Goal: Task Accomplishment & Management: Manage account settings

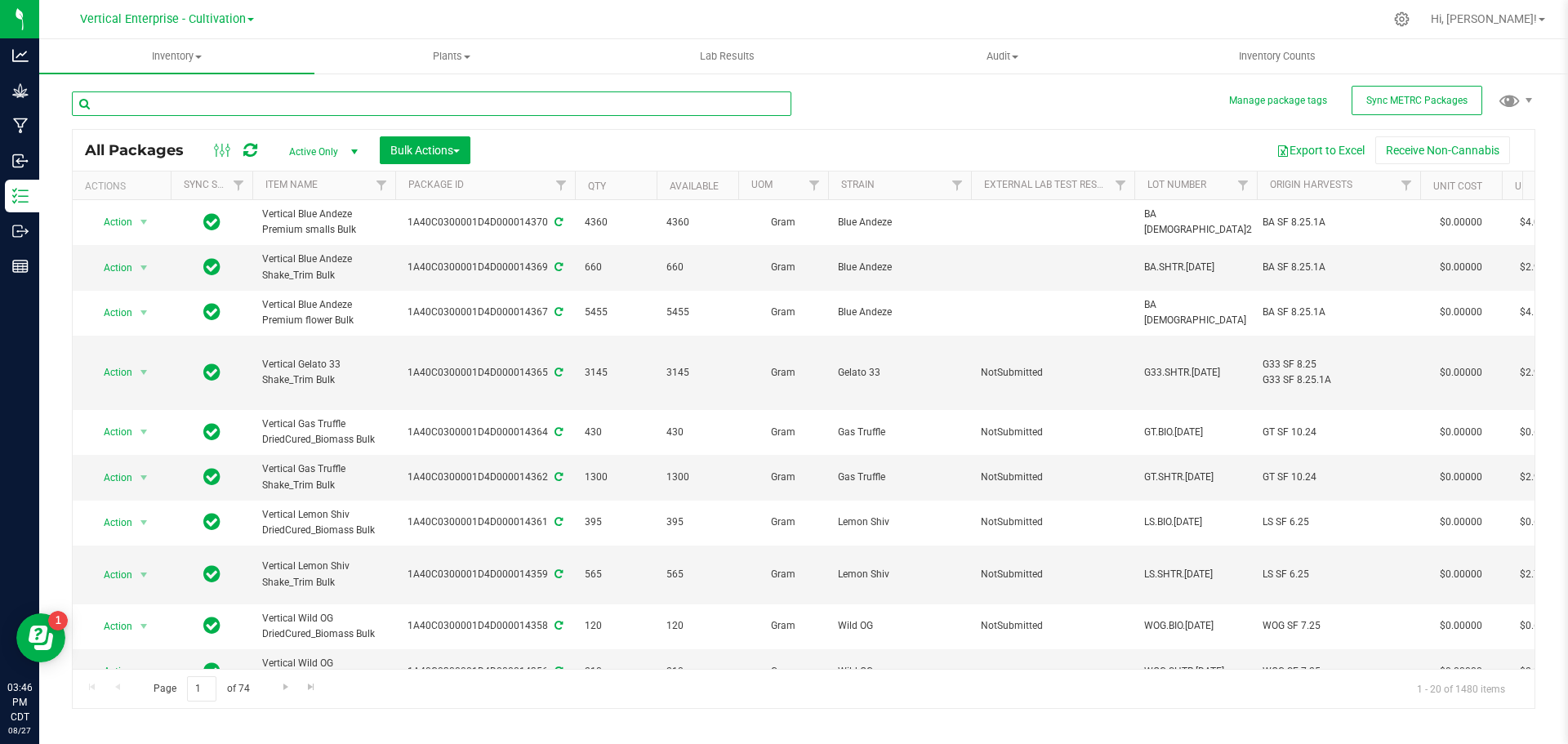
click at [213, 110] on input "text" at bounding box center [432, 103] width 719 height 24
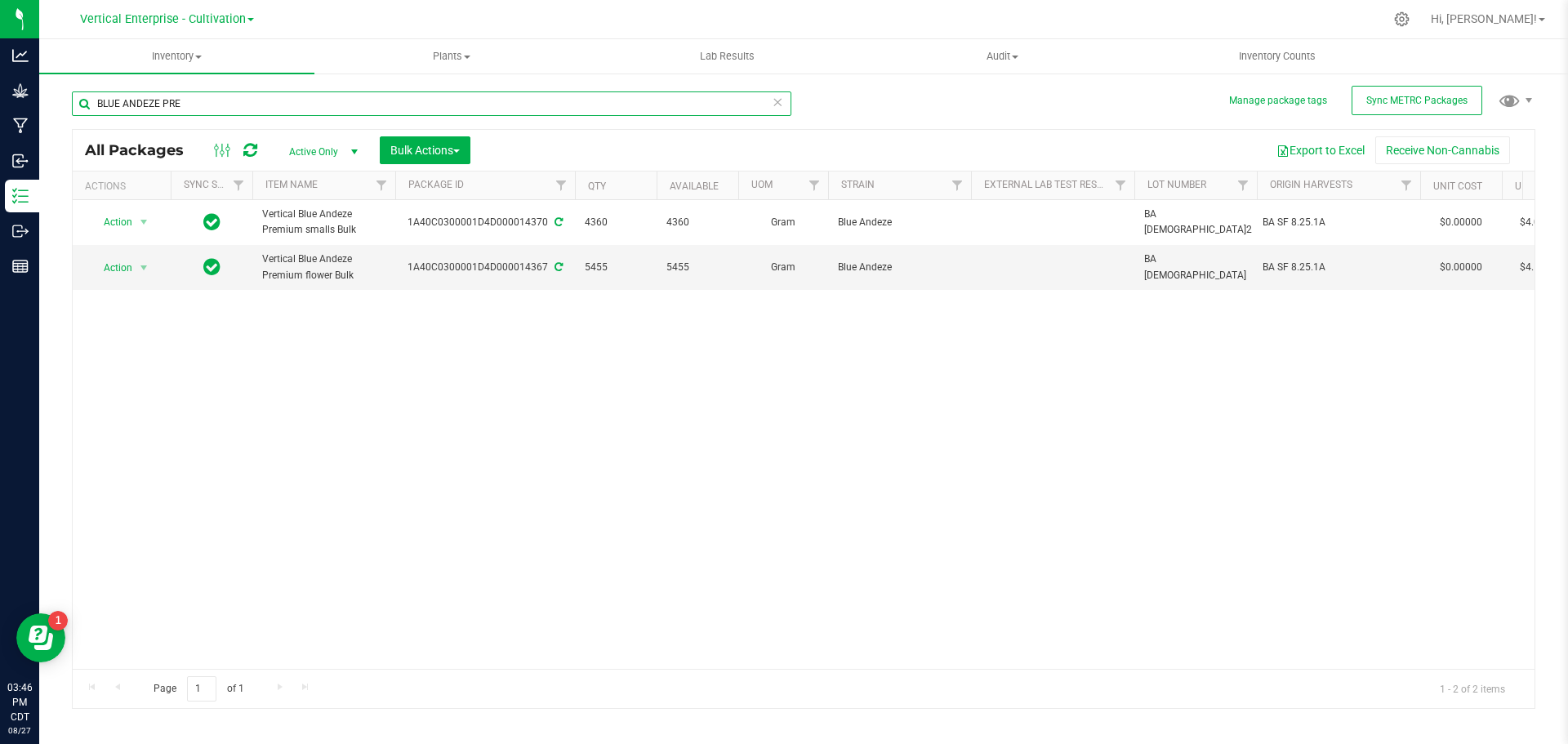
type input "BLUE ANDEZE PRE"
click at [438, 144] on span "Bulk Actions" at bounding box center [425, 150] width 70 height 13
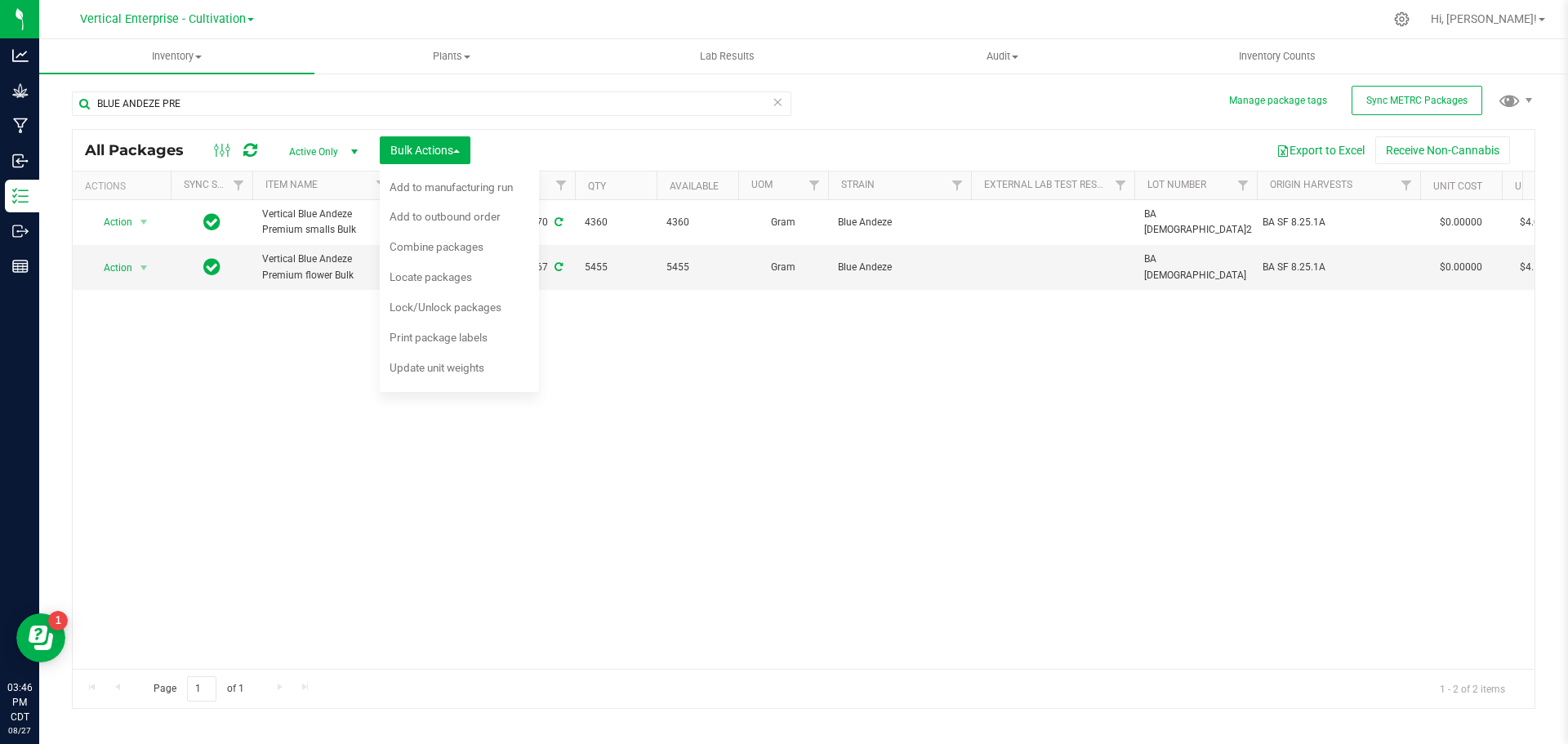
click at [446, 252] on span "Combine packages" at bounding box center [437, 247] width 94 height 13
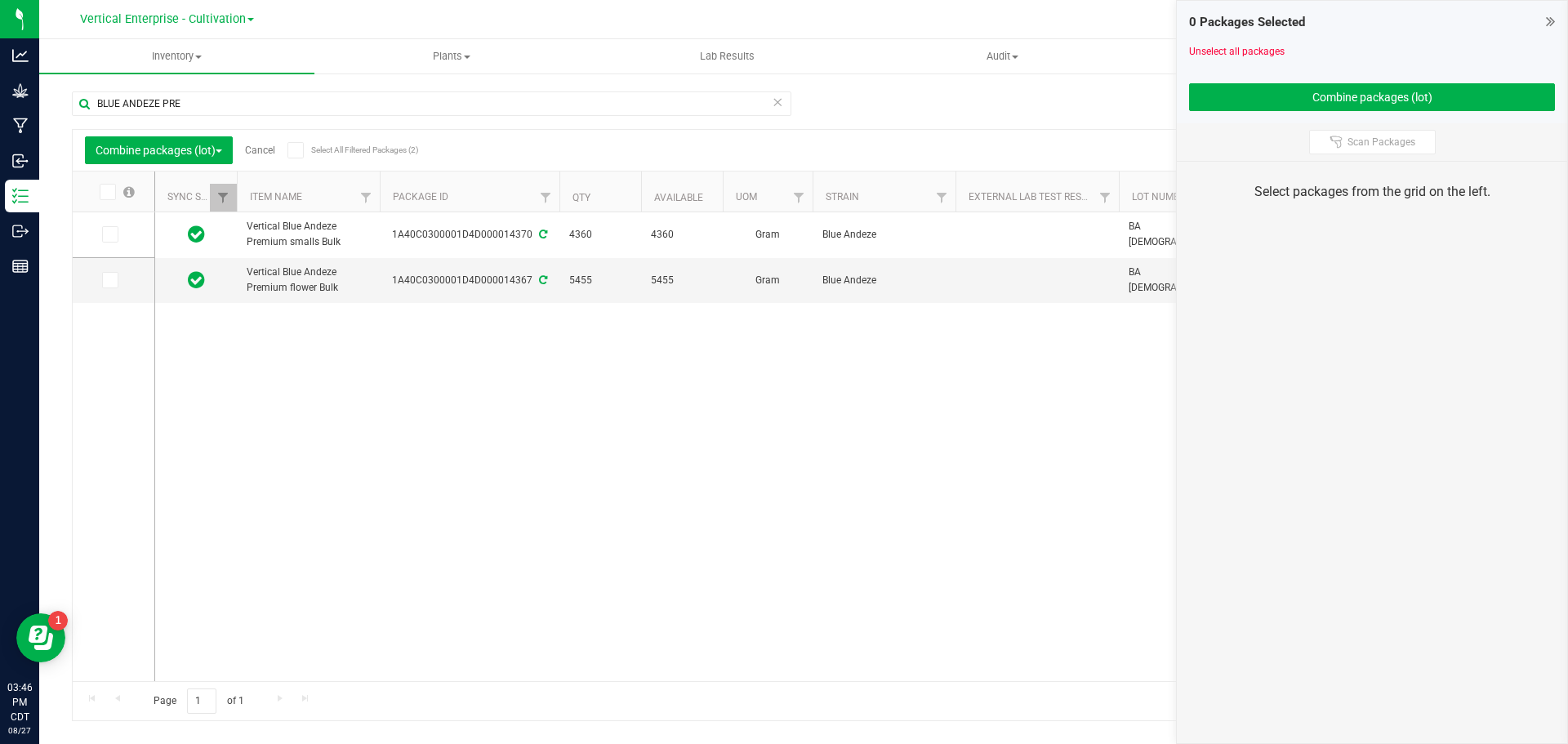
click at [114, 234] on icon at bounding box center [109, 234] width 11 height 0
click at [0, 0] on input "checkbox" at bounding box center [0, 0] width 0 height 0
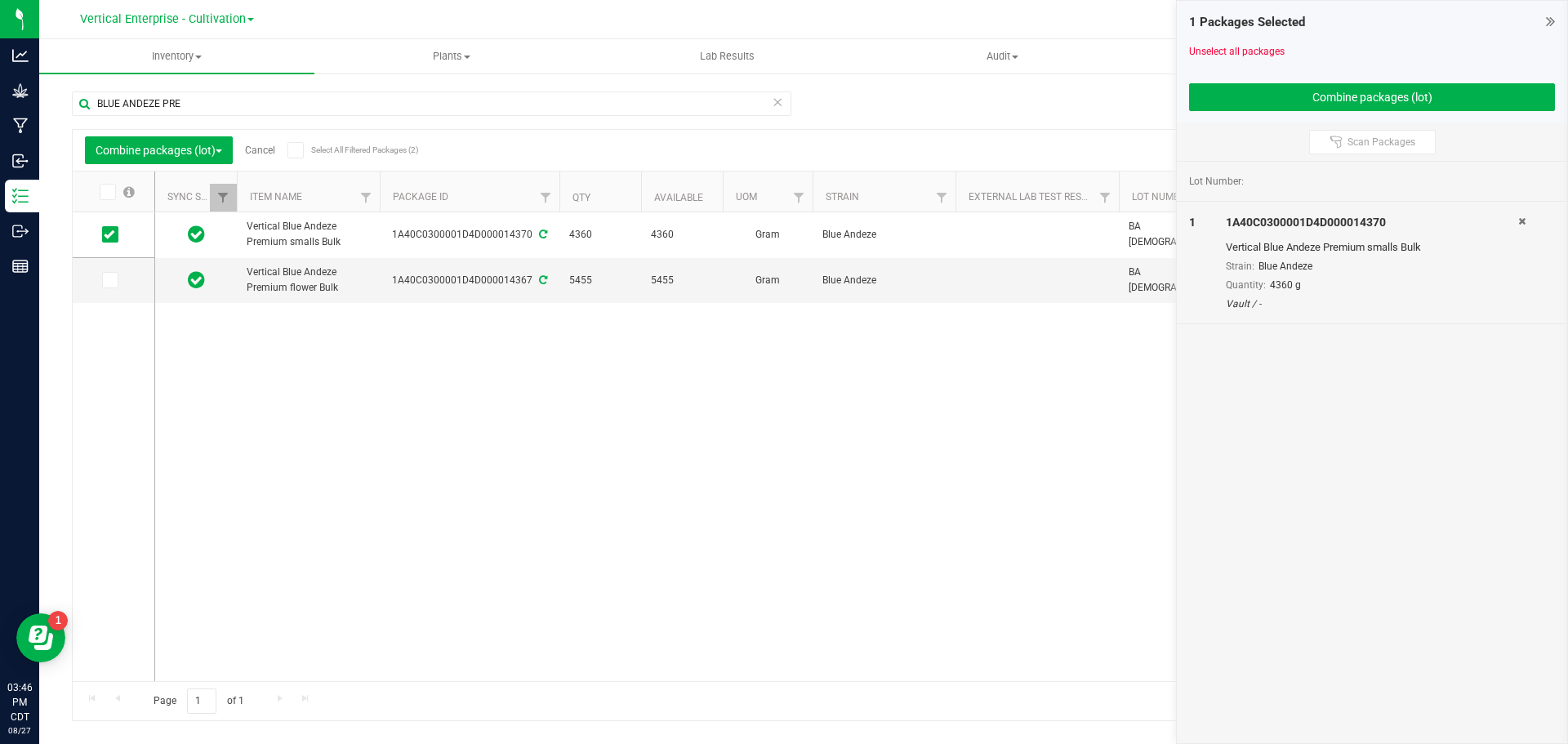
click at [112, 289] on td at bounding box center [113, 281] width 81 height 45
click at [108, 280] on icon at bounding box center [109, 280] width 11 height 0
click at [0, 0] on input "checkbox" at bounding box center [0, 0] width 0 height 0
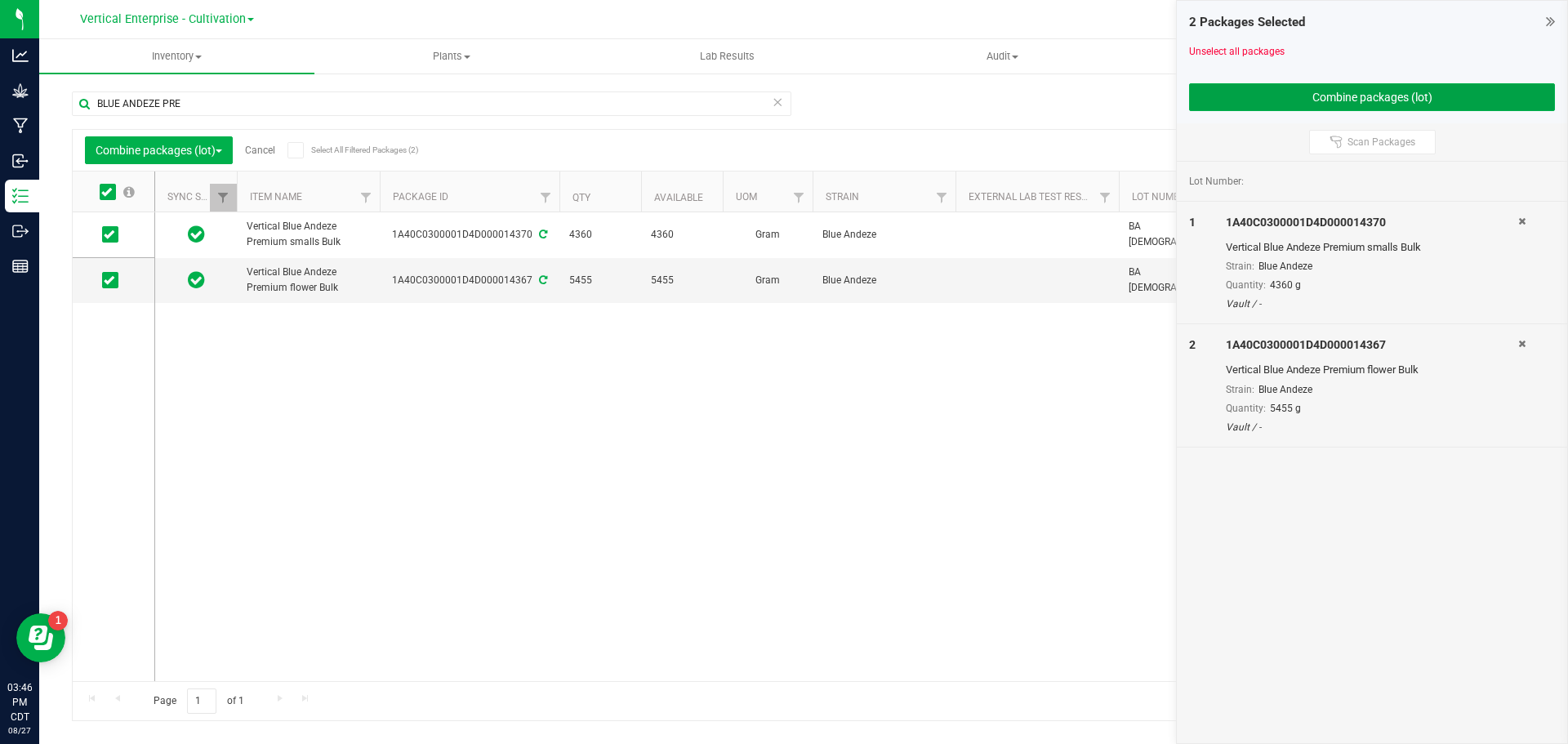
click at [1368, 87] on button "Combine packages (lot)" at bounding box center [1372, 97] width 366 height 28
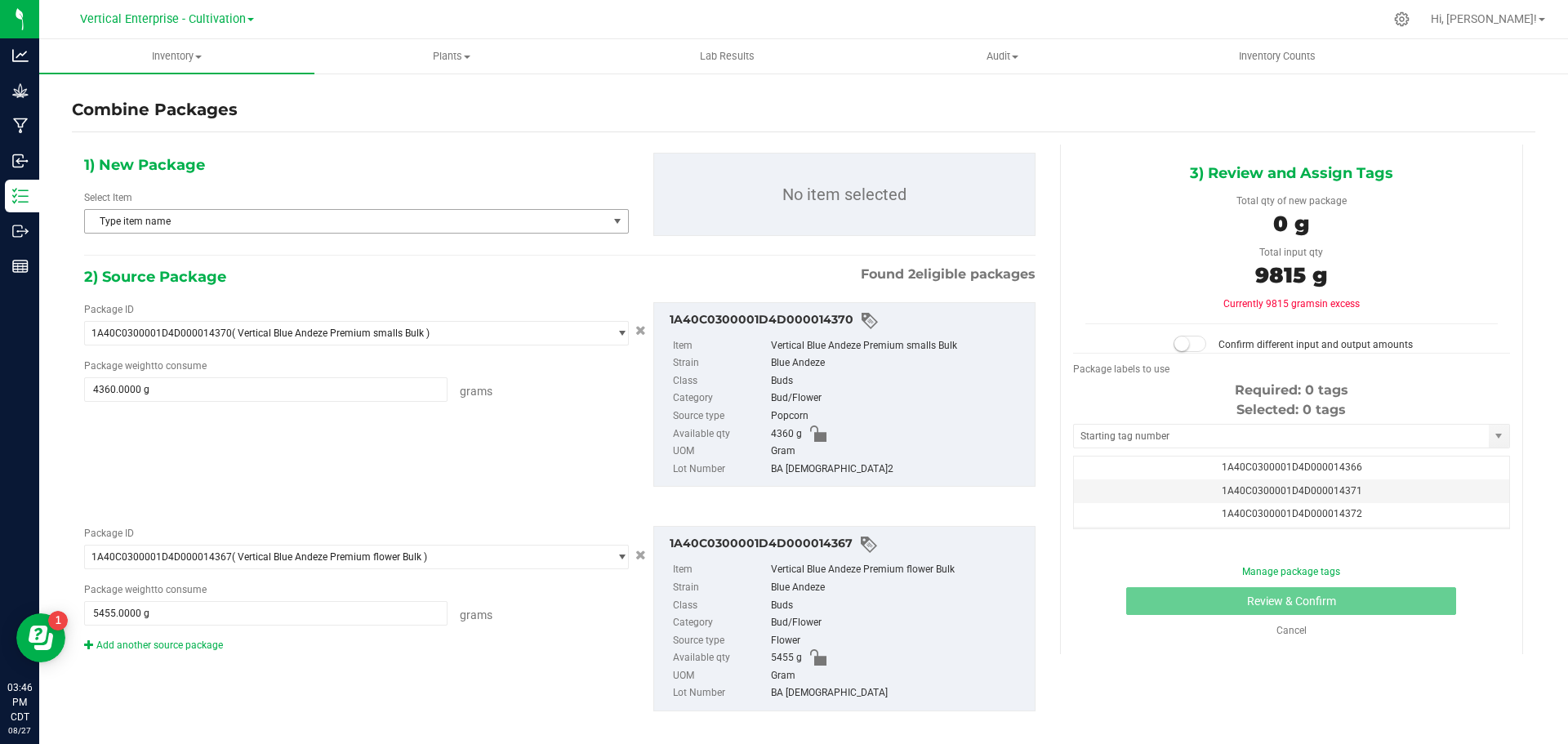
click at [234, 222] on span "Type item name" at bounding box center [346, 221] width 522 height 23
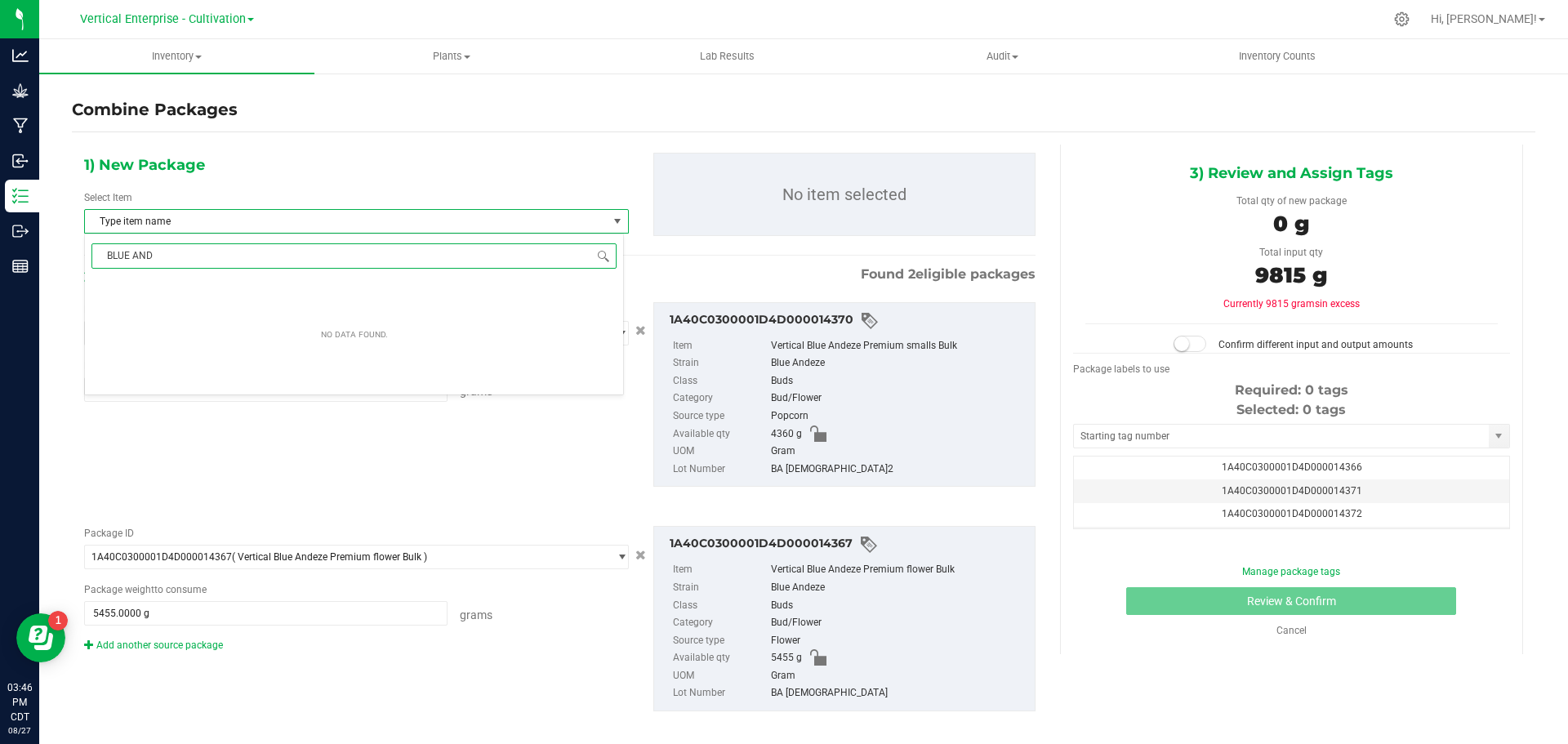
type input "BLUE ANDE"
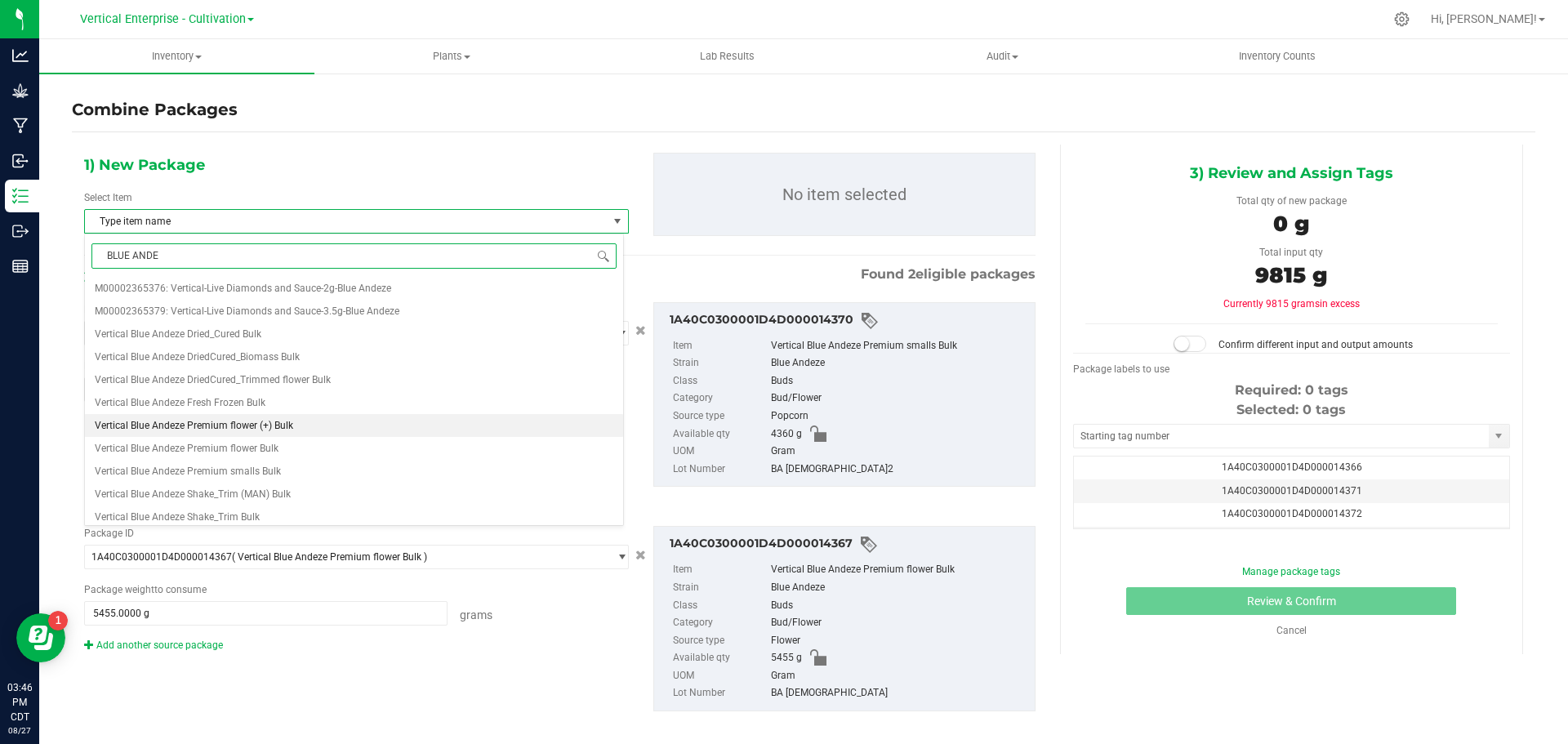
click at [229, 423] on span "Vertical Blue Andeze Premium flower (+) Bulk" at bounding box center [194, 426] width 199 height 12
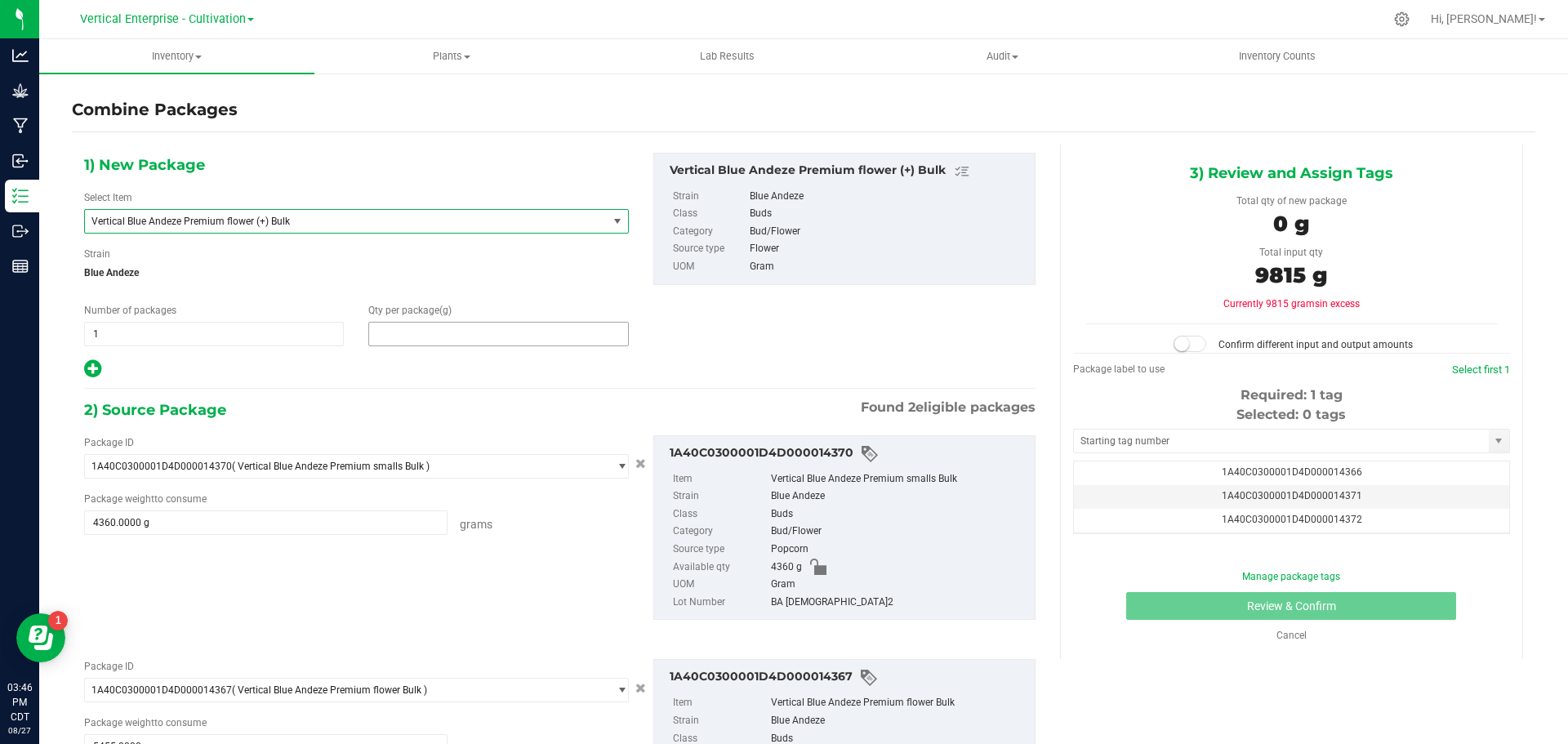
click at [454, 324] on span at bounding box center [498, 334] width 259 height 24
type input "9815"
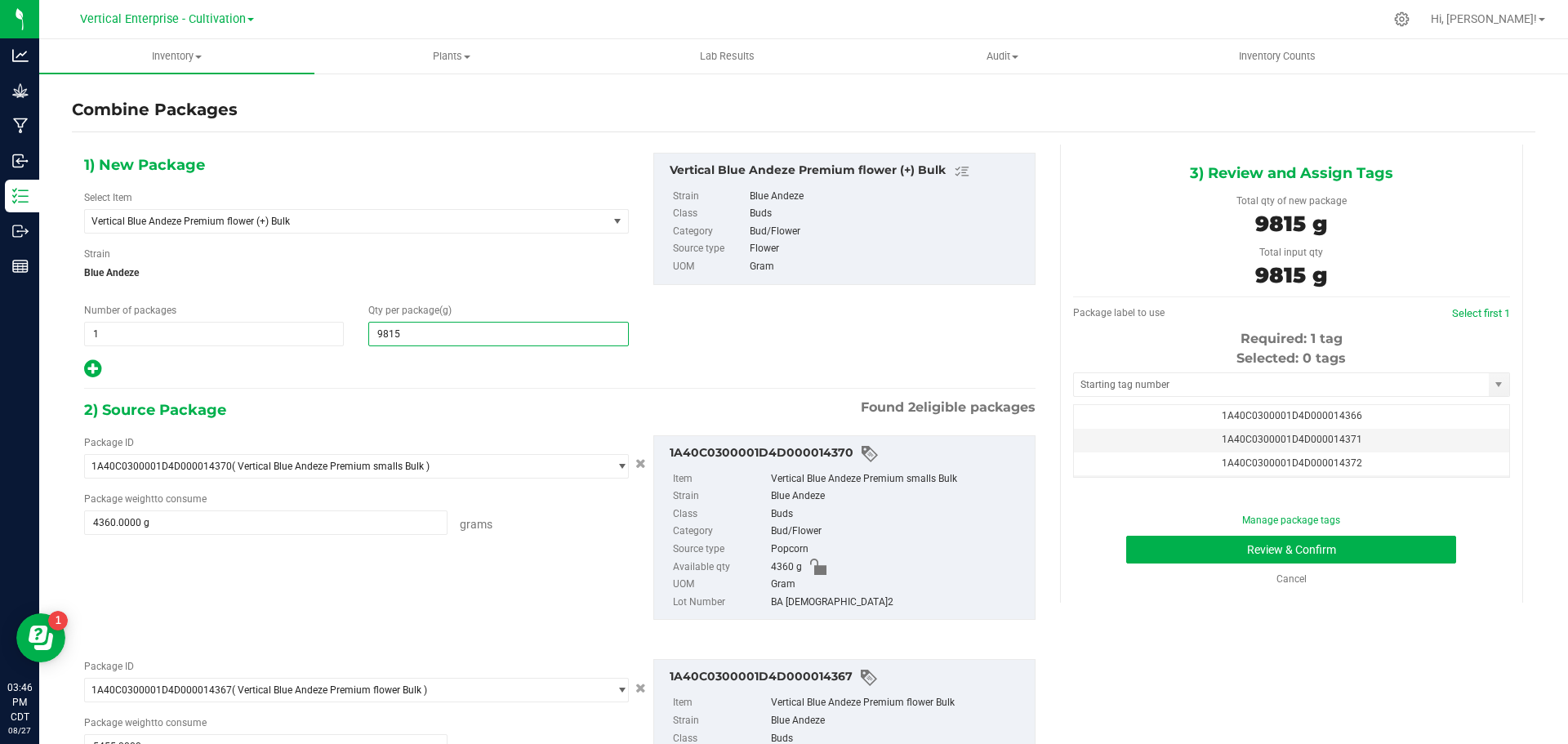
type input "9,815"
click at [1329, 441] on span "1A40C0300001D4D000014371" at bounding box center [1291, 439] width 140 height 12
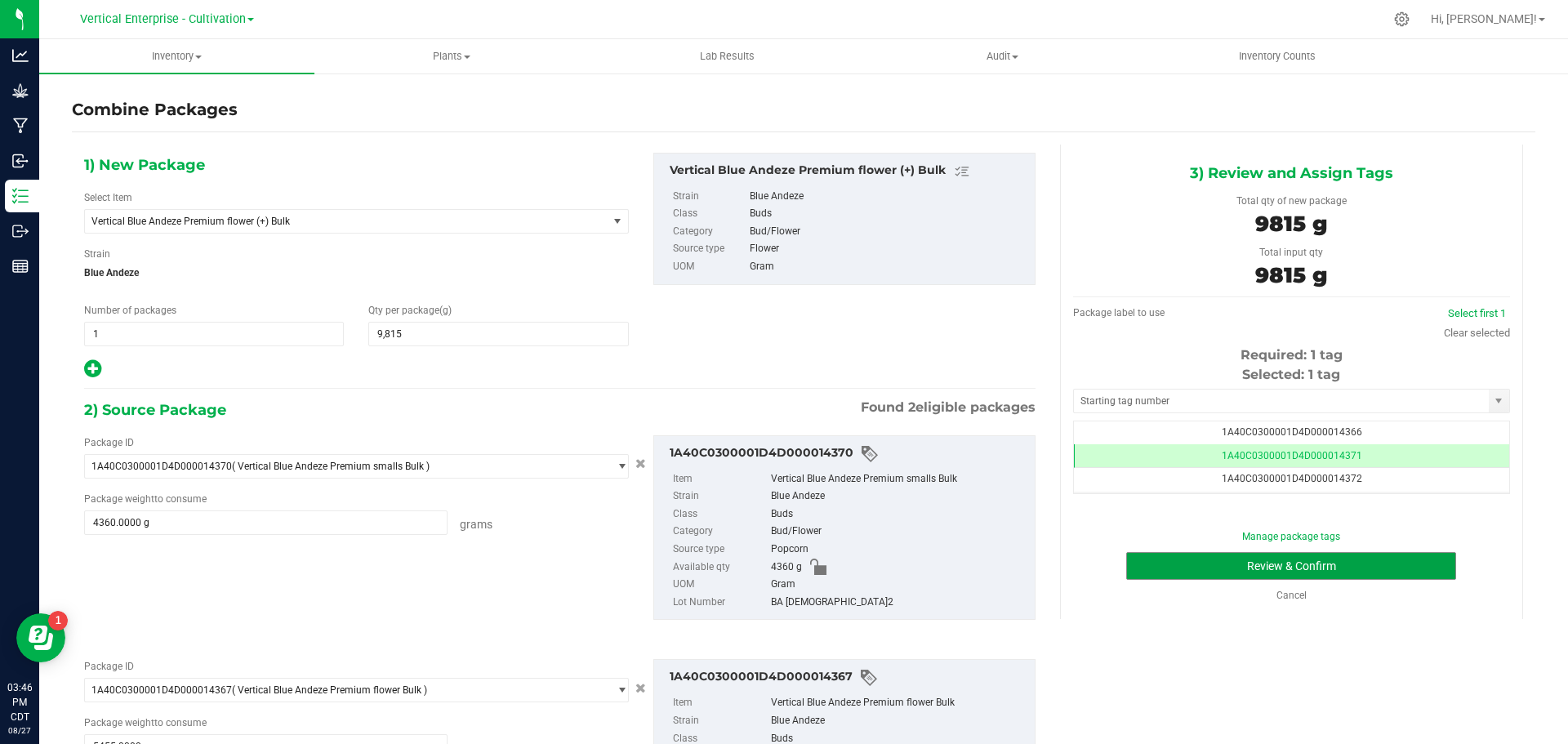
click at [1293, 565] on button "Review & Confirm" at bounding box center [1291, 566] width 330 height 28
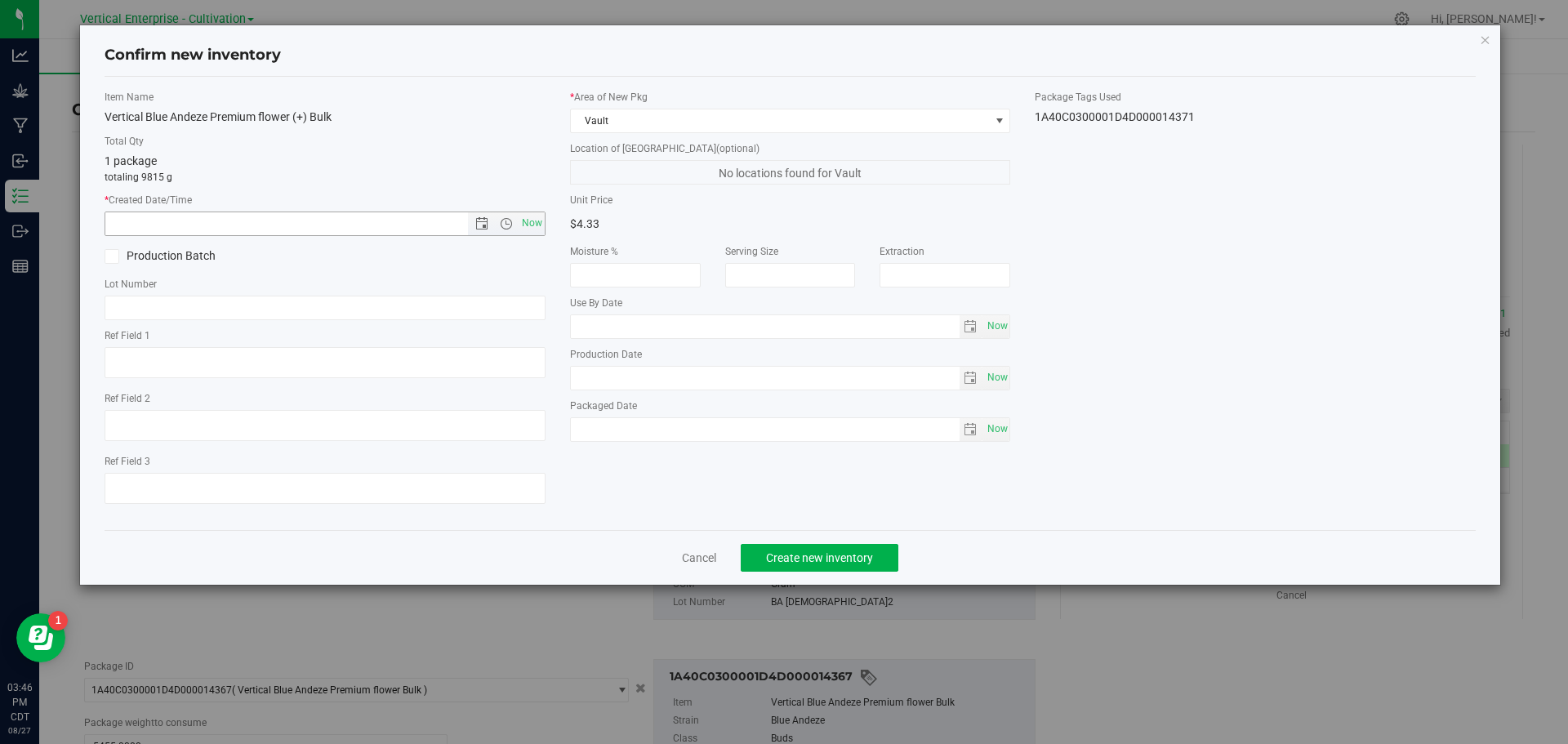
click at [536, 222] on span "Now" at bounding box center [531, 223] width 28 height 24
type input "[DATE] 3:46 PM"
click at [155, 268] on div "Item Name Vertical Blue Andeze Premium flower (+) Bulk Total Qty 1 package tota…" at bounding box center [324, 303] width 465 height 428
click at [114, 257] on icon at bounding box center [112, 257] width 11 height 0
click at [0, 0] on input "Production Batch" at bounding box center [0, 0] width 0 height 0
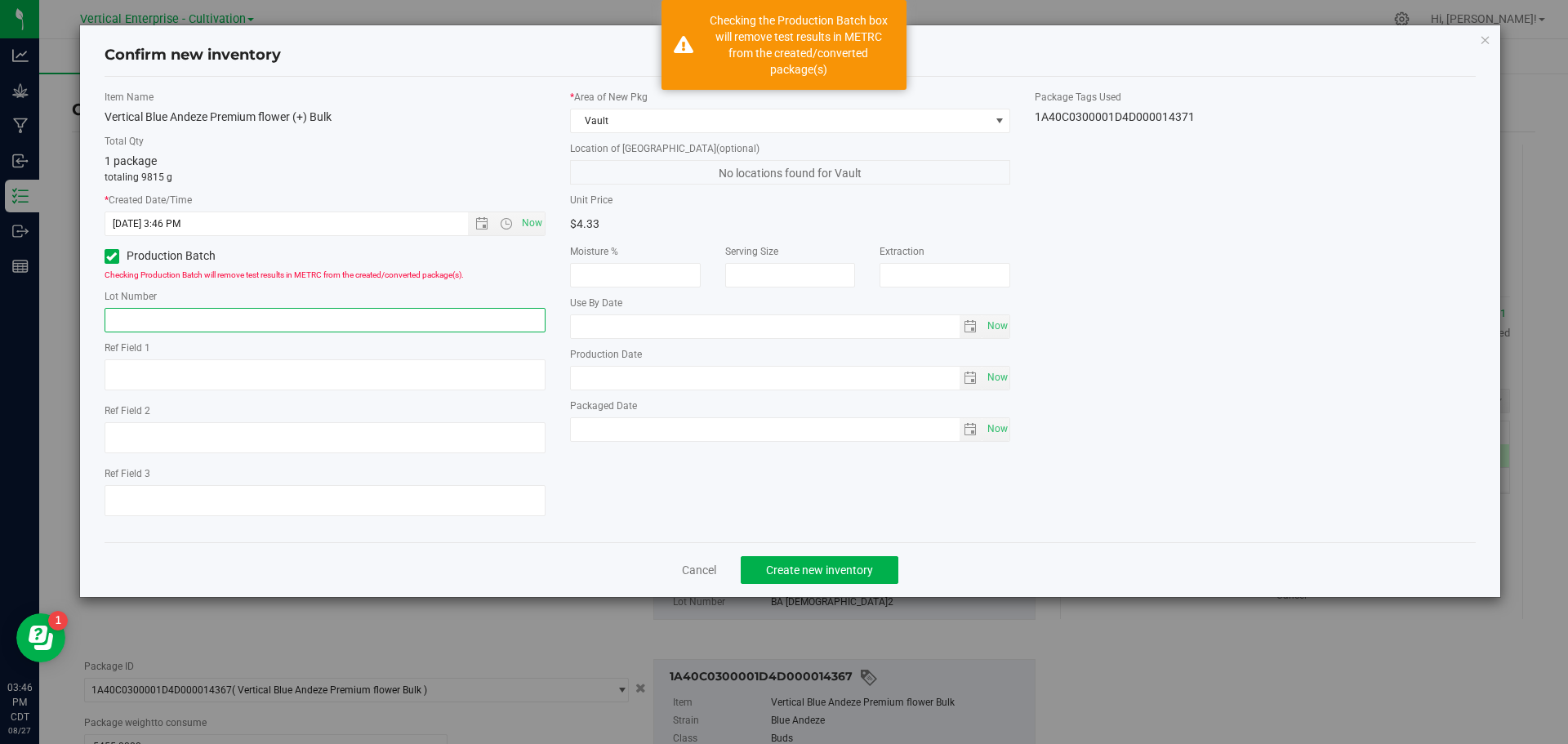
click at [163, 314] on input "text" at bounding box center [325, 320] width 441 height 24
type input "b"
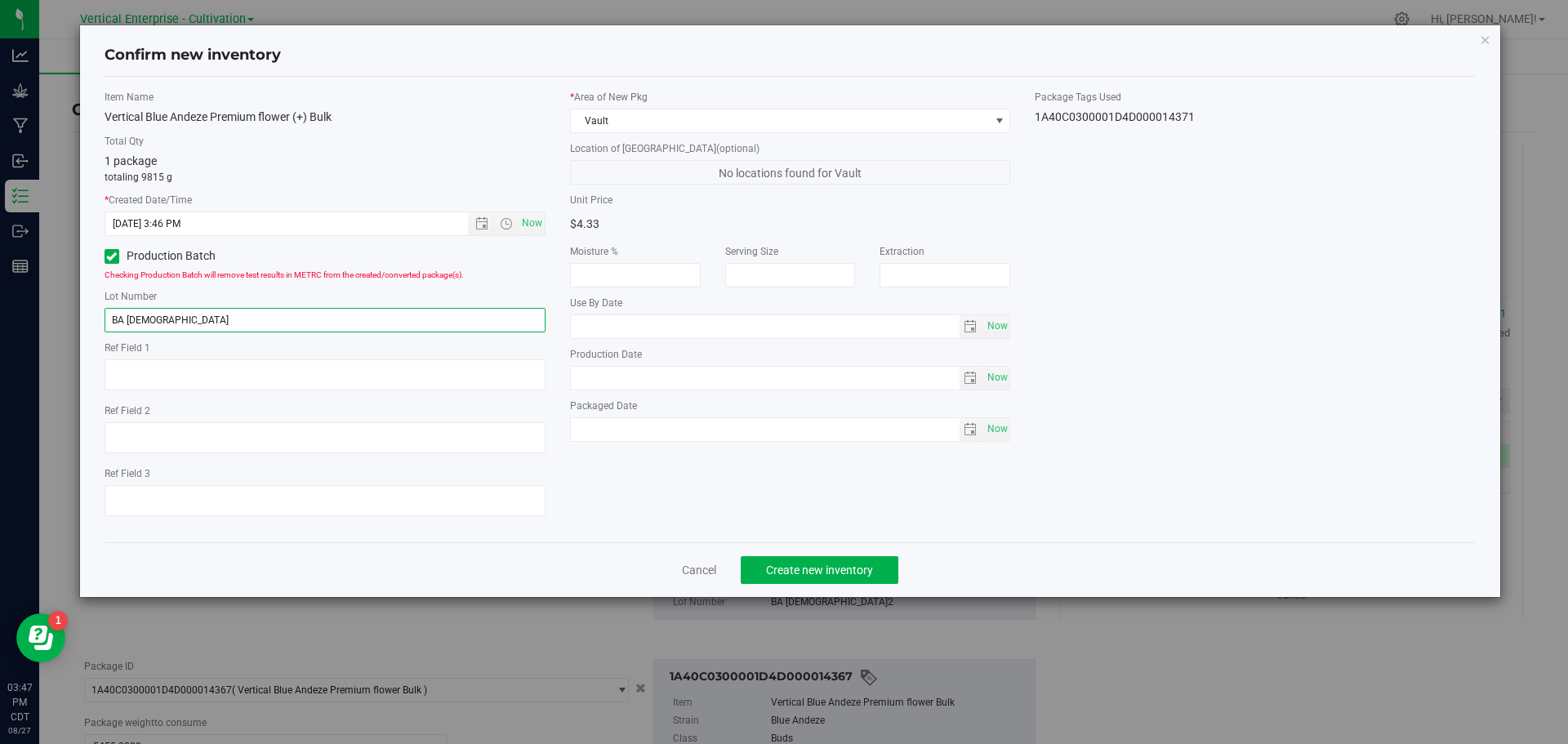
type input "BA [DEMOGRAPHIC_DATA]"
click at [822, 567] on span "Create new inventory" at bounding box center [820, 570] width 107 height 13
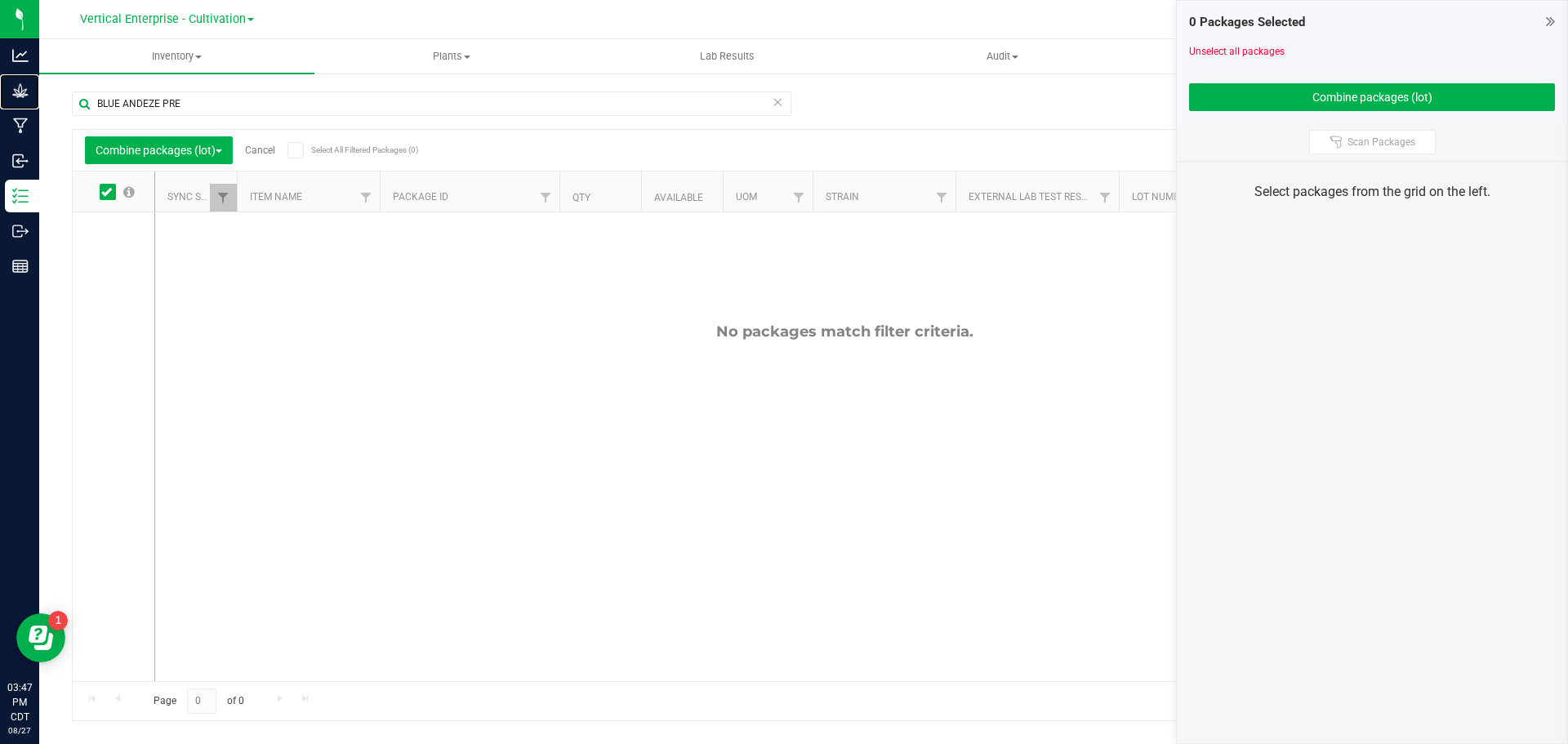
click at [0, 0] on p "Grow" at bounding box center [0, 0] width 0 height 0
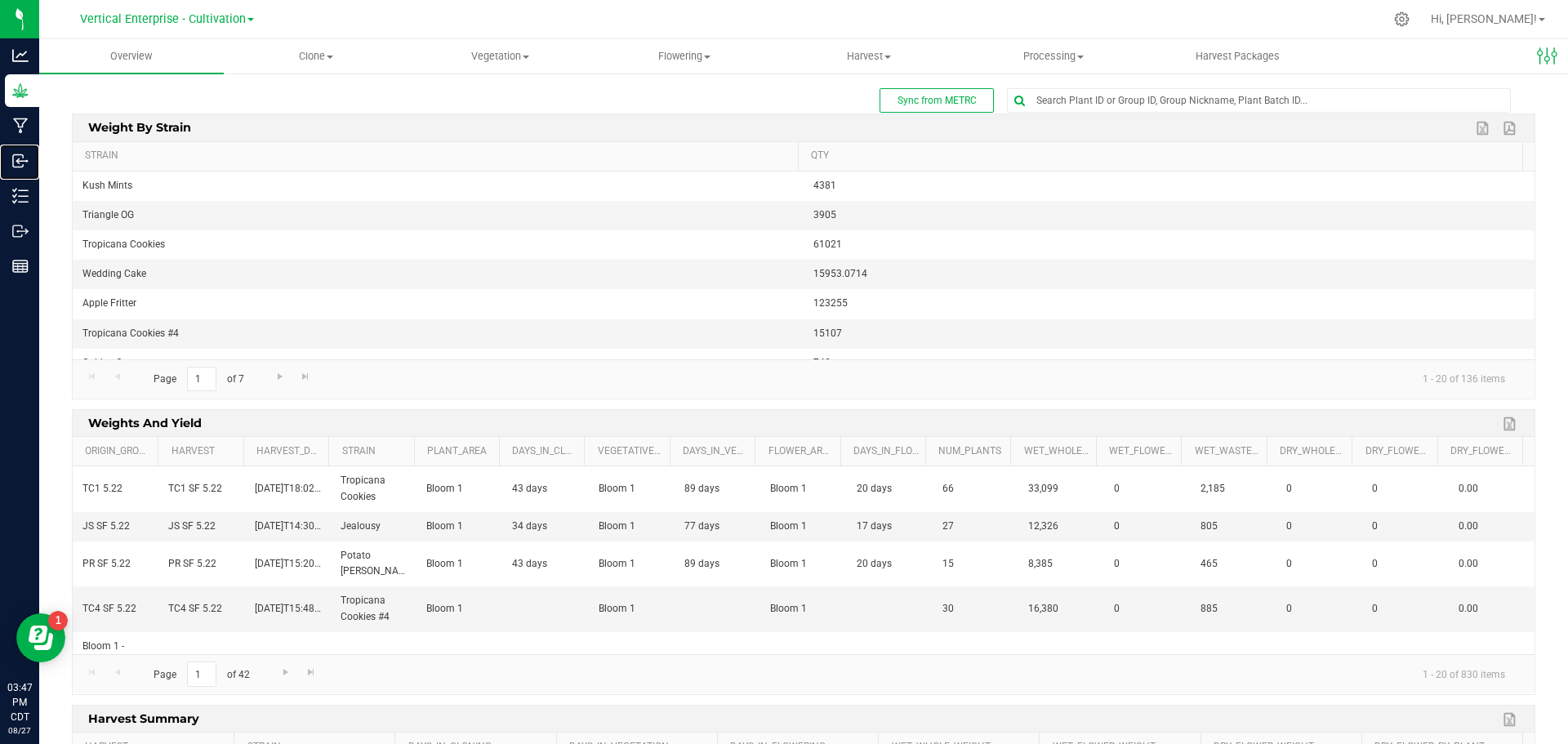
click at [0, 0] on p "Inbound" at bounding box center [0, 0] width 0 height 0
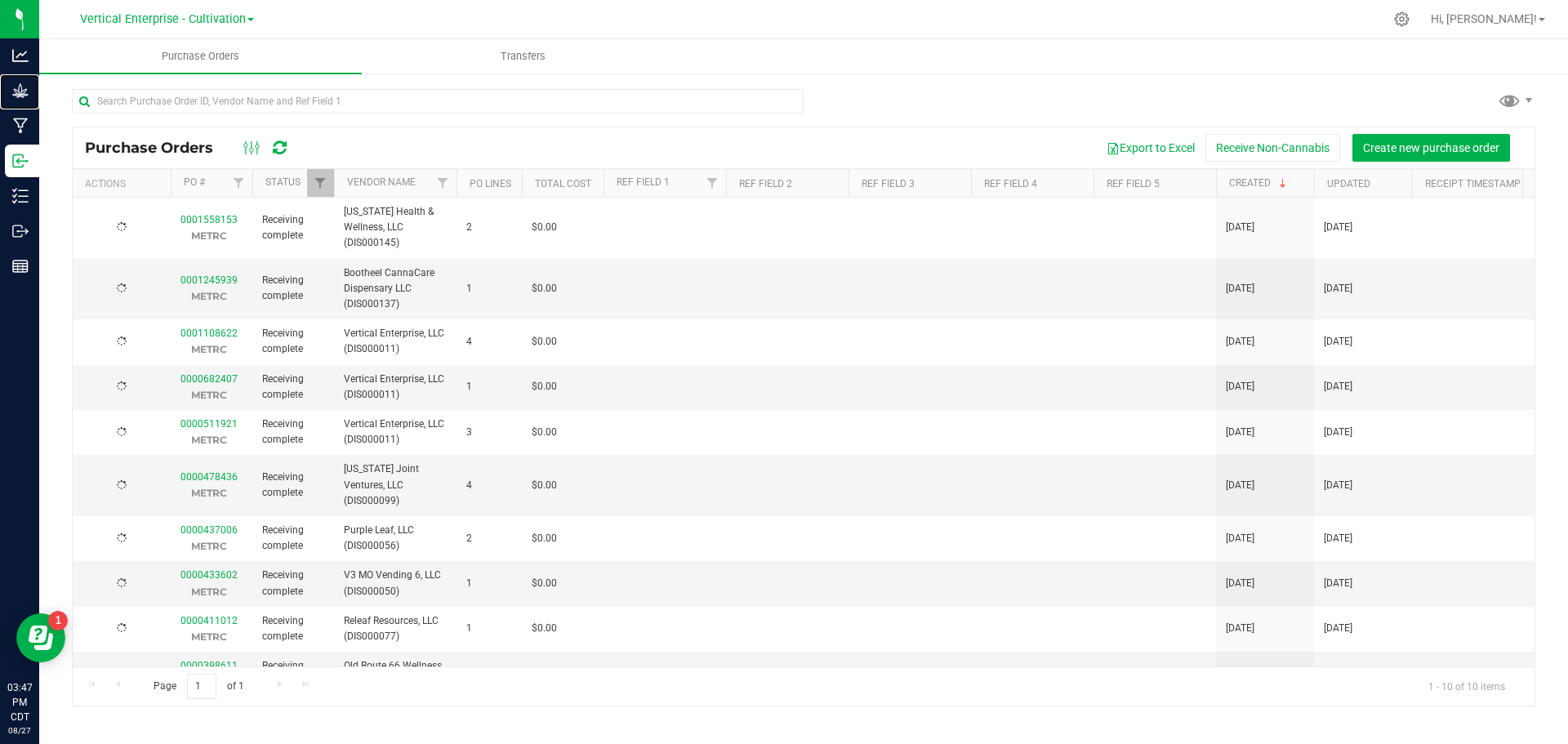
click at [0, 0] on p "Grow" at bounding box center [0, 0] width 0 height 0
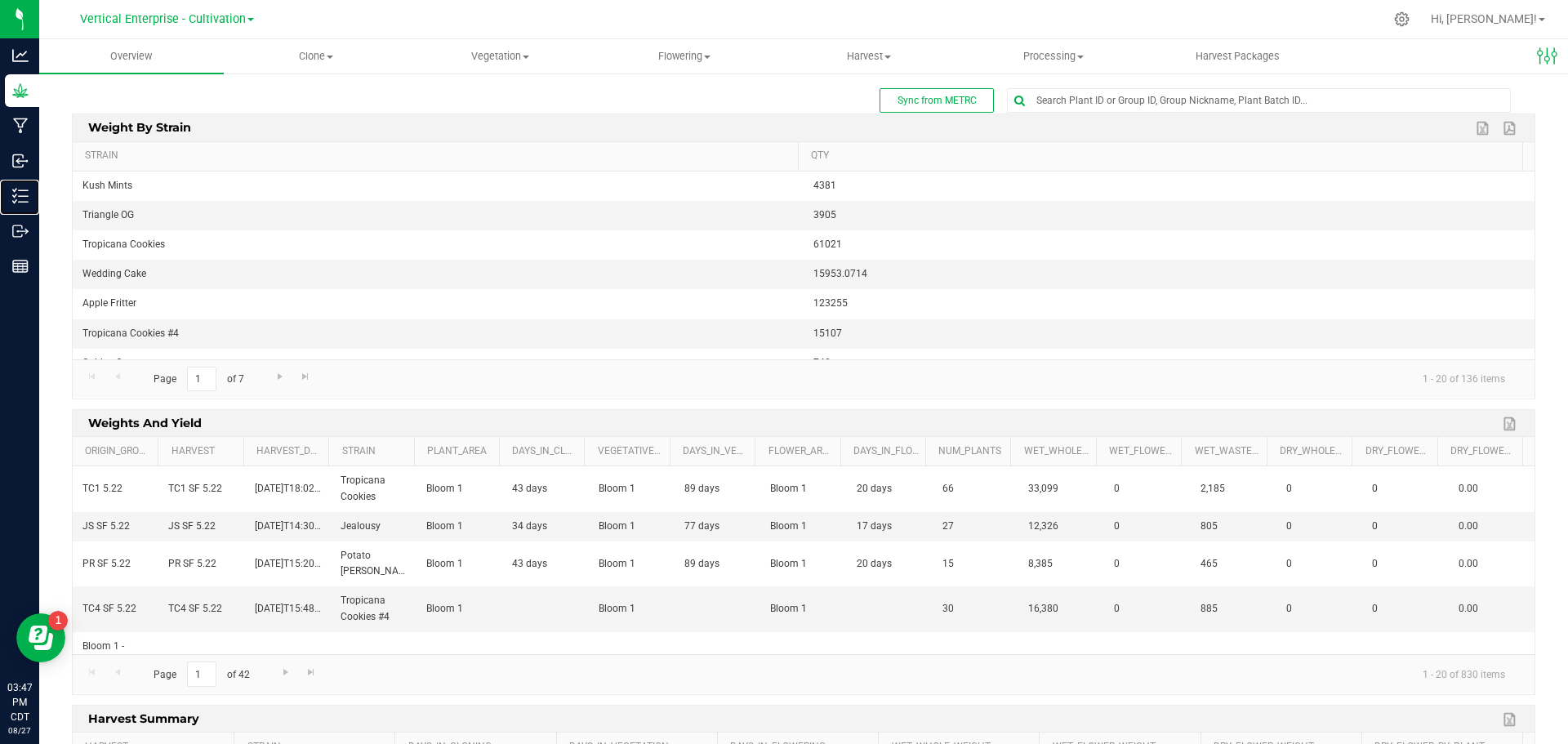
click at [0, 0] on p "Inventory" at bounding box center [0, 0] width 0 height 0
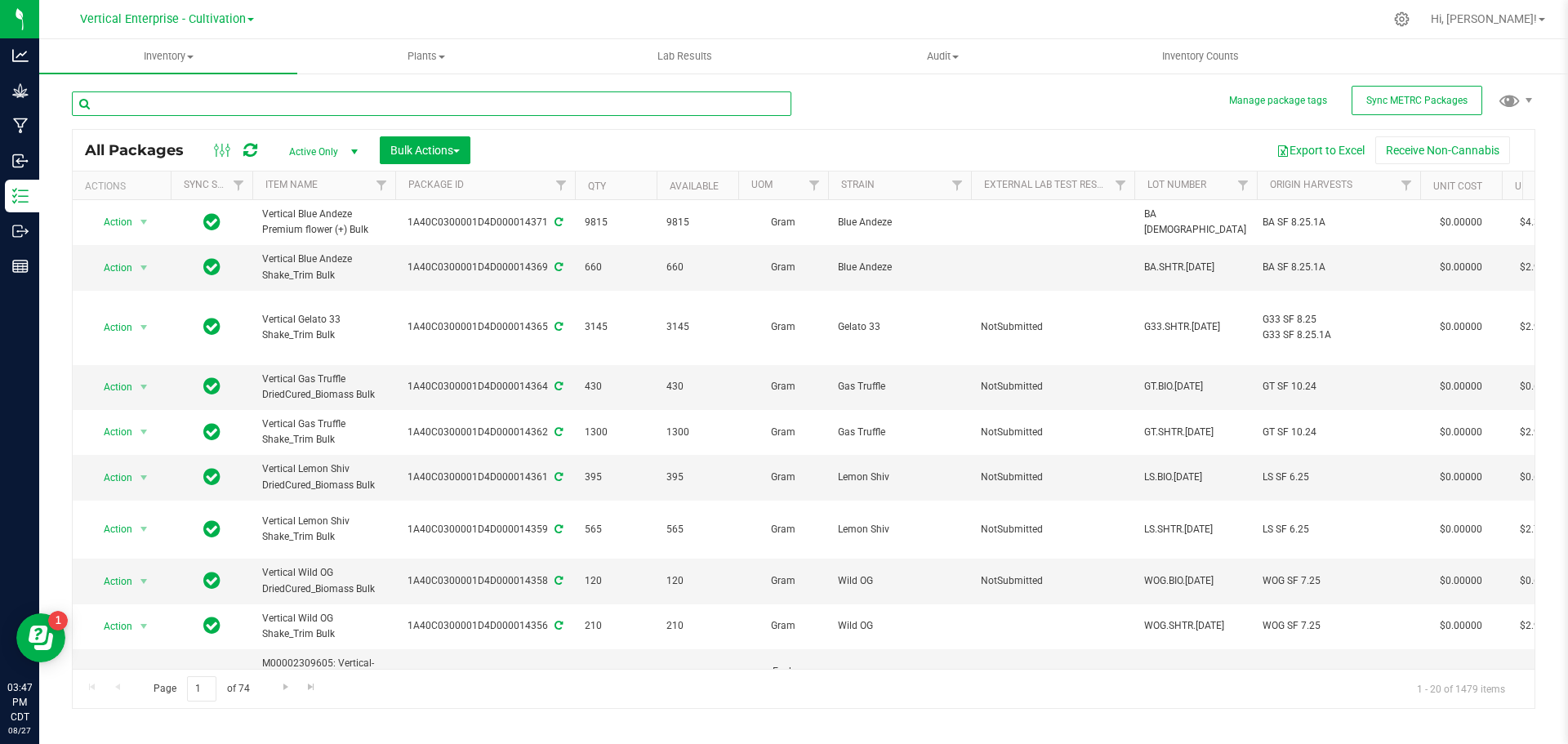
click at [277, 99] on input "text" at bounding box center [432, 103] width 719 height 24
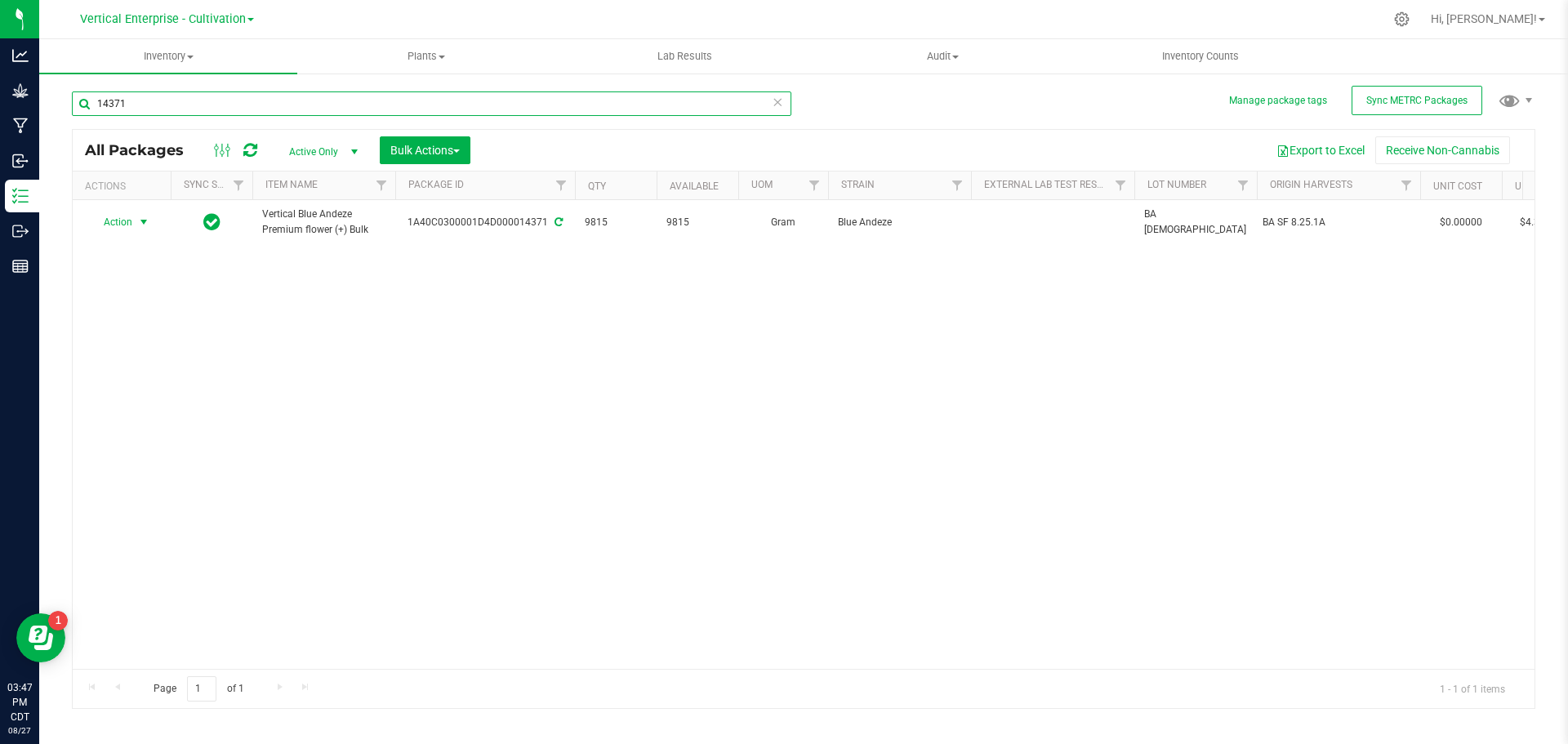
type input "14371"
click at [115, 221] on span "Action" at bounding box center [111, 221] width 44 height 23
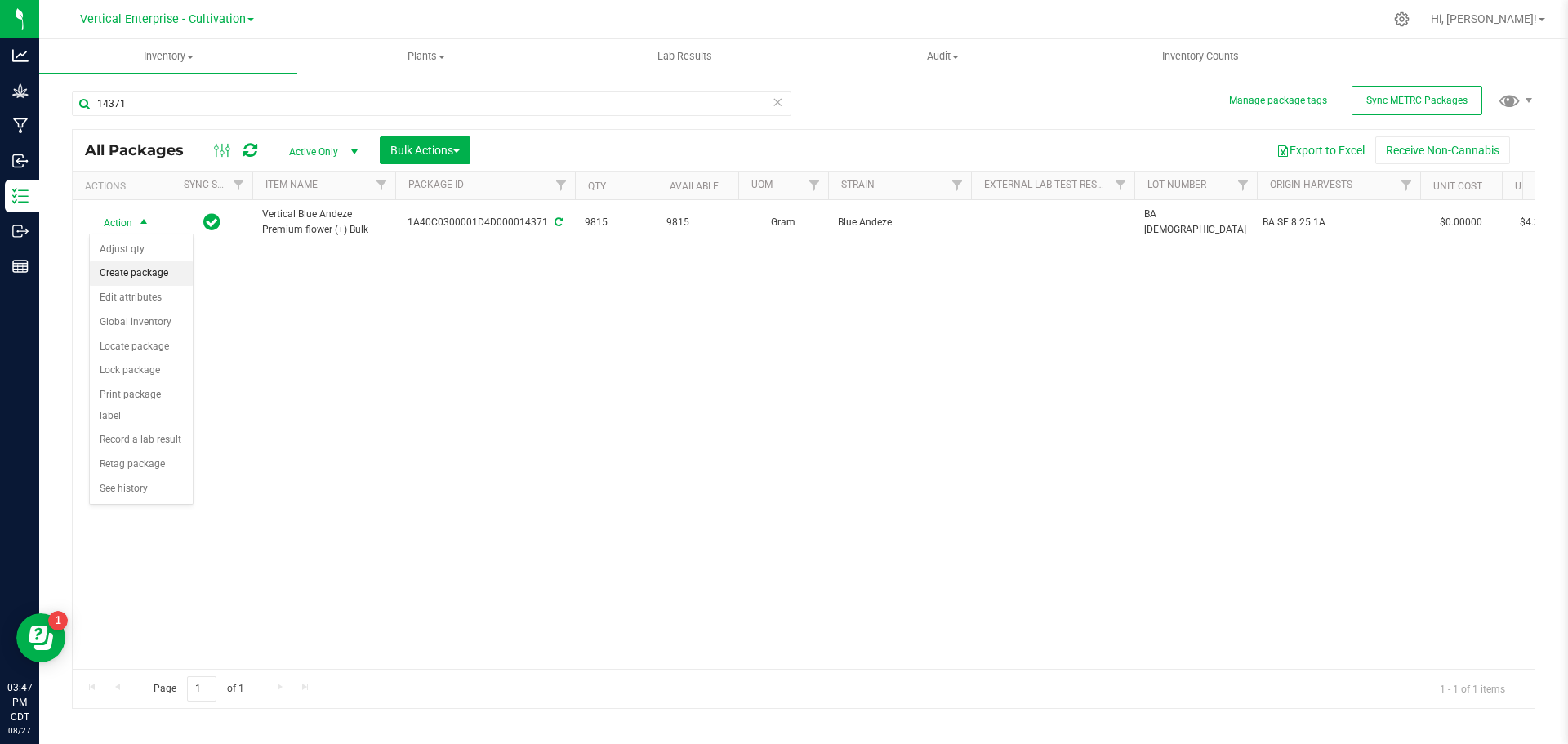
click at [125, 268] on li "Create package" at bounding box center [141, 273] width 103 height 24
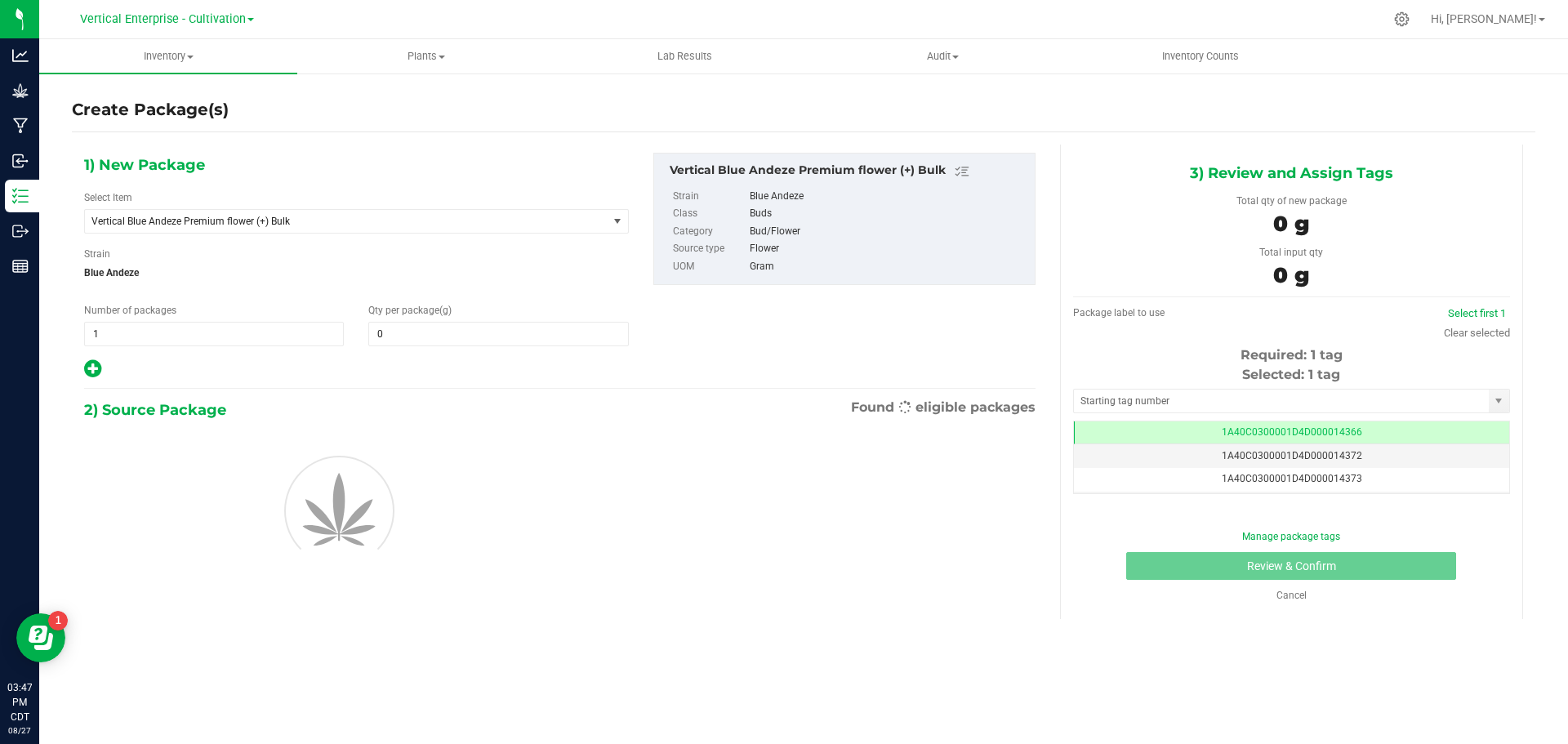
type input "0.0000"
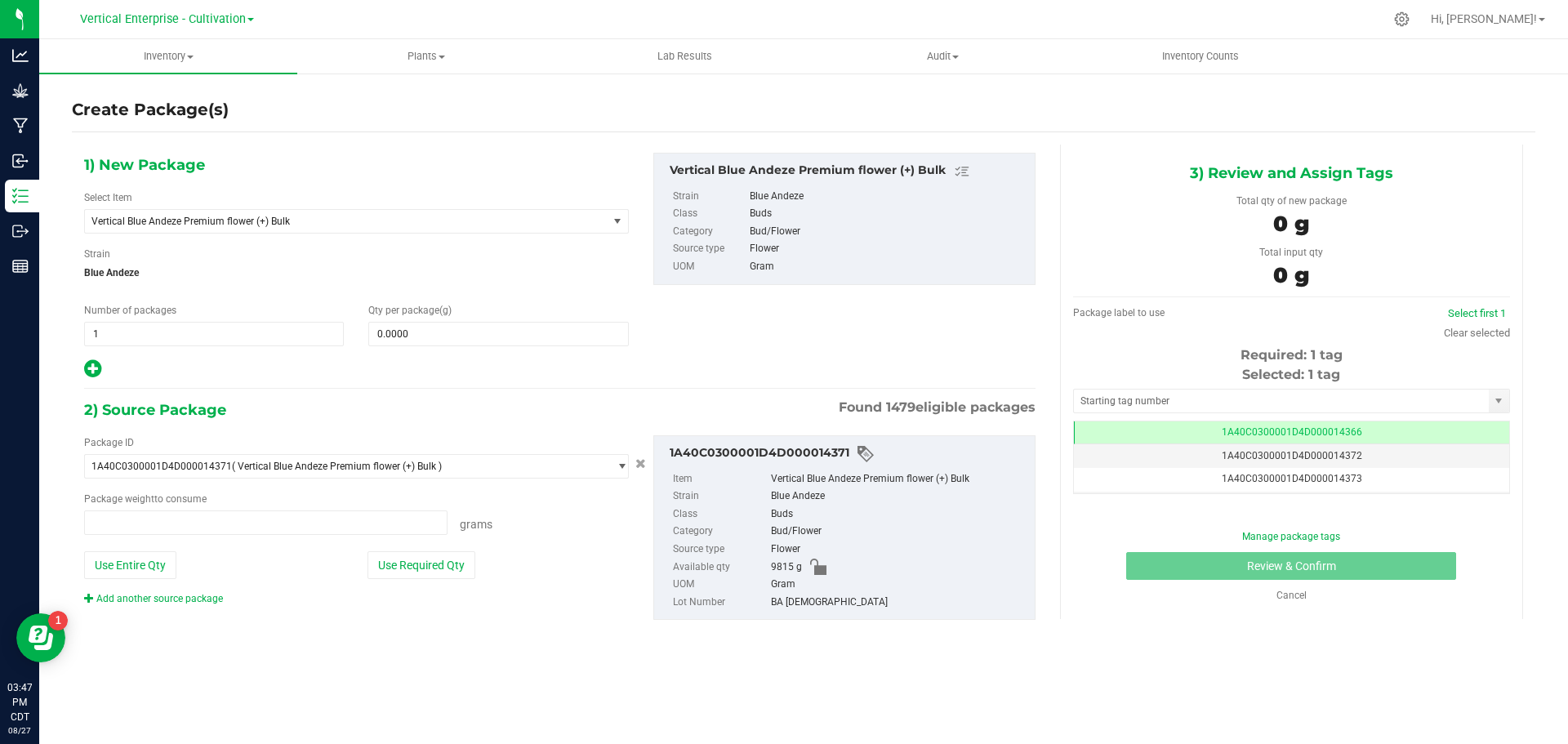
type input "0.0000 g"
click at [493, 328] on span at bounding box center [498, 334] width 259 height 24
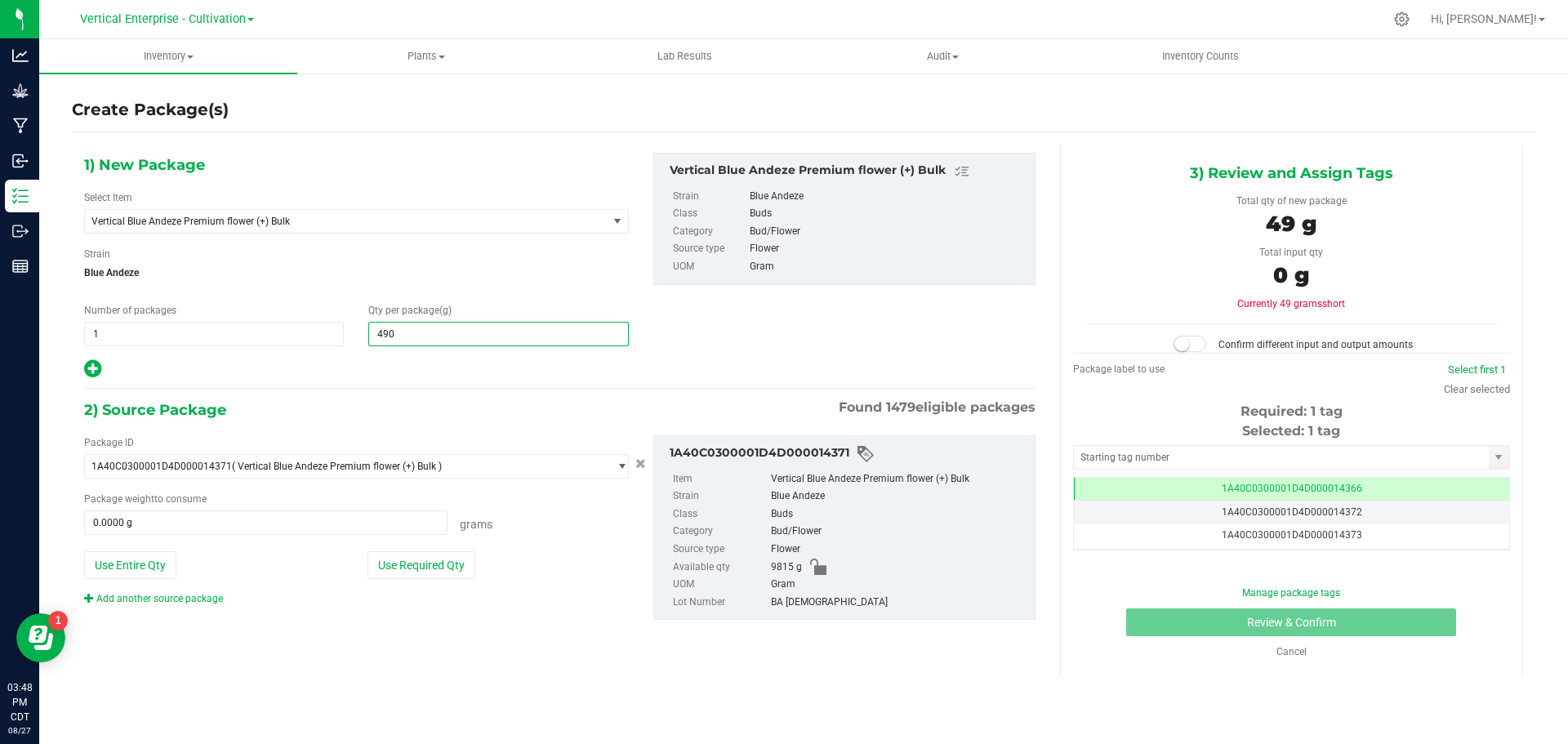
type input "4905"
type input "4,905.0000"
click at [446, 570] on button "Use Required Qty" at bounding box center [421, 565] width 108 height 28
type input "4905.0000 g"
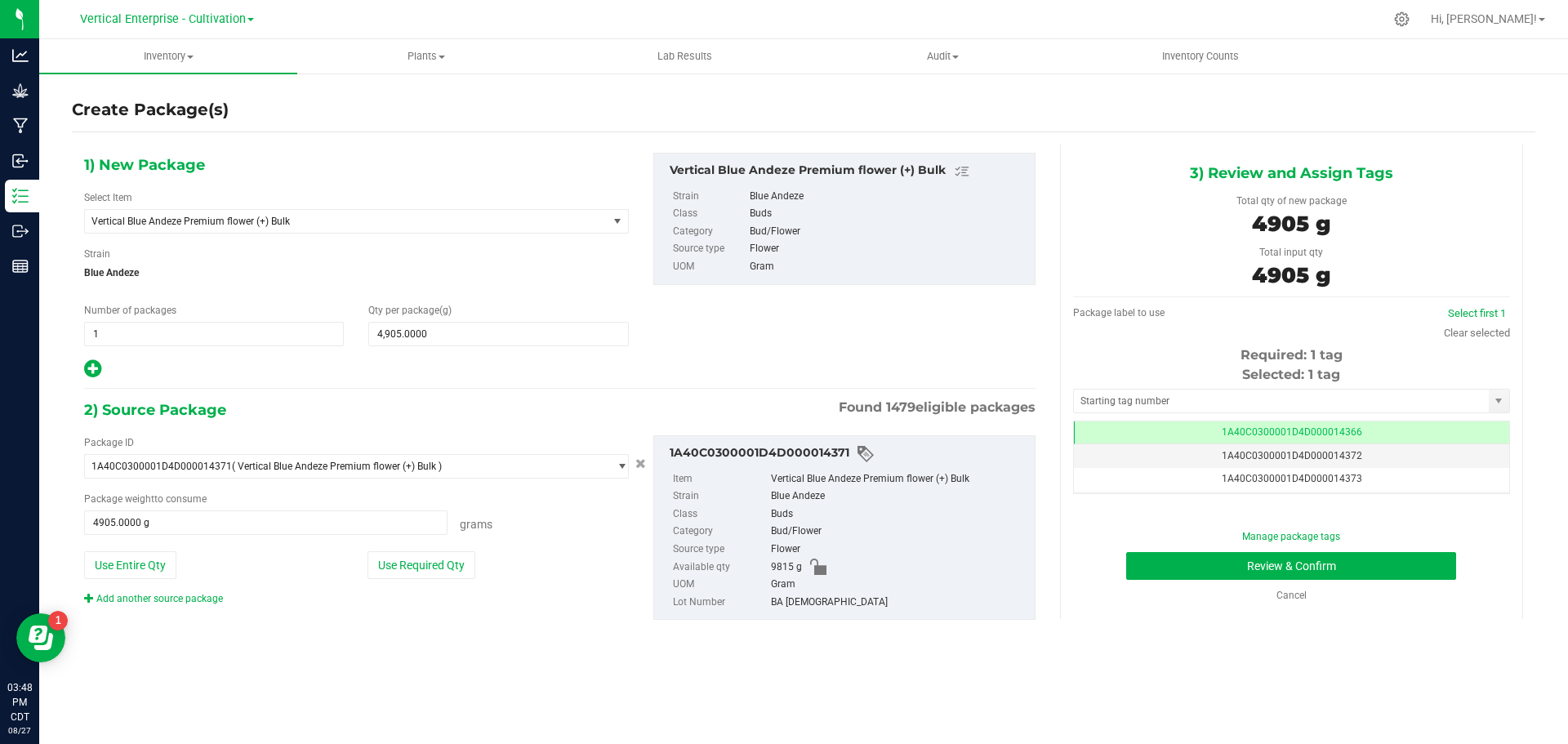
click at [1354, 424] on td "1A40C0300001D4D000014366" at bounding box center [1292, 433] width 436 height 24
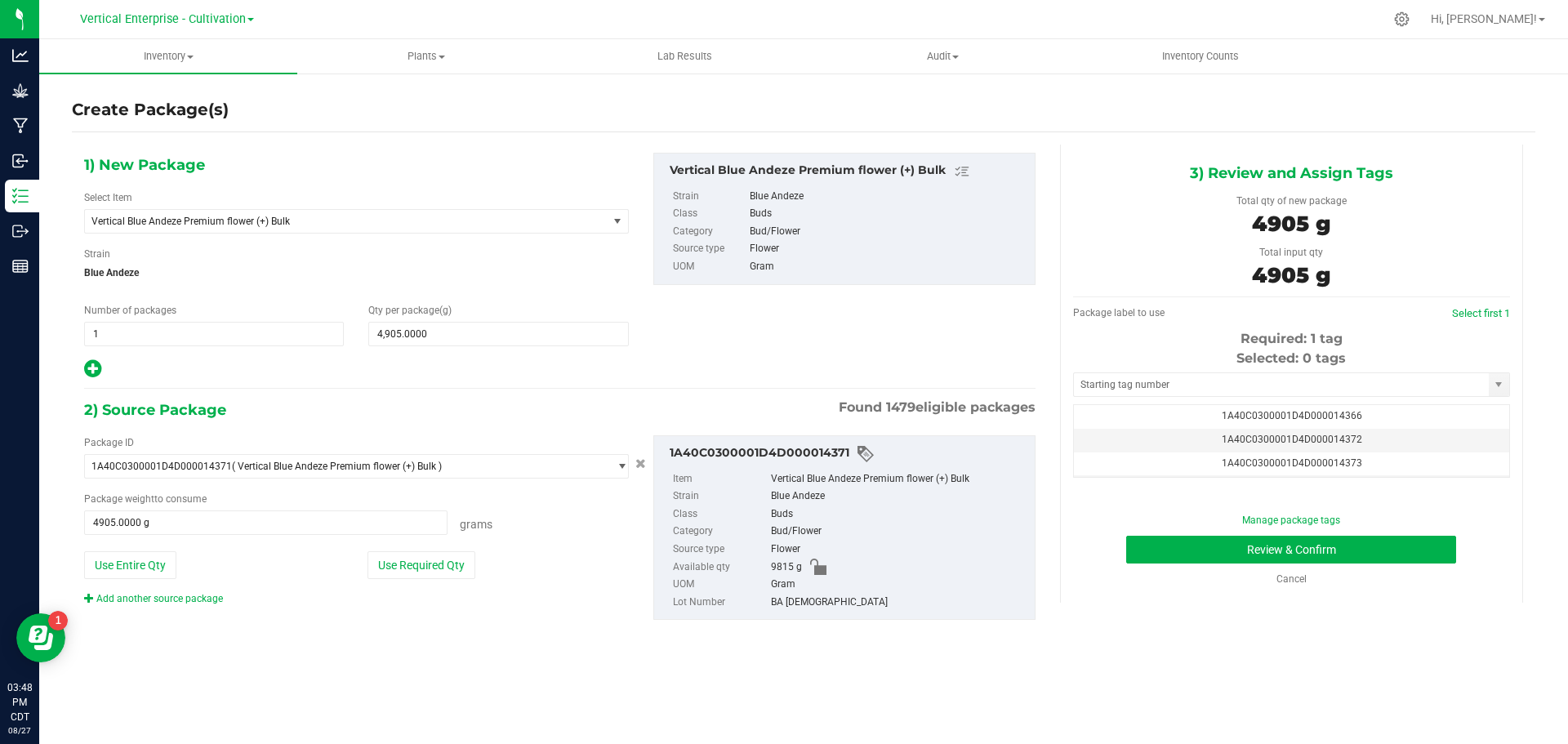
click at [1364, 431] on td "1A40C0300001D4D000014372" at bounding box center [1292, 441] width 436 height 24
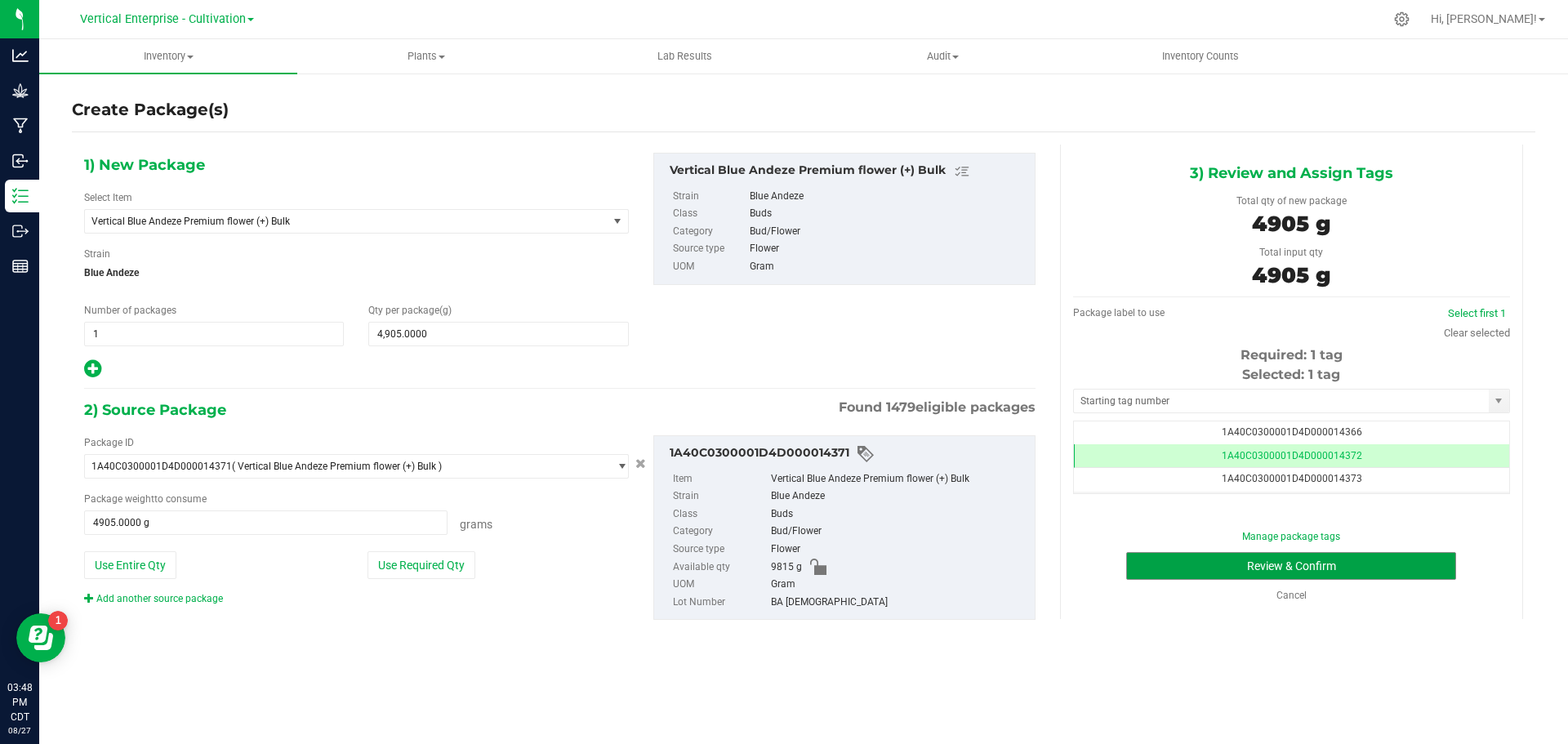
click at [1257, 569] on button "Review & Confirm" at bounding box center [1291, 566] width 330 height 28
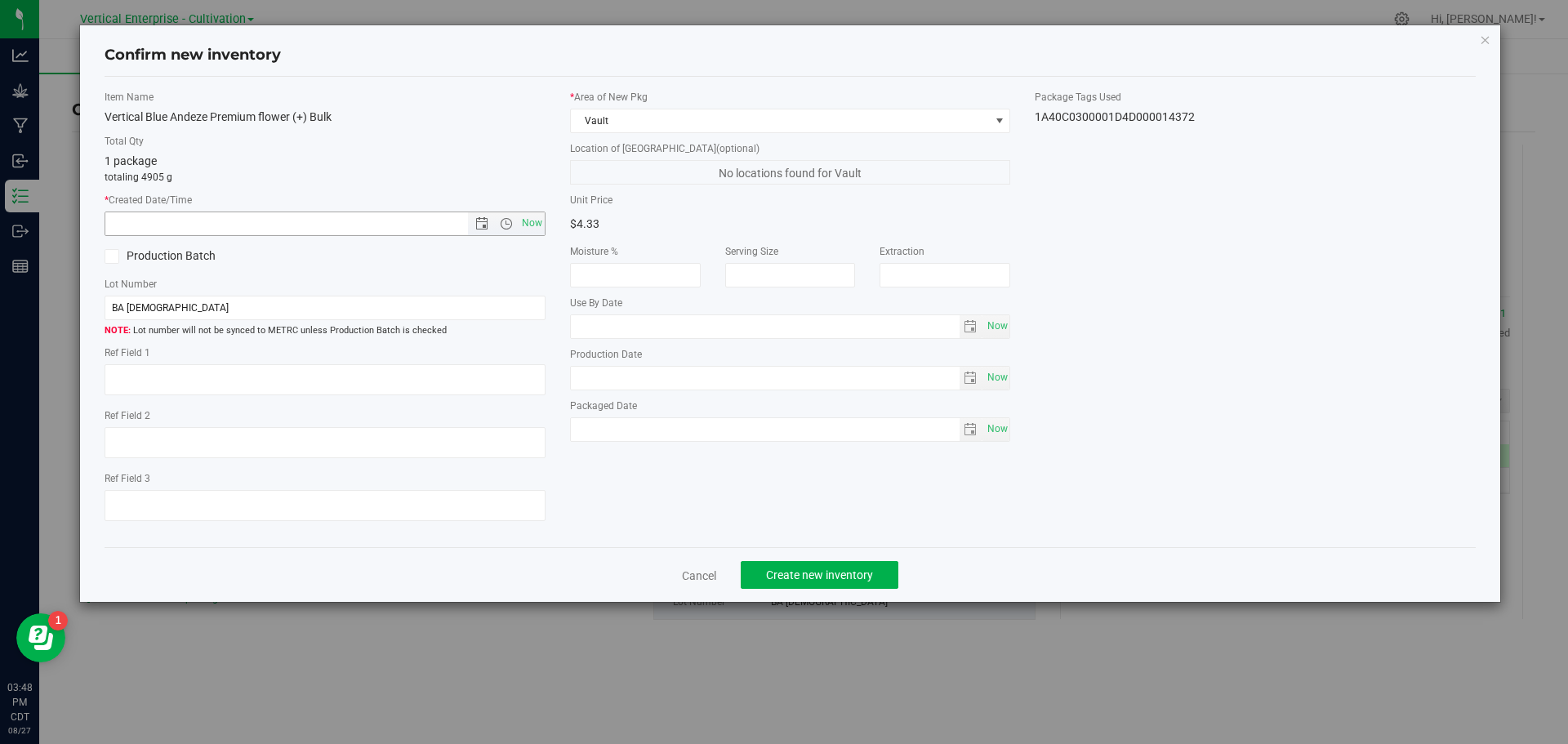
click at [529, 215] on span "Now" at bounding box center [531, 223] width 28 height 24
type input "[DATE] 3:48 PM"
click at [112, 257] on icon at bounding box center [112, 257] width 11 height 0
click at [0, 0] on input "Production Batch" at bounding box center [0, 0] width 0 height 0
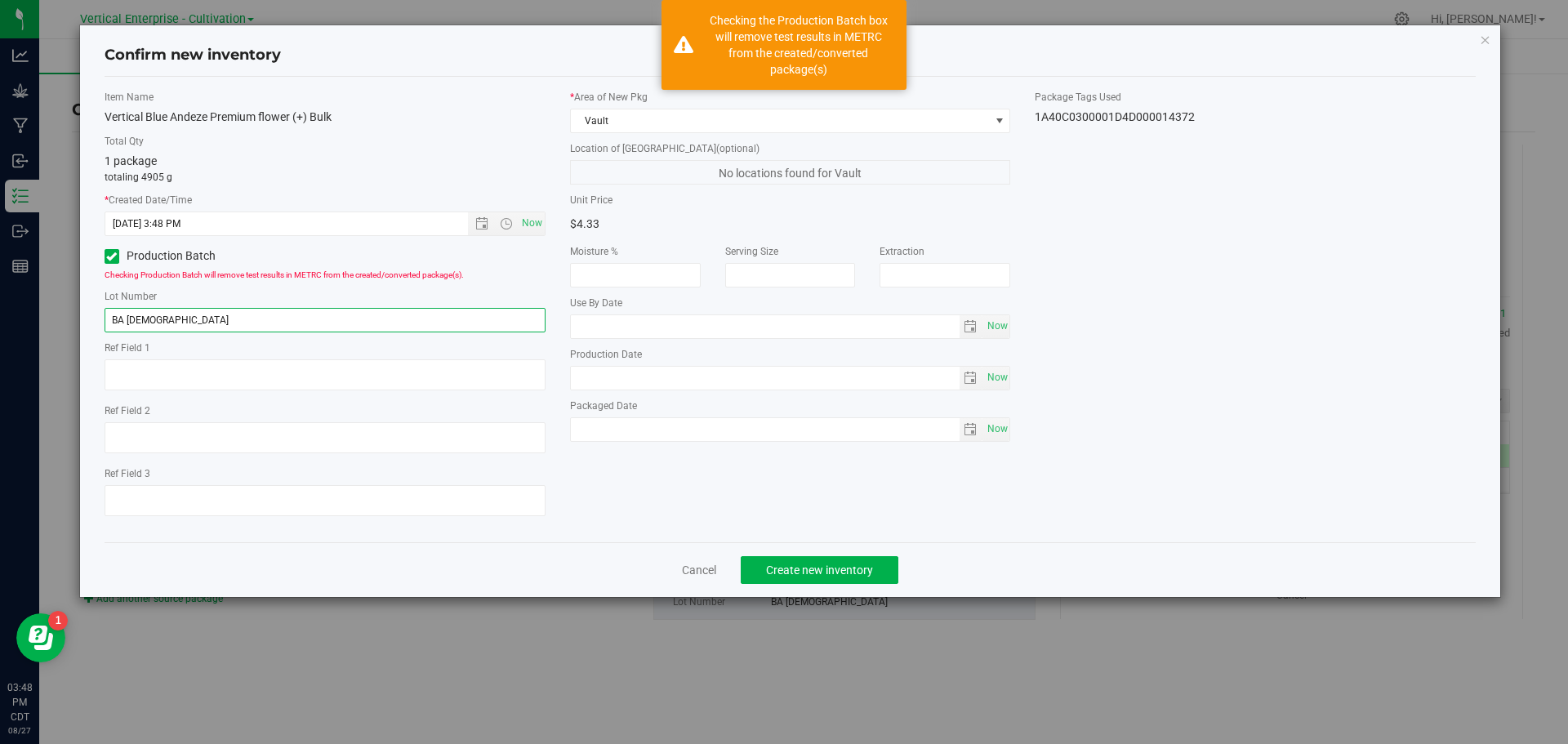
click at [169, 321] on input "BA [DEMOGRAPHIC_DATA]" at bounding box center [325, 320] width 441 height 24
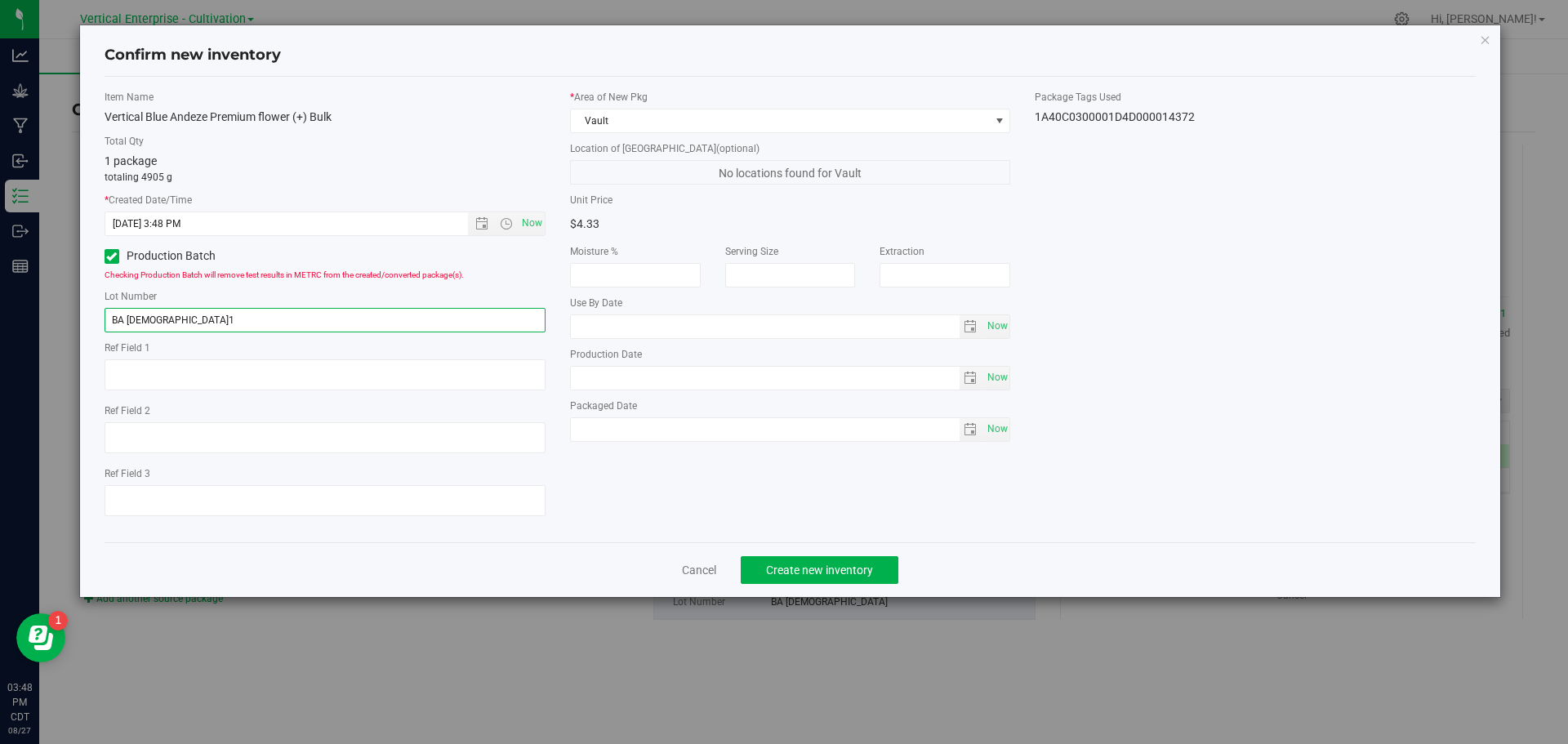
type input "BA [DEMOGRAPHIC_DATA]1"
click at [842, 575] on span "Create new inventory" at bounding box center [820, 570] width 107 height 13
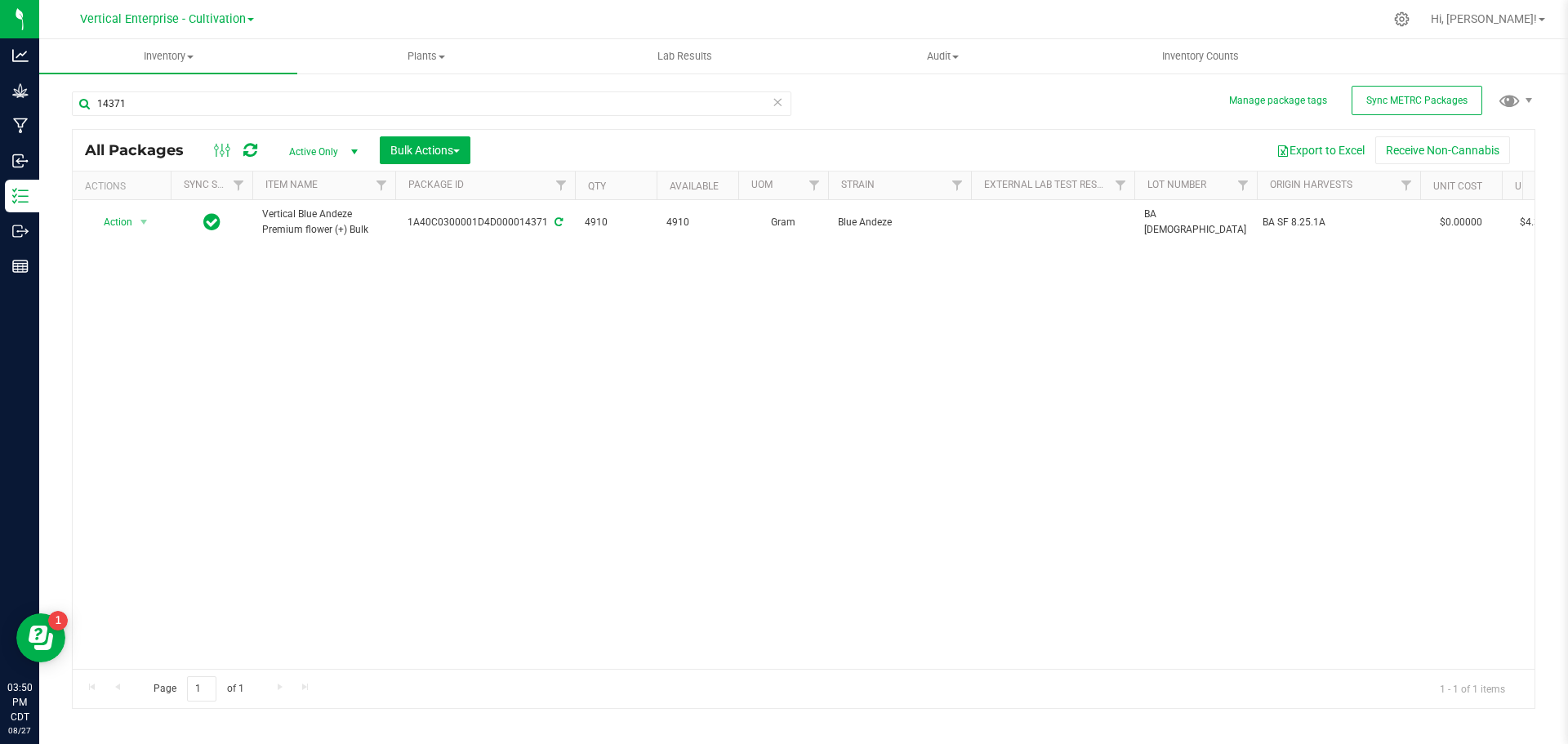
click at [149, 89] on div "14371" at bounding box center [438, 103] width 732 height 52
click at [192, 107] on input "14371" at bounding box center [432, 103] width 719 height 24
type input "1"
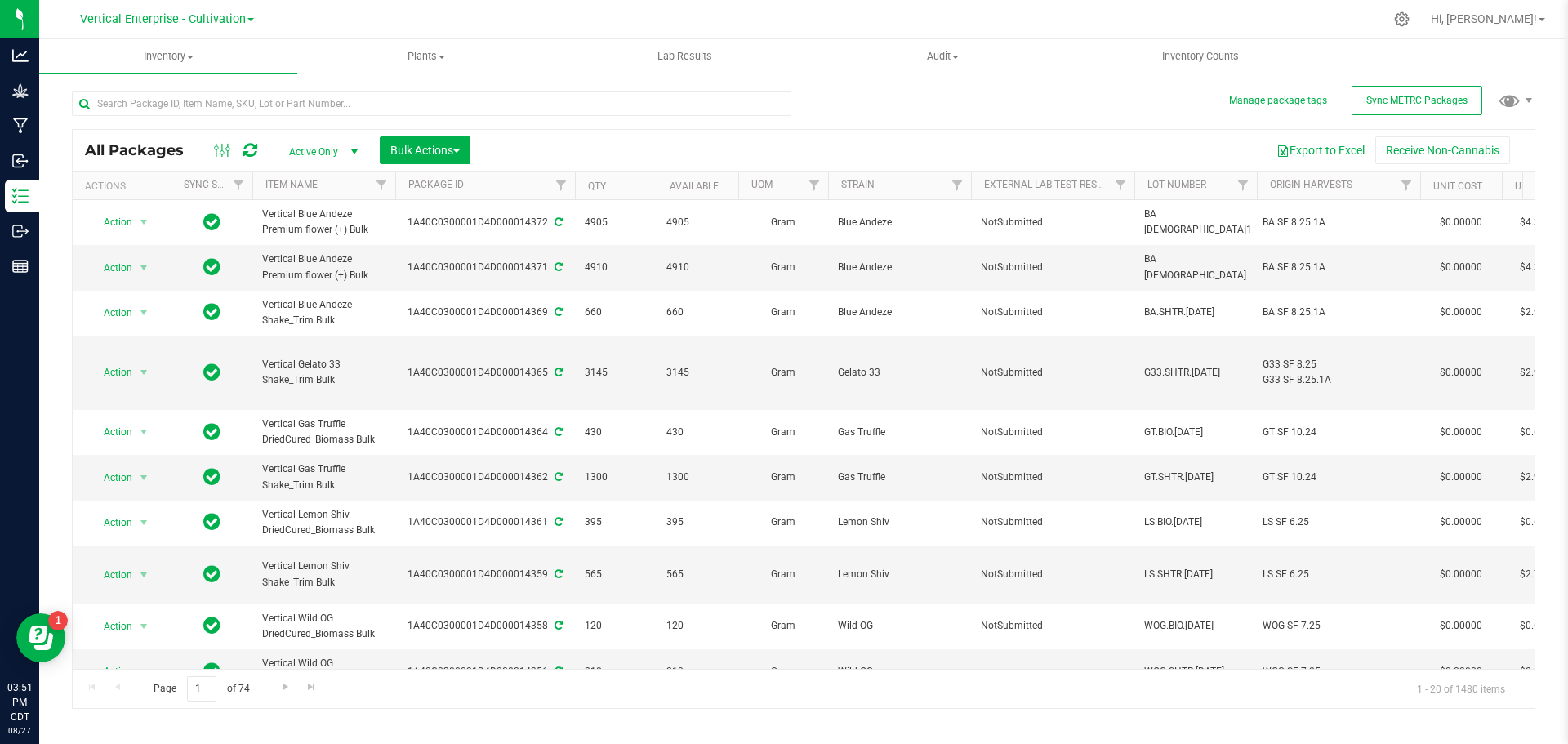
click at [468, 265] on div "1A40C0300001D4D000014371" at bounding box center [485, 267] width 184 height 15
copy div "1A40C0300001D4D000014371"
click at [493, 218] on div "1A40C0300001D4D000014372" at bounding box center [485, 222] width 184 height 15
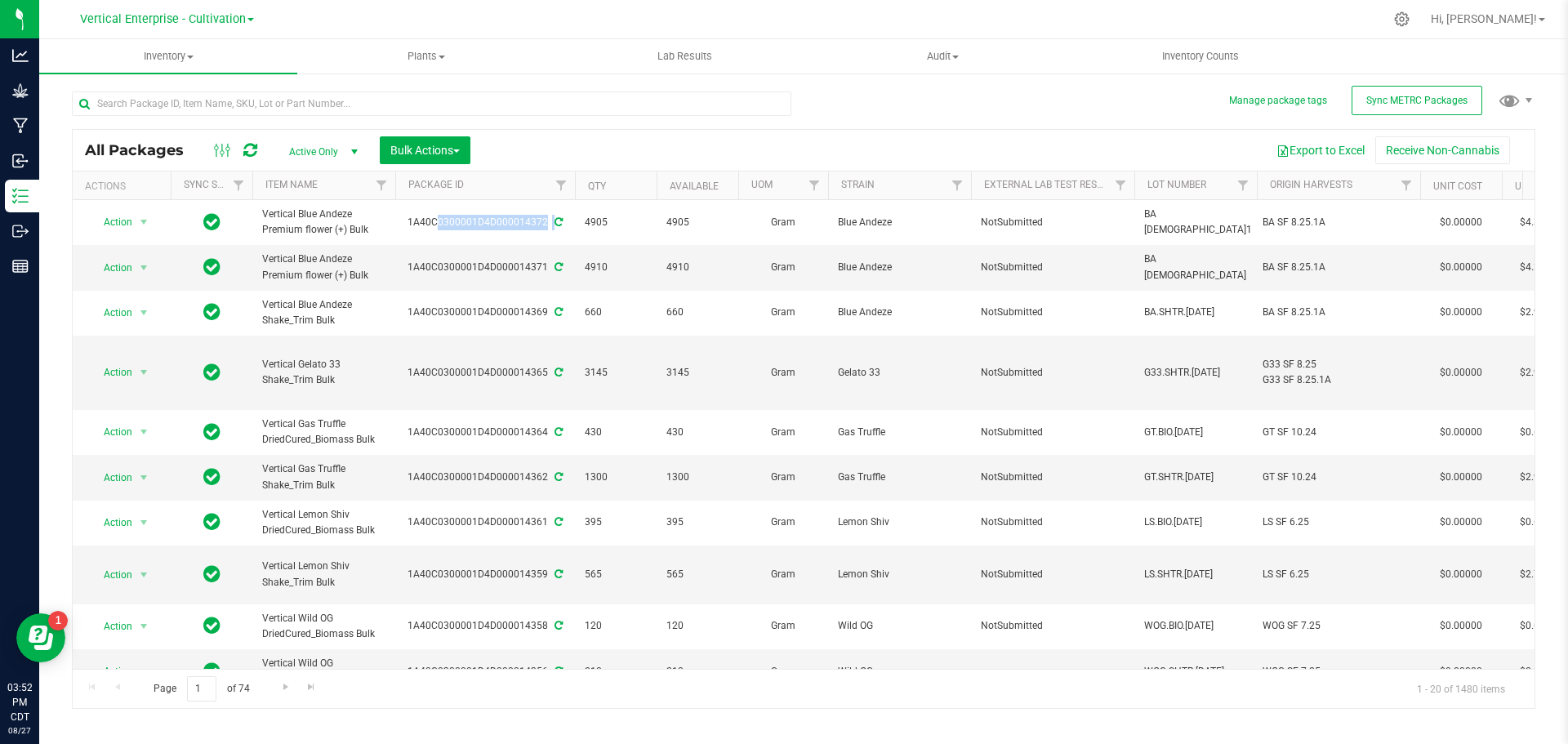
copy div "1A40C0300001D4D000014372"
click at [181, 108] on input "text" at bounding box center [432, 103] width 719 height 24
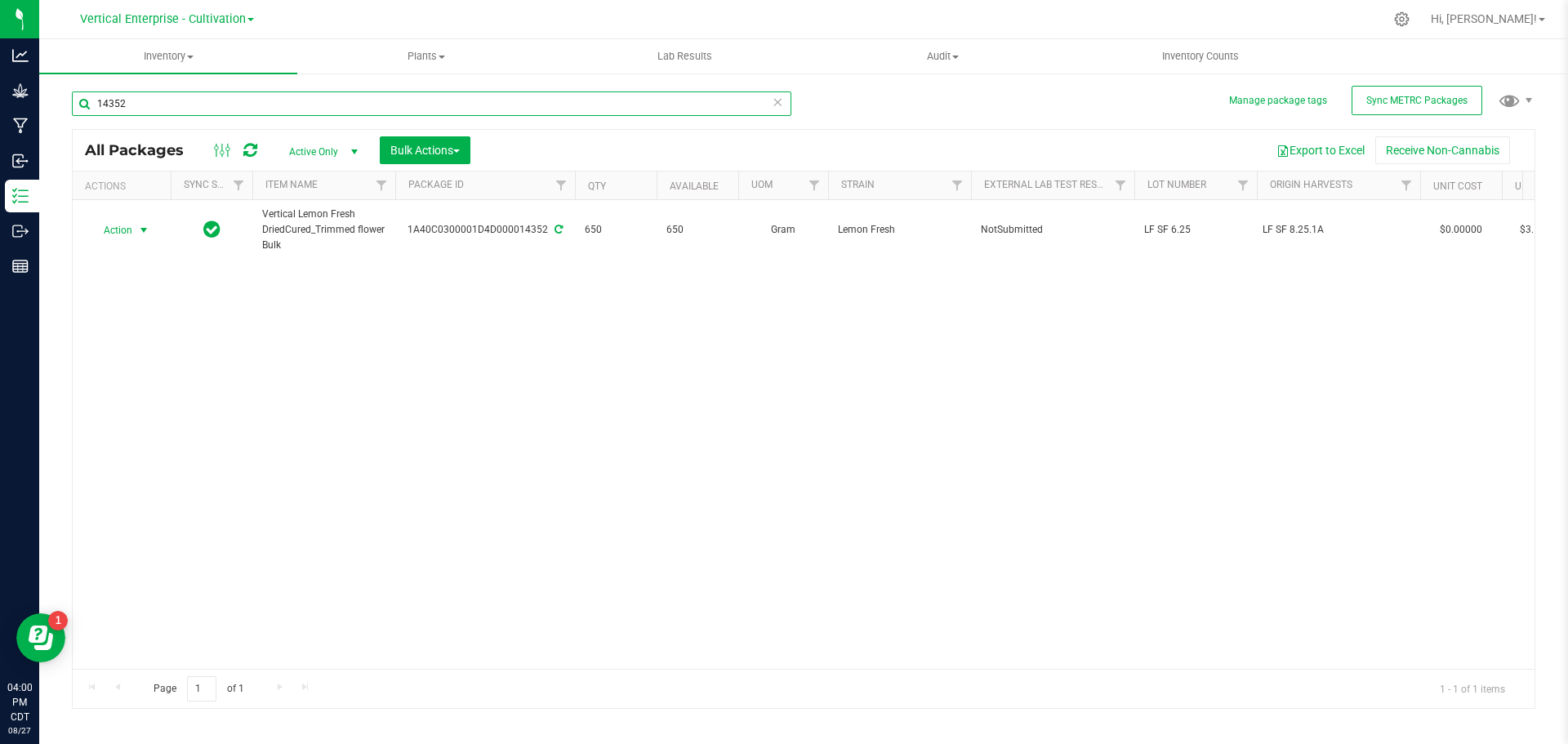
type input "14352"
click at [119, 225] on span "Action" at bounding box center [111, 230] width 44 height 23
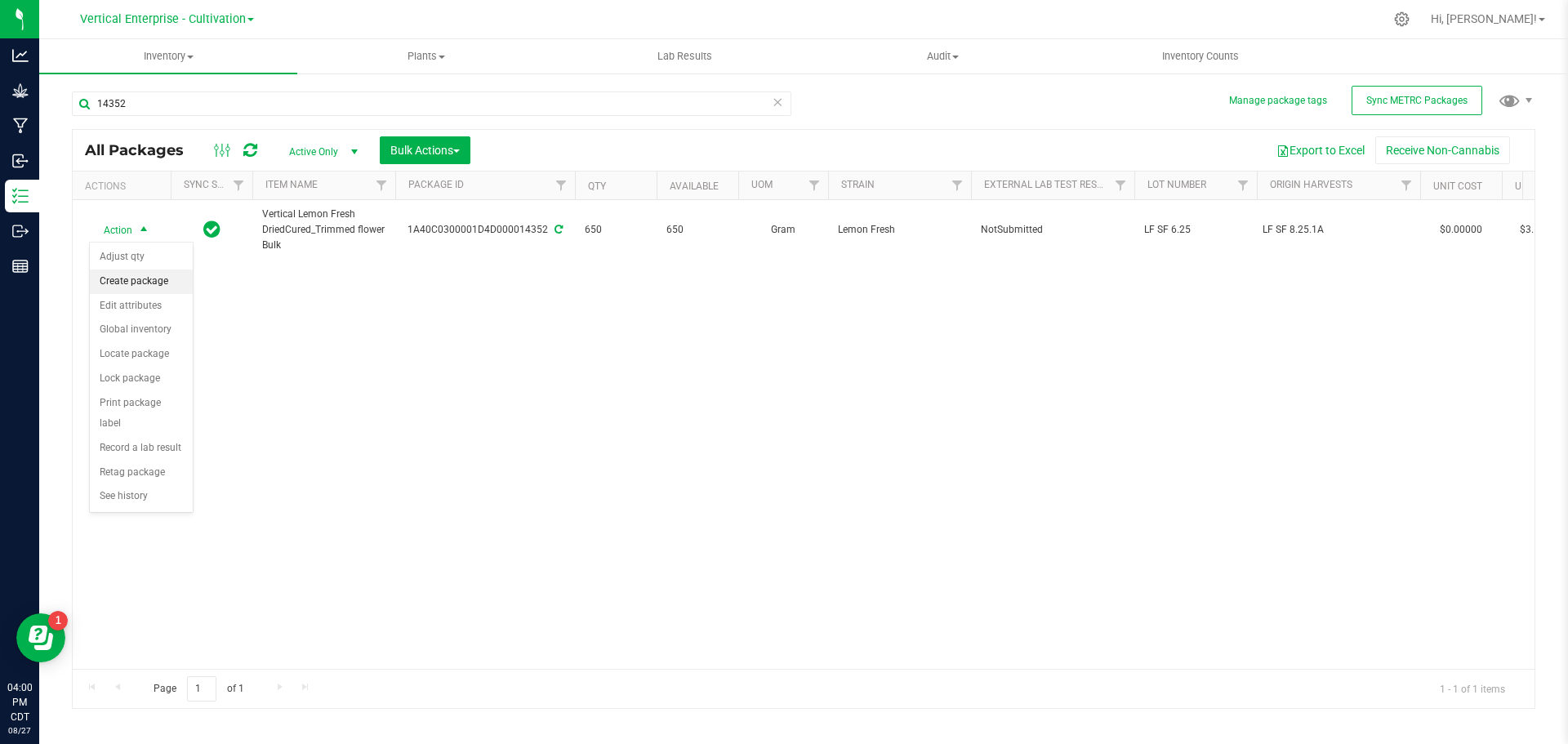
click at [122, 280] on li "Create package" at bounding box center [141, 281] width 103 height 24
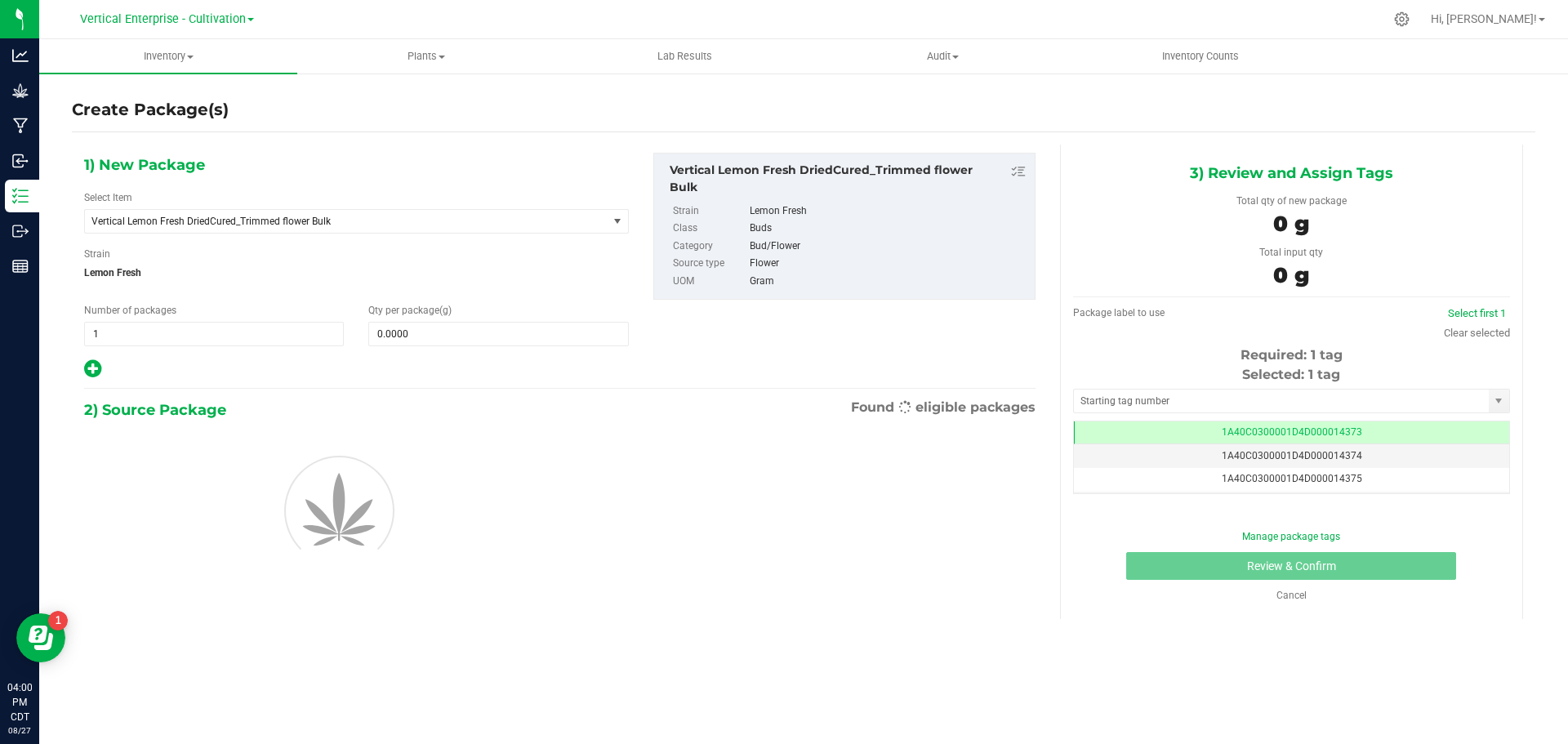
scroll to position [0, -1]
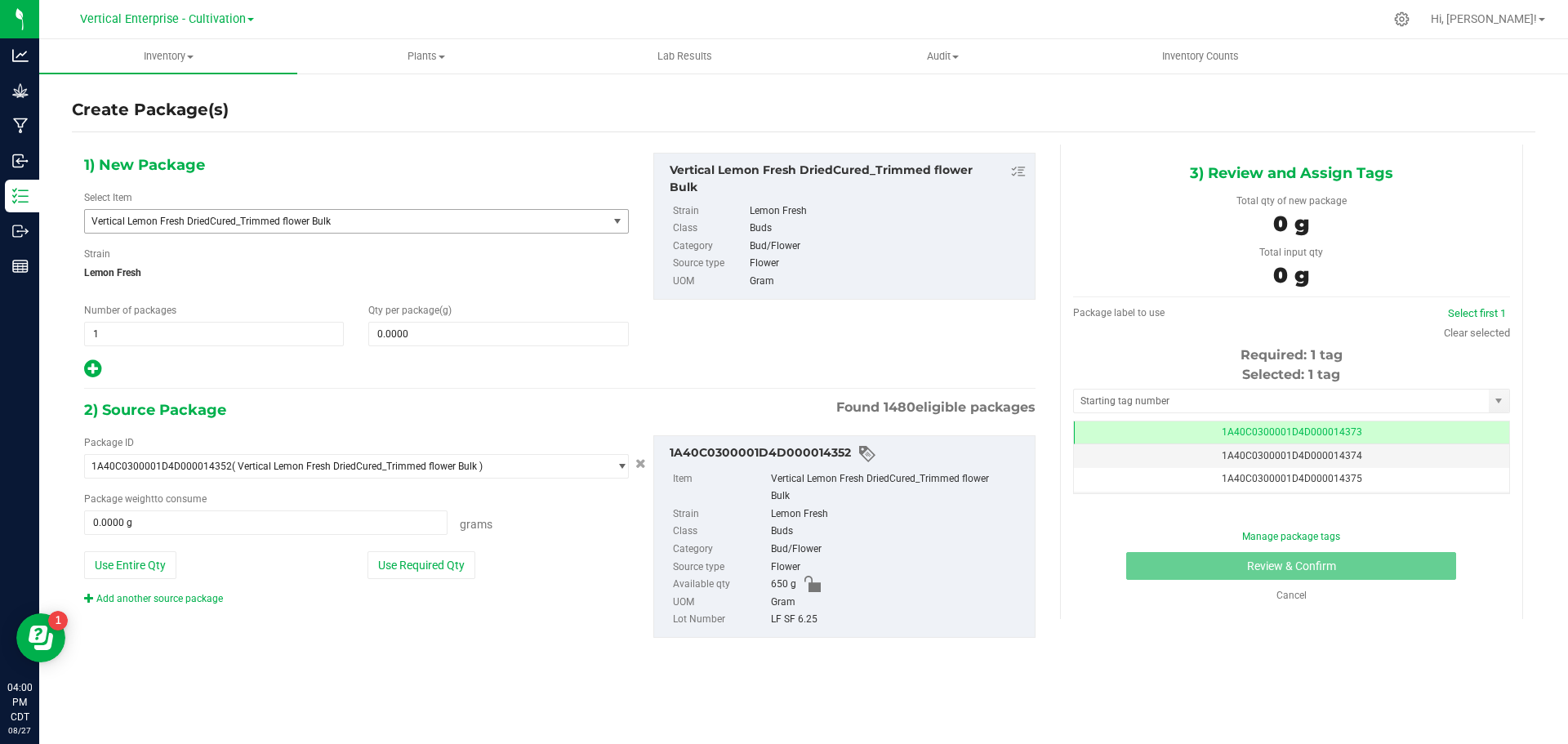
click at [281, 231] on span "Vertical Lemon Fresh DriedCured_Trimmed flower Bulk" at bounding box center [346, 221] width 522 height 23
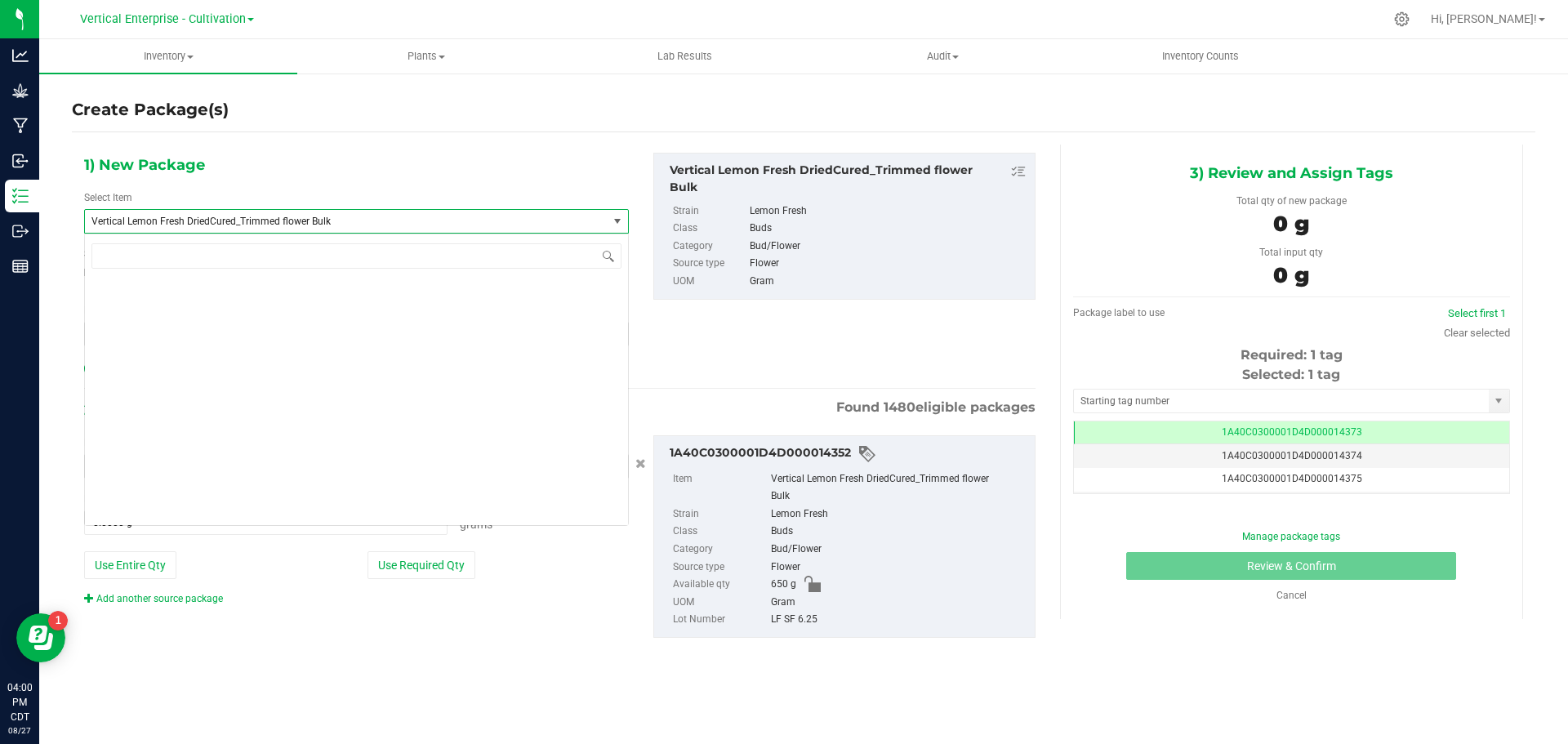
scroll to position [124097, 0]
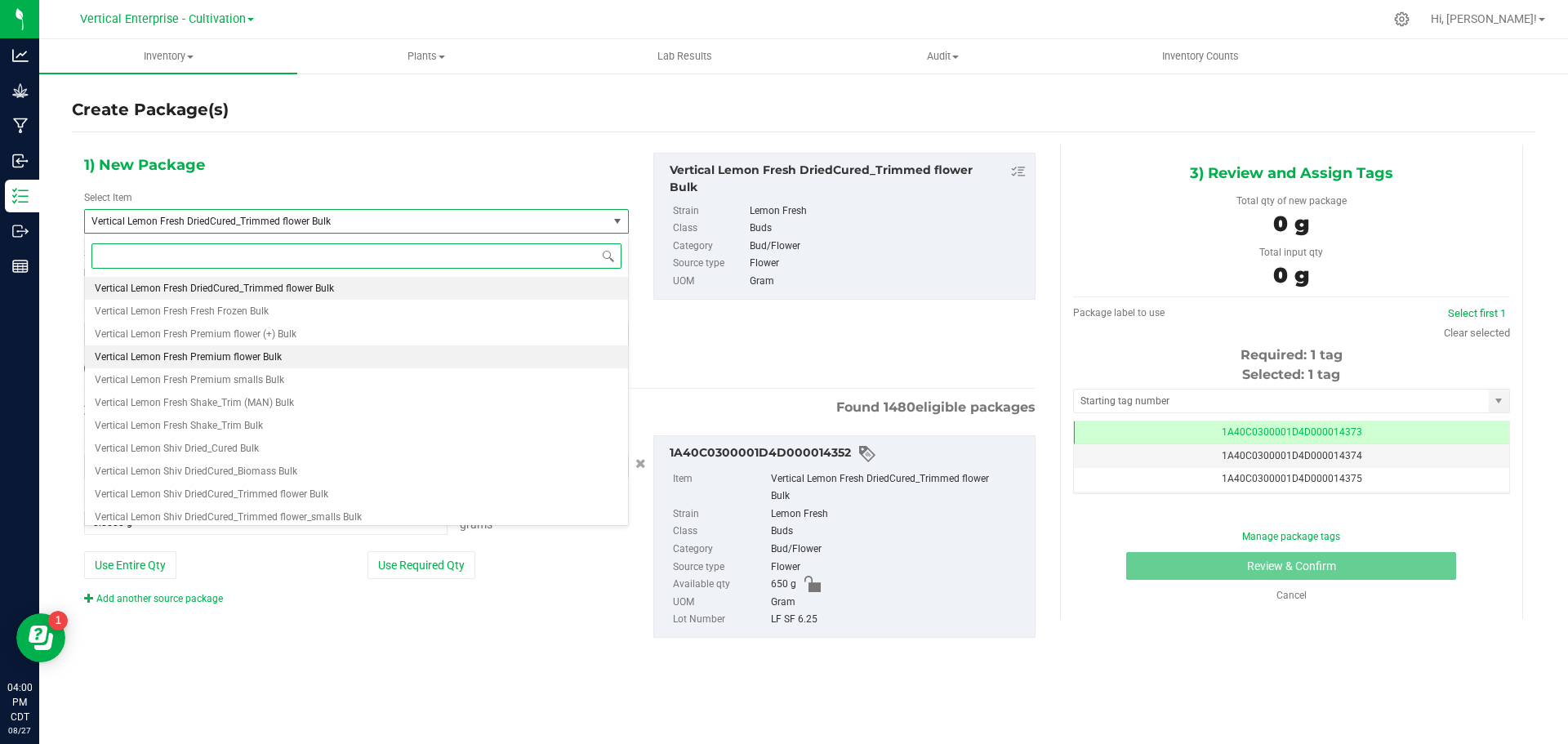
click at [268, 353] on span "Vertical Lemon Fresh Premium flower Bulk" at bounding box center [188, 357] width 187 height 12
type input "0.0000"
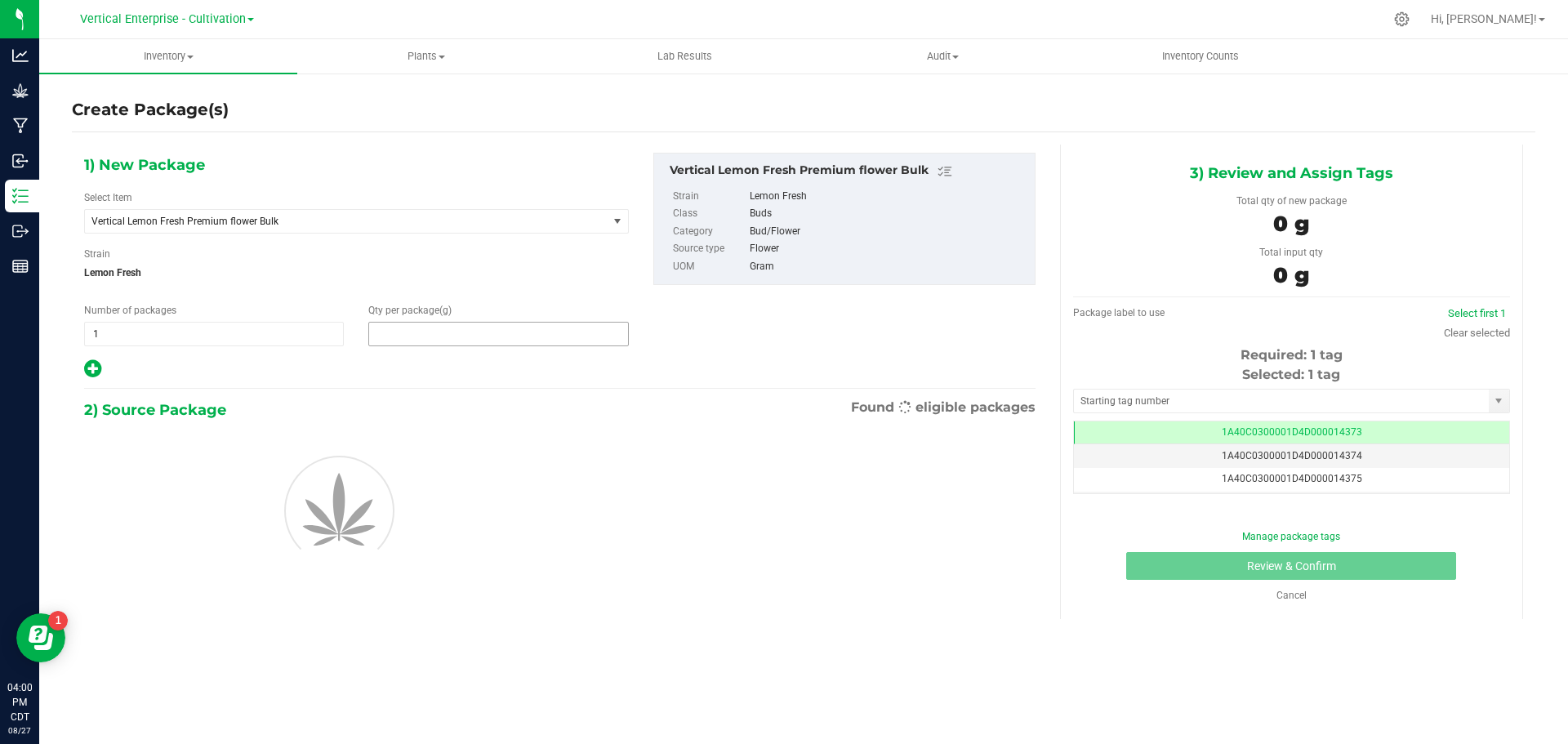
click at [451, 334] on span at bounding box center [498, 334] width 259 height 24
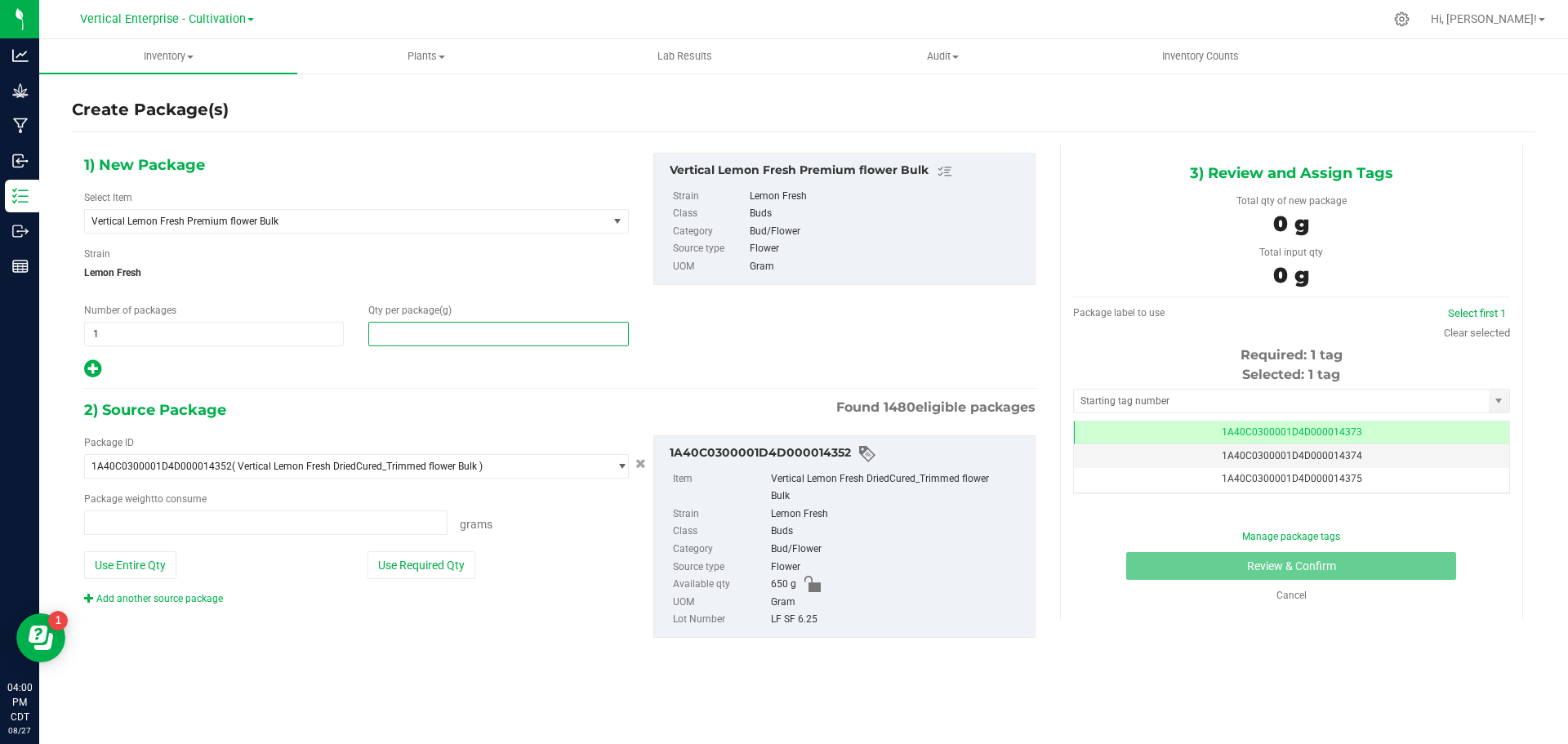
type input "0.0000 g"
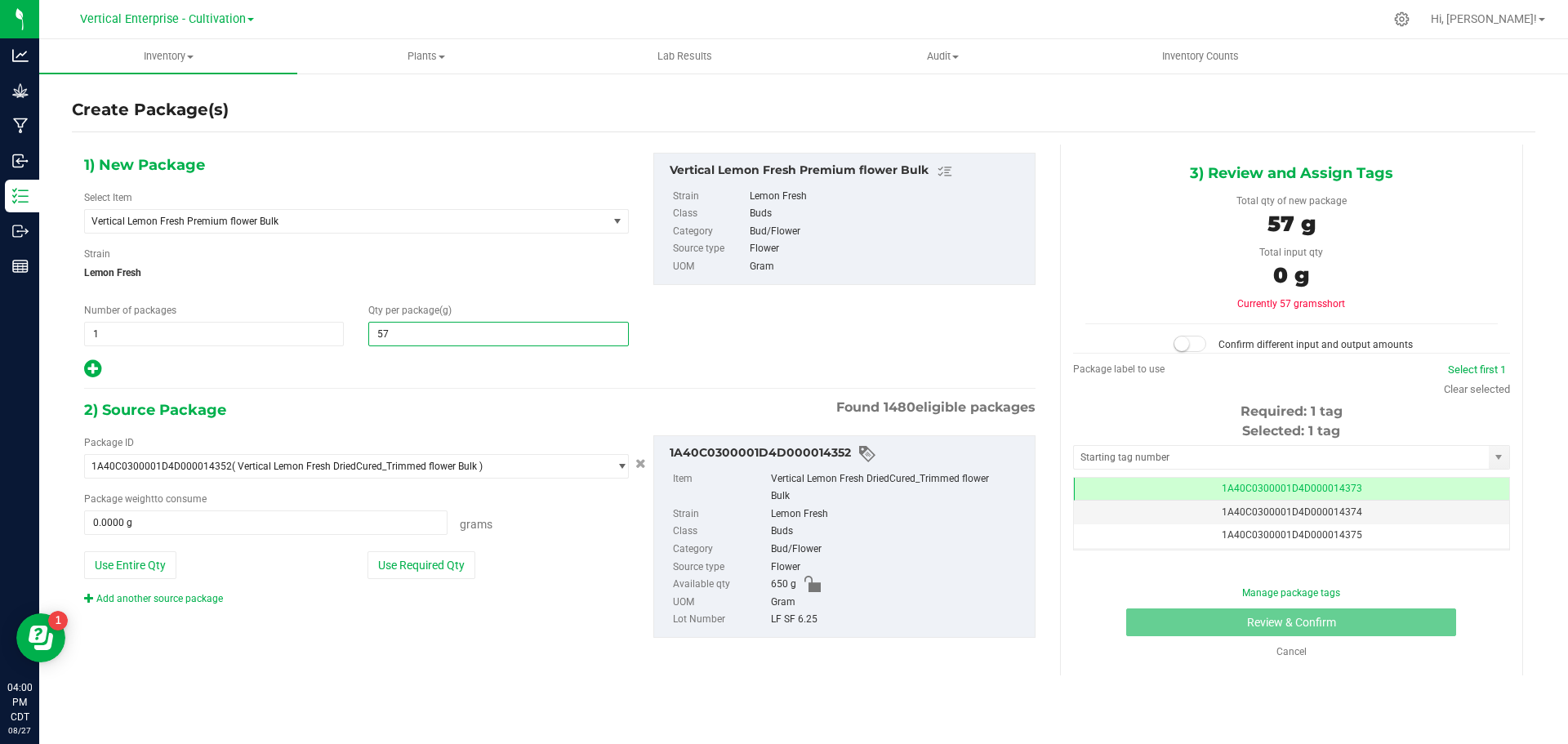
type input "570"
type input "570.0000"
click at [389, 563] on button "Use Required Qty" at bounding box center [421, 565] width 108 height 28
type input "570.0000 g"
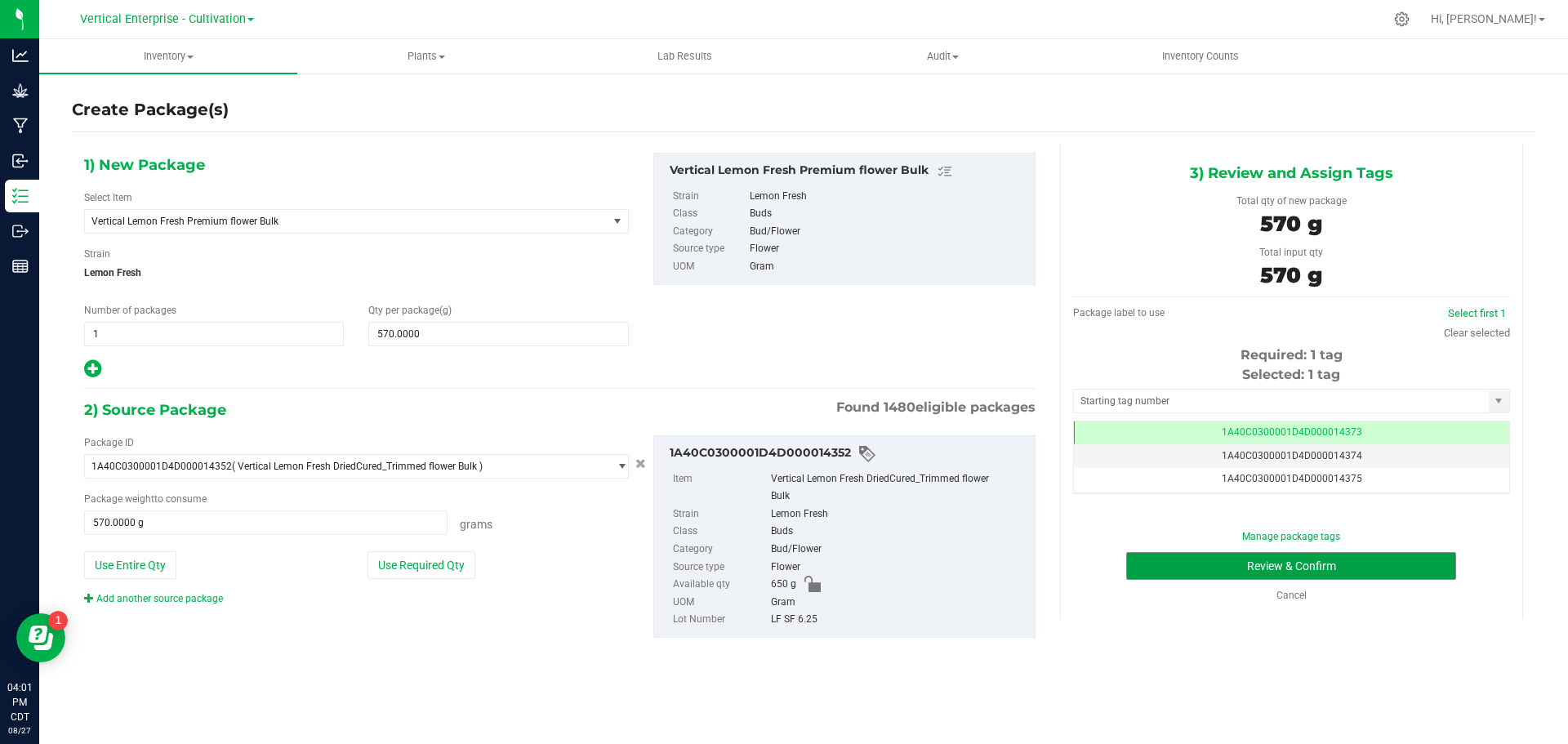
click at [1389, 577] on button "Review & Confirm" at bounding box center [1291, 566] width 330 height 28
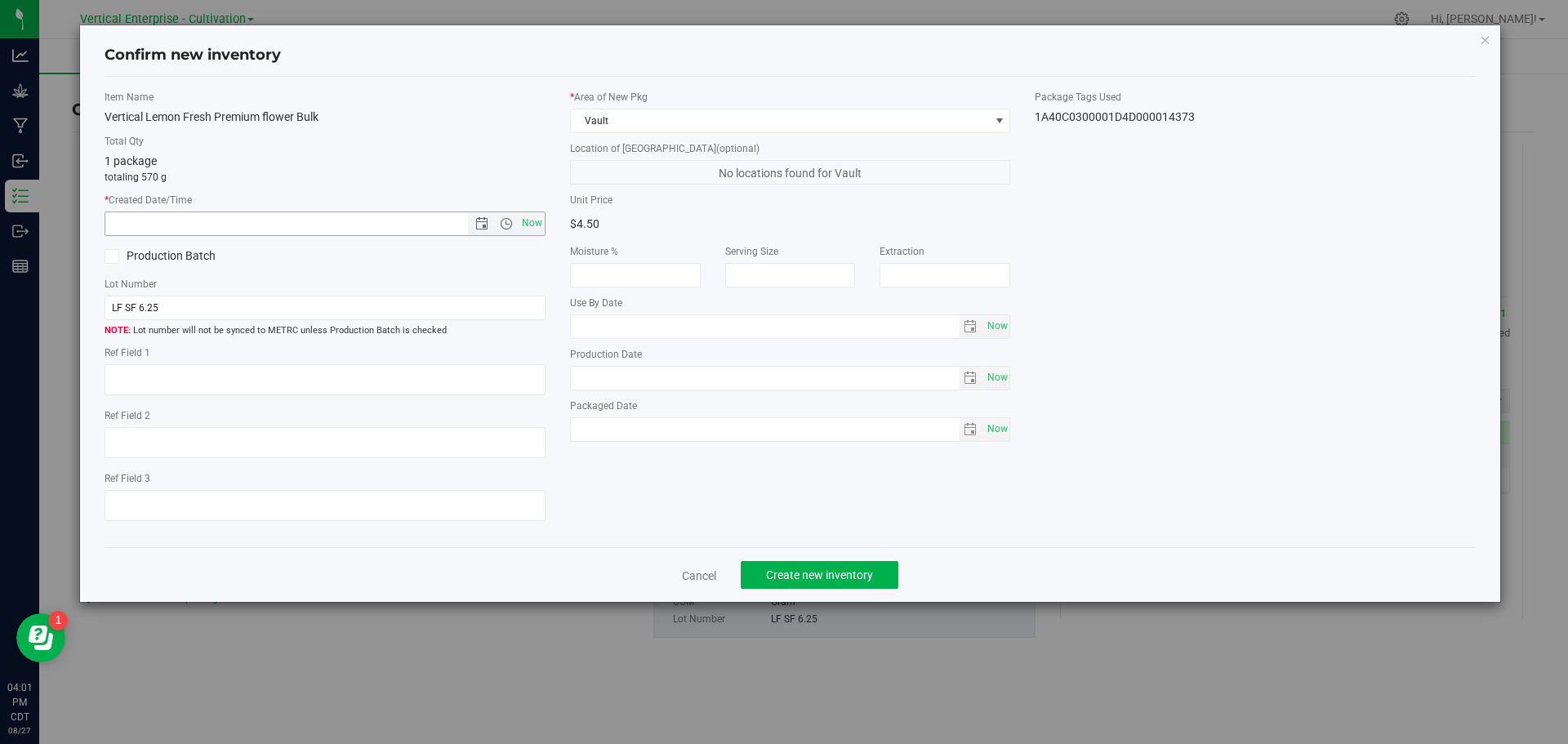
click at [524, 225] on span "Now" at bounding box center [531, 223] width 28 height 24
type input "[DATE] 4:01 PM"
click at [831, 580] on span "Create new inventory" at bounding box center [820, 575] width 107 height 13
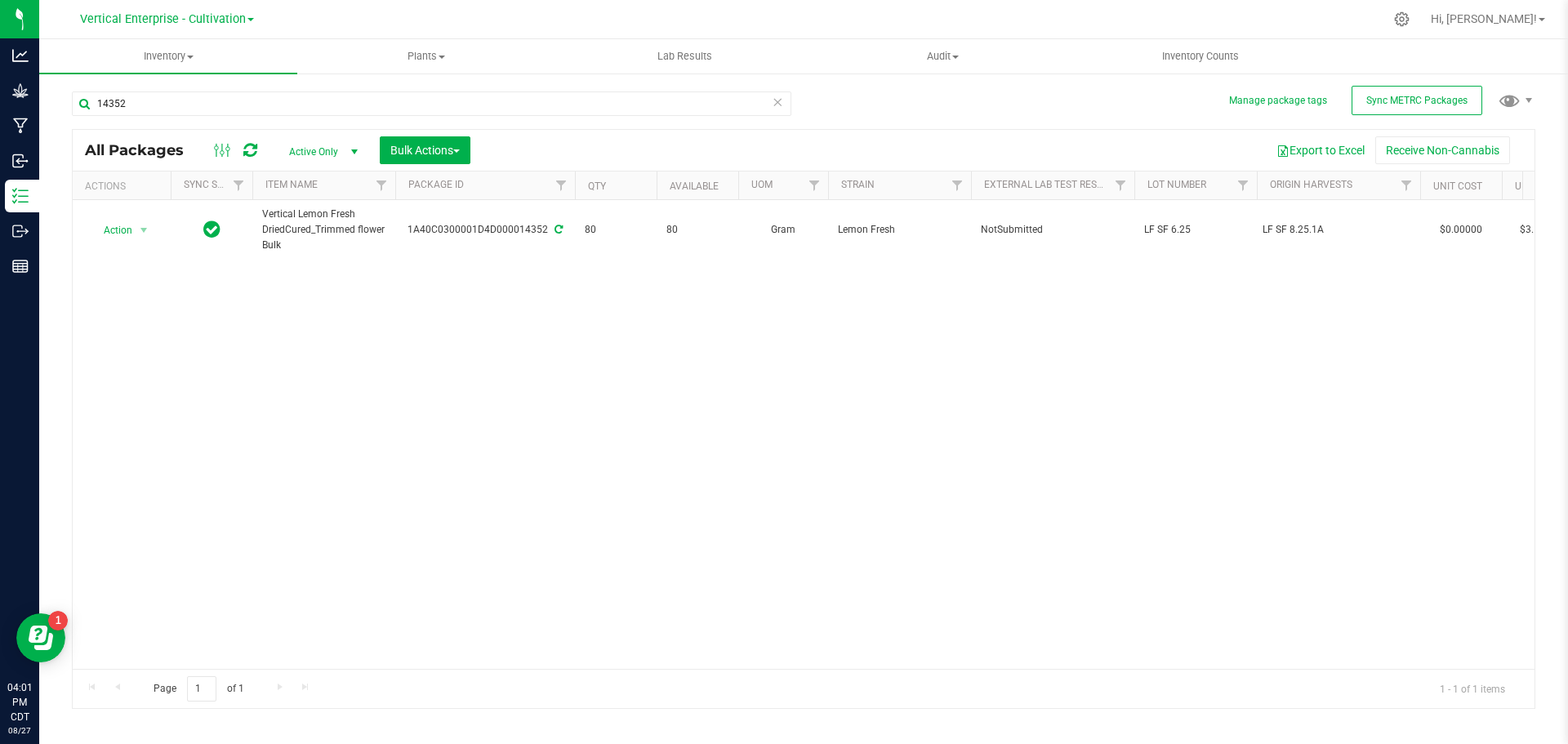
click at [218, 89] on div "14352" at bounding box center [438, 103] width 732 height 52
click at [201, 115] on input "14352" at bounding box center [432, 103] width 719 height 24
drag, startPoint x: 96, startPoint y: 228, endPoint x: 130, endPoint y: 231, distance: 34.1
click at [108, 228] on span "Action" at bounding box center [111, 230] width 44 height 23
click at [137, 277] on li "Create package" at bounding box center [141, 281] width 103 height 24
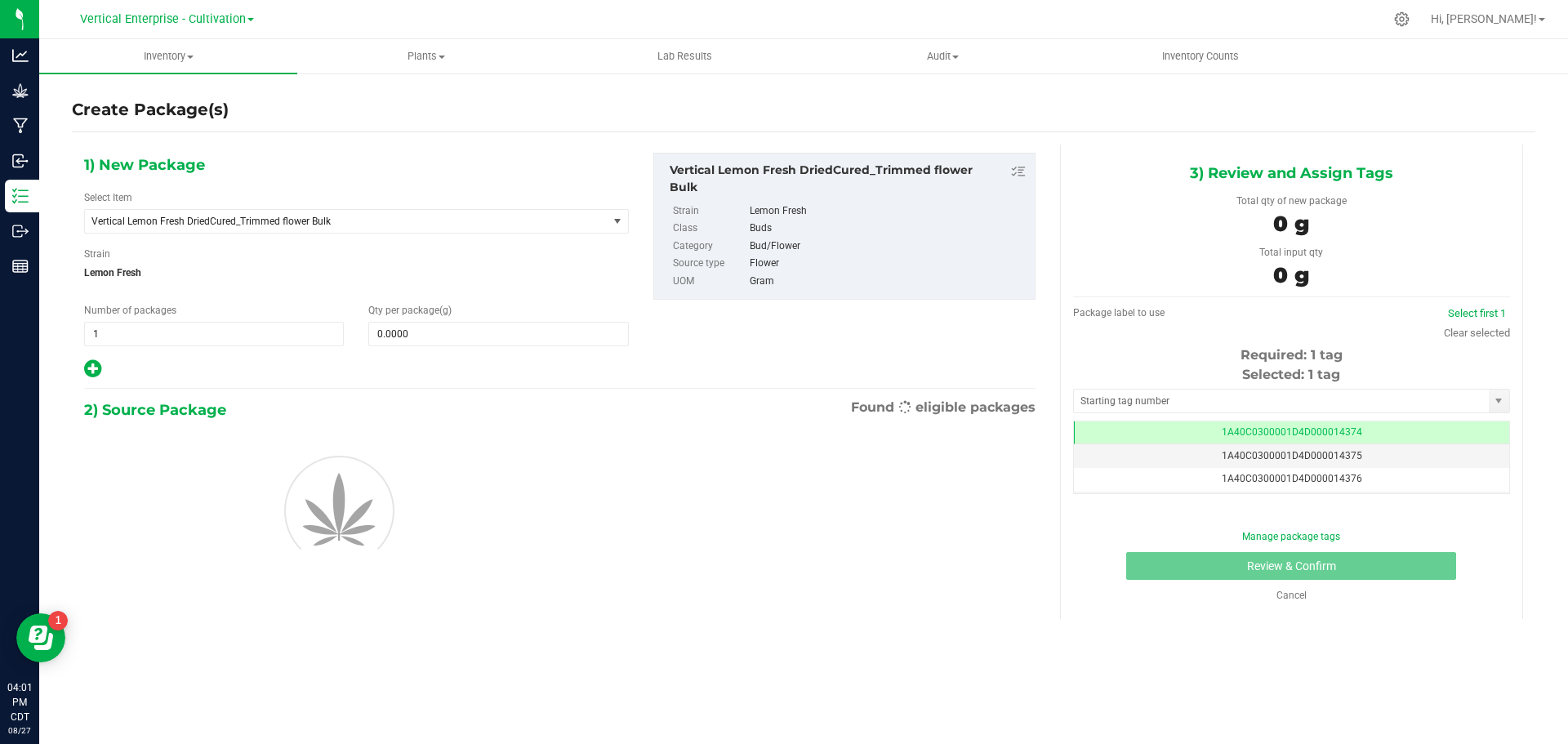
scroll to position [0, -1]
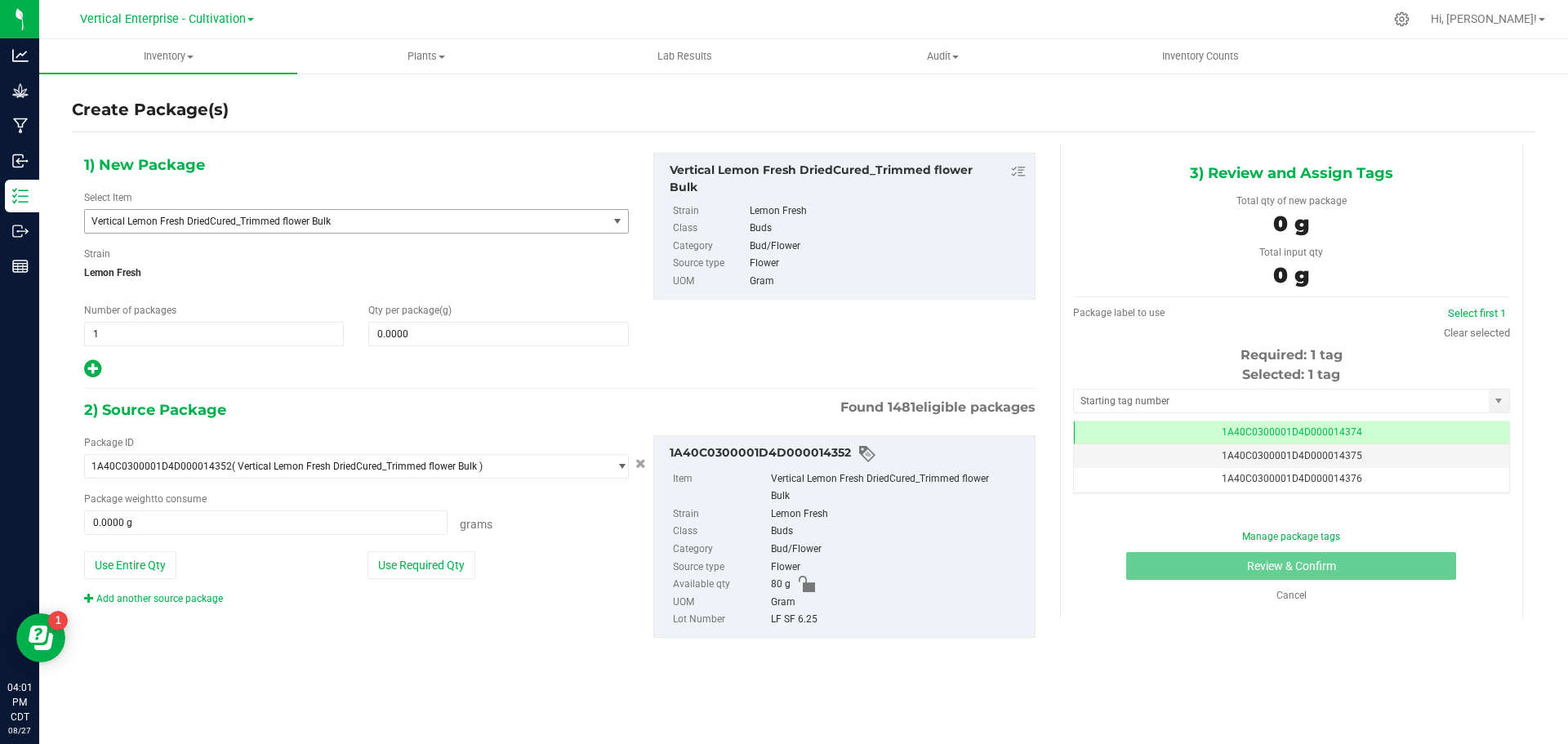
click at [343, 212] on span "Vertical Lemon Fresh DriedCured_Trimmed flower Bulk" at bounding box center [346, 221] width 522 height 23
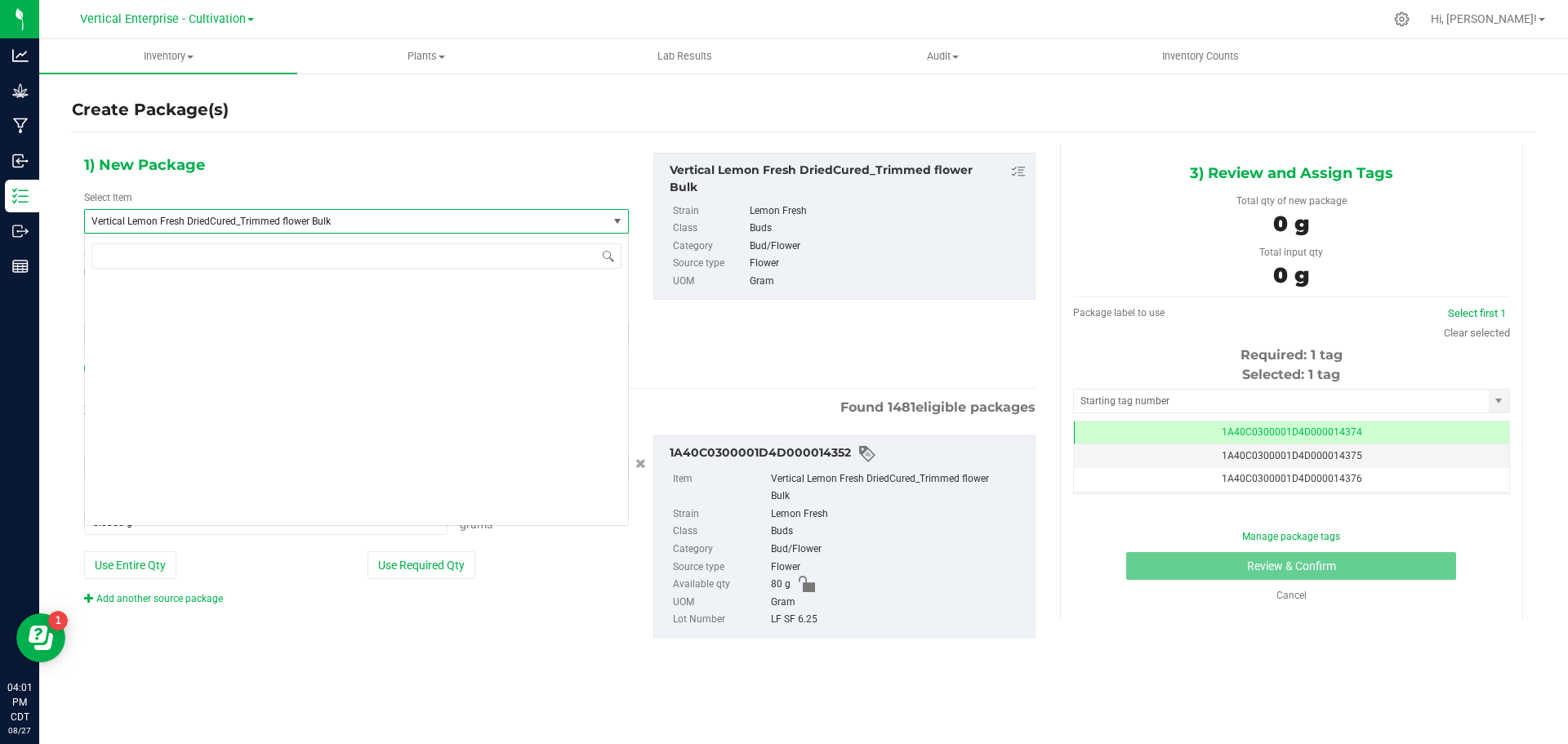
scroll to position [124097, 0]
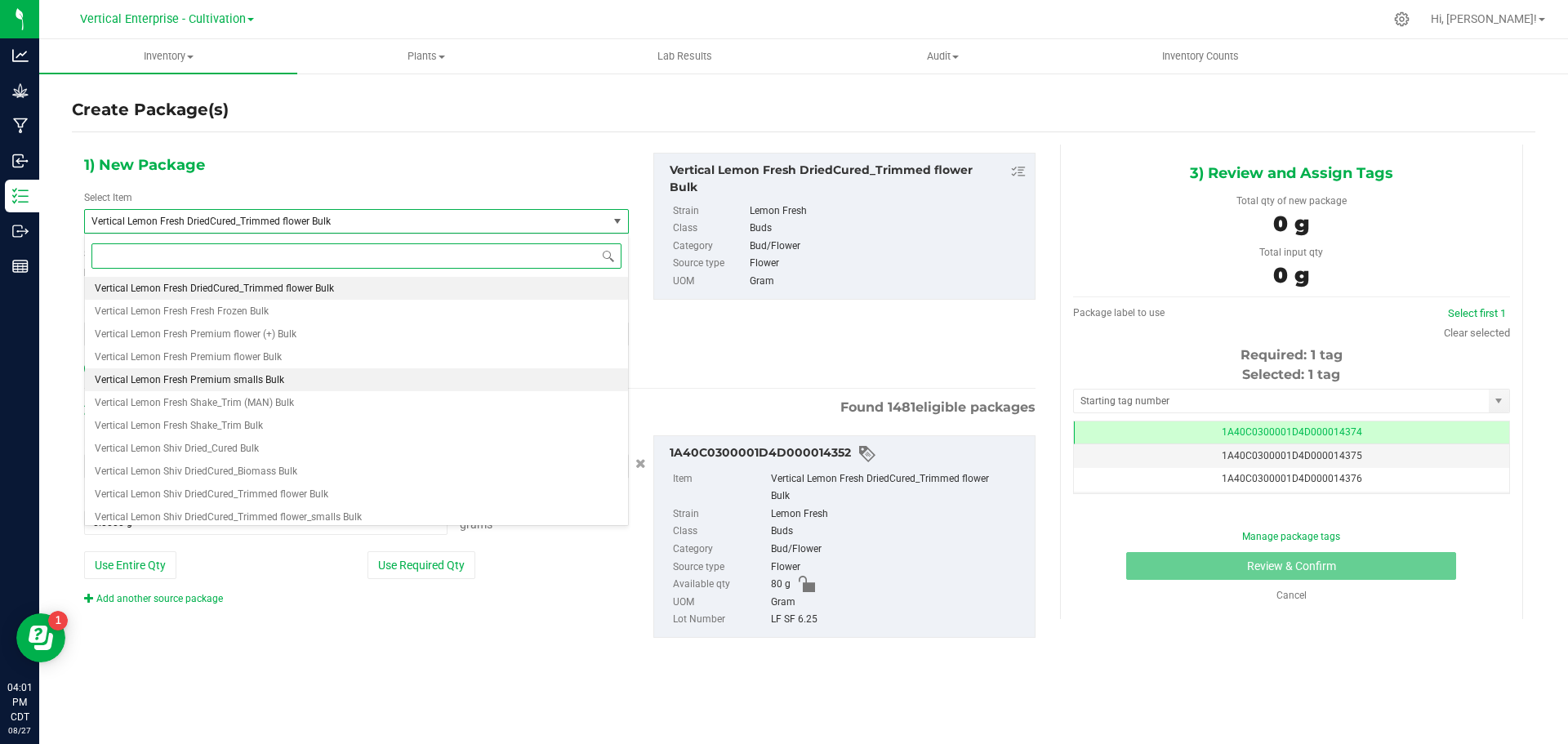
click at [296, 376] on li "Vertical Lemon Fresh Premium smalls Bulk" at bounding box center [356, 380] width 543 height 23
type input "0.0000"
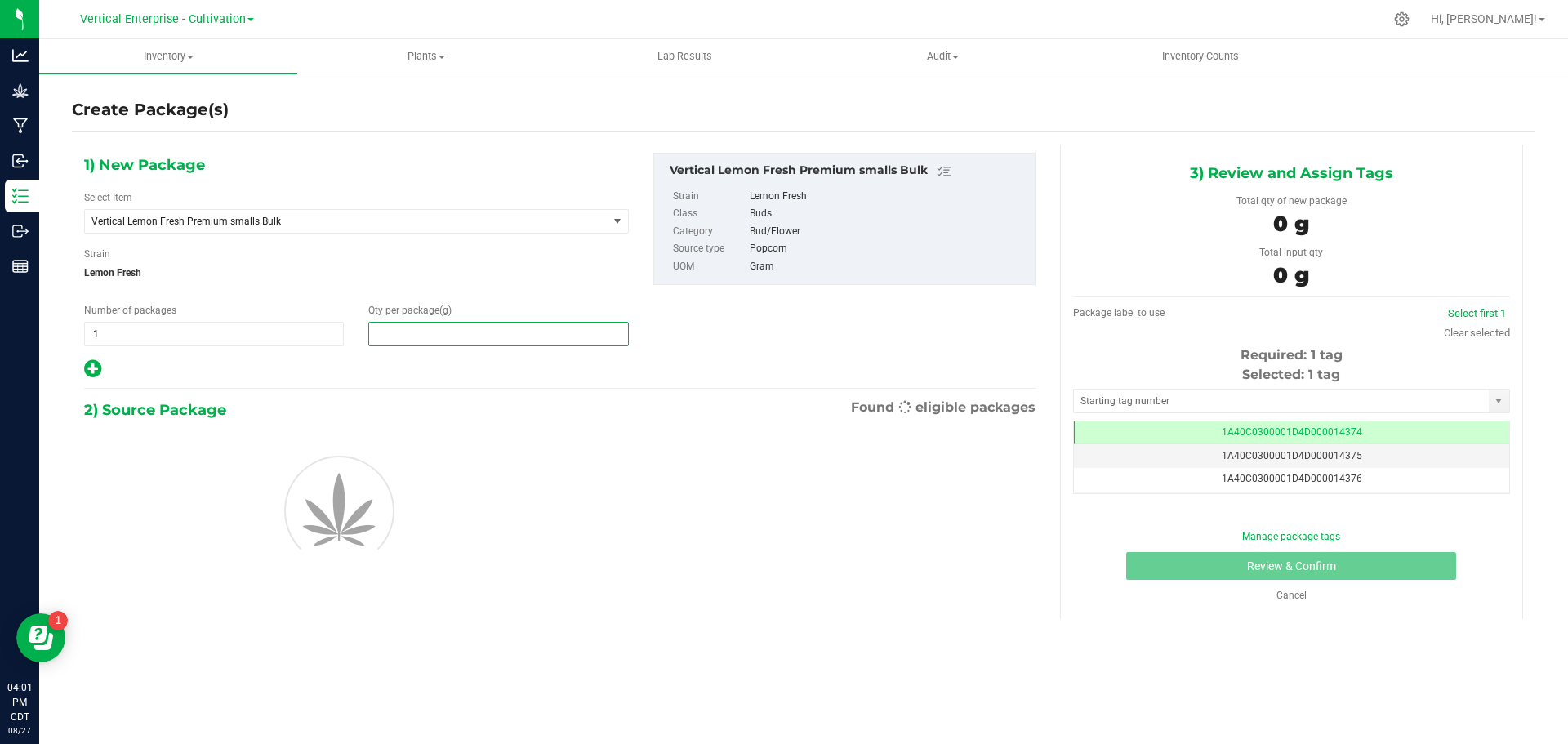
click at [479, 335] on span at bounding box center [498, 334] width 259 height 24
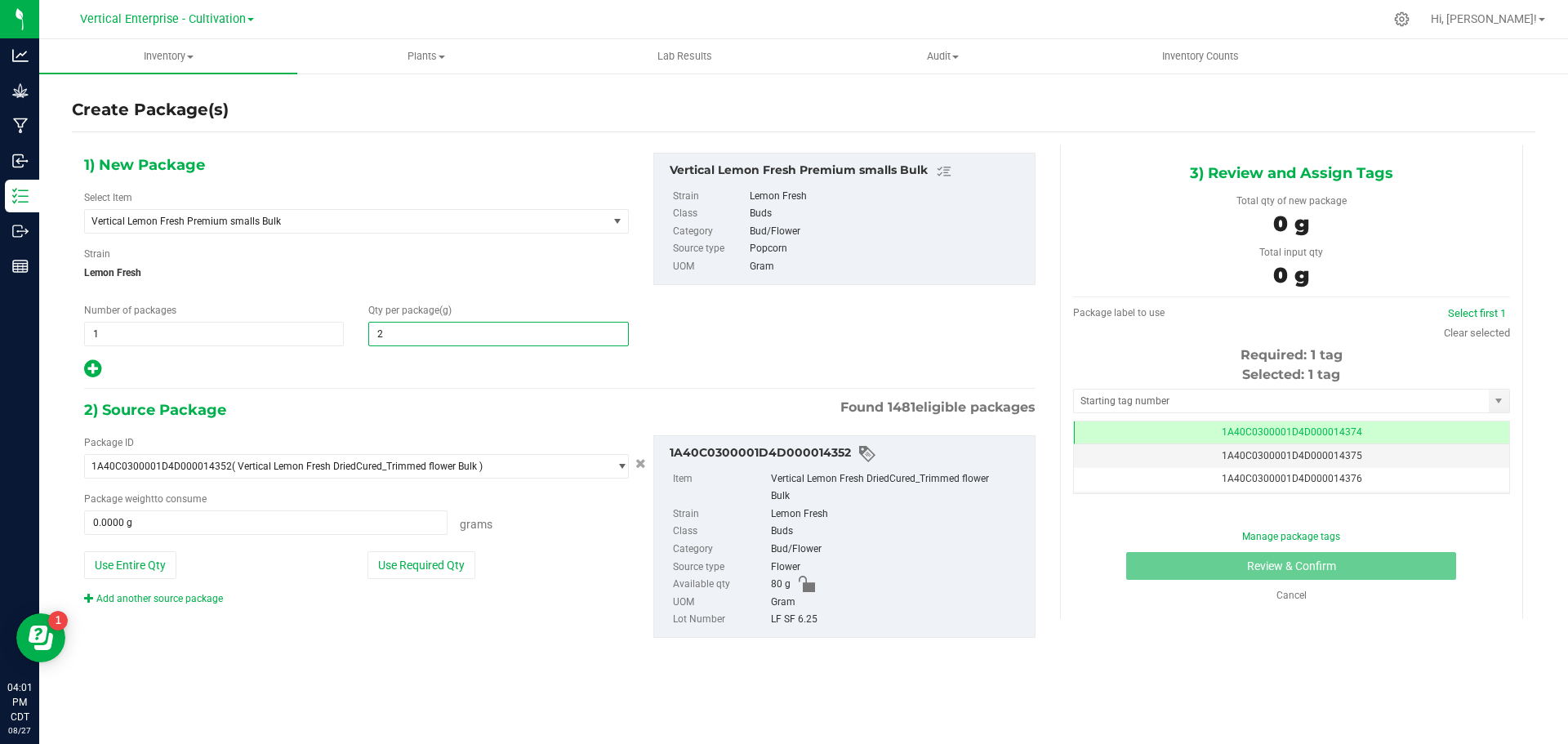
type input "25"
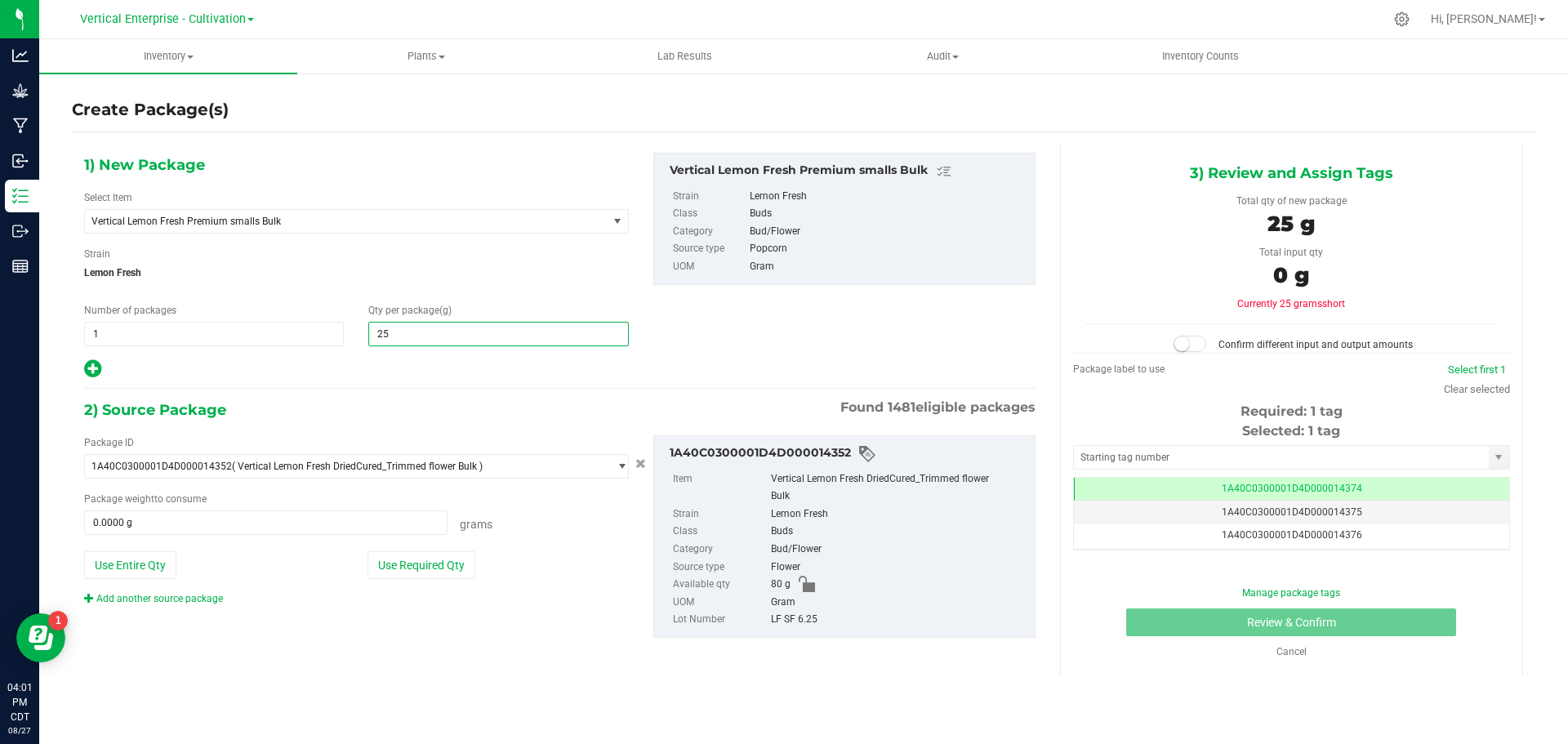
type input "25.0000"
click at [458, 568] on button "Use Required Qty" at bounding box center [421, 565] width 108 height 28
type input "25.0000 g"
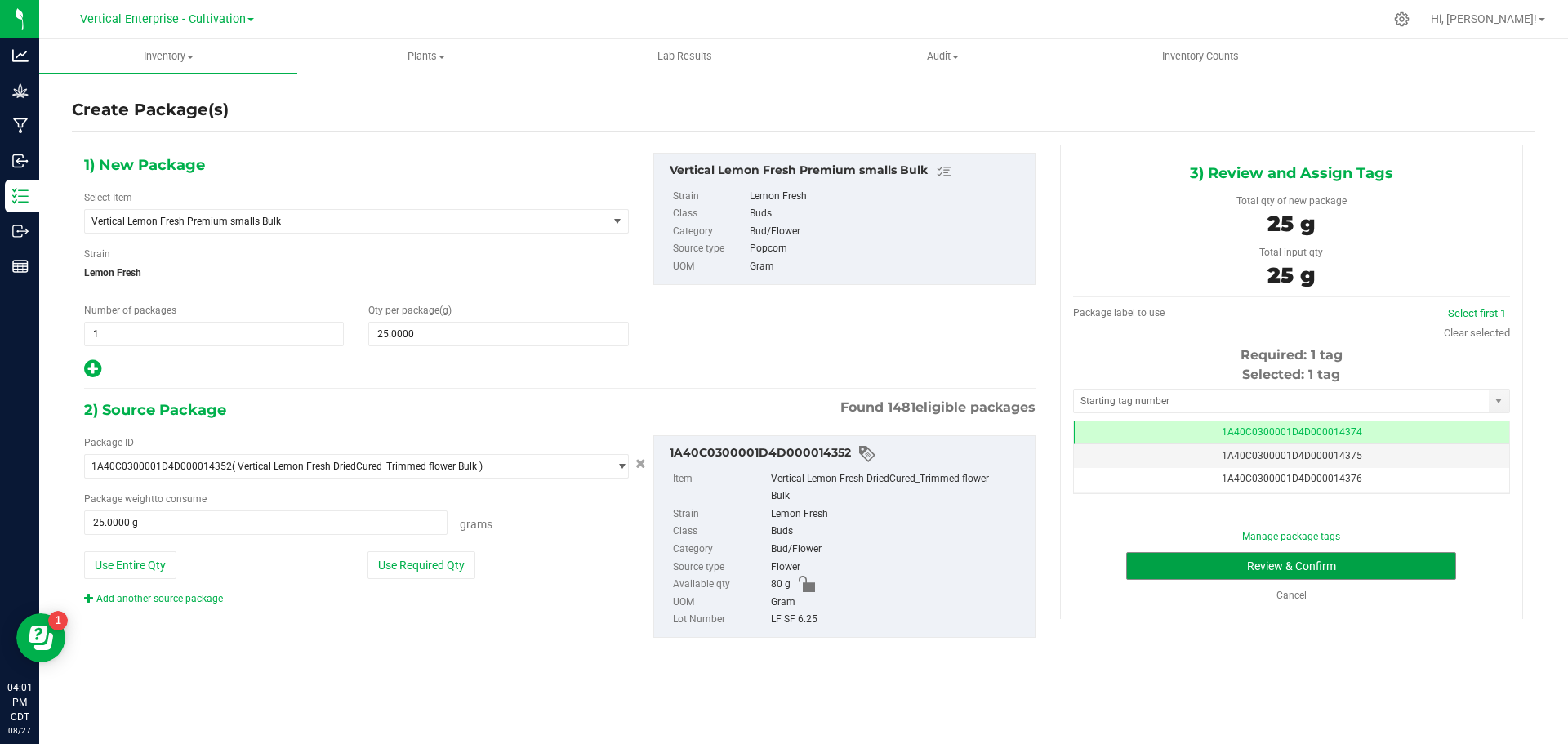
click at [1376, 569] on button "Review & Confirm" at bounding box center [1291, 566] width 330 height 28
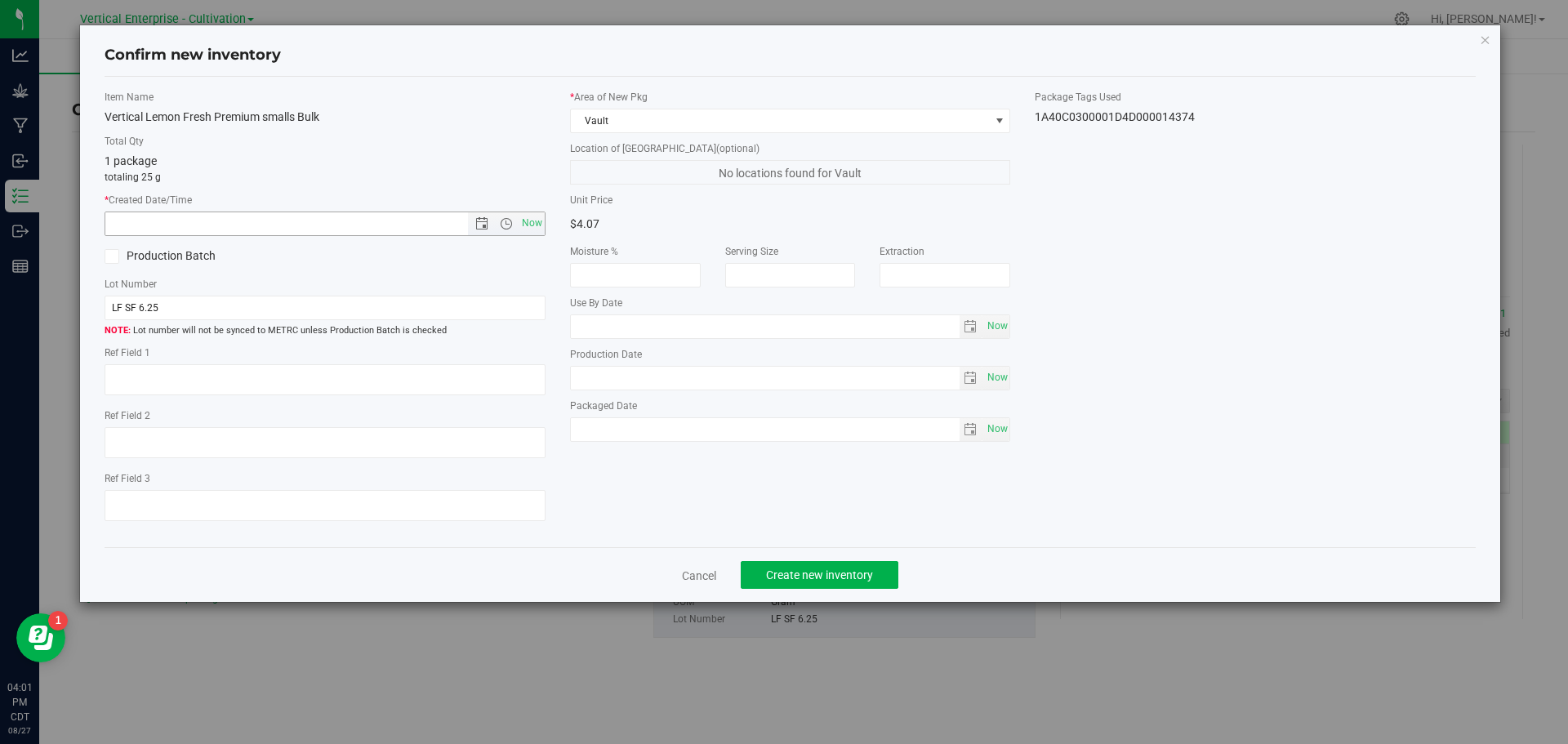
drag, startPoint x: 527, startPoint y: 224, endPoint x: 392, endPoint y: 293, distance: 151.6
click at [527, 225] on span "Now" at bounding box center [531, 223] width 28 height 24
type input "[DATE] 4:01 PM"
click at [108, 257] on icon at bounding box center [112, 257] width 11 height 0
click at [0, 0] on input "Production Batch" at bounding box center [0, 0] width 0 height 0
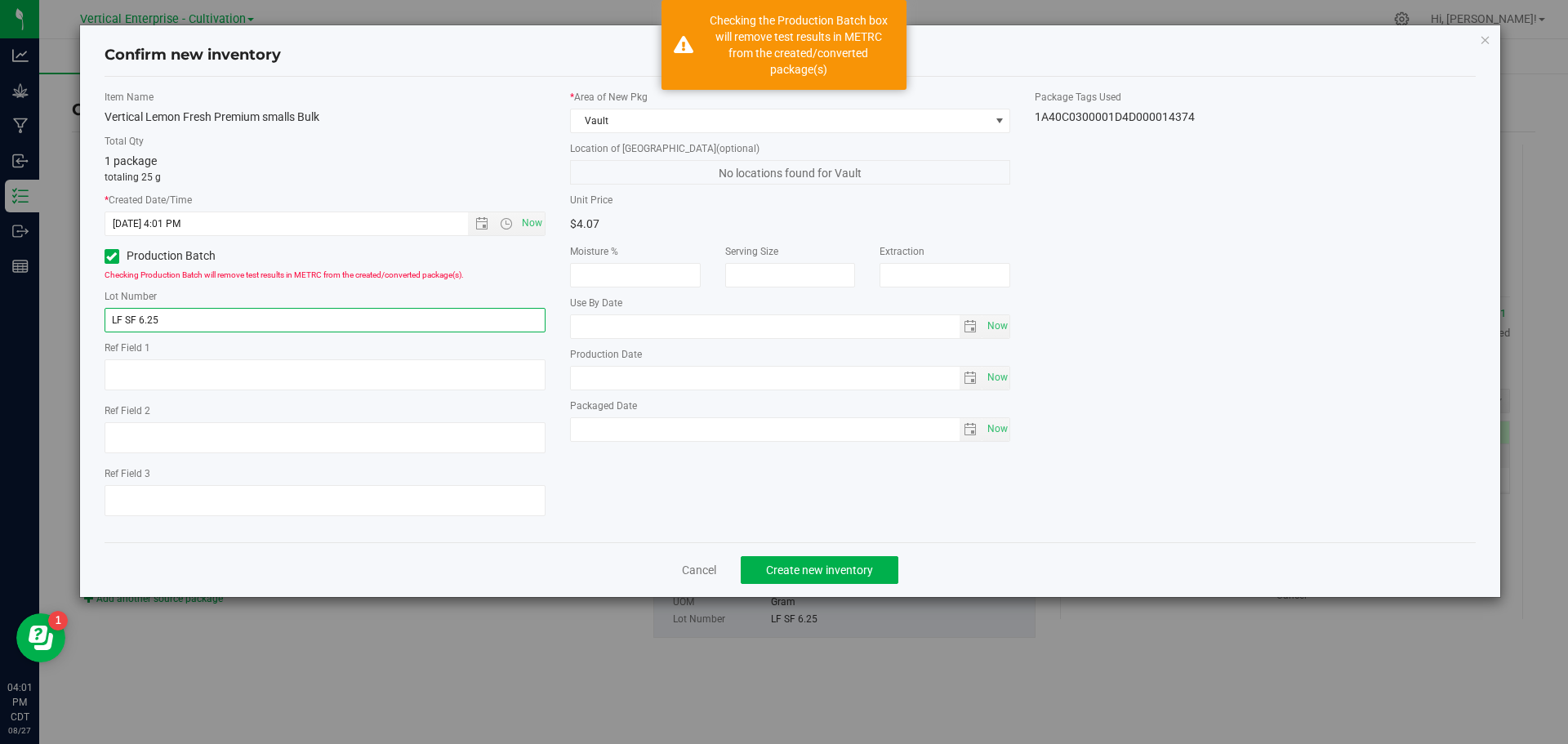
click at [205, 322] on input "LF SF 6.25" at bounding box center [325, 320] width 441 height 24
click at [143, 316] on input "LF SF 6.25.1" at bounding box center [325, 320] width 441 height 24
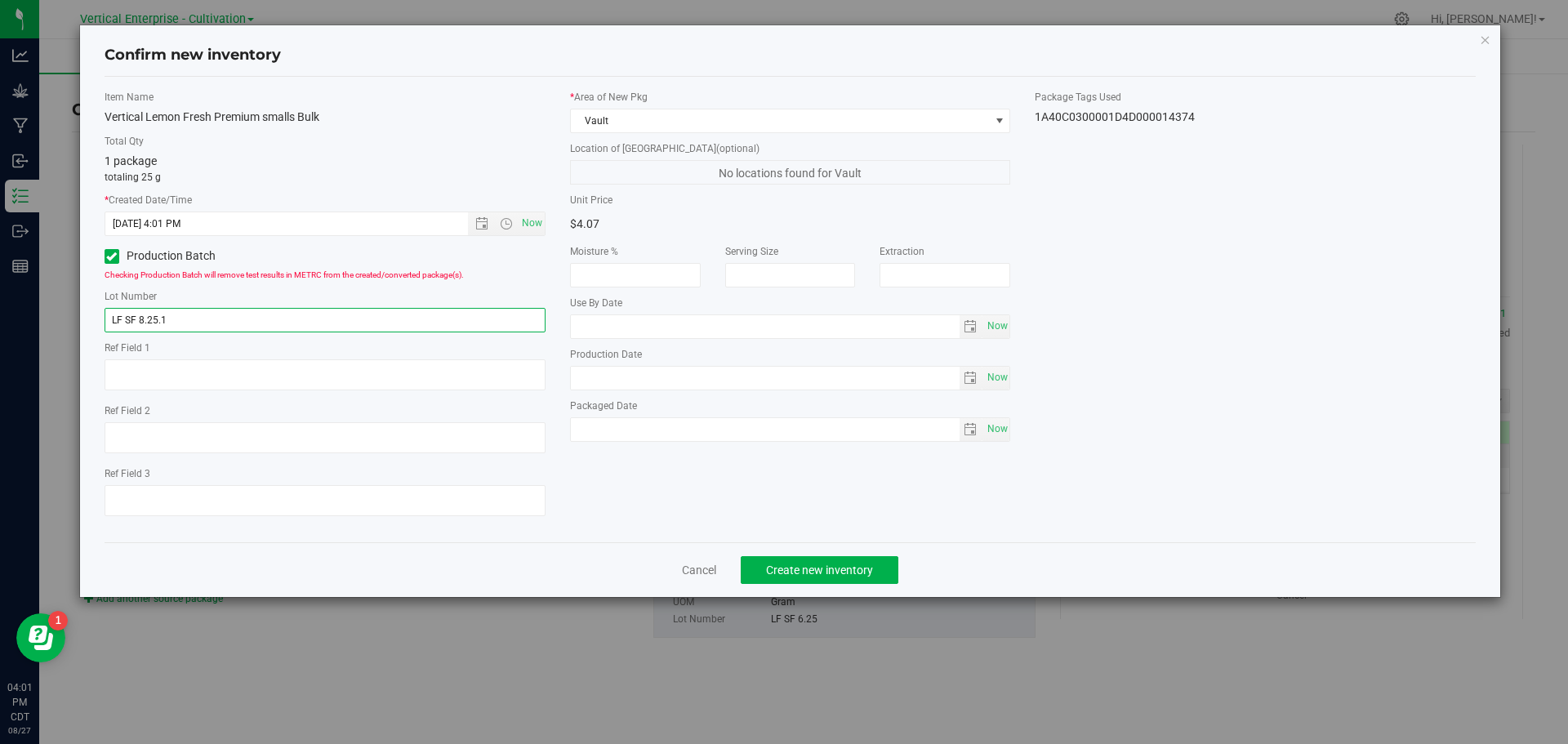
type input "LF SF 8.25.1"
click at [814, 564] on span "Create new inventory" at bounding box center [820, 570] width 107 height 13
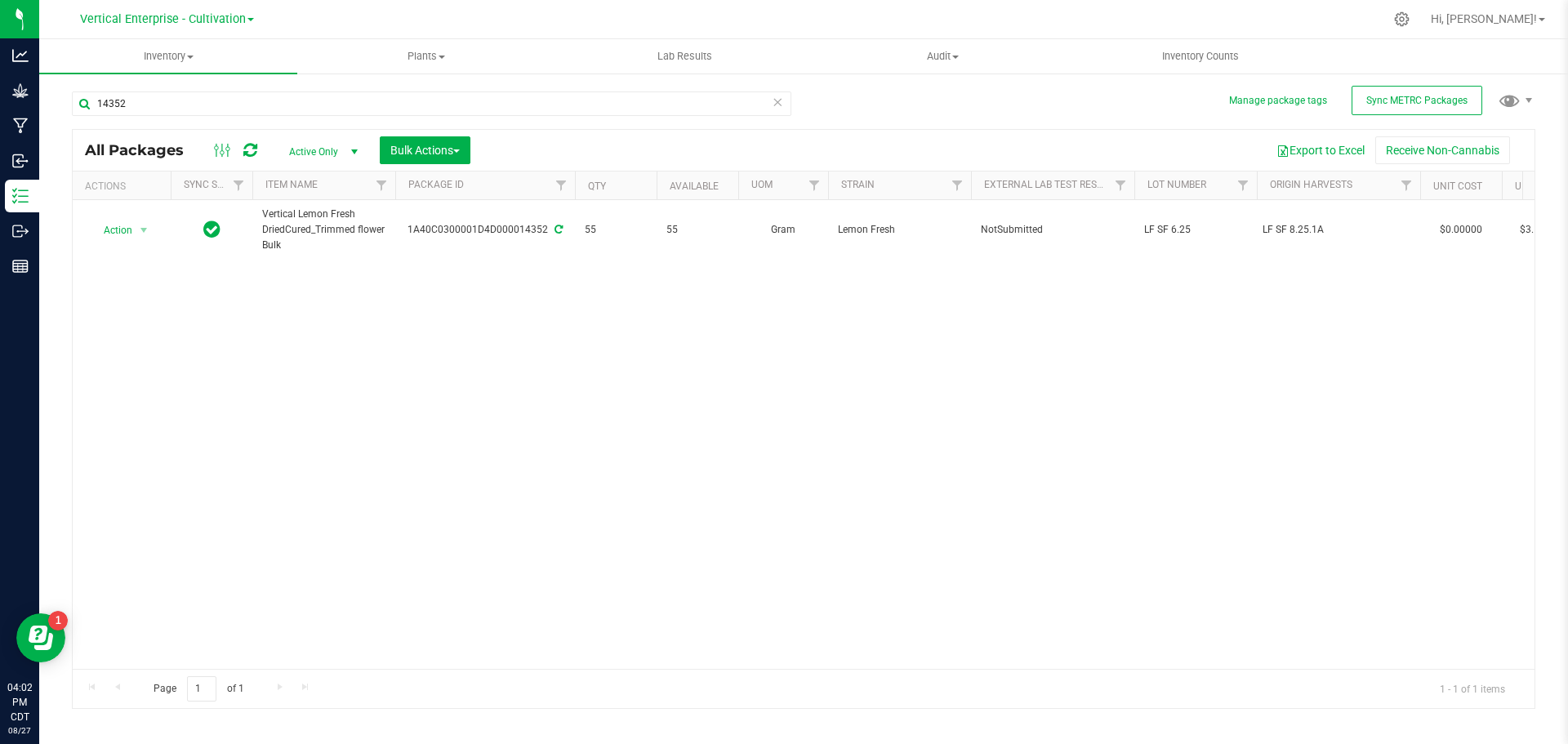
drag, startPoint x: 168, startPoint y: 82, endPoint x: 116, endPoint y: 101, distance: 55.4
click at [40, 86] on div "Analytics Grow Manufacturing Inbound Inventory Outbound Reports 04:02 PM CDT [D…" at bounding box center [784, 372] width 1568 height 744
drag, startPoint x: 174, startPoint y: 107, endPoint x: 69, endPoint y: 104, distance: 105.0
click at [69, 104] on div "Manage package tags Sync METRC Packages 14352 All Packages Active Only Active O…" at bounding box center [803, 321] width 1529 height 498
type input "lemon fresh prem"
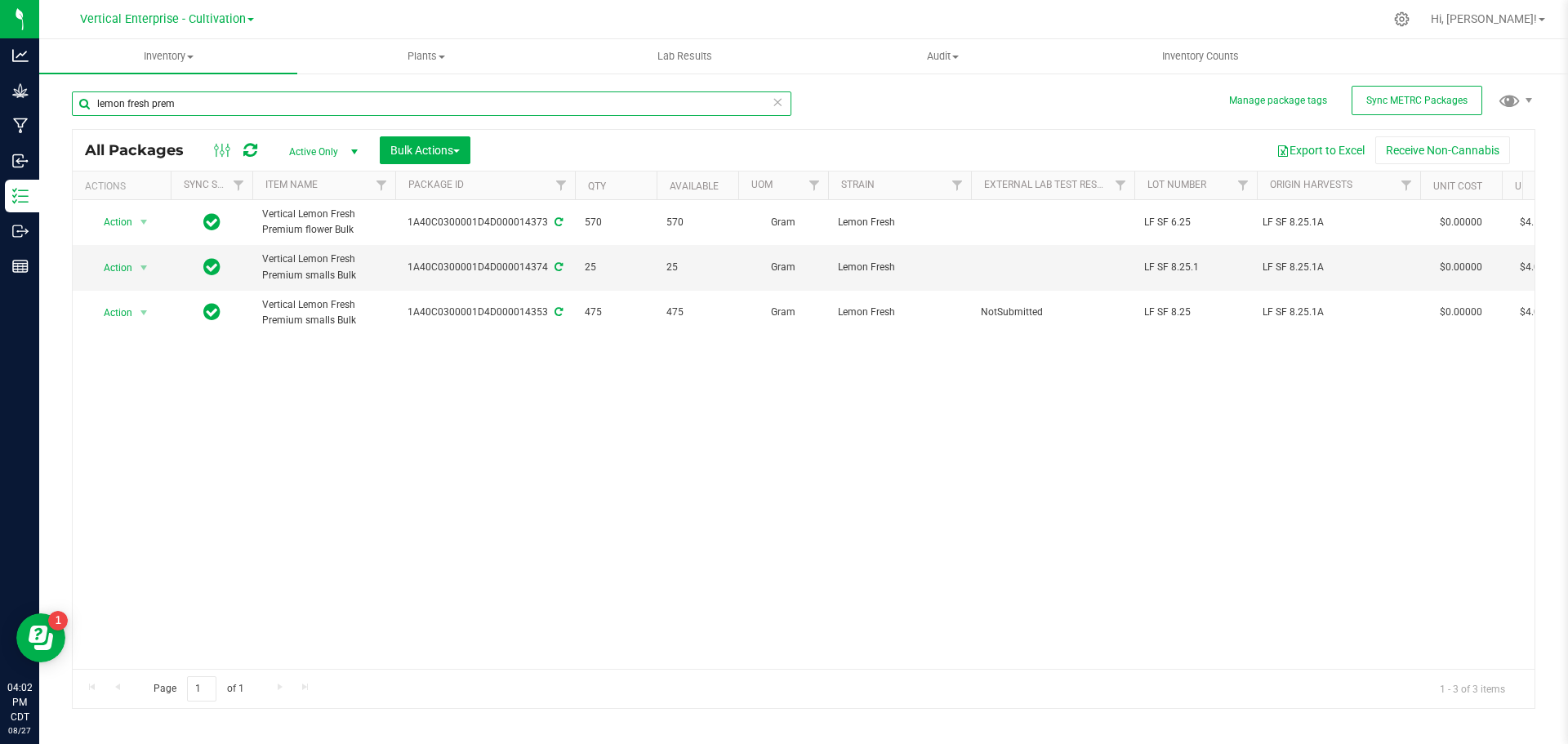
click at [61, 106] on div "Manage package tags Sync METRC Packages lemon fresh prem All Packages Active On…" at bounding box center [803, 321] width 1529 height 498
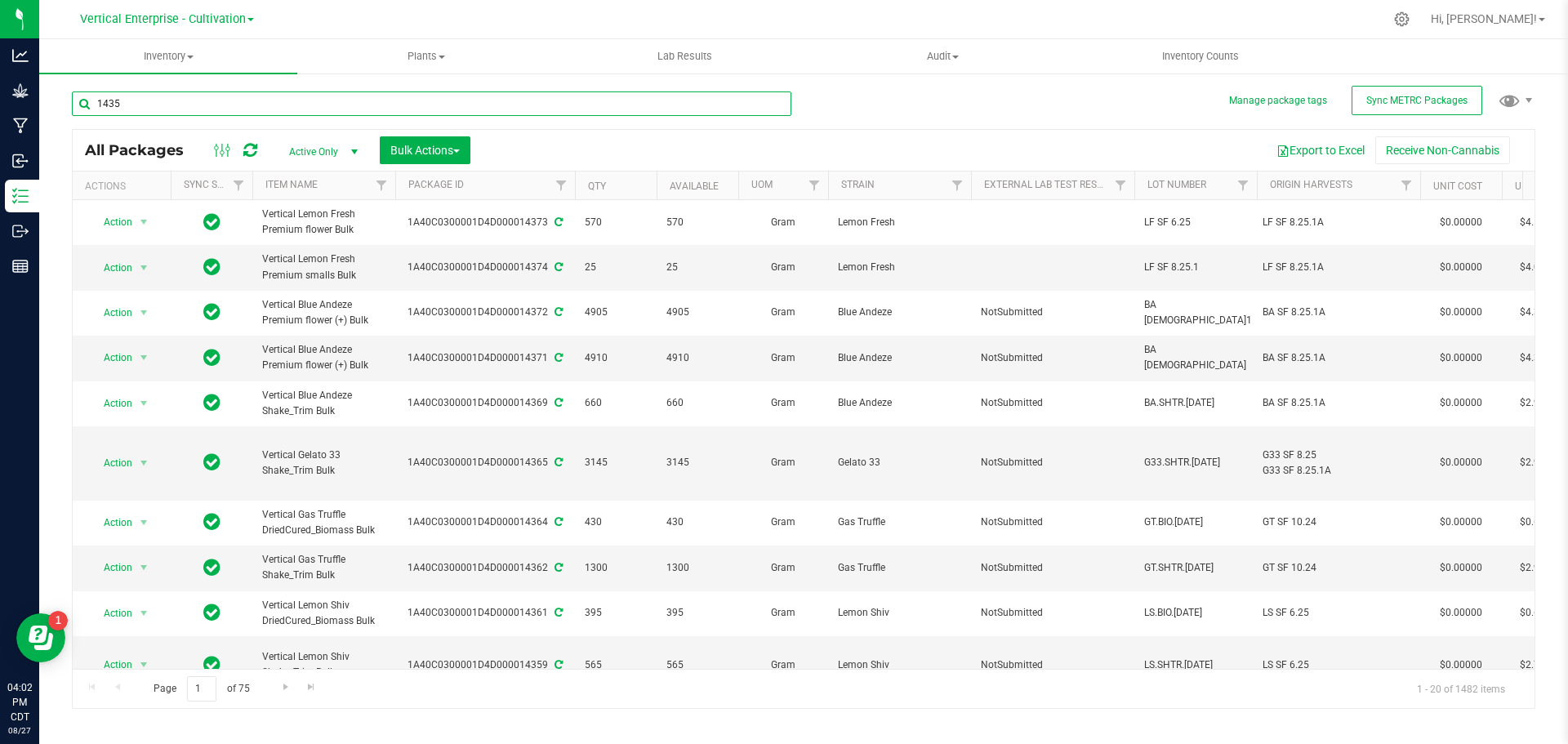
type input "14352"
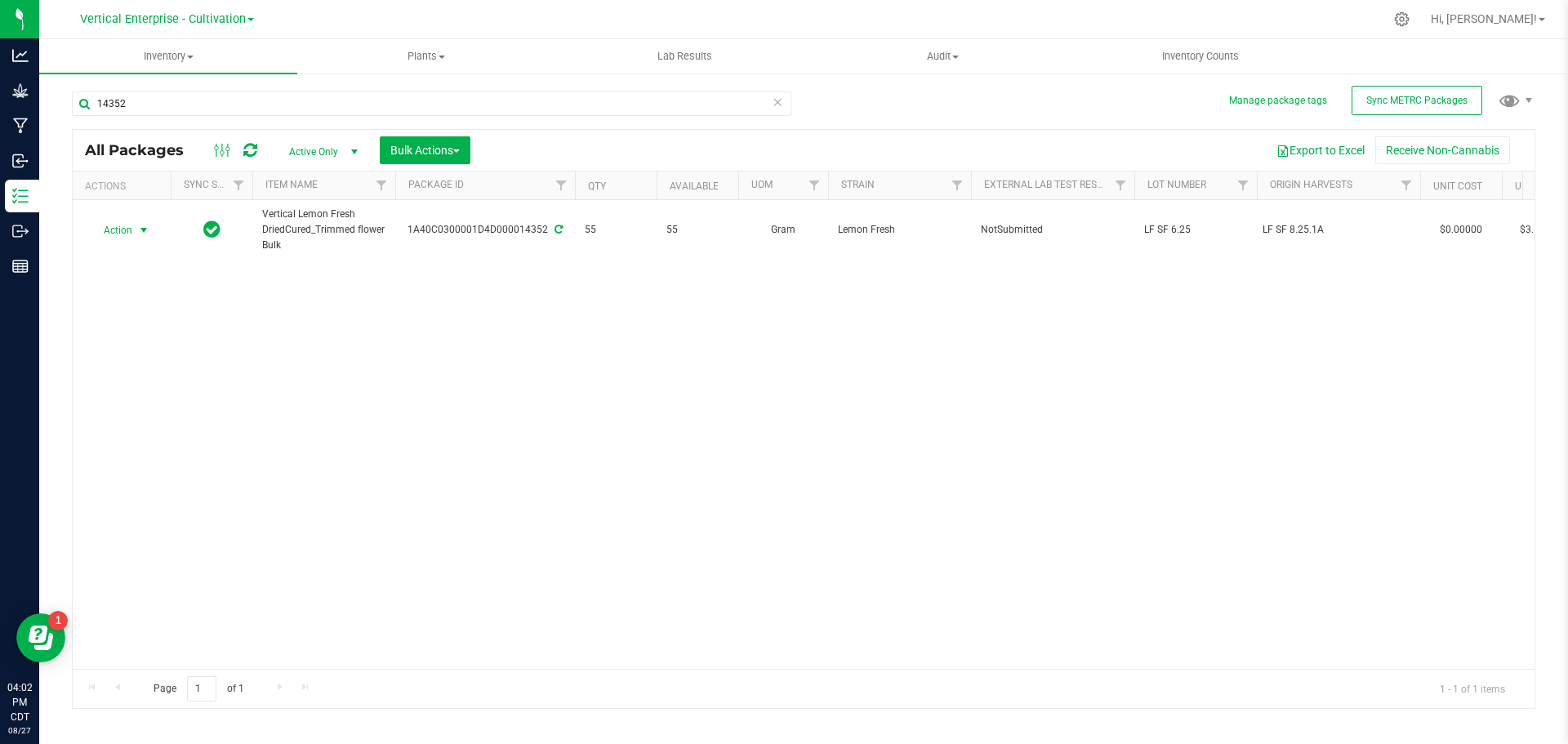
click at [125, 223] on span "Action" at bounding box center [111, 230] width 44 height 23
click at [127, 277] on li "Create package" at bounding box center [141, 281] width 103 height 24
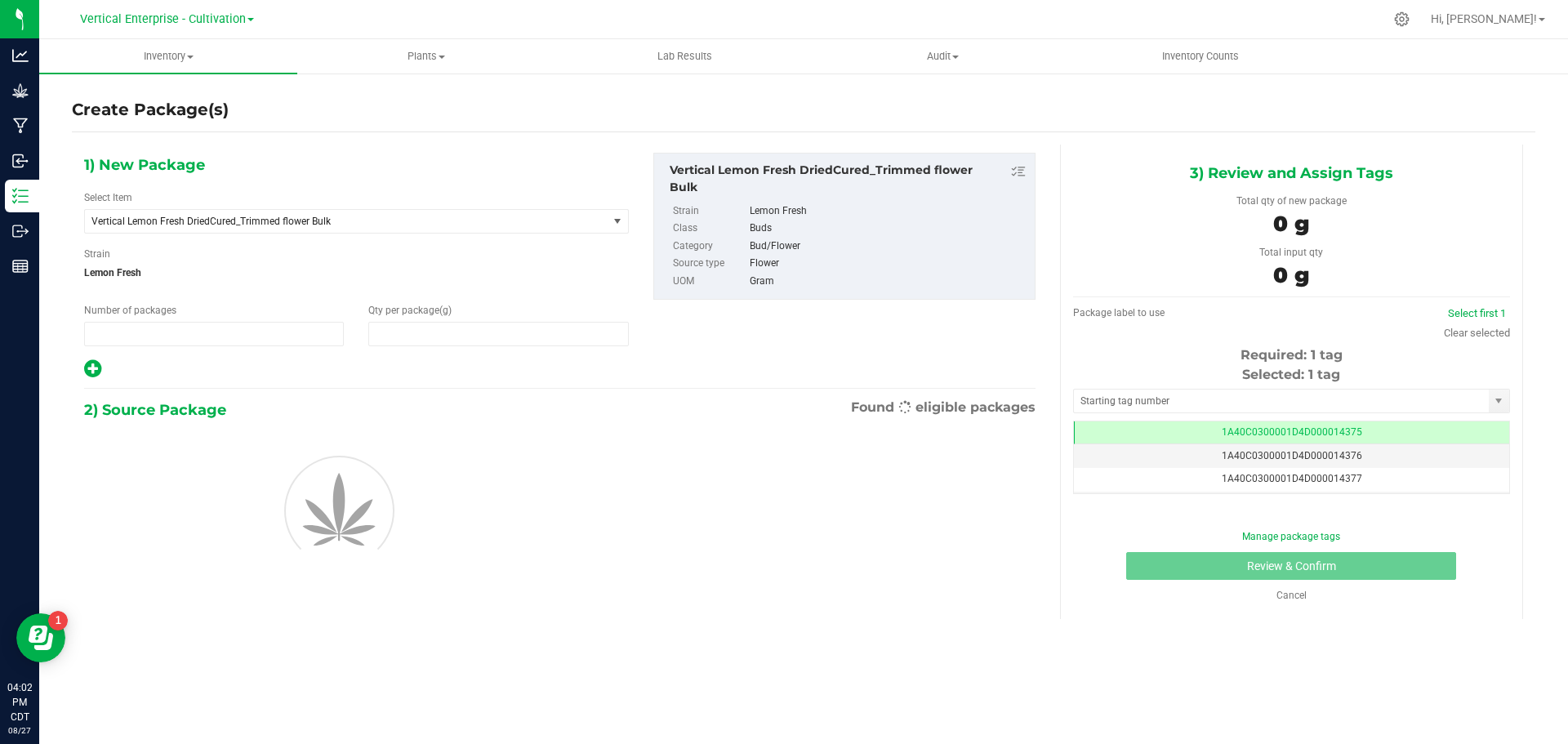
type input "1"
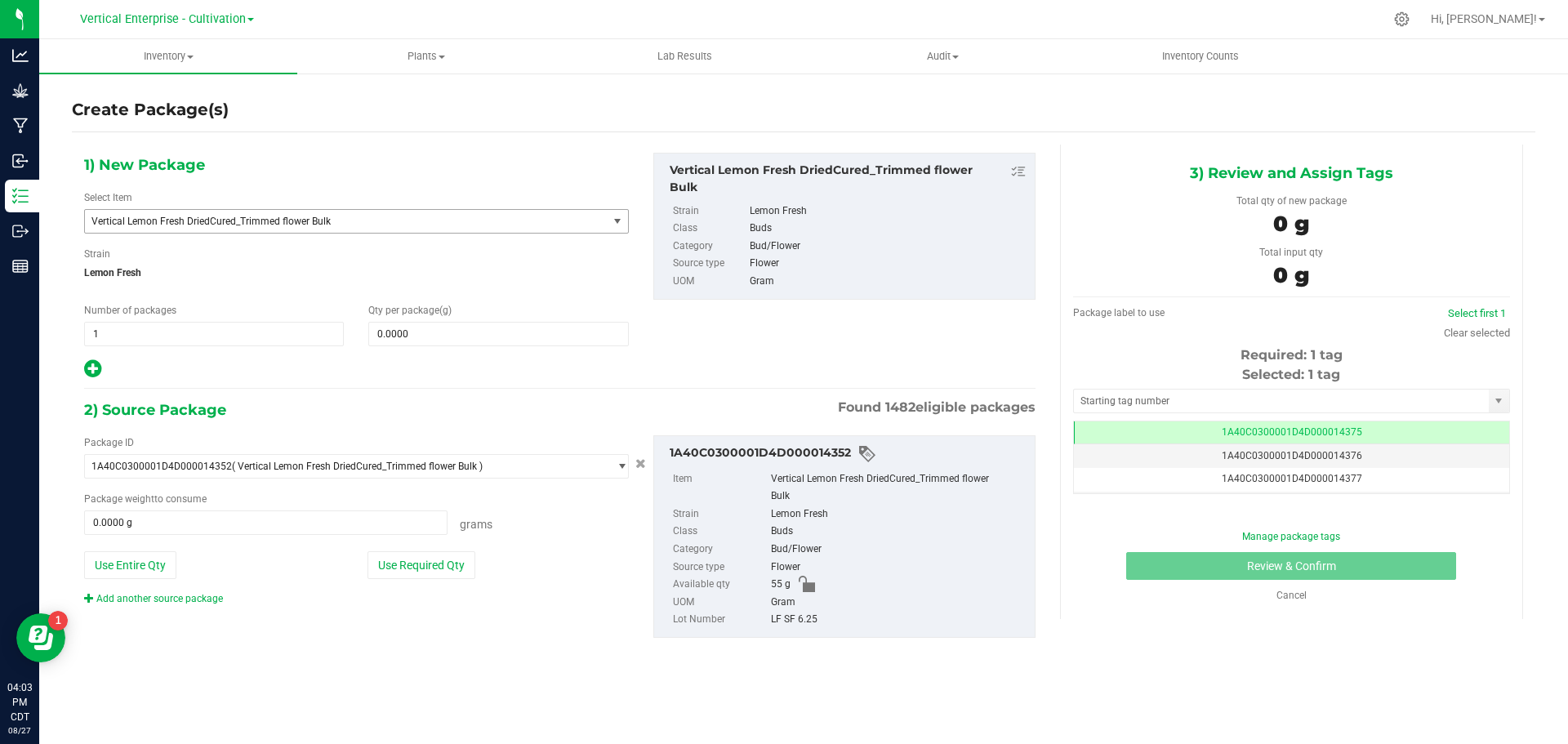
click at [146, 223] on span "Vertical Lemon Fresh DriedCured_Trimmed flower Bulk" at bounding box center [335, 221] width 489 height 12
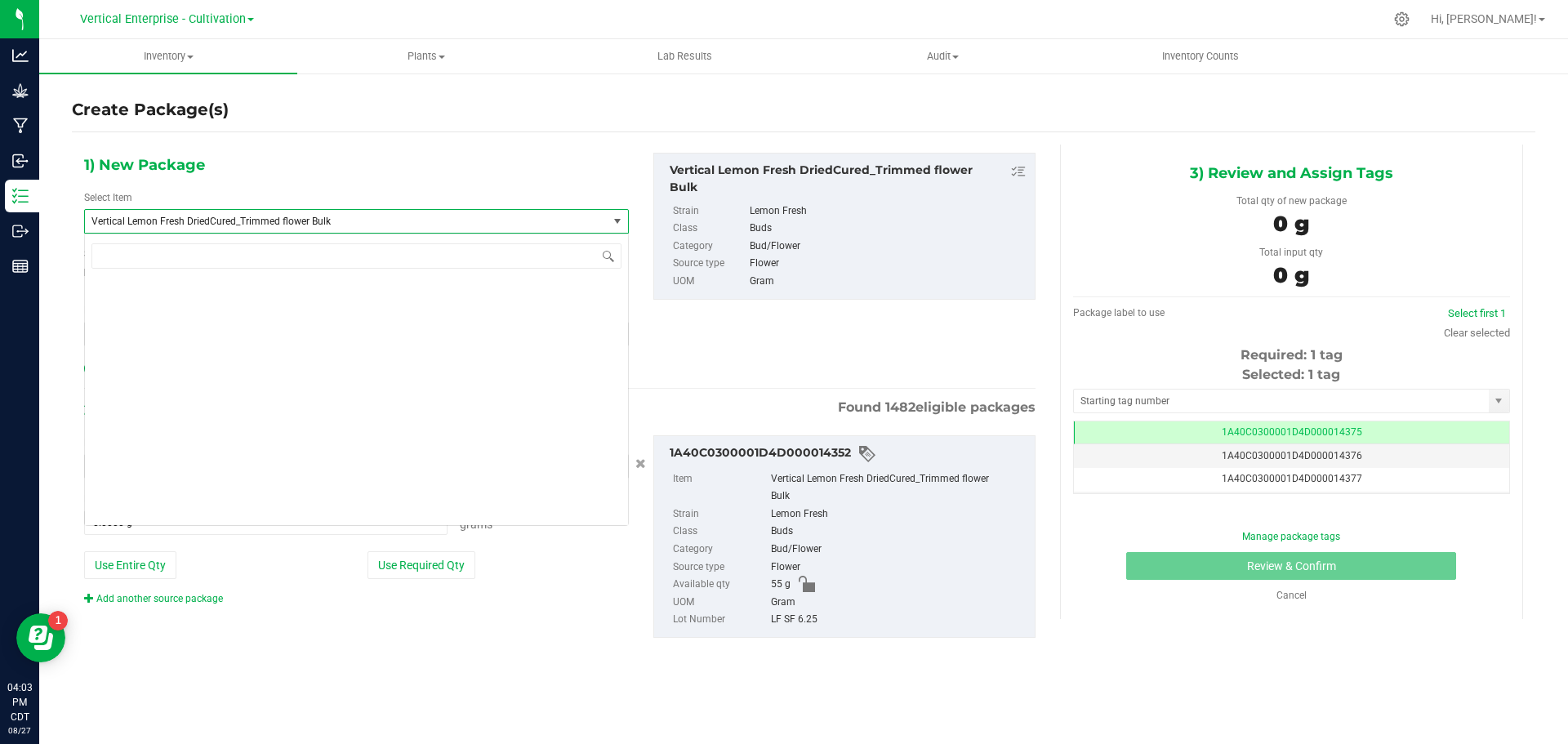
scroll to position [124097, 0]
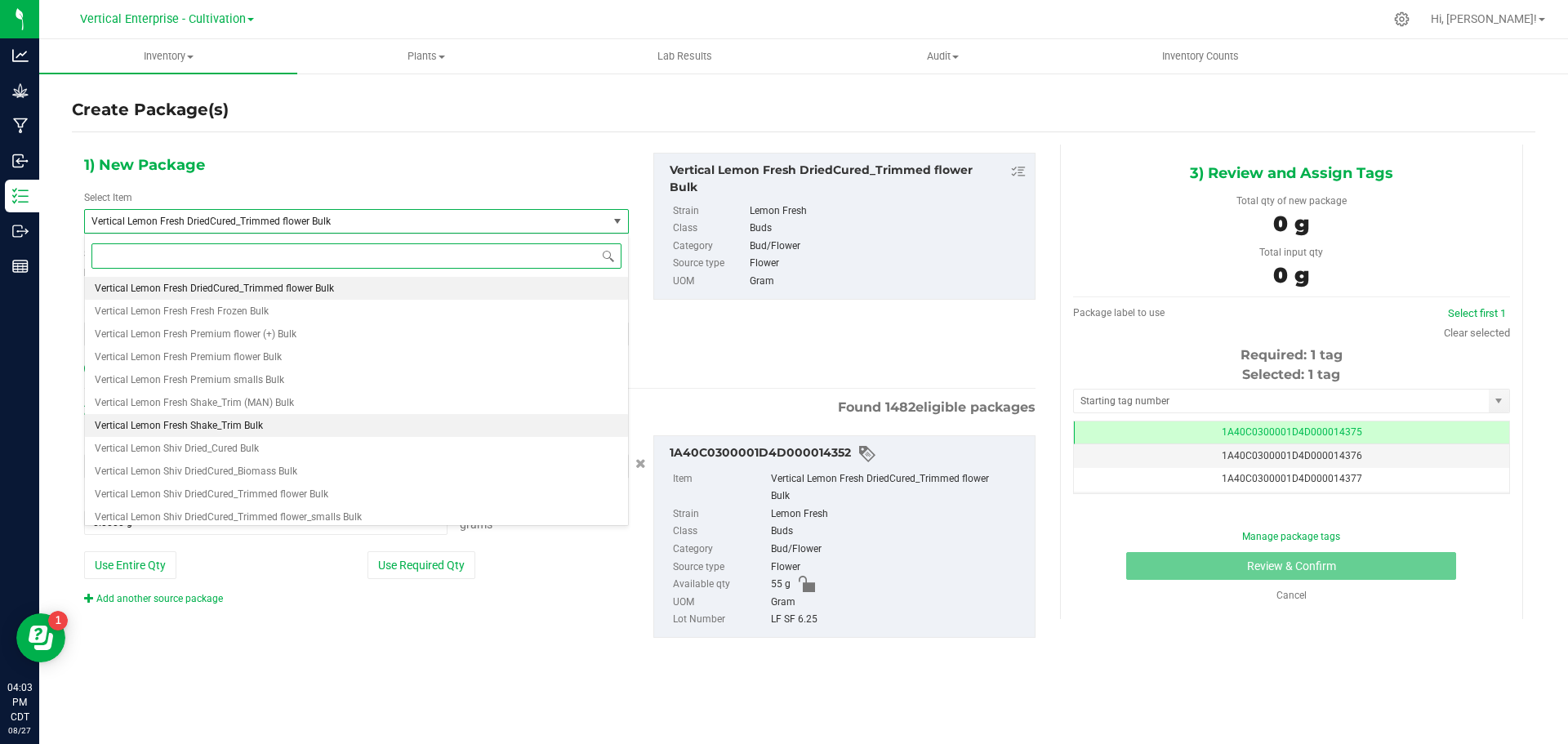
click at [218, 429] on span "Vertical Lemon Fresh Shake_Trim Bulk" at bounding box center [179, 426] width 168 height 12
type input "0.0000"
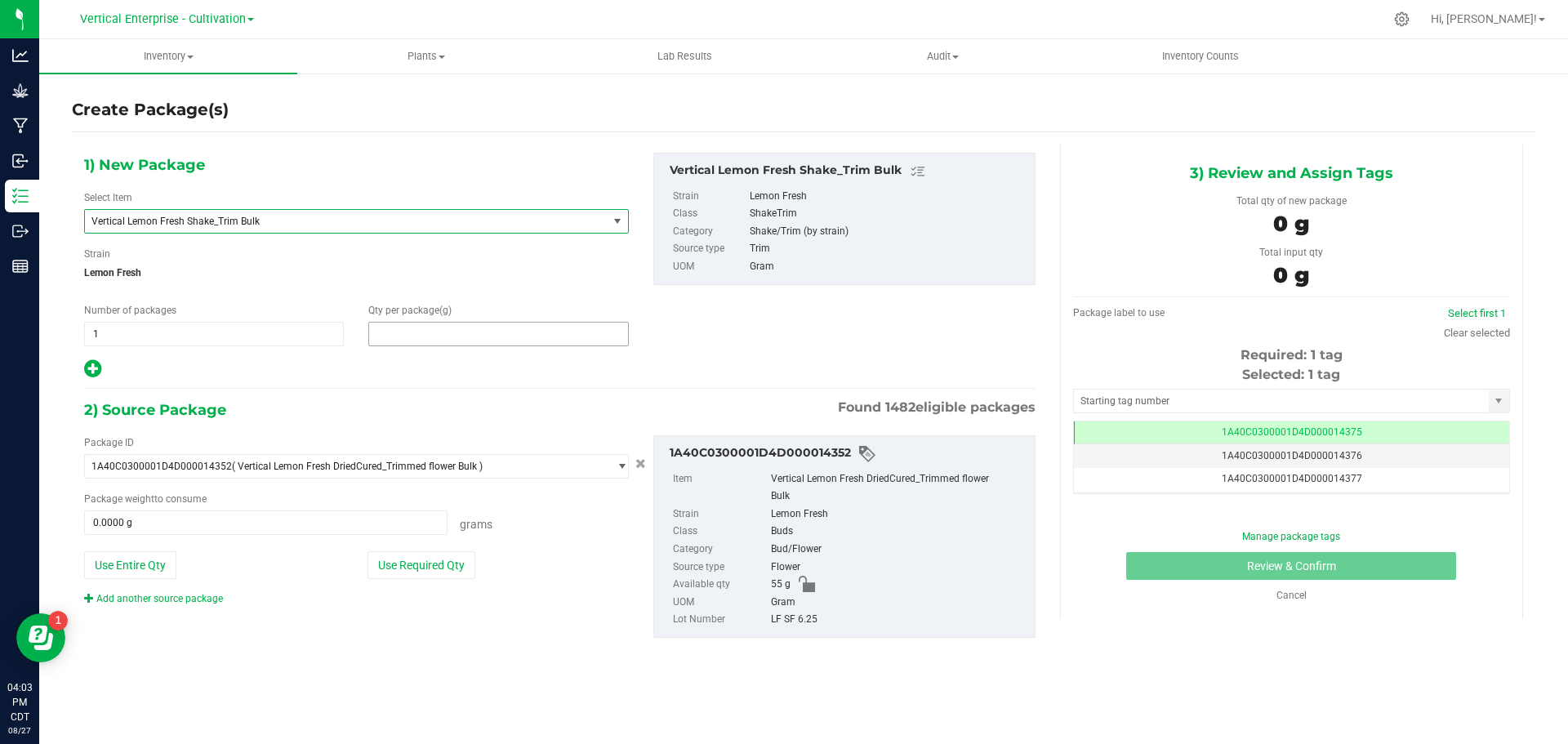
click at [453, 335] on span at bounding box center [498, 334] width 259 height 24
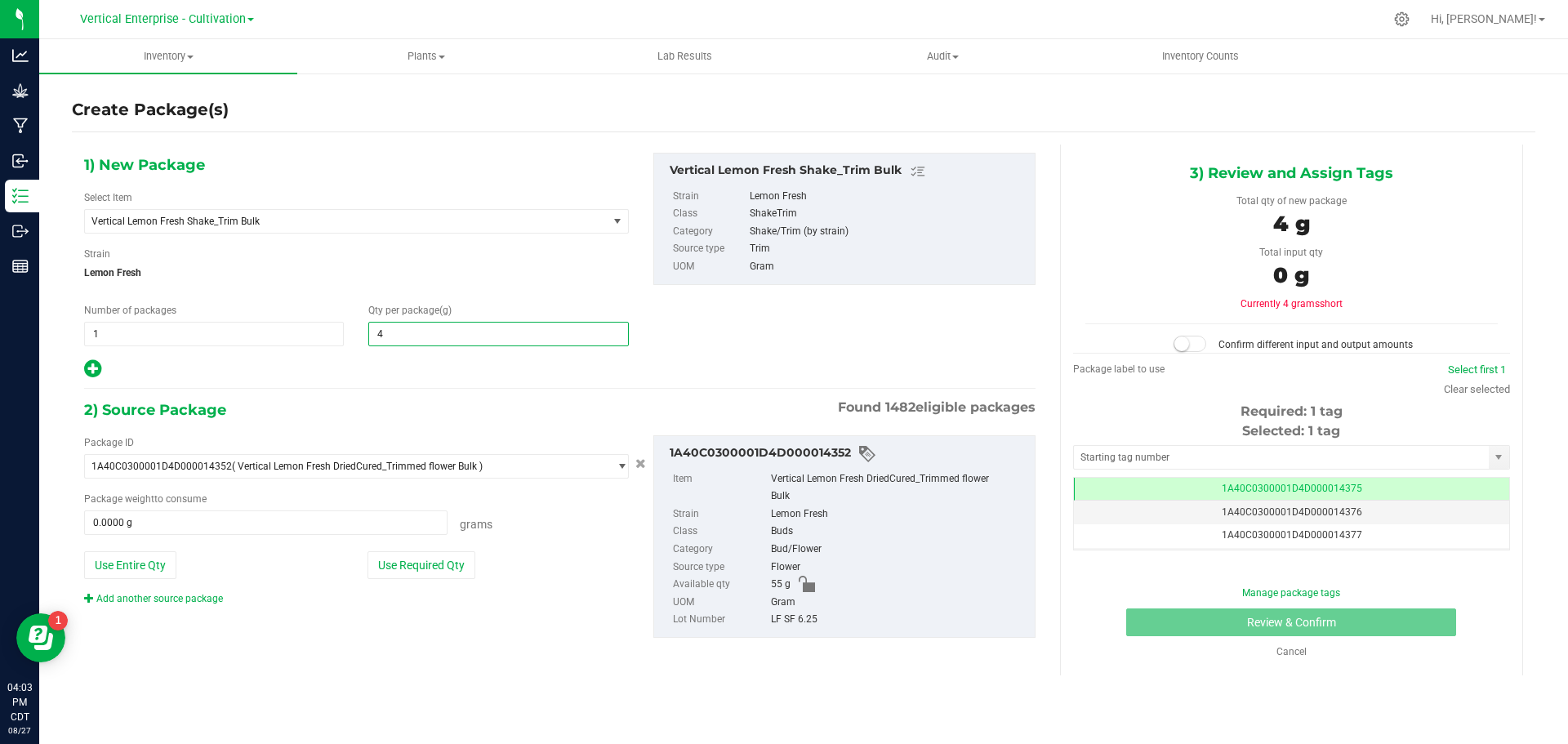
type input "45"
type input "45.0000"
click at [112, 559] on button "Use Entire Qty" at bounding box center [130, 565] width 92 height 28
type input "55.0000 g"
click at [1176, 344] on div at bounding box center [1189, 344] width 41 height 16
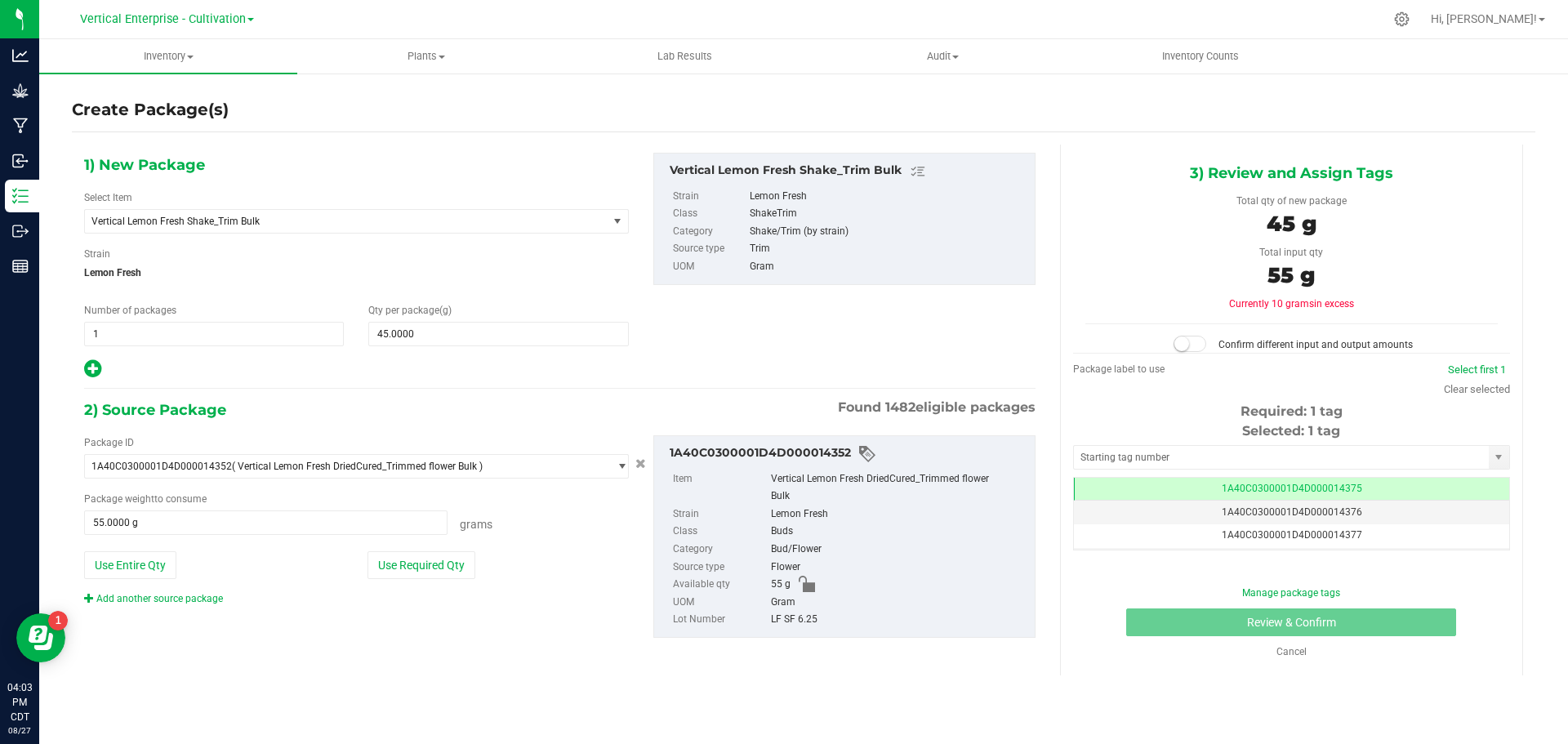
click at [1188, 343] on small at bounding box center [1182, 344] width 14 height 14
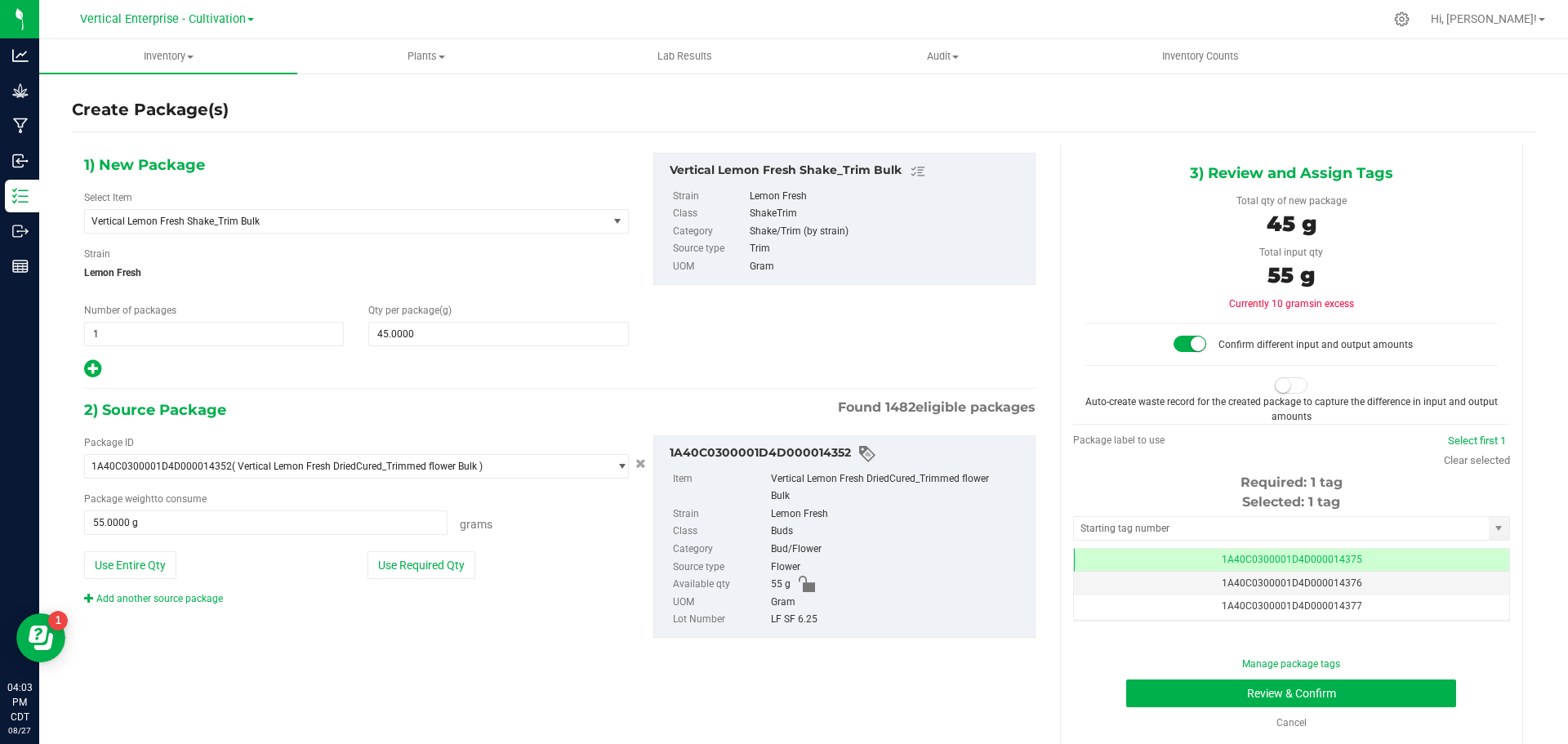
click at [1276, 384] on small at bounding box center [1283, 385] width 14 height 14
click at [1360, 689] on button "Review & Confirm" at bounding box center [1291, 693] width 330 height 28
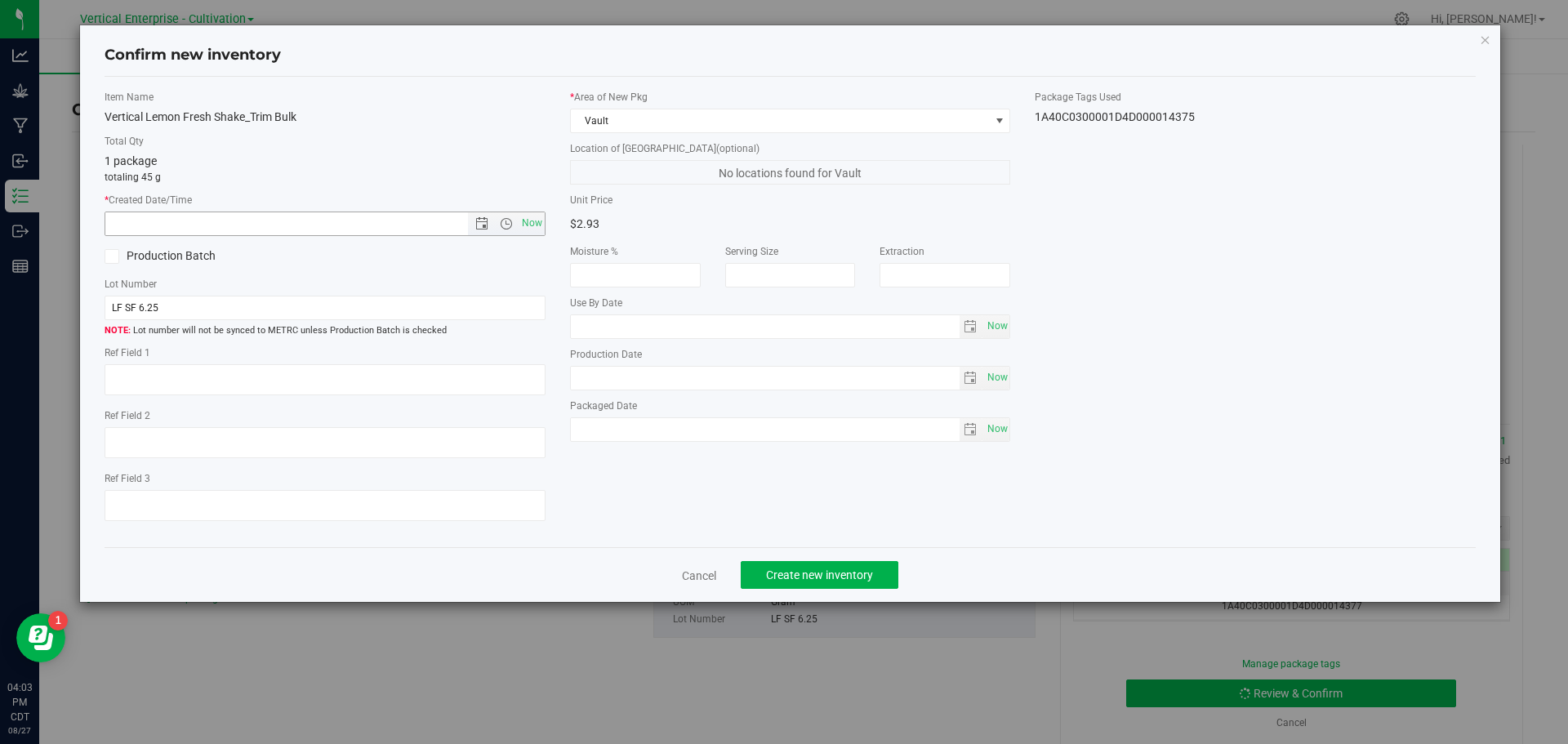
click at [540, 225] on span "Now" at bounding box center [531, 223] width 28 height 24
type input "[DATE] 4:03 PM"
click at [132, 254] on label "Production Batch" at bounding box center [209, 256] width 208 height 17
click at [0, 0] on input "Production Batch" at bounding box center [0, 0] width 0 height 0
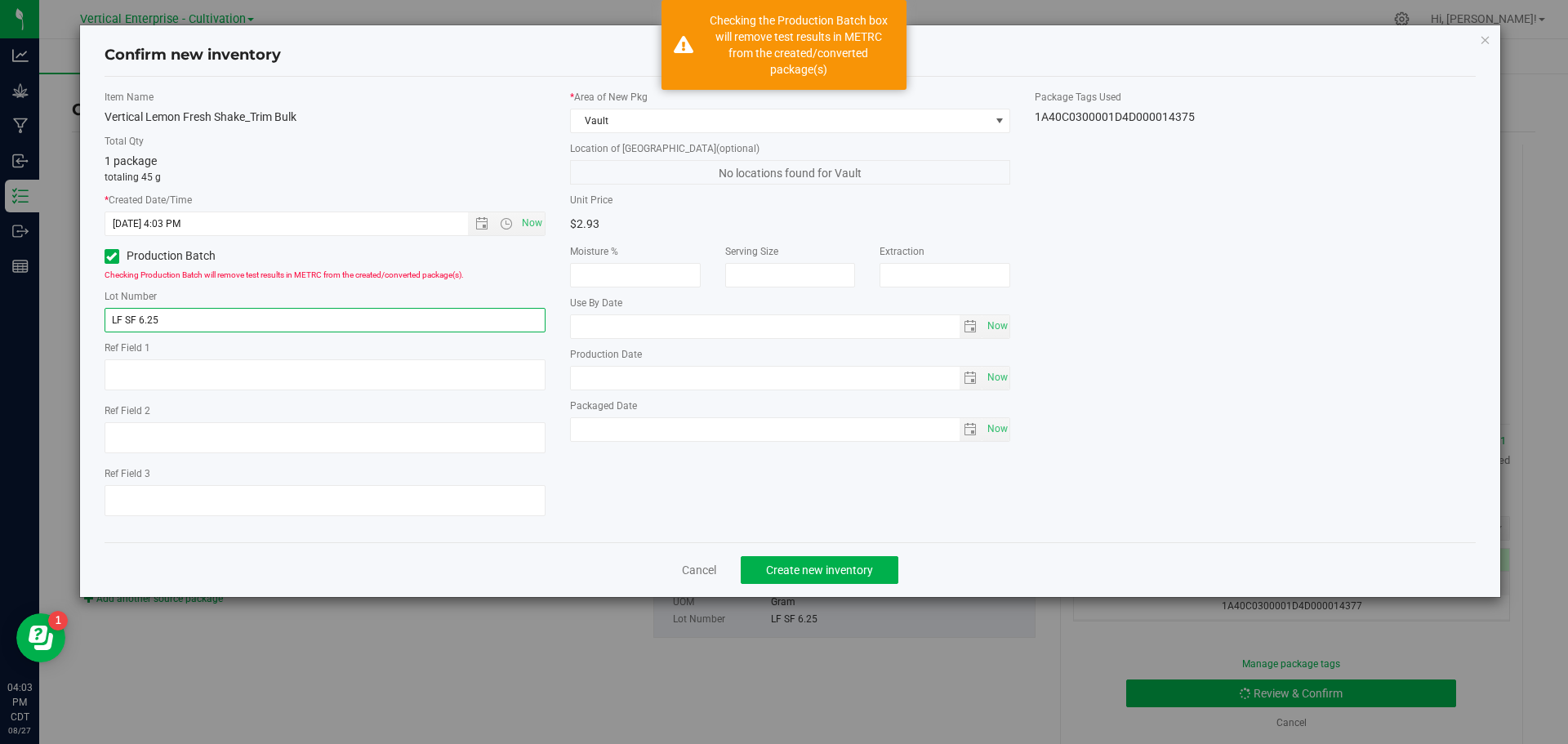
click at [217, 319] on input "LF SF 6.25" at bounding box center [325, 320] width 441 height 24
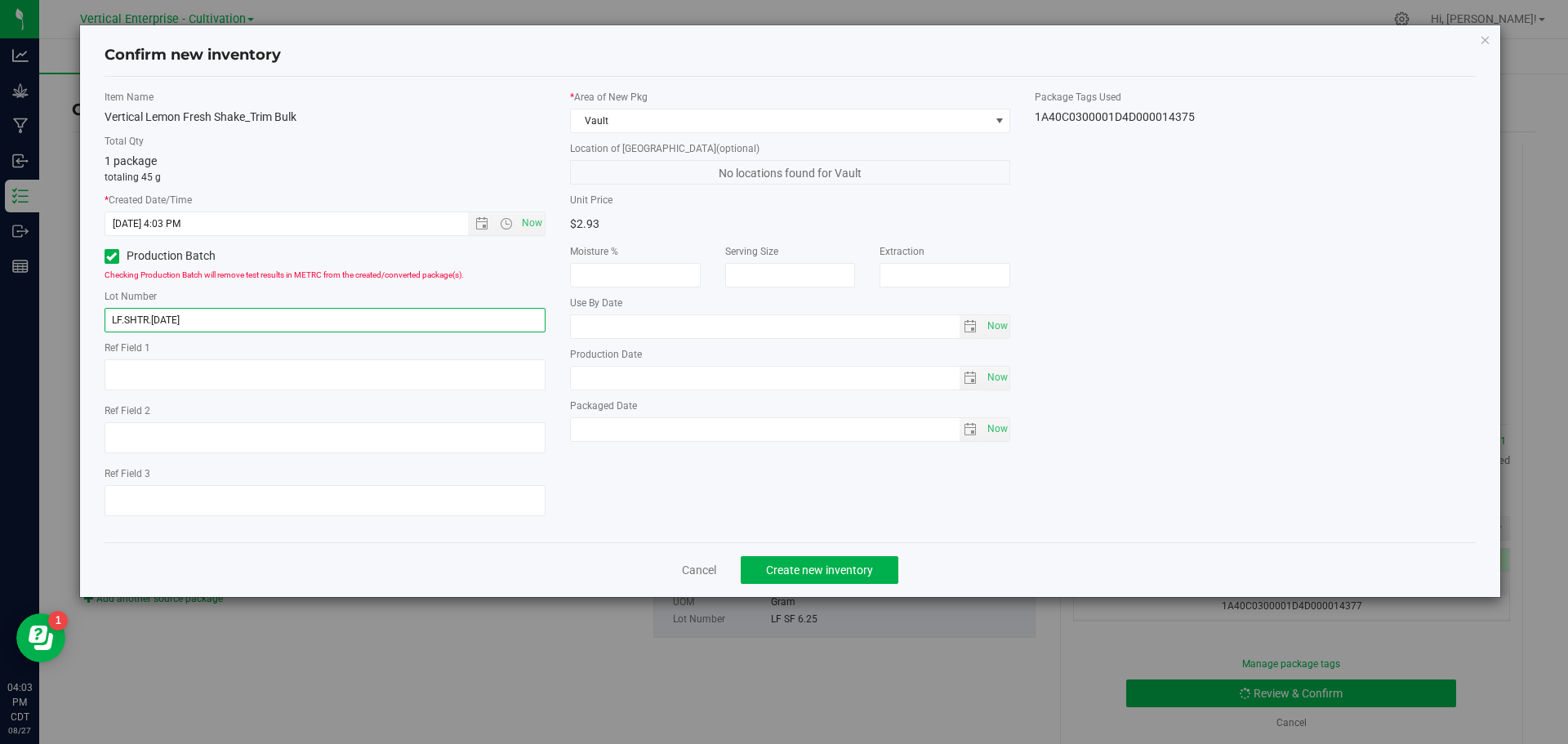
type input "LF.SHTR.[DATE]"
click at [824, 564] on span "Create new inventory" at bounding box center [820, 570] width 107 height 13
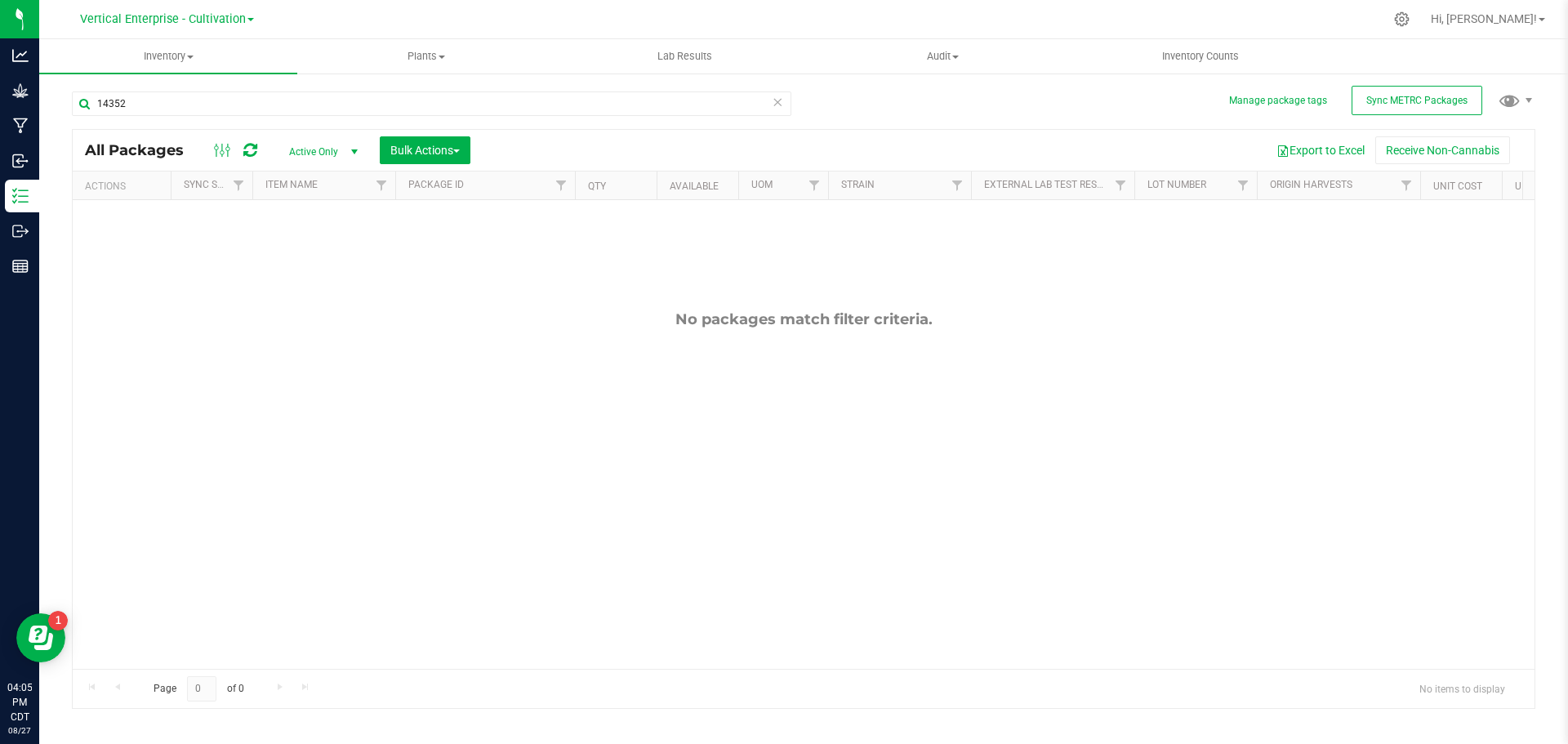
drag, startPoint x: 180, startPoint y: 118, endPoint x: 162, endPoint y: 115, distance: 18.2
click at [72, 115] on div "14352" at bounding box center [432, 110] width 719 height 38
click at [175, 100] on input "14352" at bounding box center [432, 103] width 719 height 24
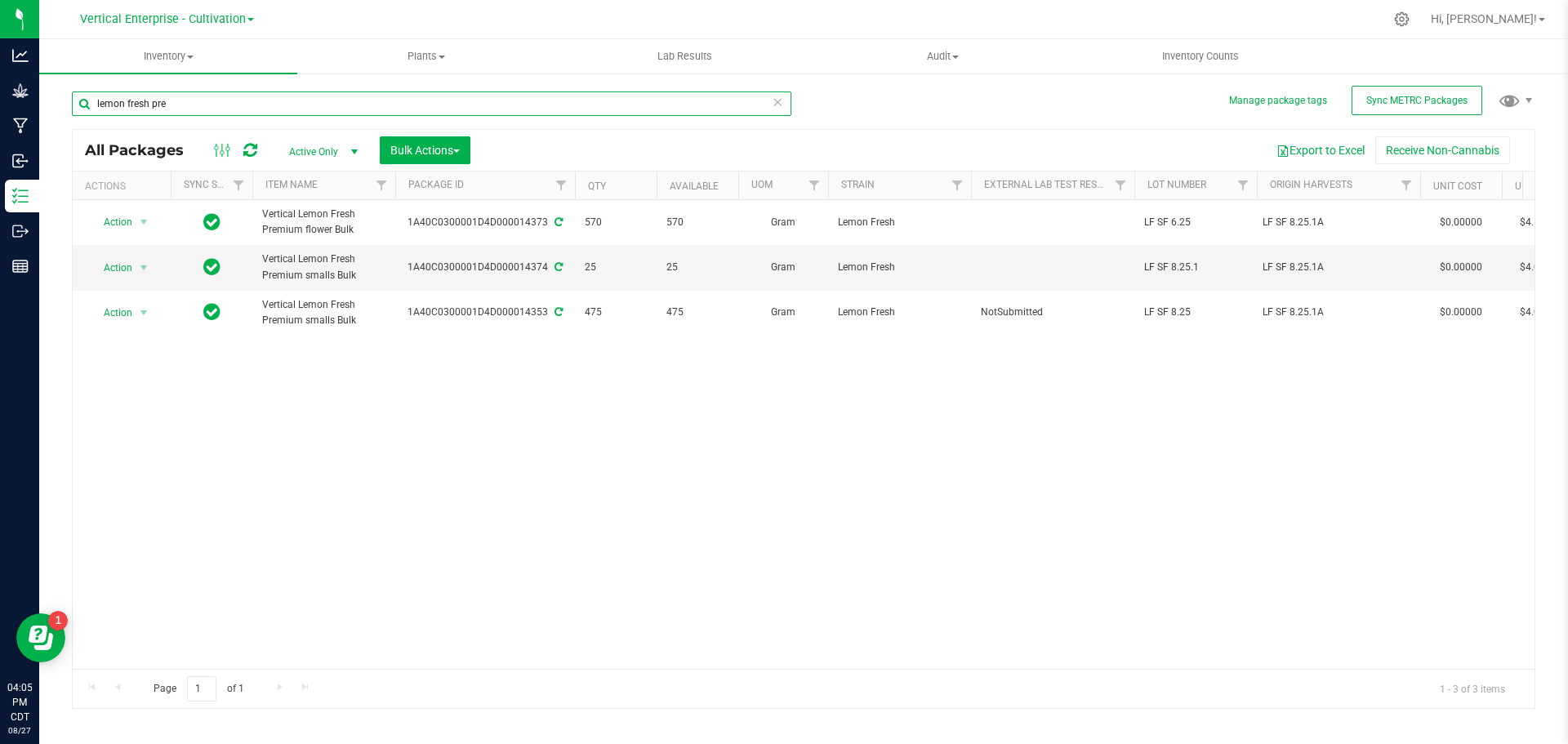
type input "lemon fresh pre"
click at [438, 154] on span "Bulk Actions" at bounding box center [425, 150] width 70 height 13
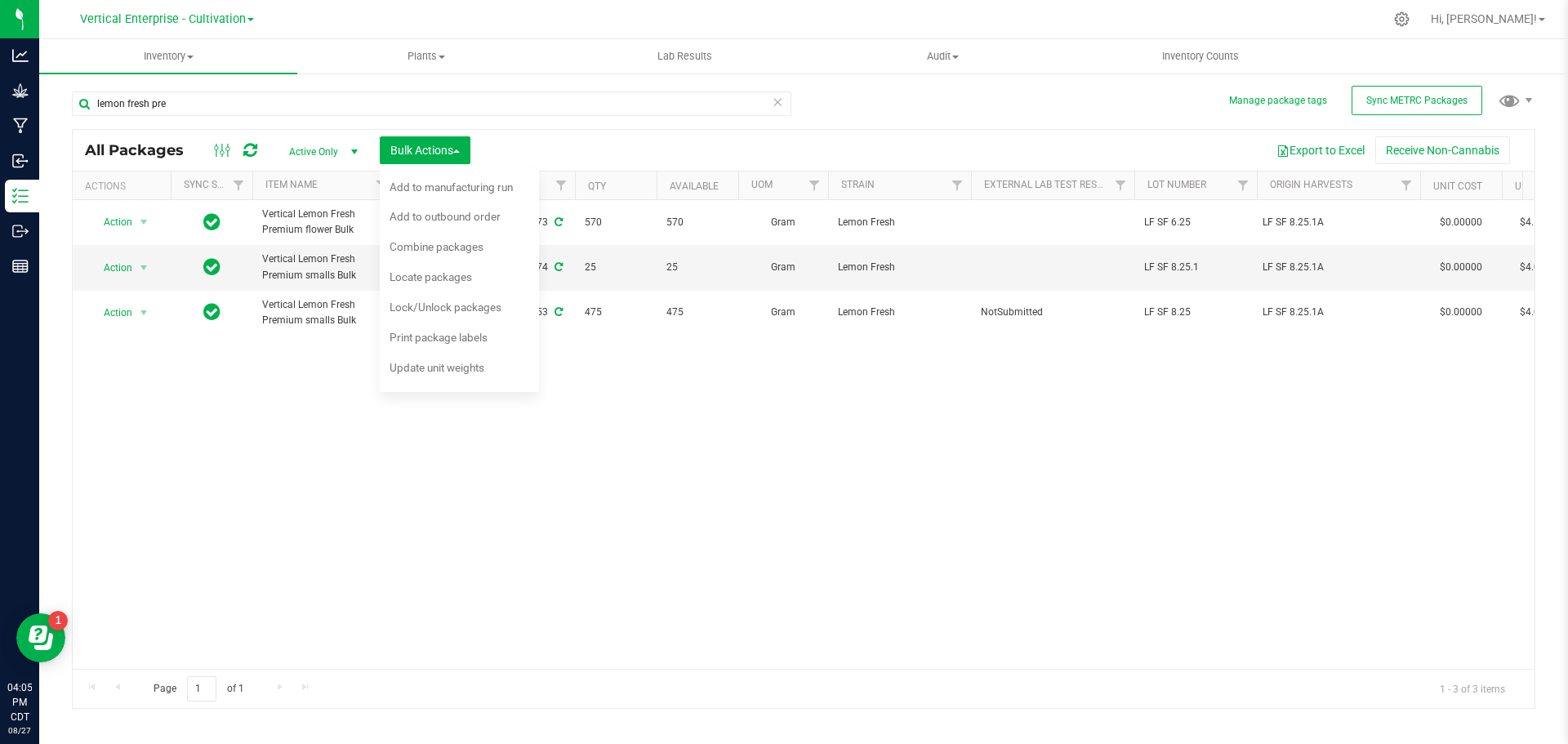
click at [478, 247] on span "Combine packages" at bounding box center [437, 247] width 94 height 13
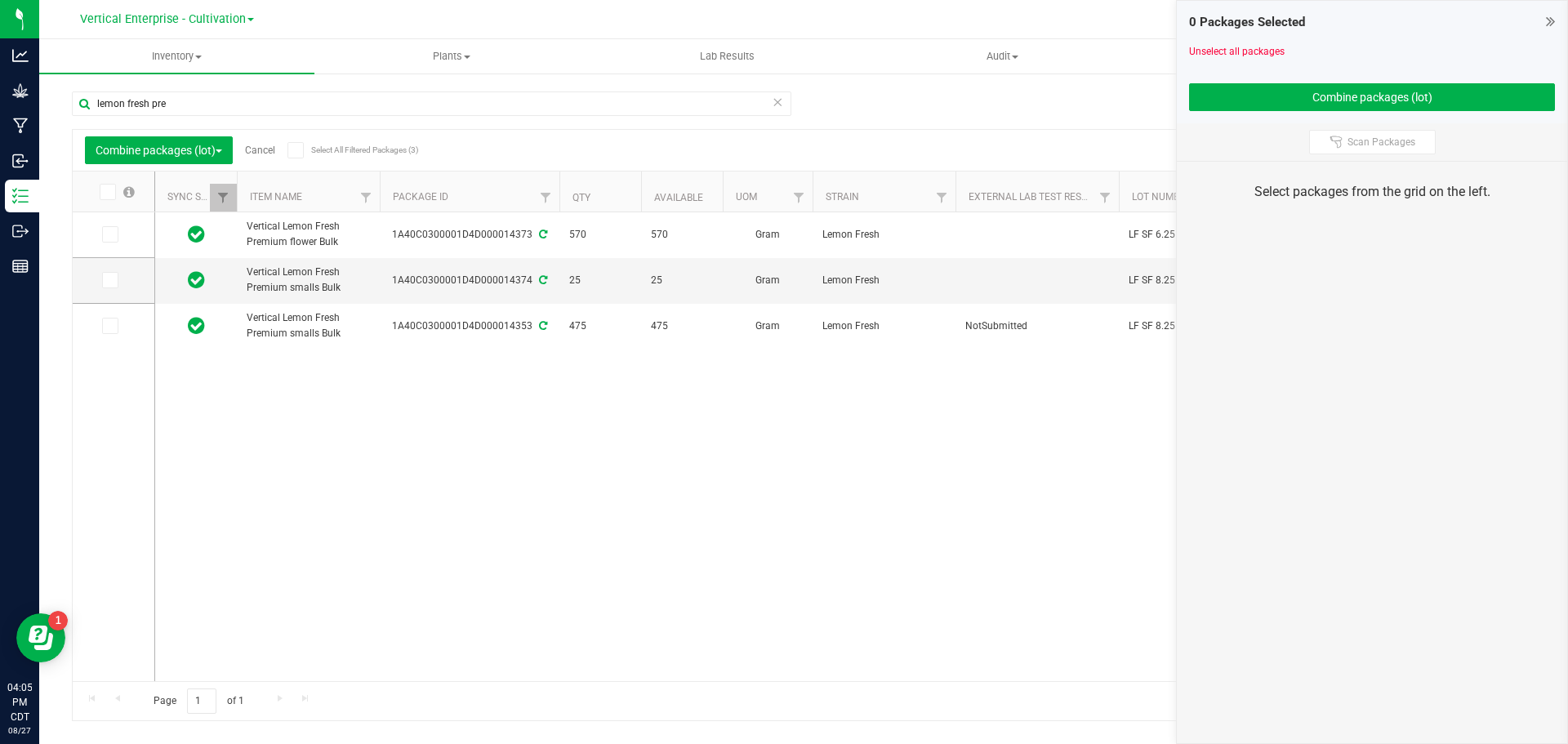
click at [107, 192] on icon at bounding box center [107, 192] width 11 height 0
click at [0, 0] on input "checkbox" at bounding box center [0, 0] width 0 height 0
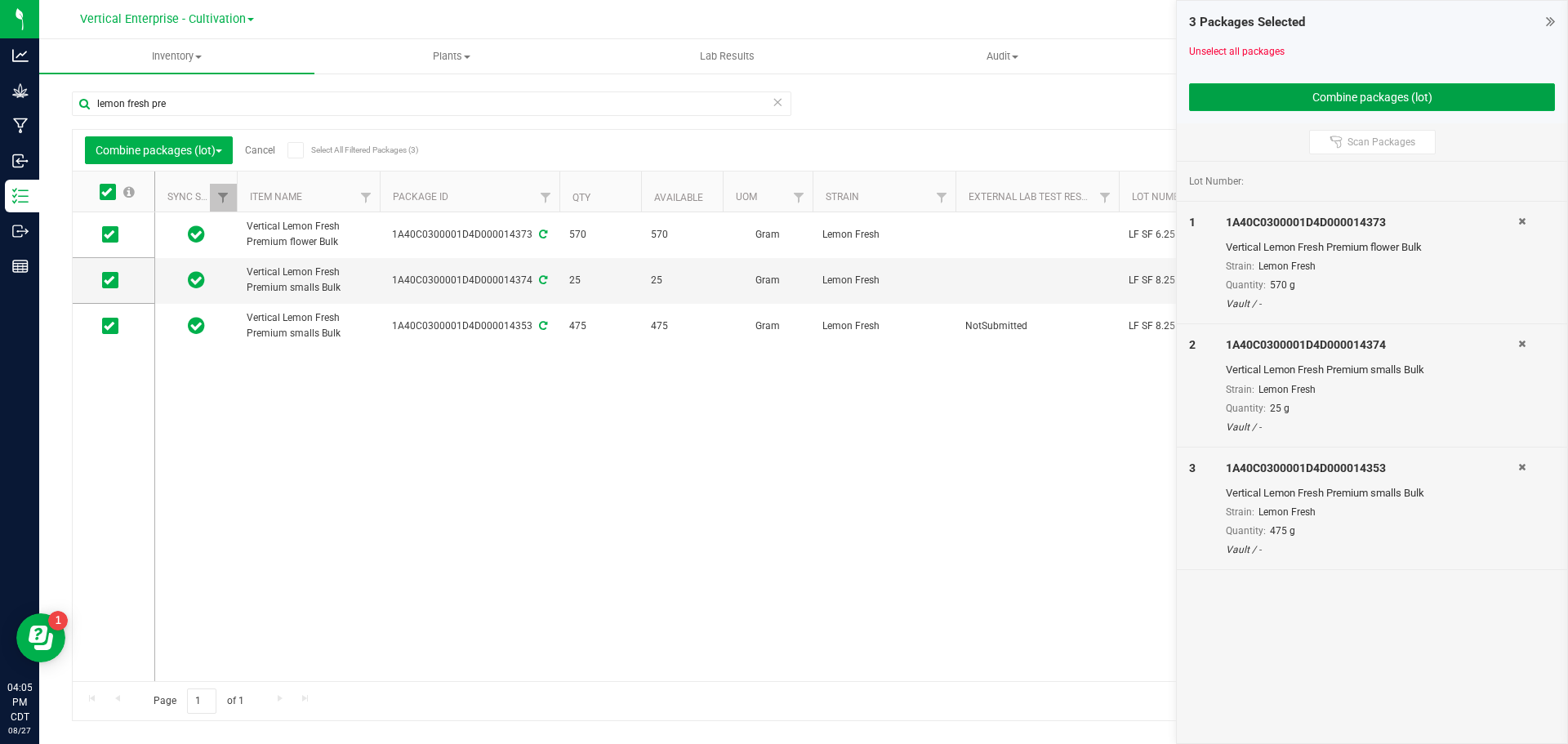
click at [1431, 102] on button "Combine packages (lot)" at bounding box center [1372, 97] width 366 height 28
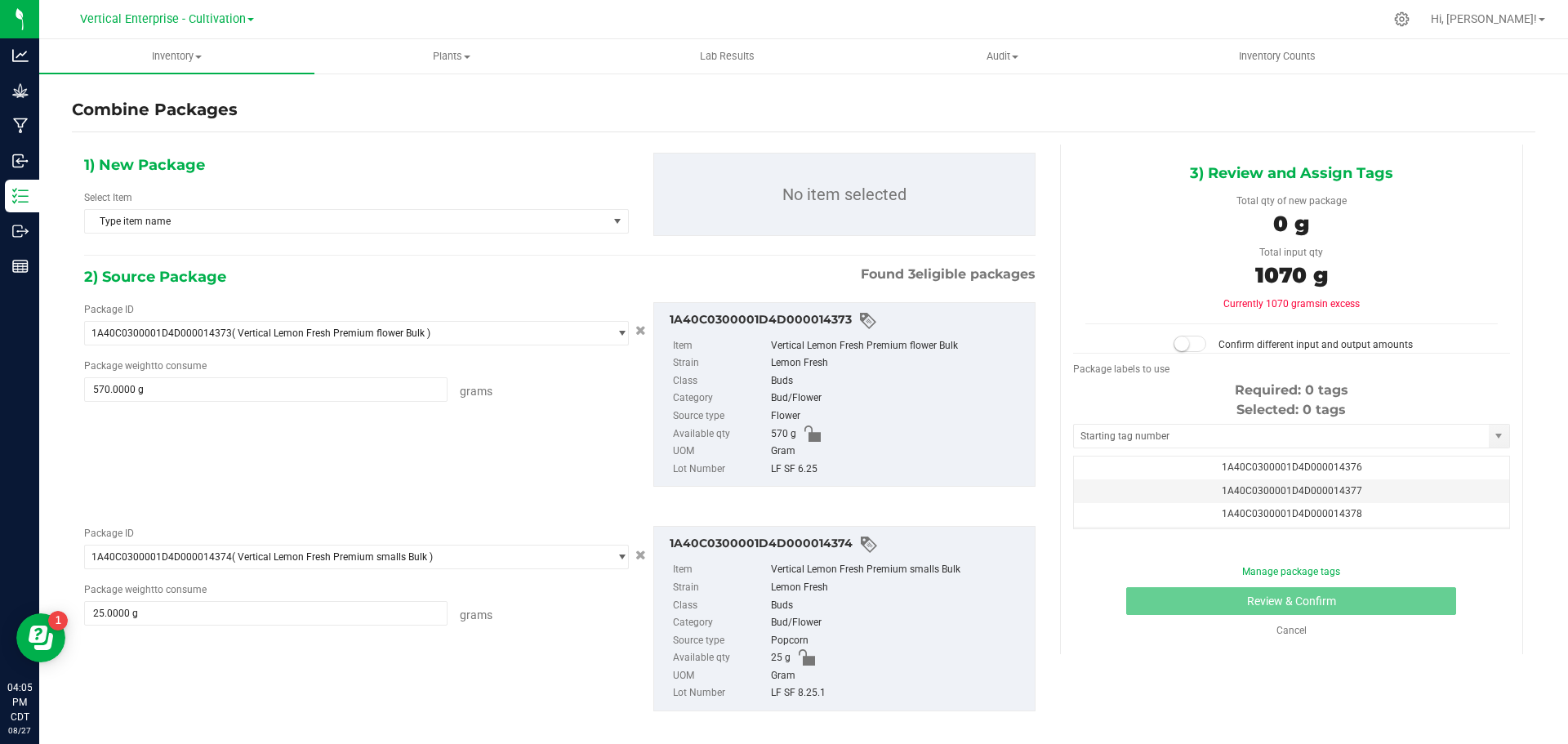
scroll to position [0, -1]
click at [222, 219] on span "Type item name" at bounding box center [346, 221] width 522 height 23
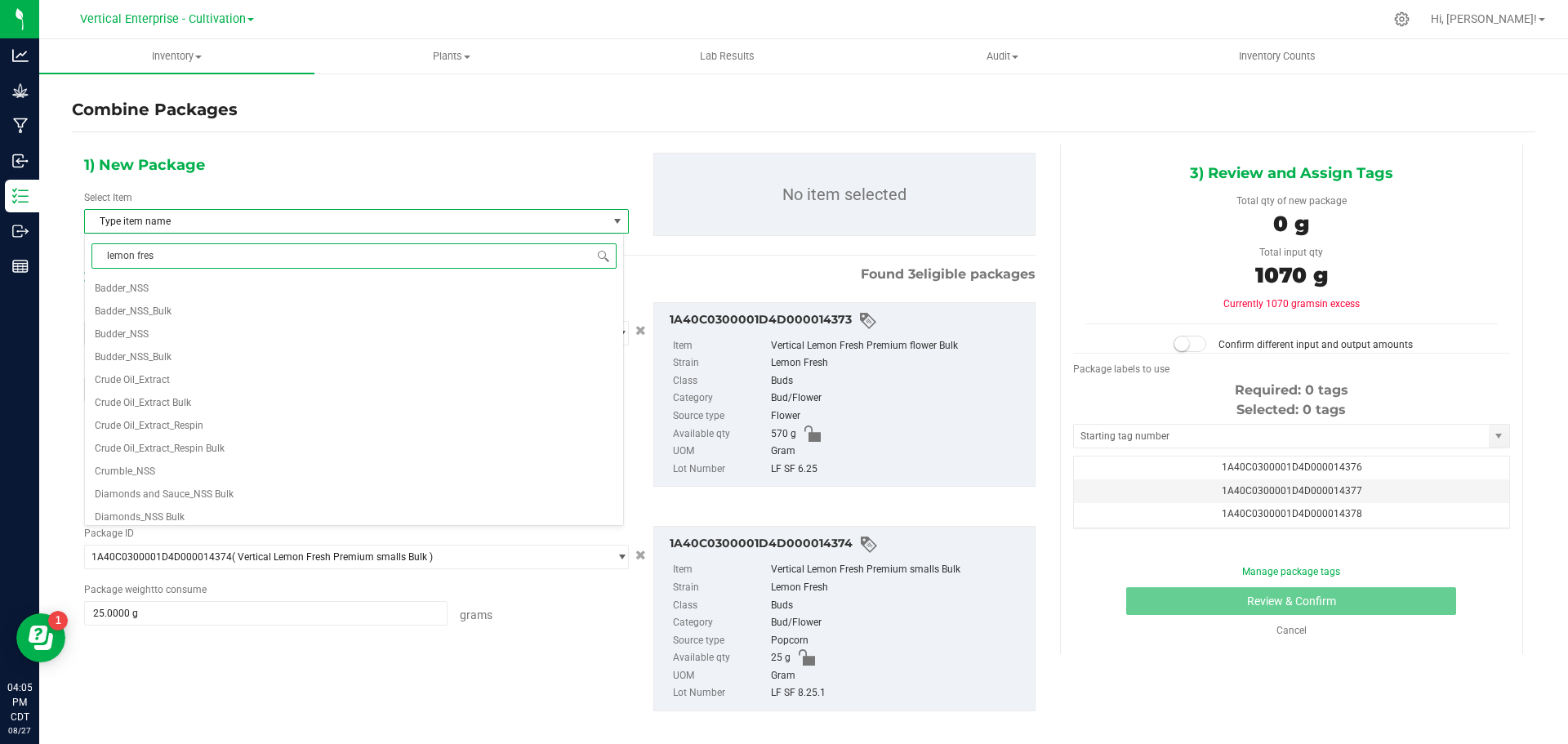
type input "lemon fresh"
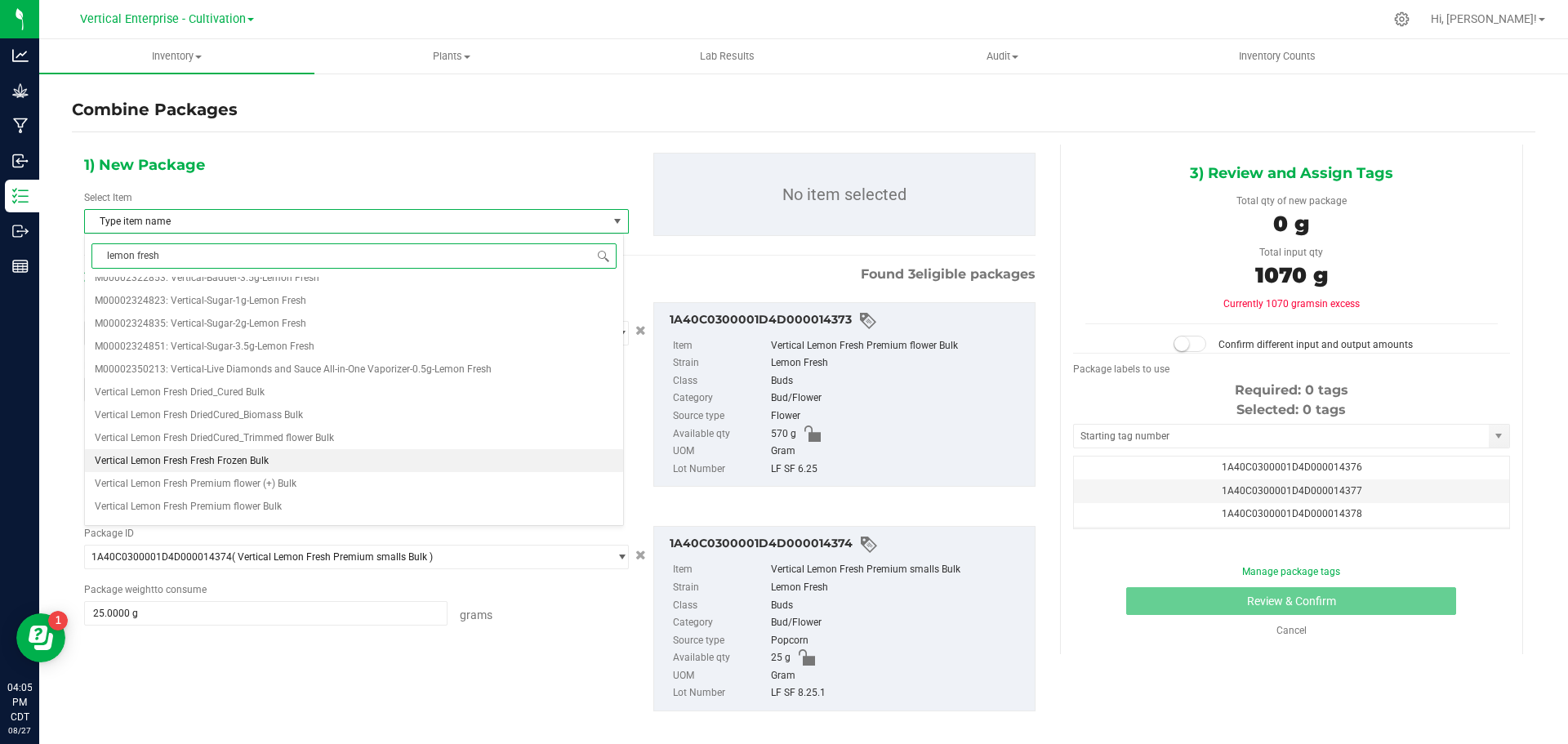
scroll to position [556, 0]
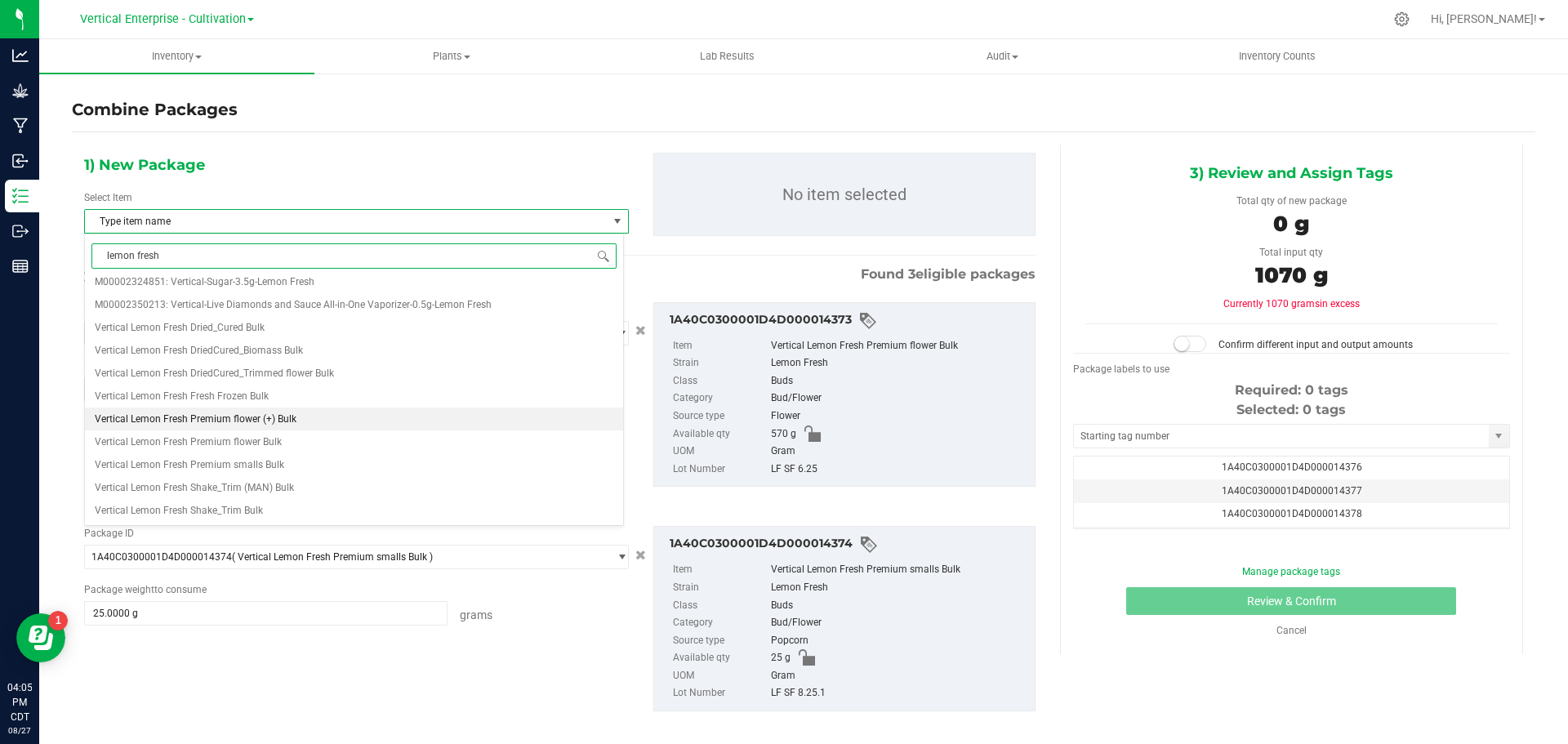
click at [203, 416] on span "Vertical Lemon Fresh Premium flower (+) Bulk" at bounding box center [195, 419] width 202 height 12
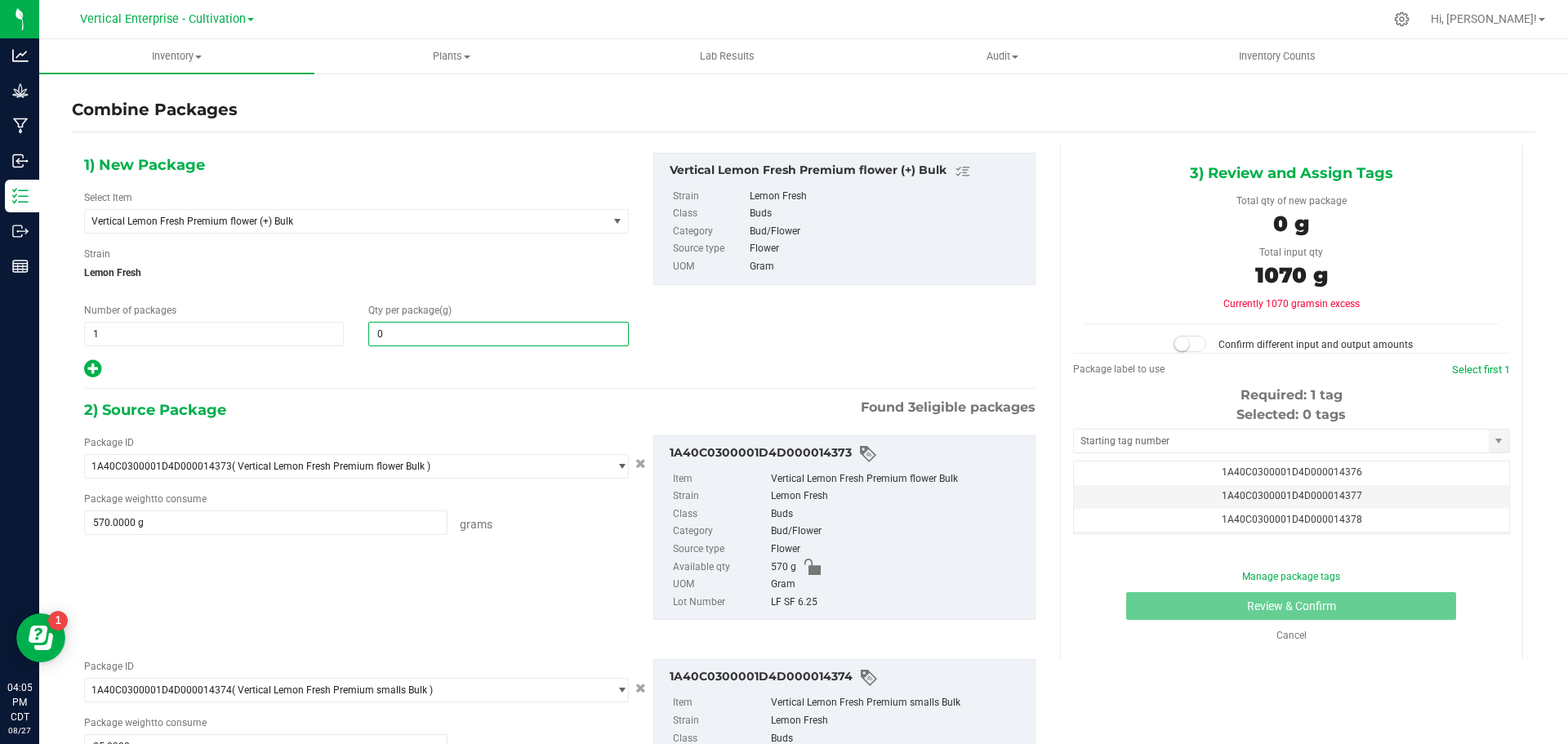
click at [418, 339] on span "0 0" at bounding box center [498, 334] width 259 height 24
type input "1070"
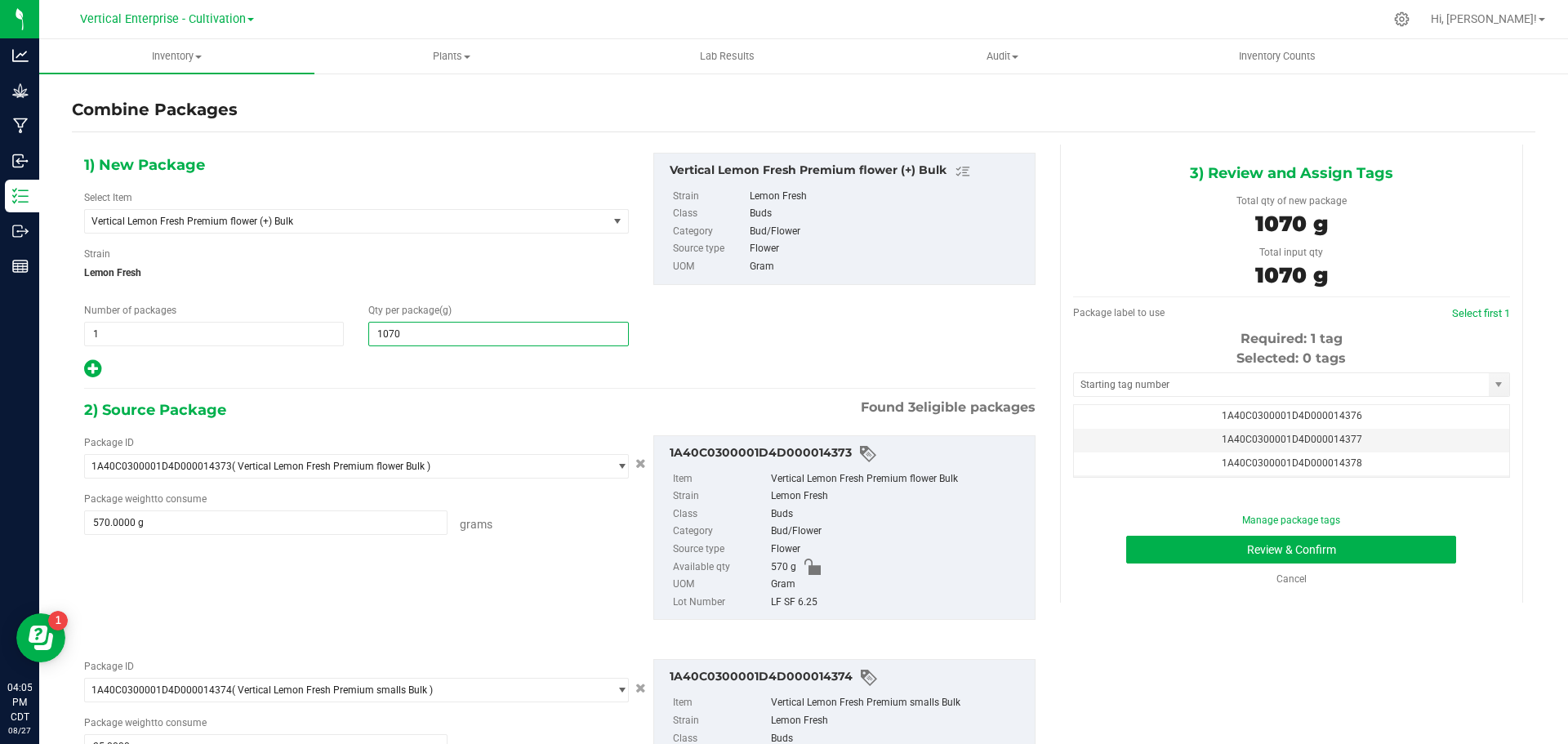
type input "1,070"
click at [1352, 426] on td "1A40C0300001D4D000014376" at bounding box center [1292, 417] width 436 height 24
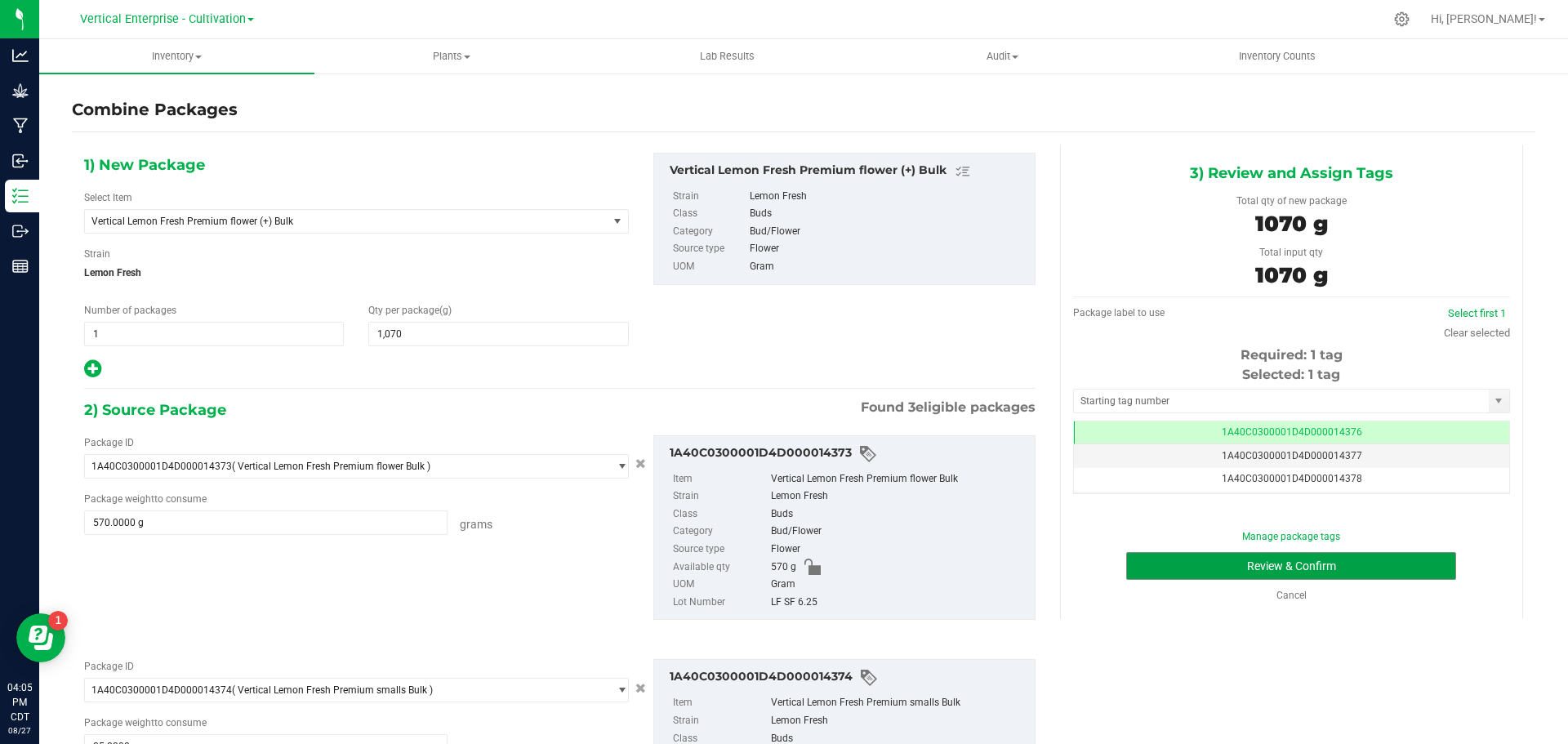
click at [1364, 560] on button "Review & Confirm" at bounding box center [1291, 566] width 330 height 28
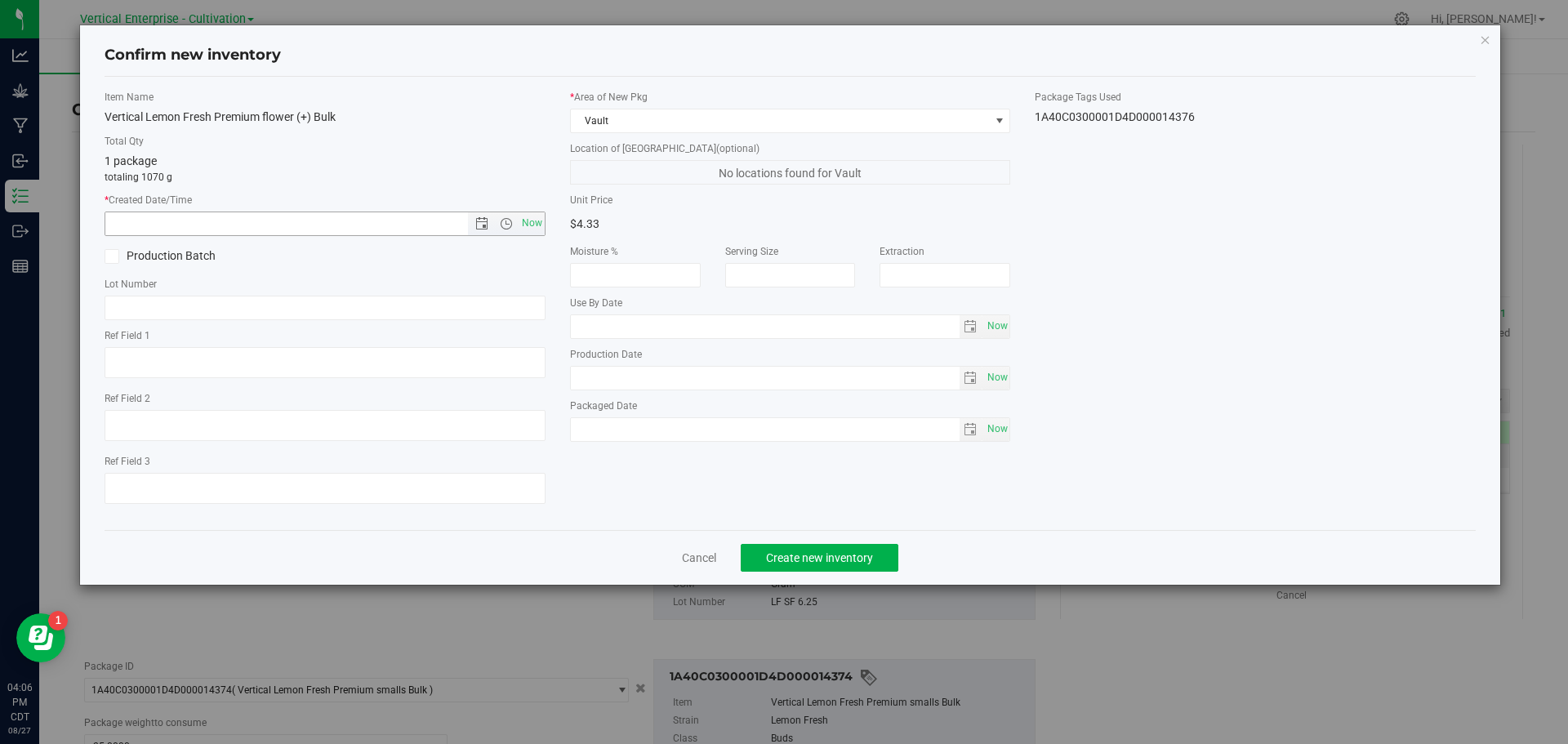
click at [530, 223] on span "Now" at bounding box center [531, 223] width 28 height 24
type input "[DATE] 4:06 PM"
click at [108, 257] on icon at bounding box center [112, 257] width 11 height 0
click at [0, 0] on input "Production Batch" at bounding box center [0, 0] width 0 height 0
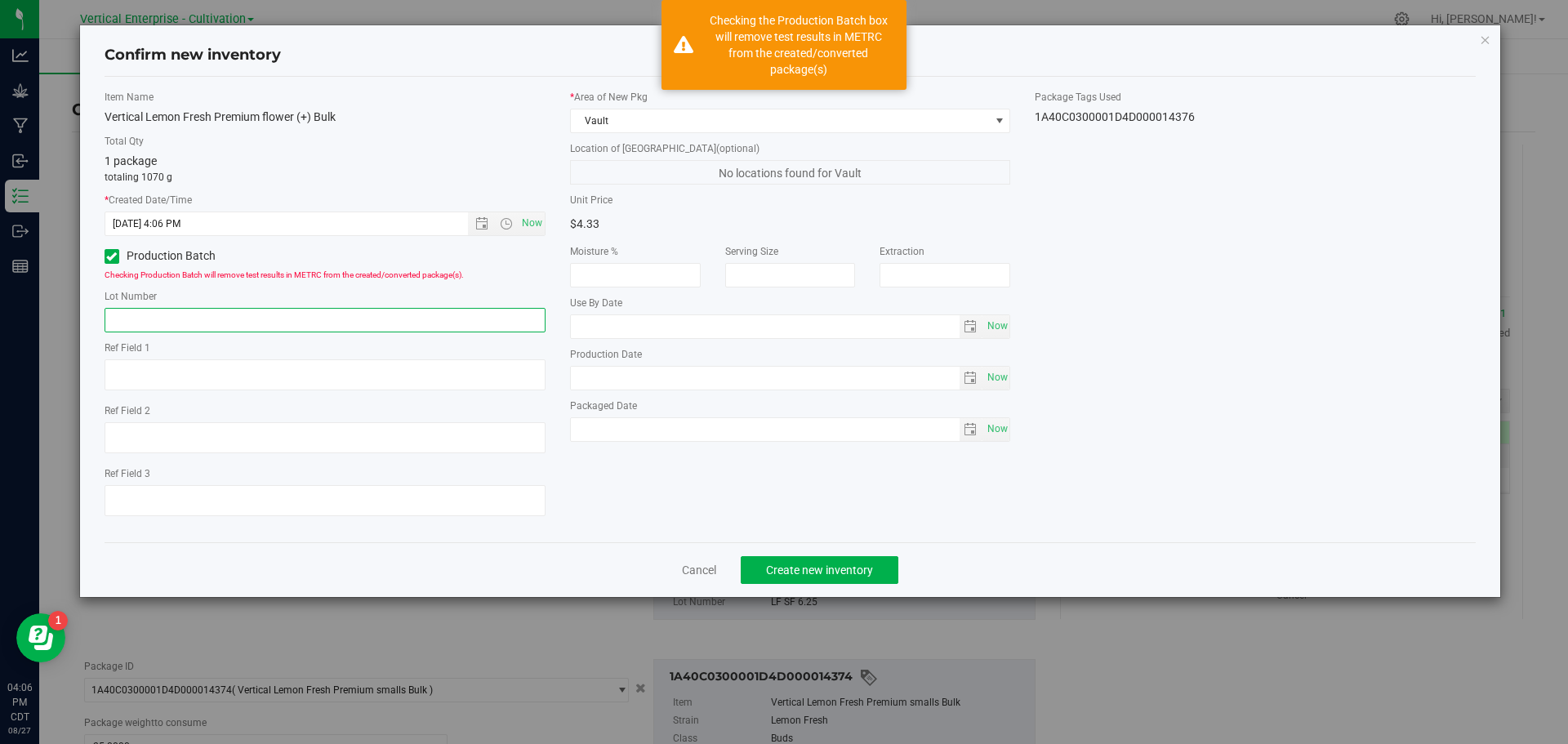
click at [145, 319] on input "text" at bounding box center [325, 320] width 441 height 24
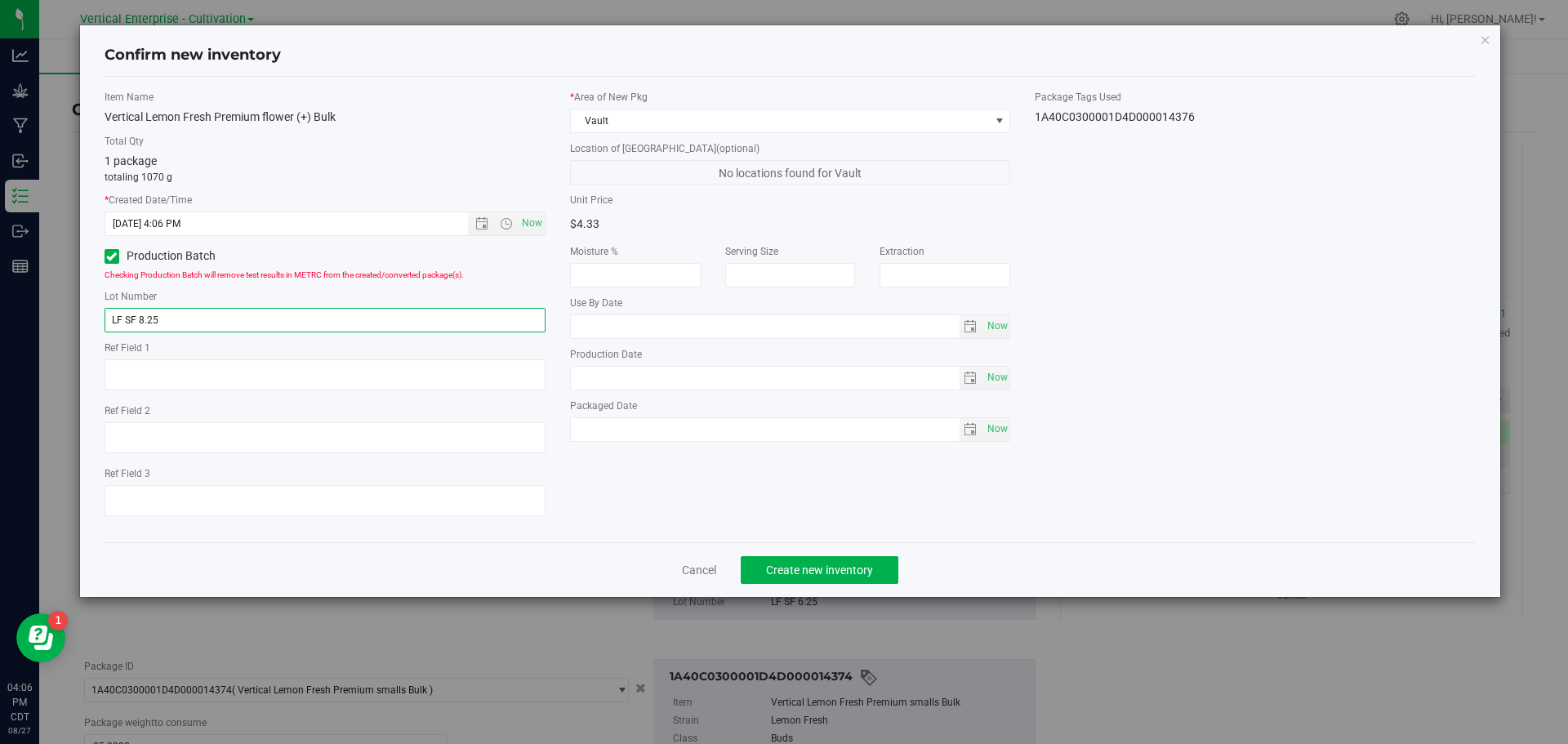
type input "LF SF 8.25"
click at [795, 579] on button "Create new inventory" at bounding box center [820, 570] width 157 height 28
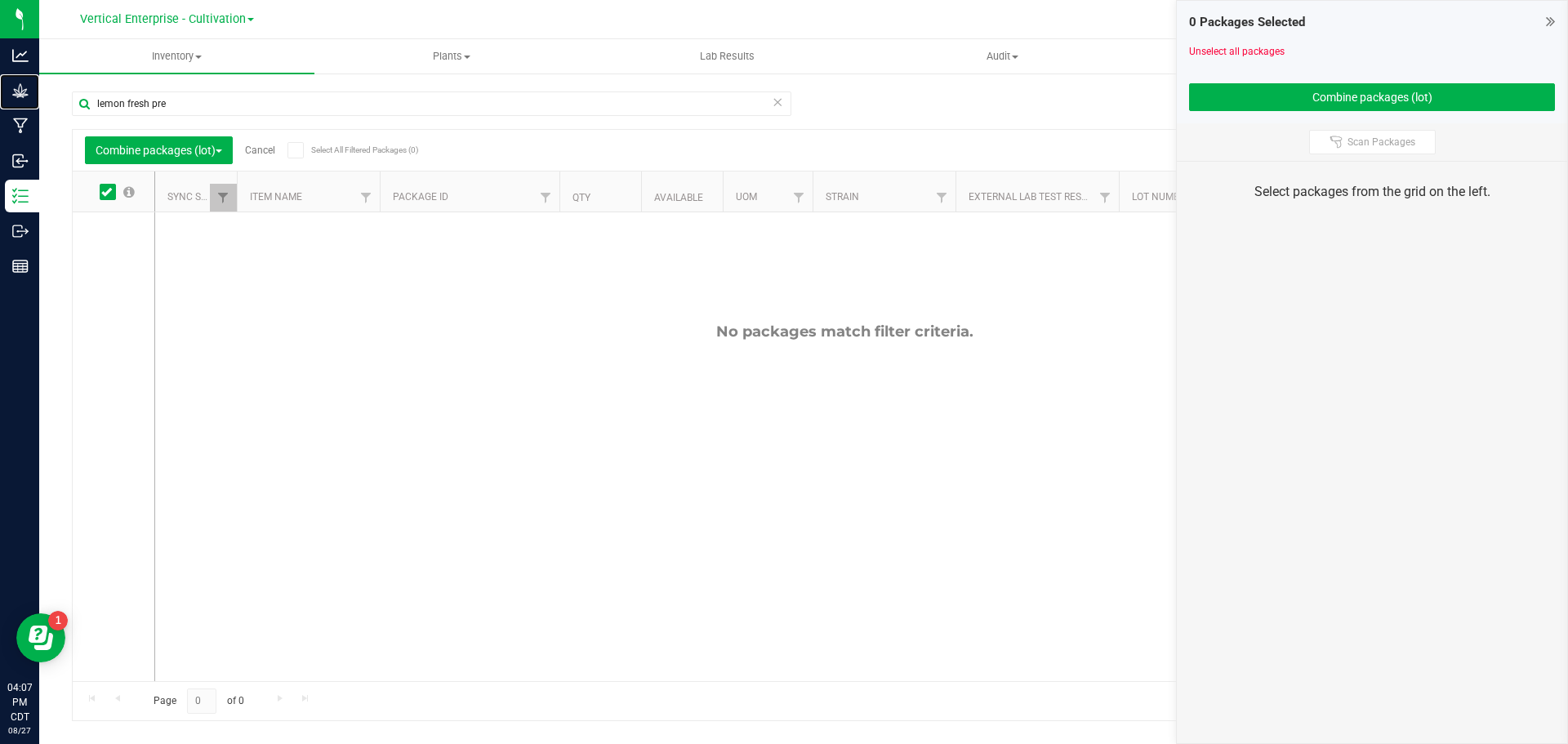
click at [0, 0] on p "Grow" at bounding box center [0, 0] width 0 height 0
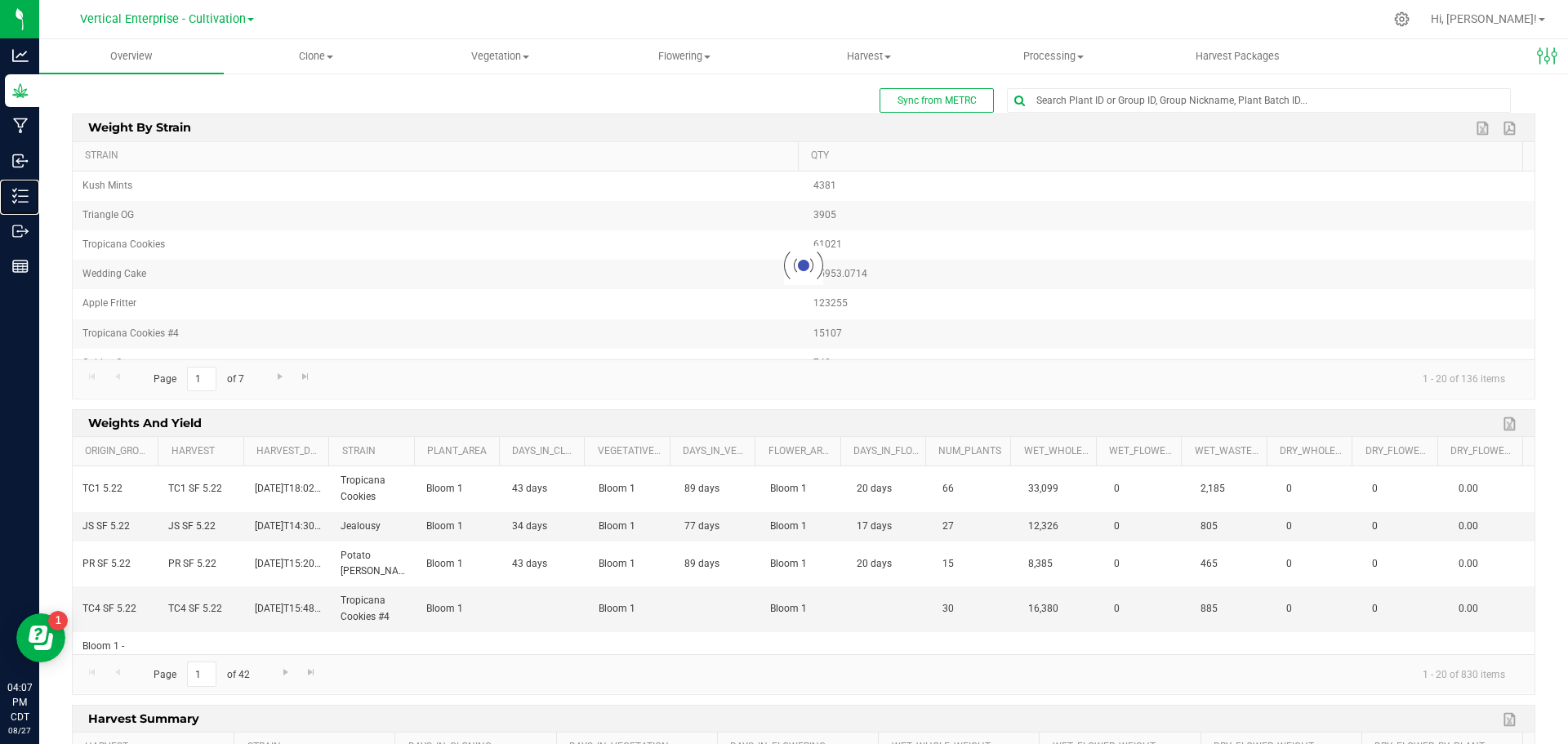
click at [0, 0] on p "Inventory" at bounding box center [0, 0] width 0 height 0
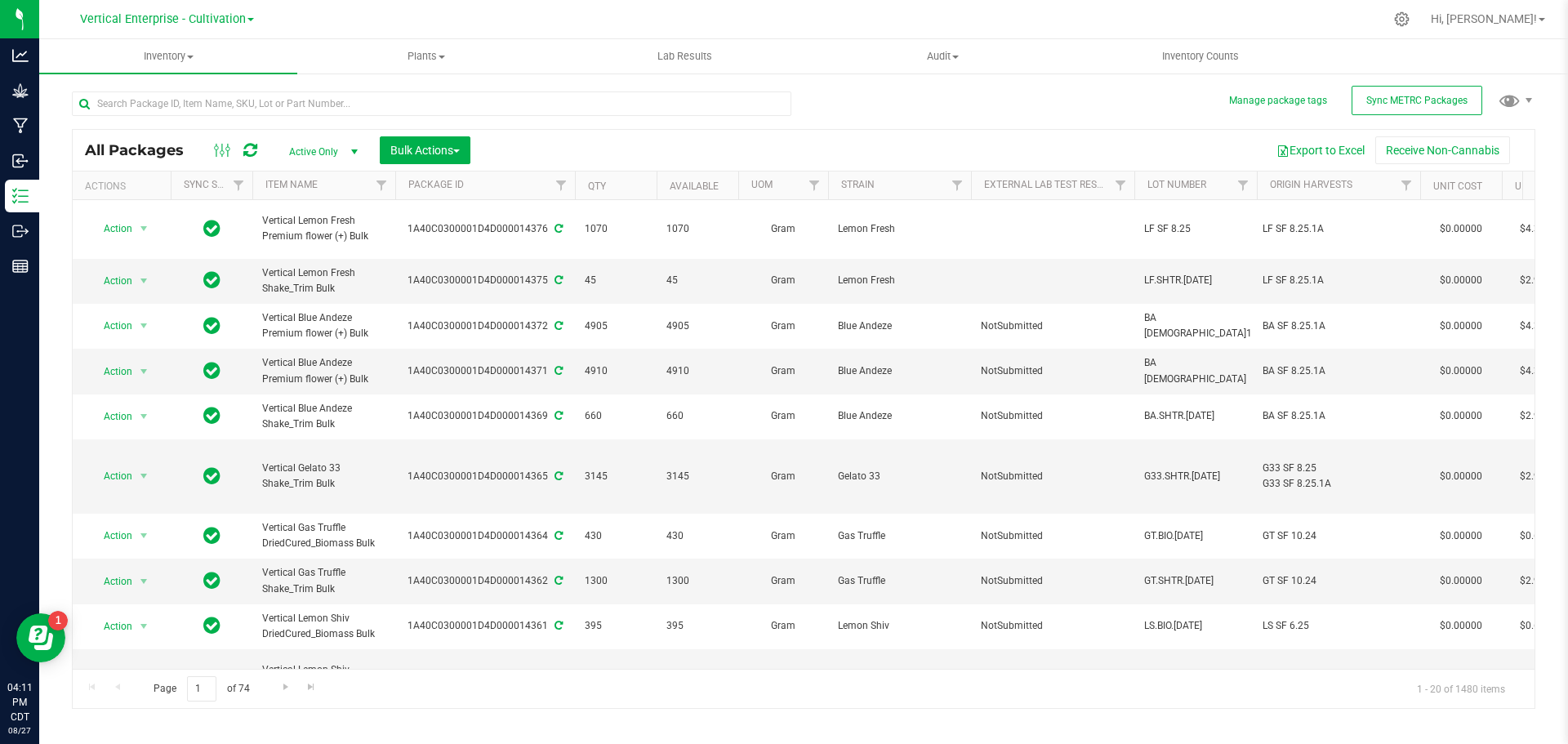
click at [474, 230] on div "1A40C0300001D4D000014376" at bounding box center [485, 229] width 184 height 15
copy div "1A40C0300001D4D000014376"
drag, startPoint x: 353, startPoint y: 221, endPoint x: 298, endPoint y: 223, distance: 55.0
click at [298, 223] on span "Vertical Lemon Fresh Premium flower (+) Bulk" at bounding box center [324, 229] width 123 height 31
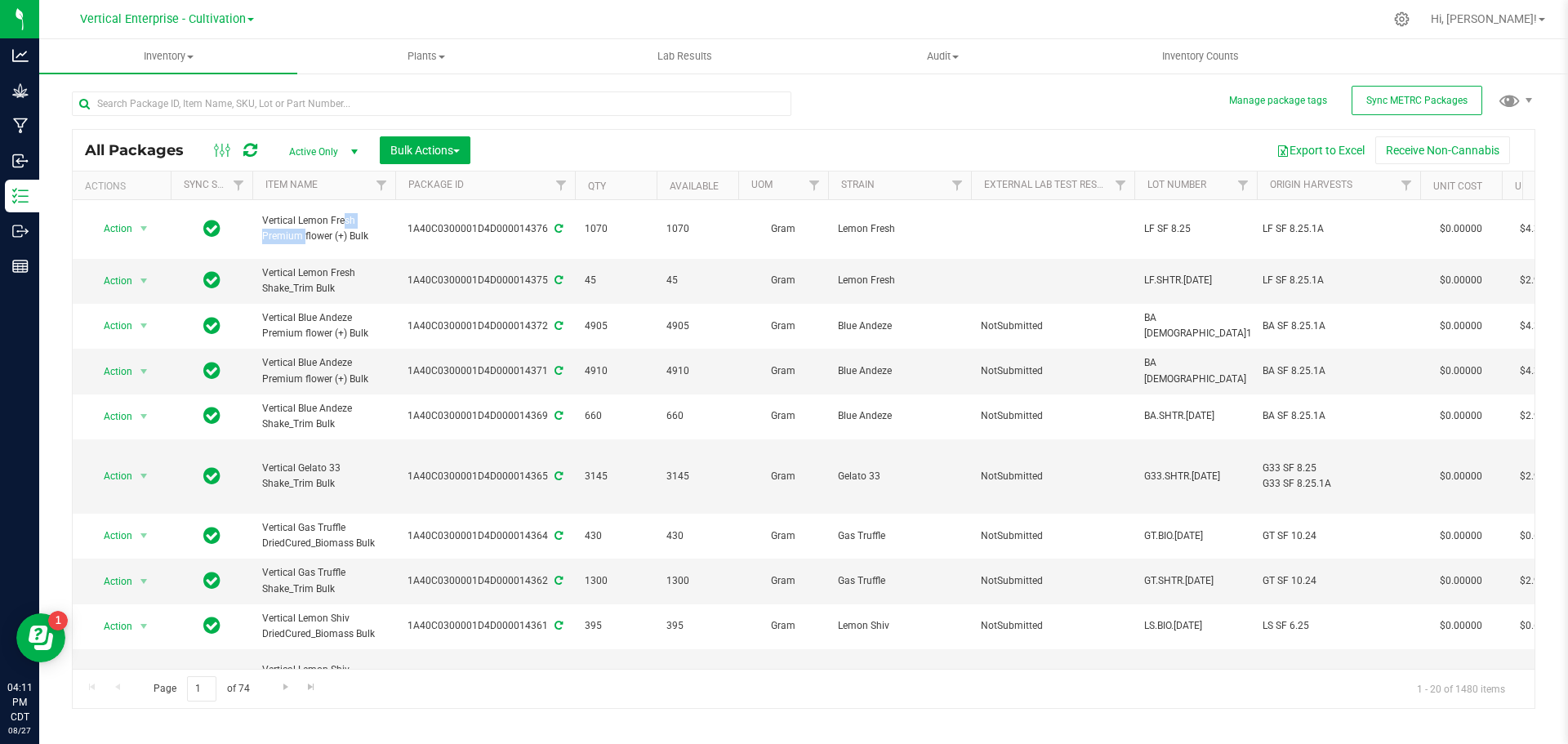
copy span "Lemon Fresh"
click at [165, 113] on input "text" at bounding box center [432, 103] width 719 height 24
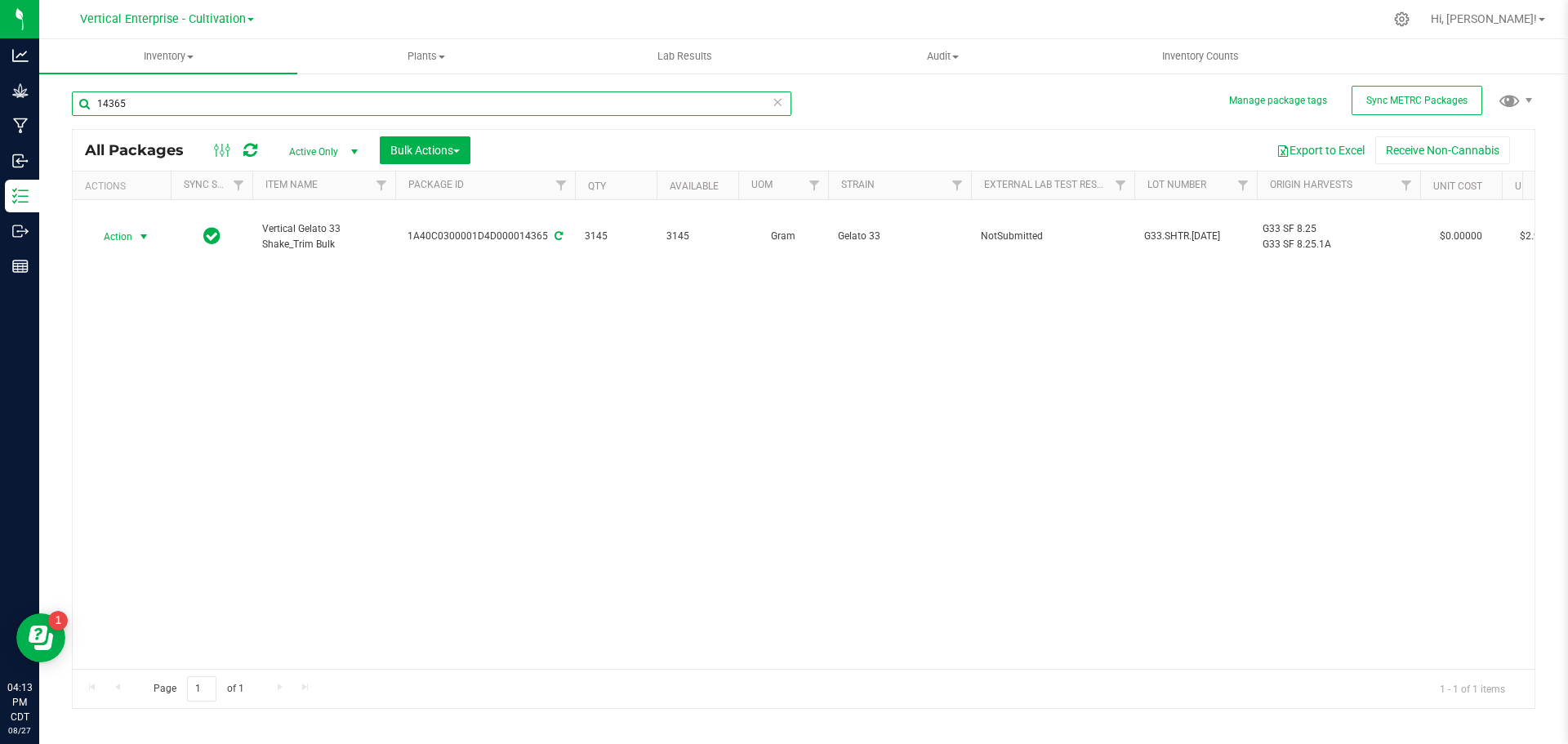
type input "14365"
click at [95, 236] on span "Action" at bounding box center [111, 236] width 44 height 23
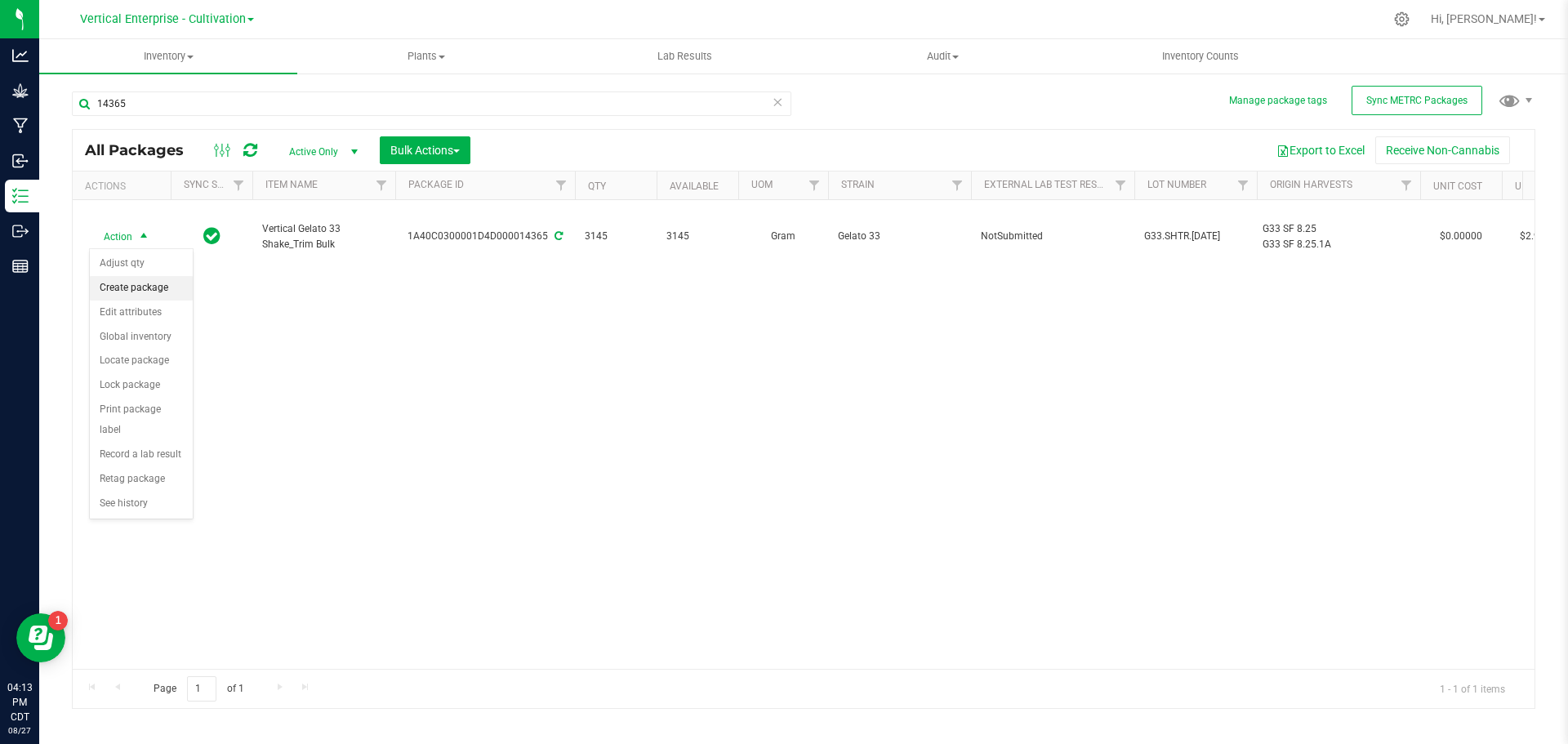
click at [118, 287] on li "Create package" at bounding box center [141, 288] width 103 height 24
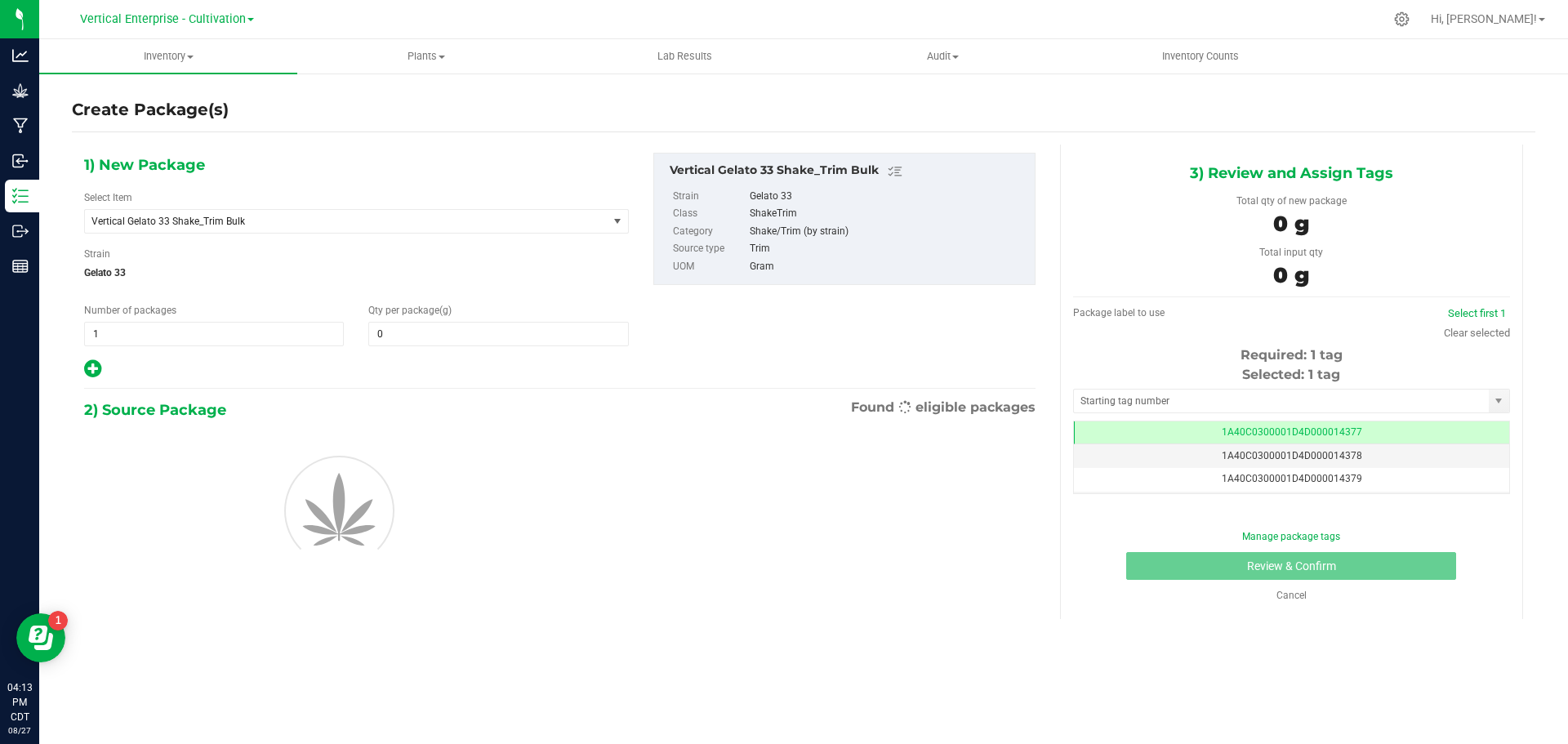
type input "0.0000"
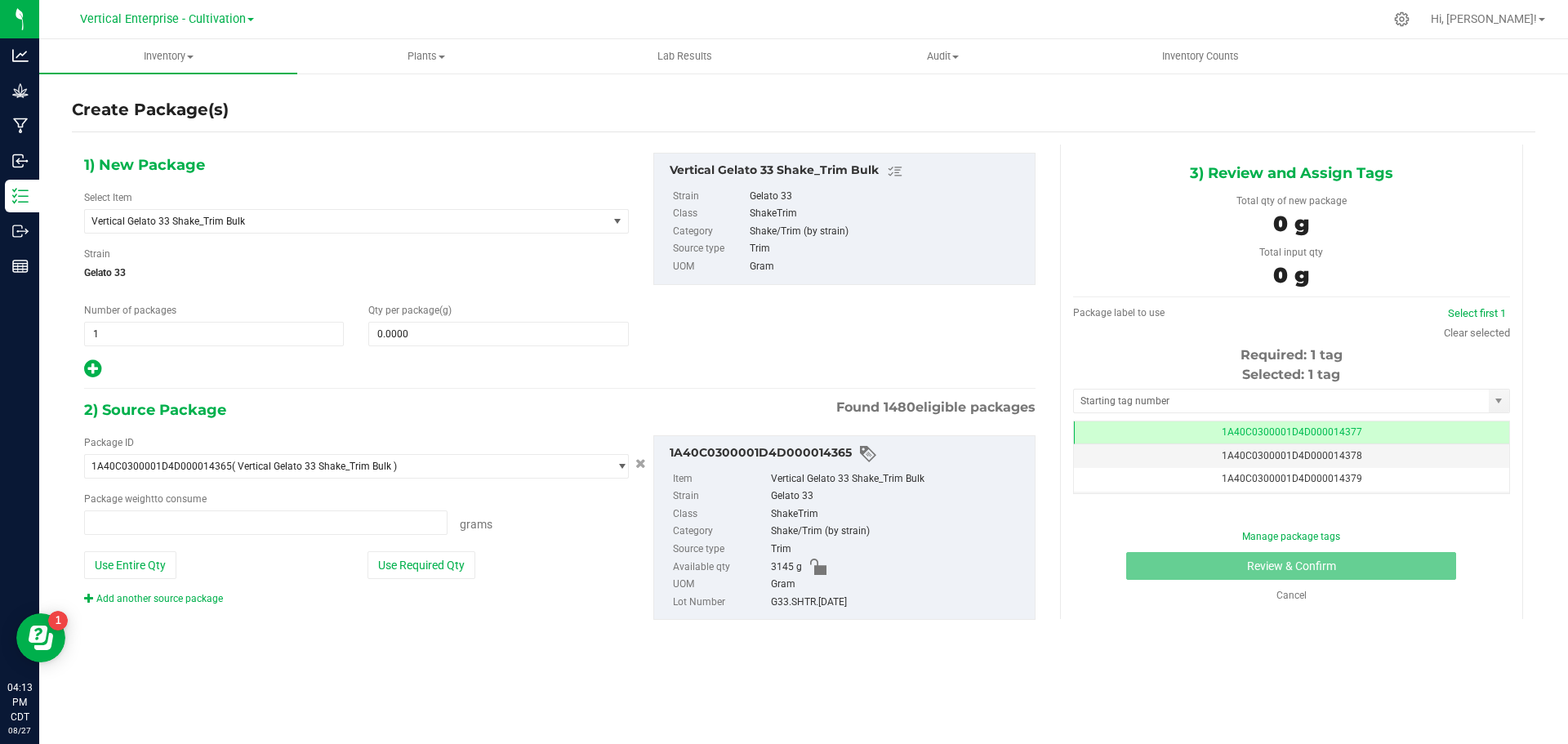
type input "0.0000 g"
click at [200, 224] on span "Vertical Gelato 33 Shake_Trim Bulk" at bounding box center [335, 221] width 489 height 12
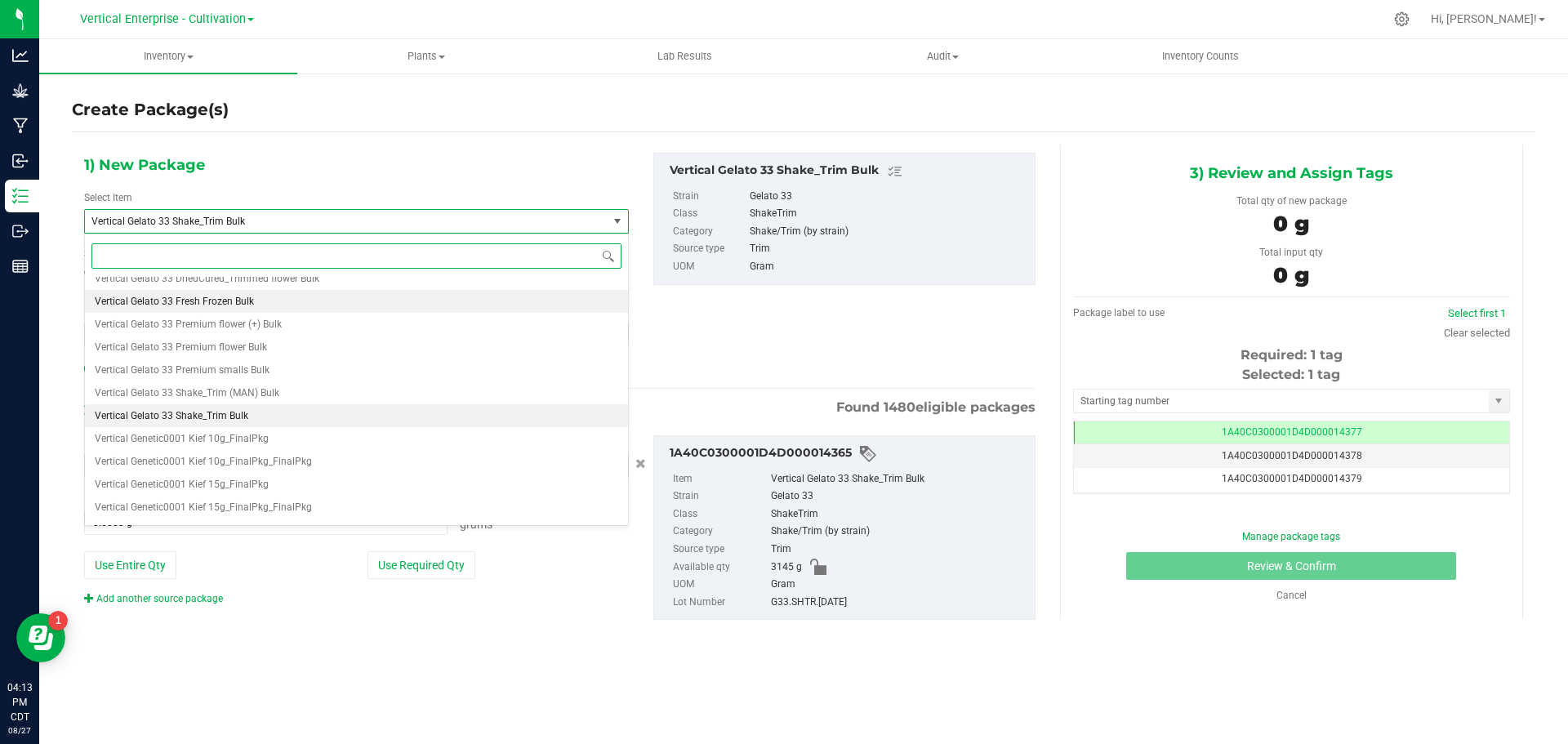
scroll to position [45596, 0]
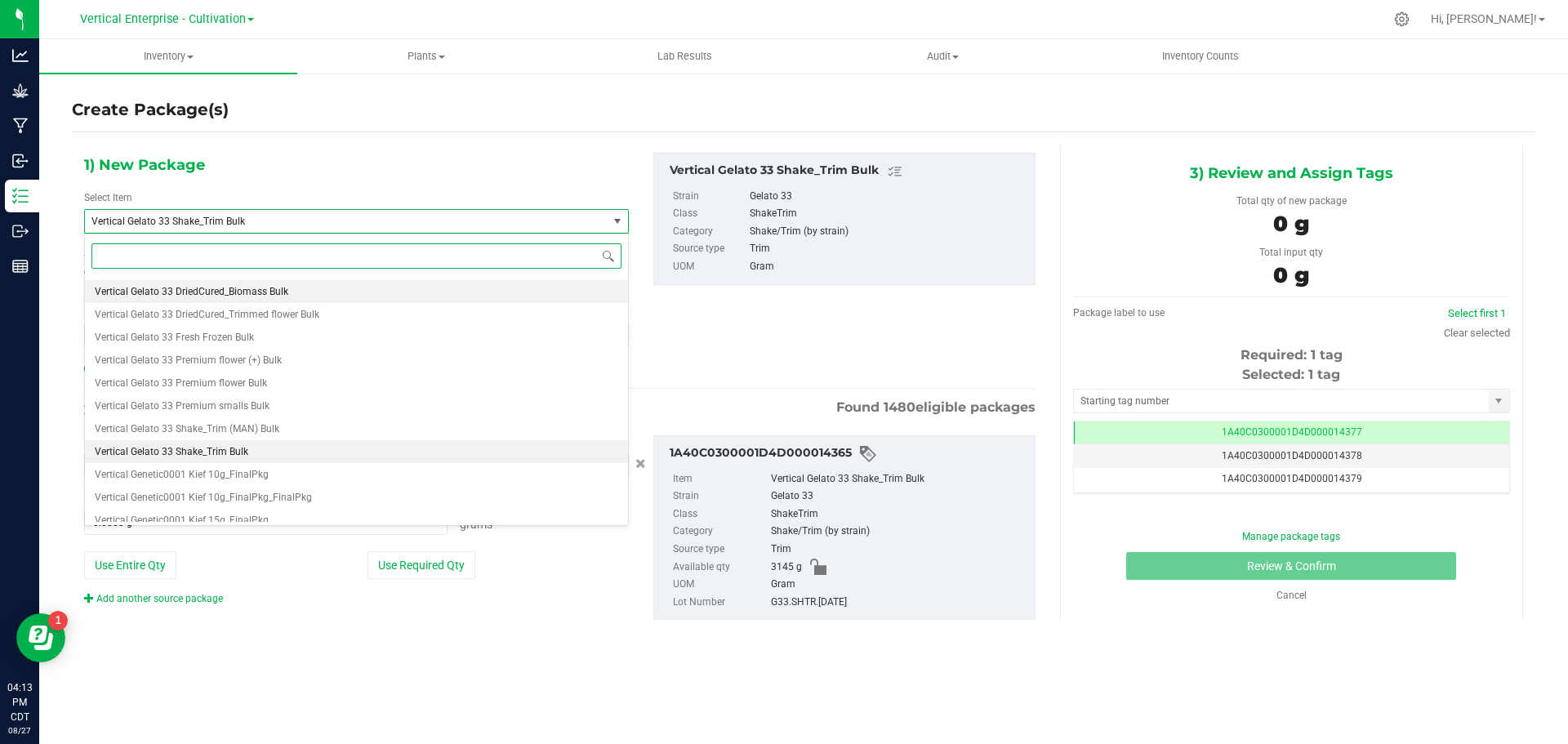
click at [216, 294] on span "Vertical Gelato 33 DriedCured_Biomass Bulk" at bounding box center [192, 291] width 193 height 12
type input "0.0000"
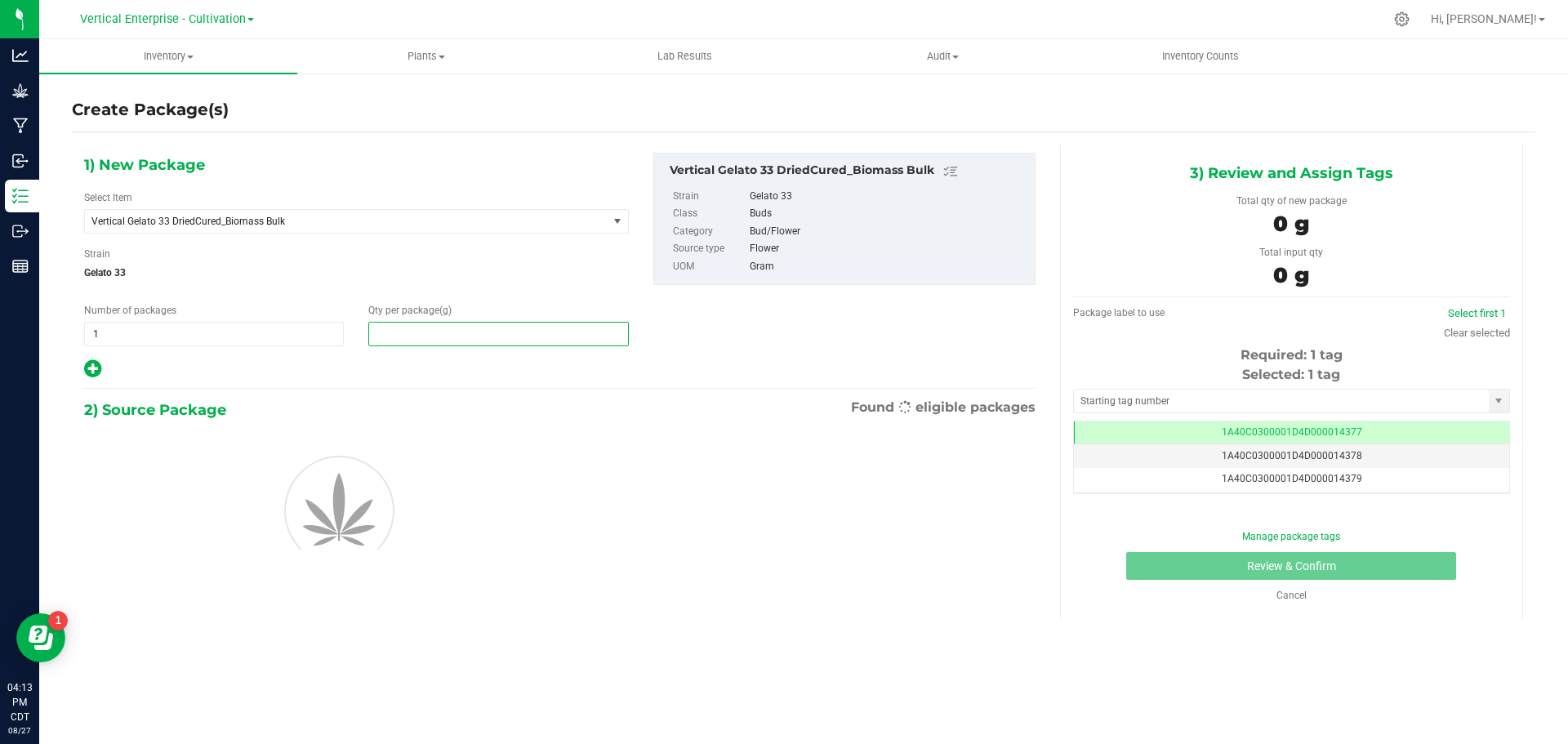
click at [488, 337] on span at bounding box center [498, 334] width 259 height 24
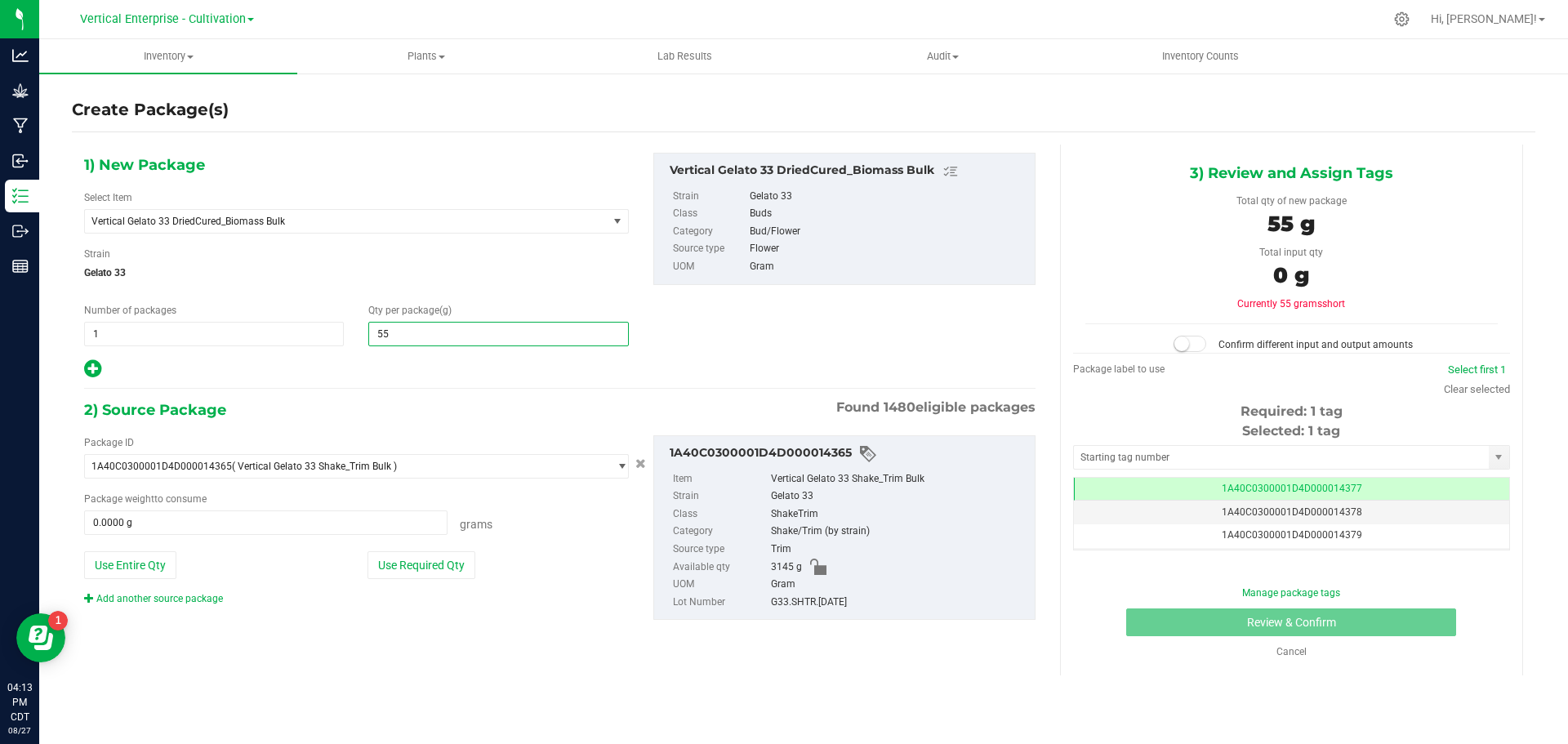
type input "550"
type input "550.0000"
click at [401, 561] on button "Use Required Qty" at bounding box center [421, 565] width 108 height 28
type input "550.0000 g"
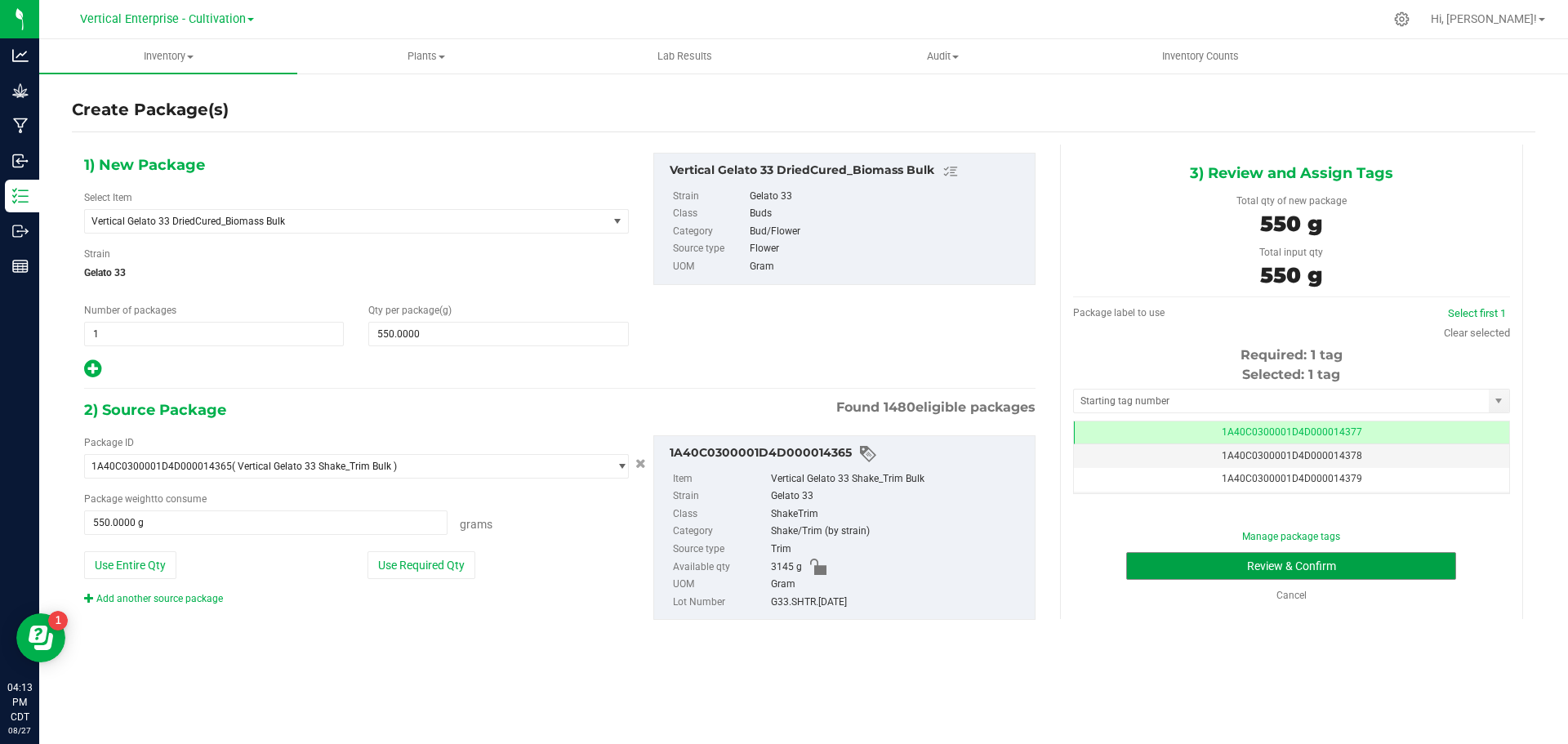
click at [1380, 564] on button "Review & Confirm" at bounding box center [1291, 566] width 330 height 28
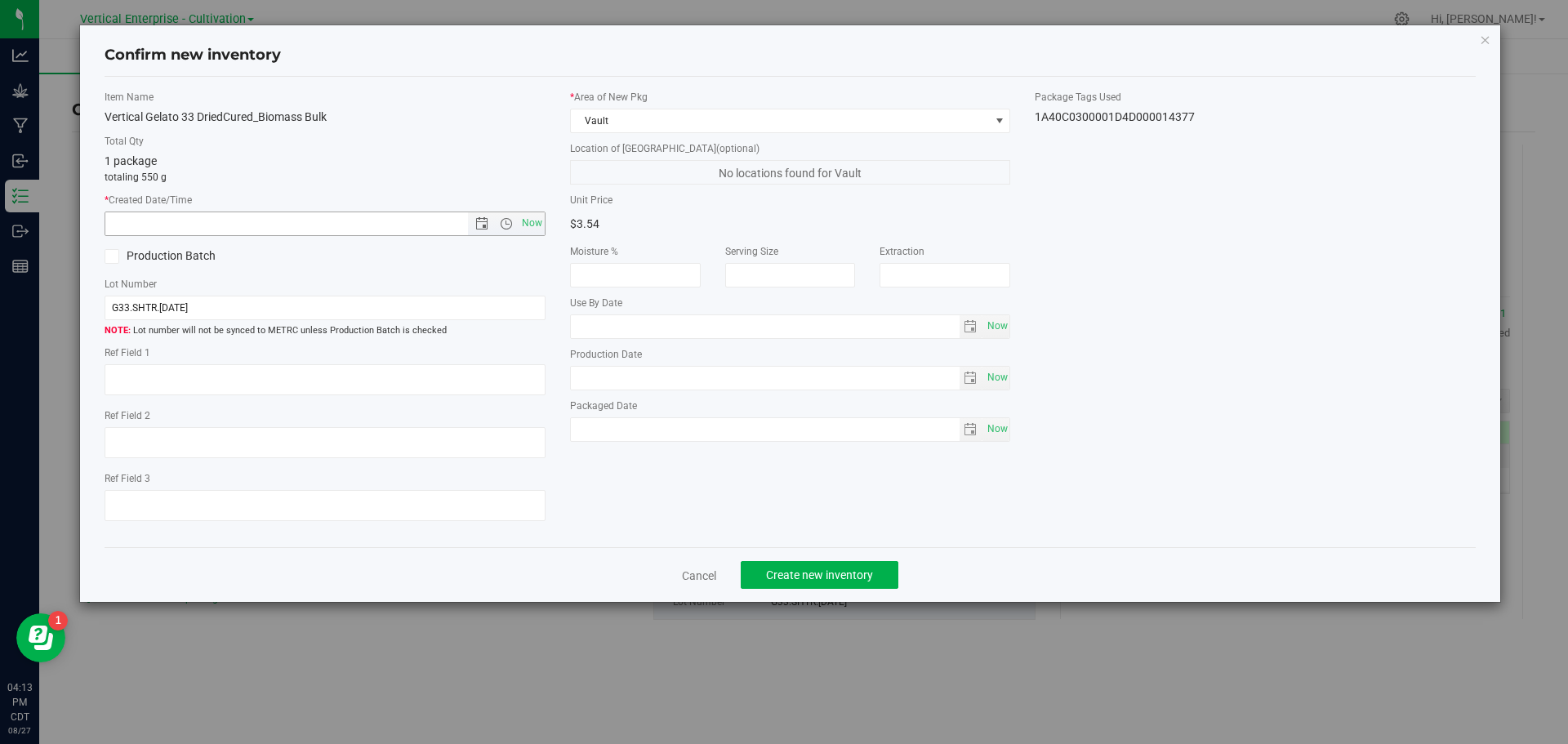
click at [542, 221] on span "Now" at bounding box center [531, 223] width 28 height 24
type input "[DATE] 4:13 PM"
click at [128, 250] on label "Production Batch" at bounding box center [209, 256] width 208 height 17
click at [0, 0] on input "Production Batch" at bounding box center [0, 0] width 0 height 0
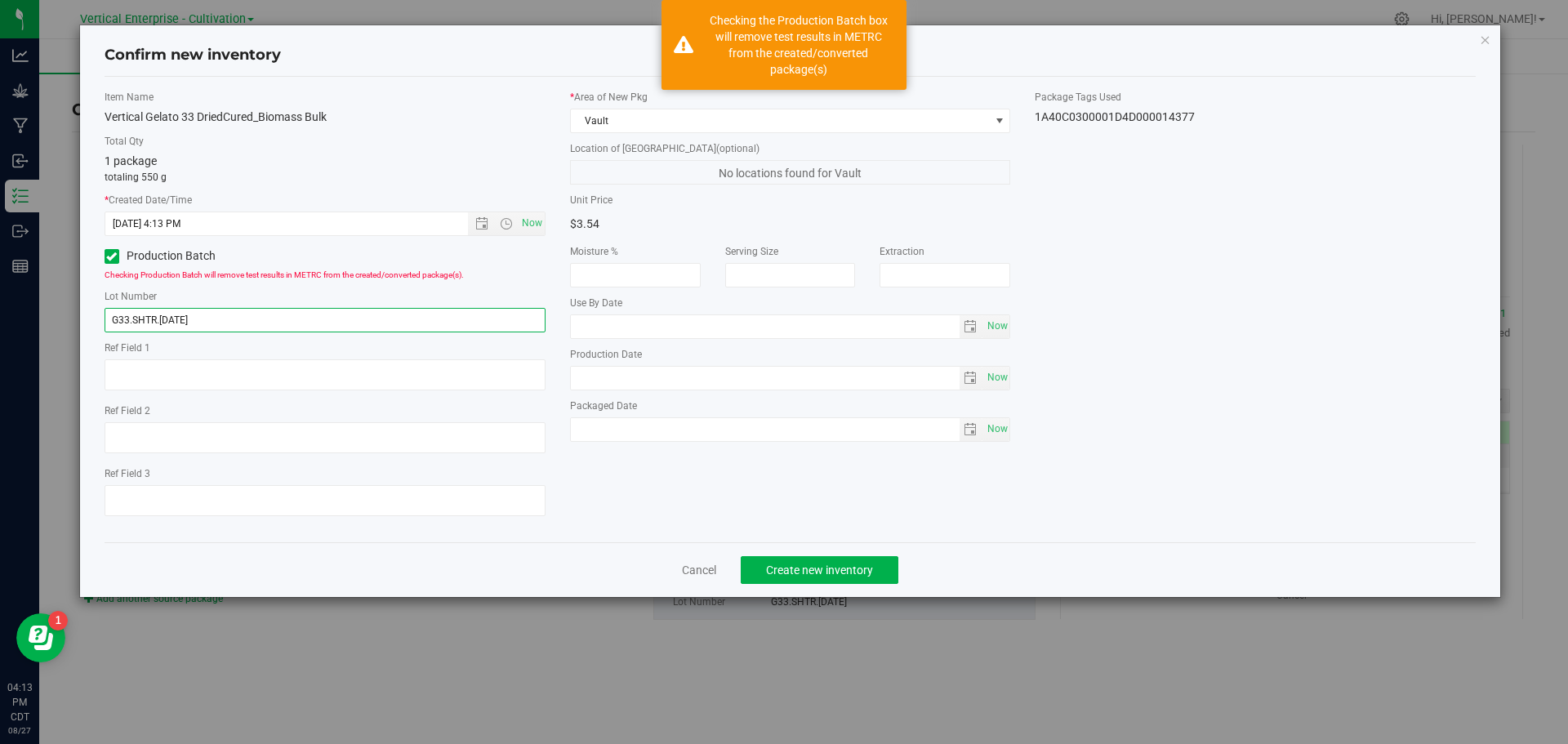
click at [152, 322] on input "G33.SHTR.[DATE]" at bounding box center [325, 320] width 441 height 24
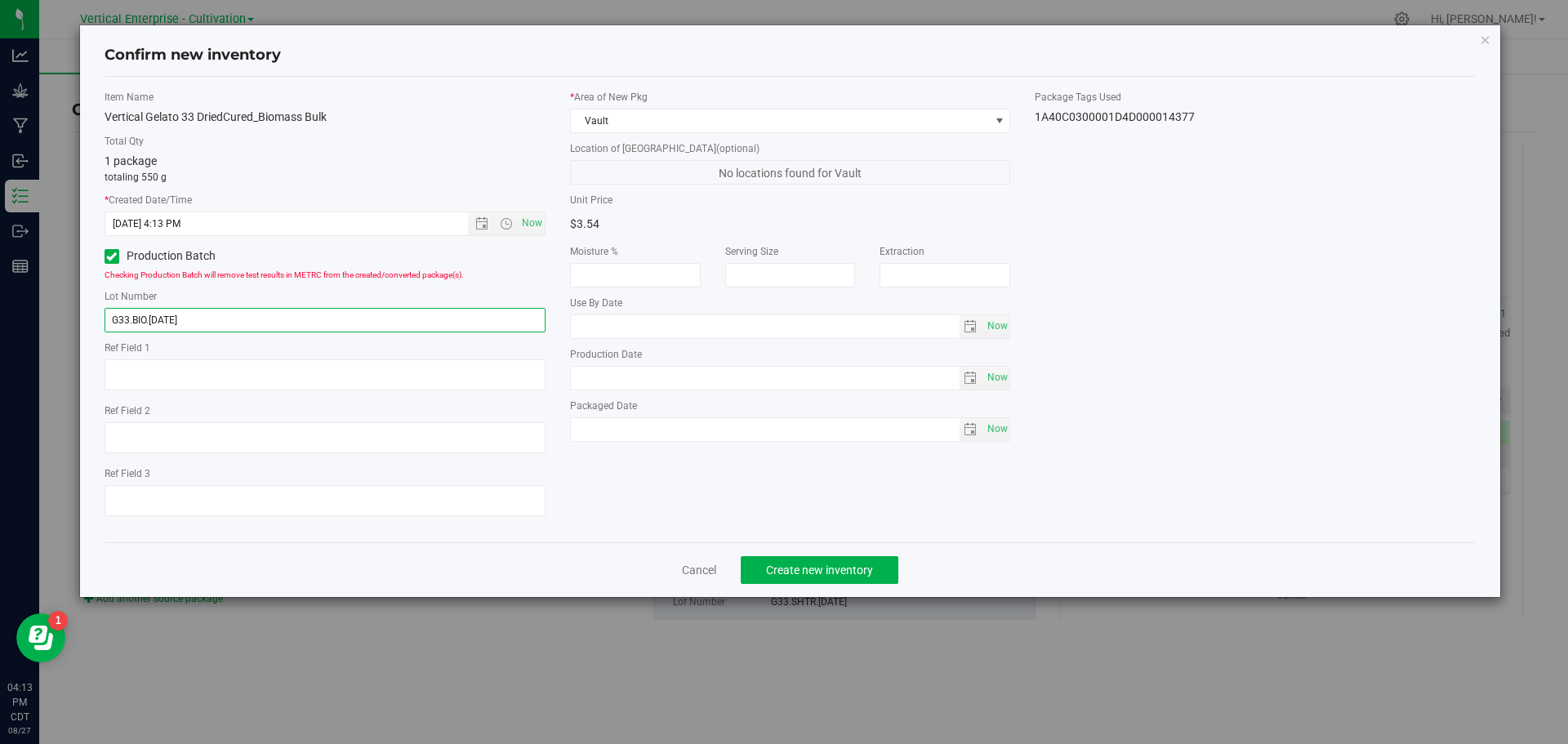
type input "G33.BIO.[DATE]"
click at [829, 560] on button "Create new inventory" at bounding box center [820, 570] width 157 height 28
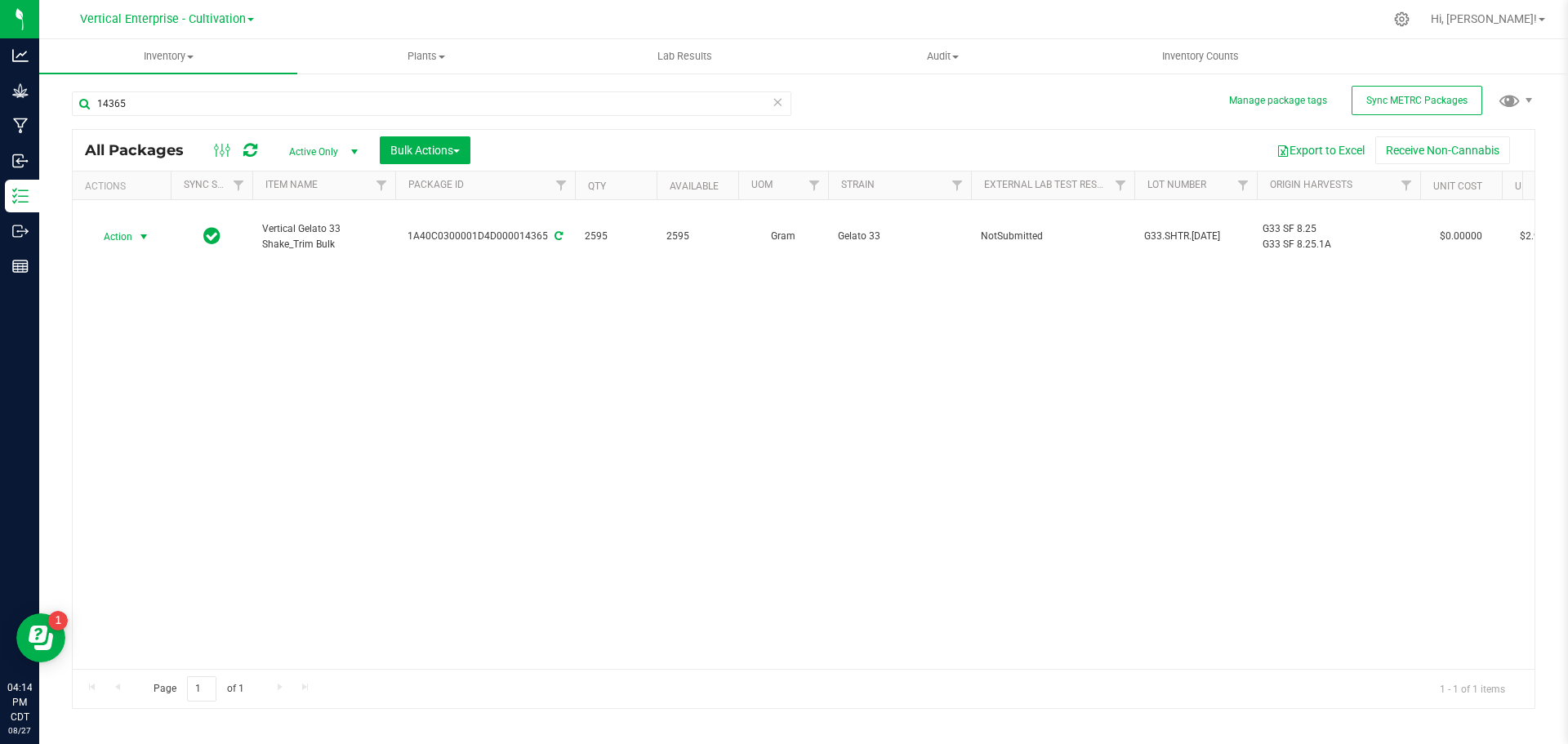
click at [115, 240] on span "Action" at bounding box center [111, 236] width 44 height 23
click at [121, 260] on li "Adjust qty" at bounding box center [141, 263] width 103 height 24
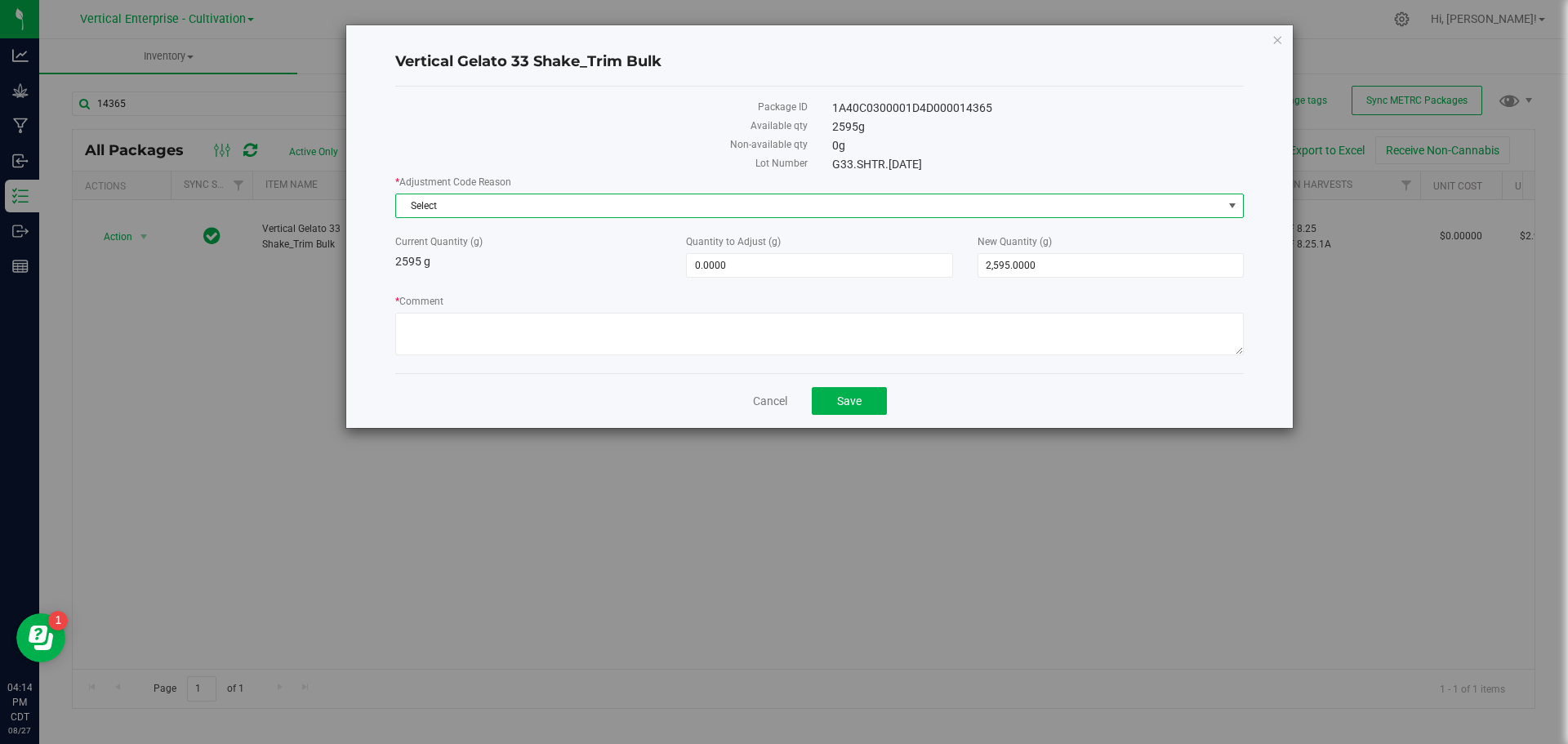
click at [467, 212] on span "Select" at bounding box center [809, 205] width 827 height 23
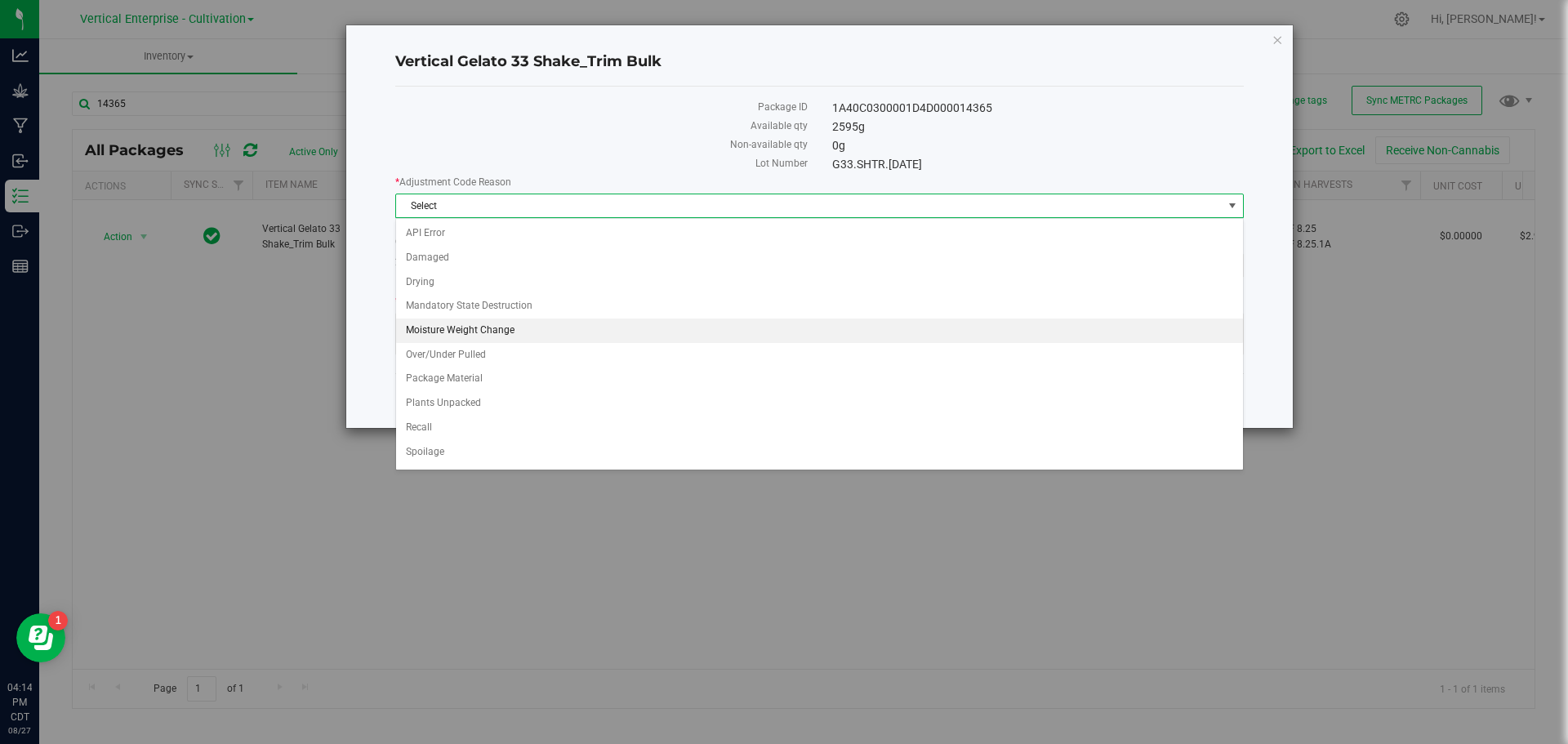
click at [473, 322] on li "Moisture Weight Change" at bounding box center [819, 331] width 847 height 24
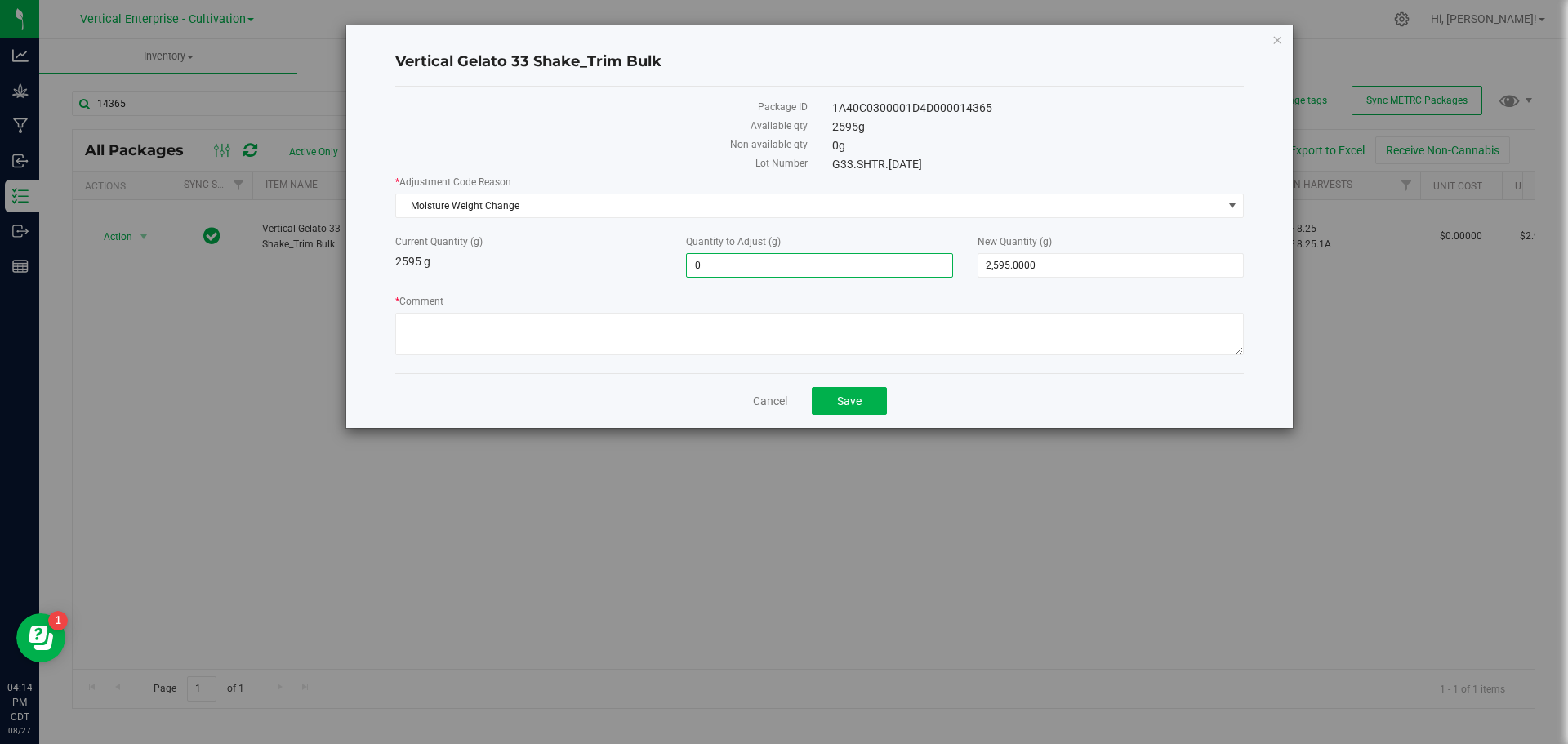
click at [762, 264] on span "0.0000 0" at bounding box center [819, 265] width 267 height 24
type input "-10"
type input "-10.0000"
type input "2,585.0000"
click at [705, 357] on div "* Comment" at bounding box center [819, 326] width 849 height 66
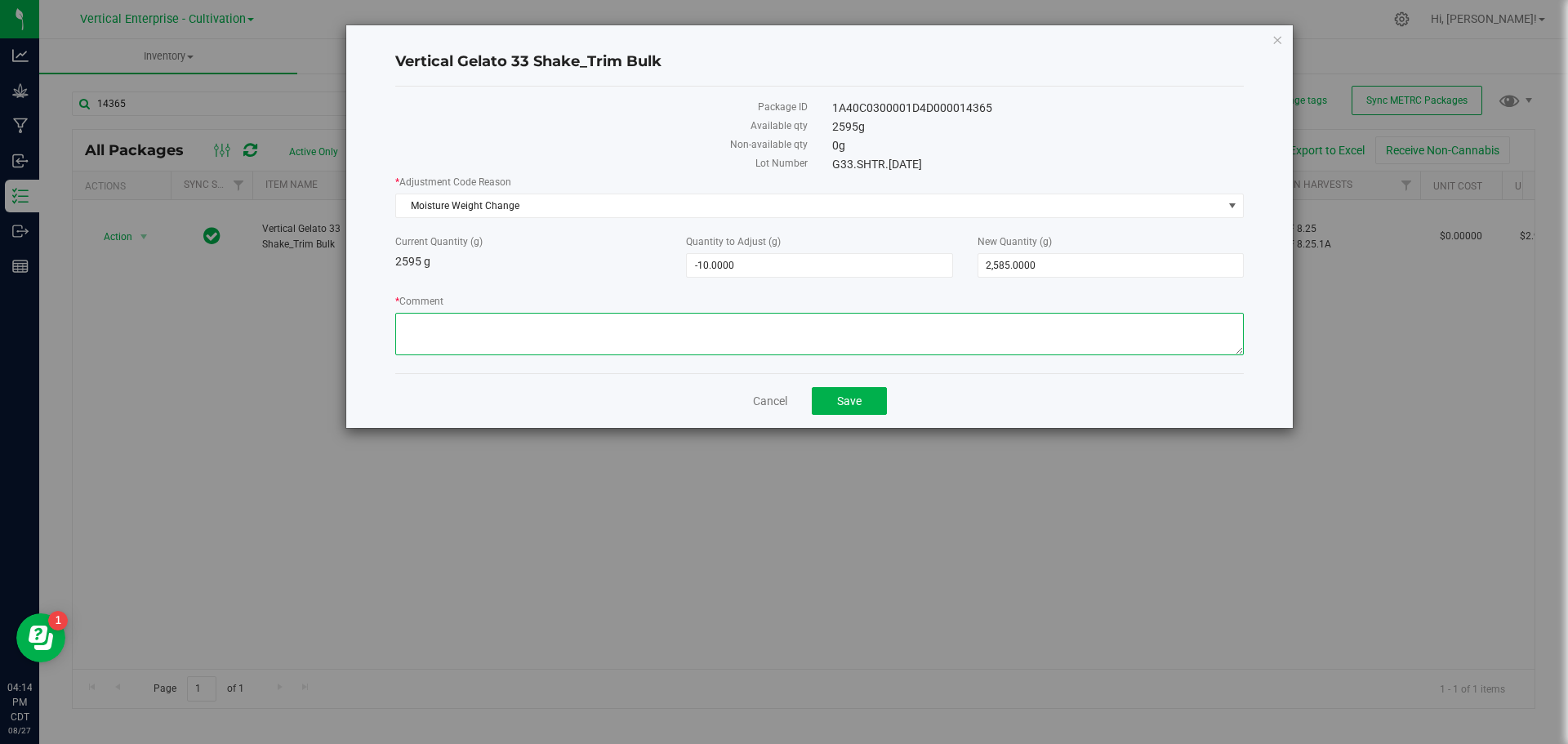
click at [723, 332] on textarea "* Comment" at bounding box center [819, 334] width 849 height 42
type textarea "10g of Moisture Loss"
click at [892, 101] on div "1A40C0300001D4D000014365" at bounding box center [1038, 108] width 437 height 17
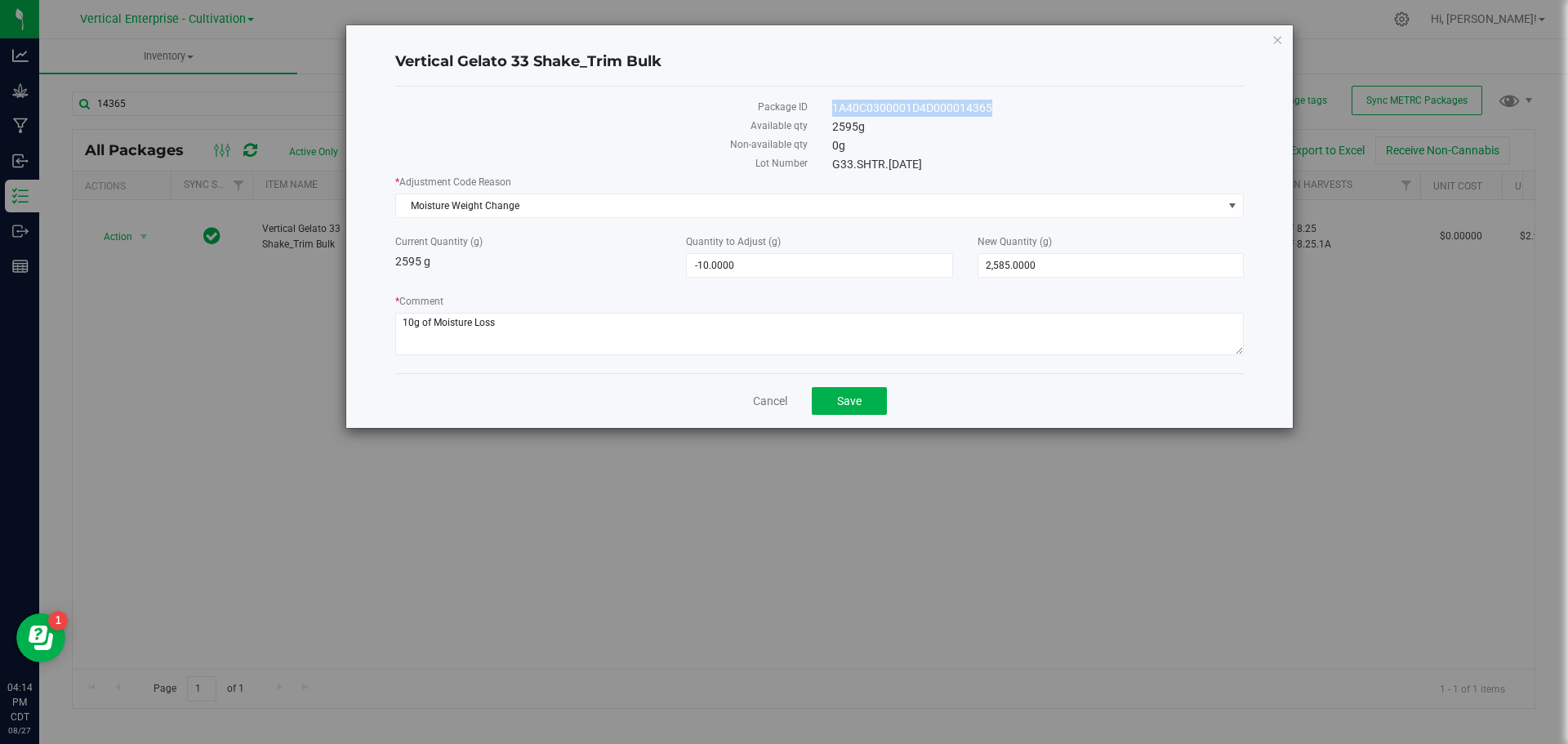
click at [892, 101] on div "1A40C0300001D4D000014365" at bounding box center [1038, 108] width 437 height 17
copy div "1A40C0300001D4D000014365"
click at [545, 62] on h4 "Vertical Gelato 33 Shake_Trim Bulk" at bounding box center [819, 62] width 849 height 22
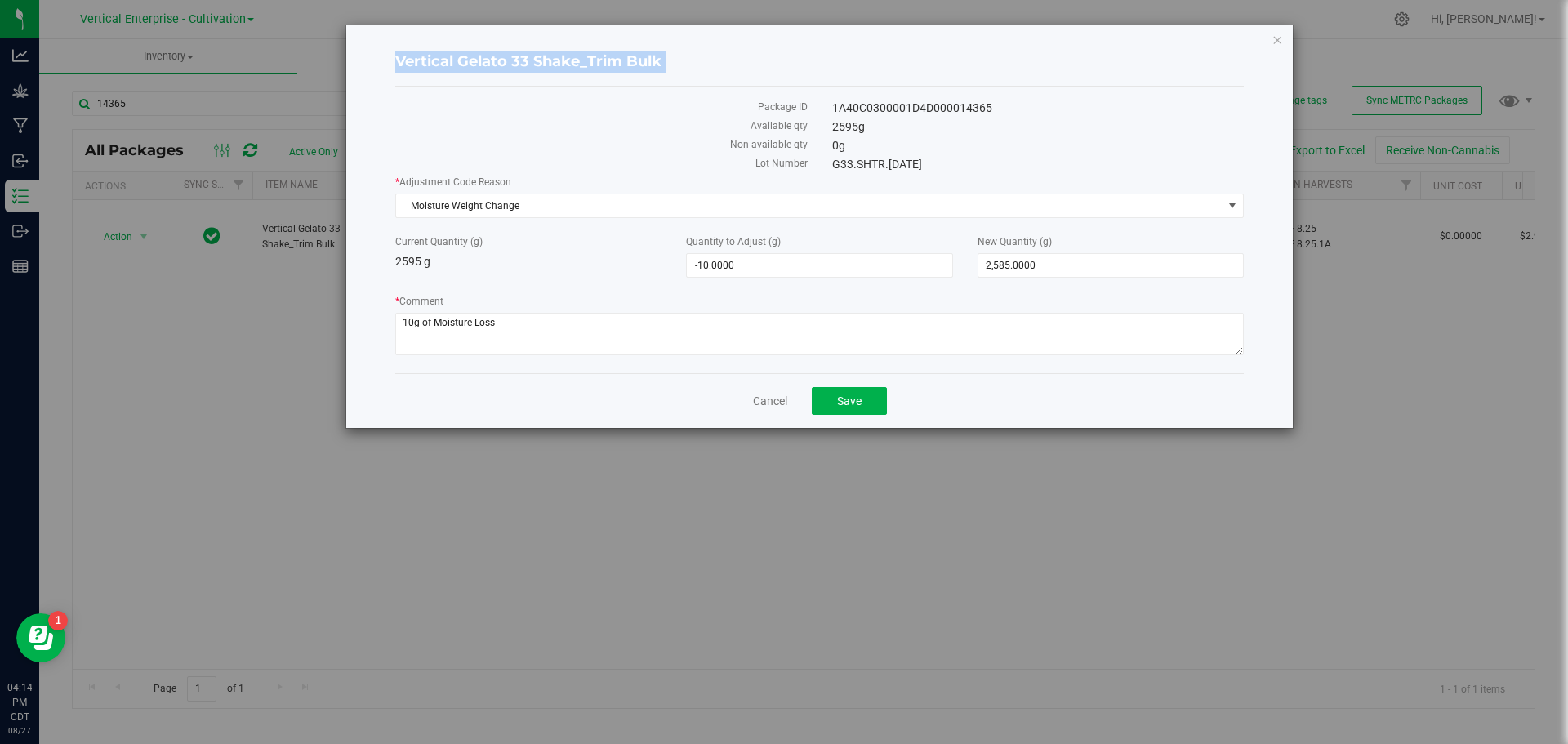
copy div "Vertical Gelato 33 Shake_Trim Bulk"
click at [849, 391] on button "Save" at bounding box center [849, 400] width 75 height 28
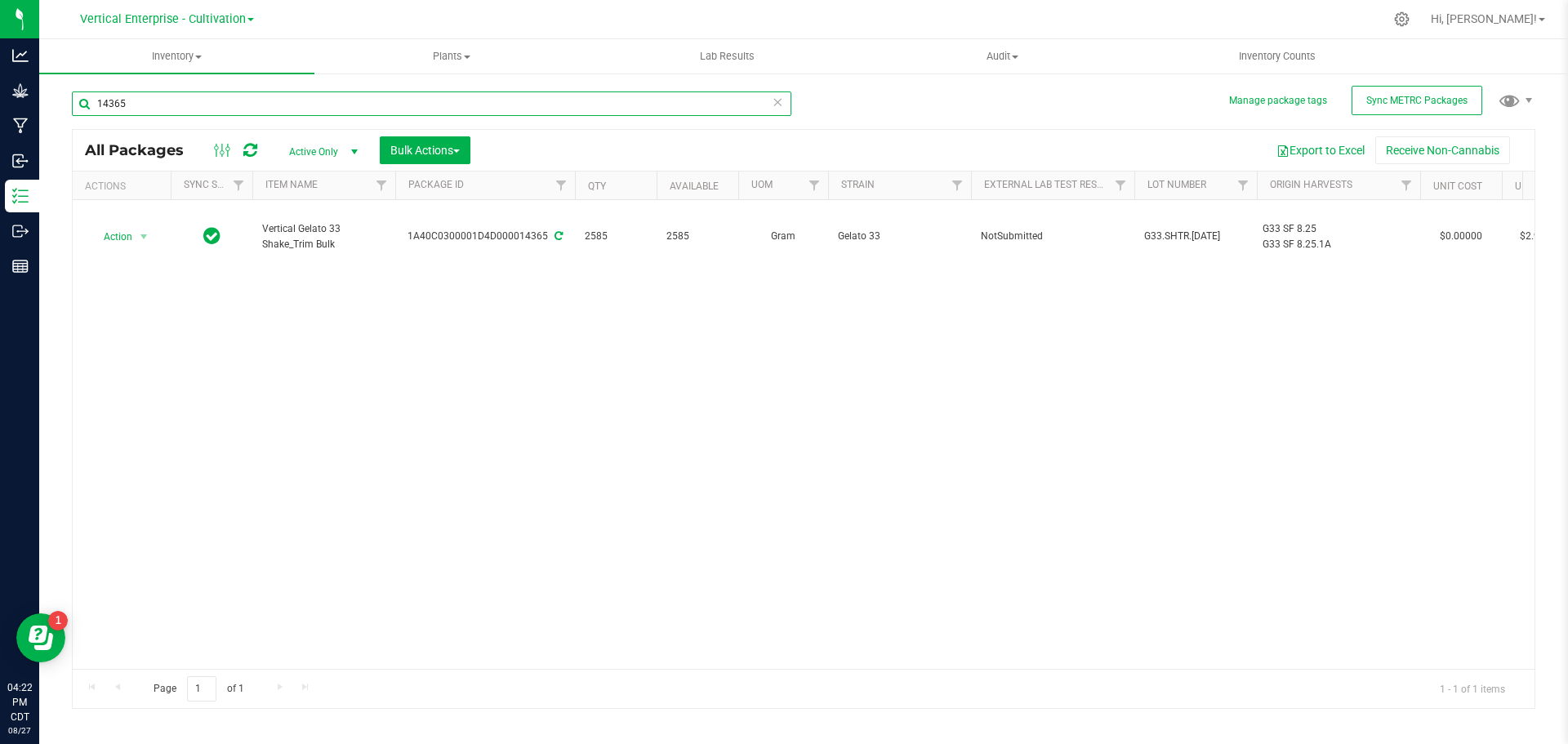
drag, startPoint x: 148, startPoint y: 106, endPoint x: 0, endPoint y: 106, distance: 148.0
click at [0, 106] on div "Analytics Grow Manufacturing Inbound Inventory Outbound Reports 04:22 PM CDT [D…" at bounding box center [784, 372] width 1568 height 744
click at [1413, 89] on button "Sync METRC Packages" at bounding box center [1417, 100] width 131 height 30
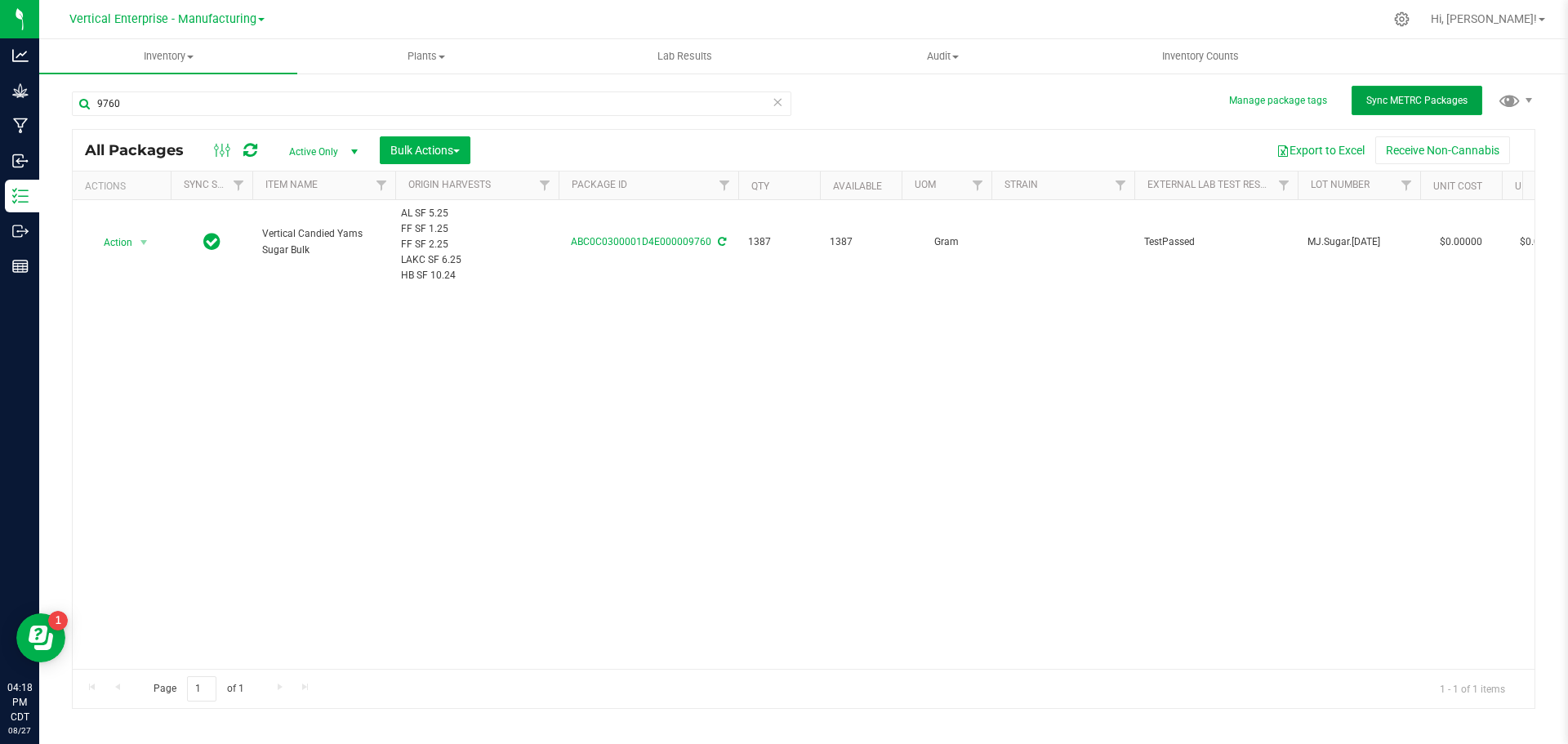
click at [1400, 107] on button "Sync METRC Packages" at bounding box center [1417, 100] width 131 height 30
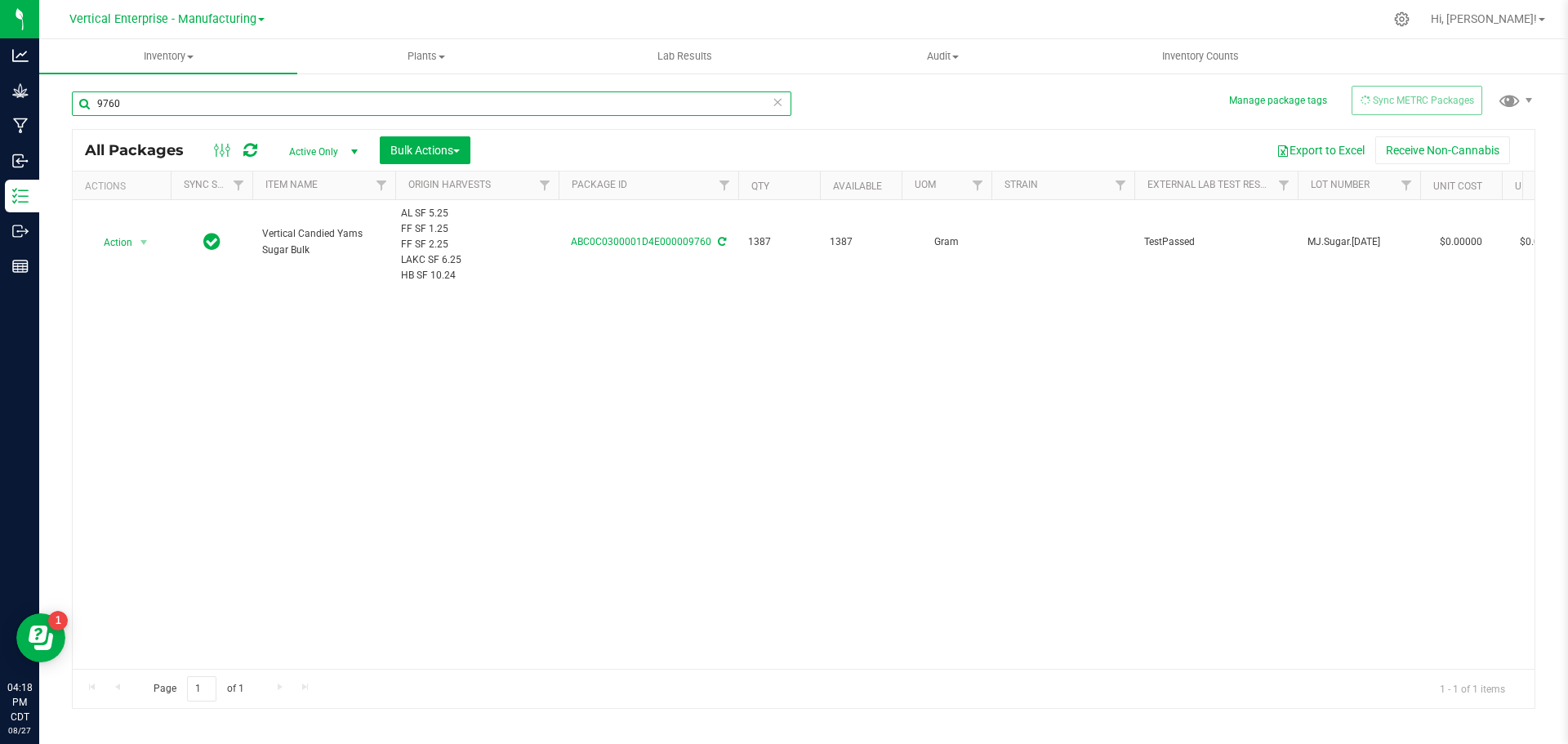
click at [165, 110] on input "9760" at bounding box center [432, 103] width 719 height 24
type input "9"
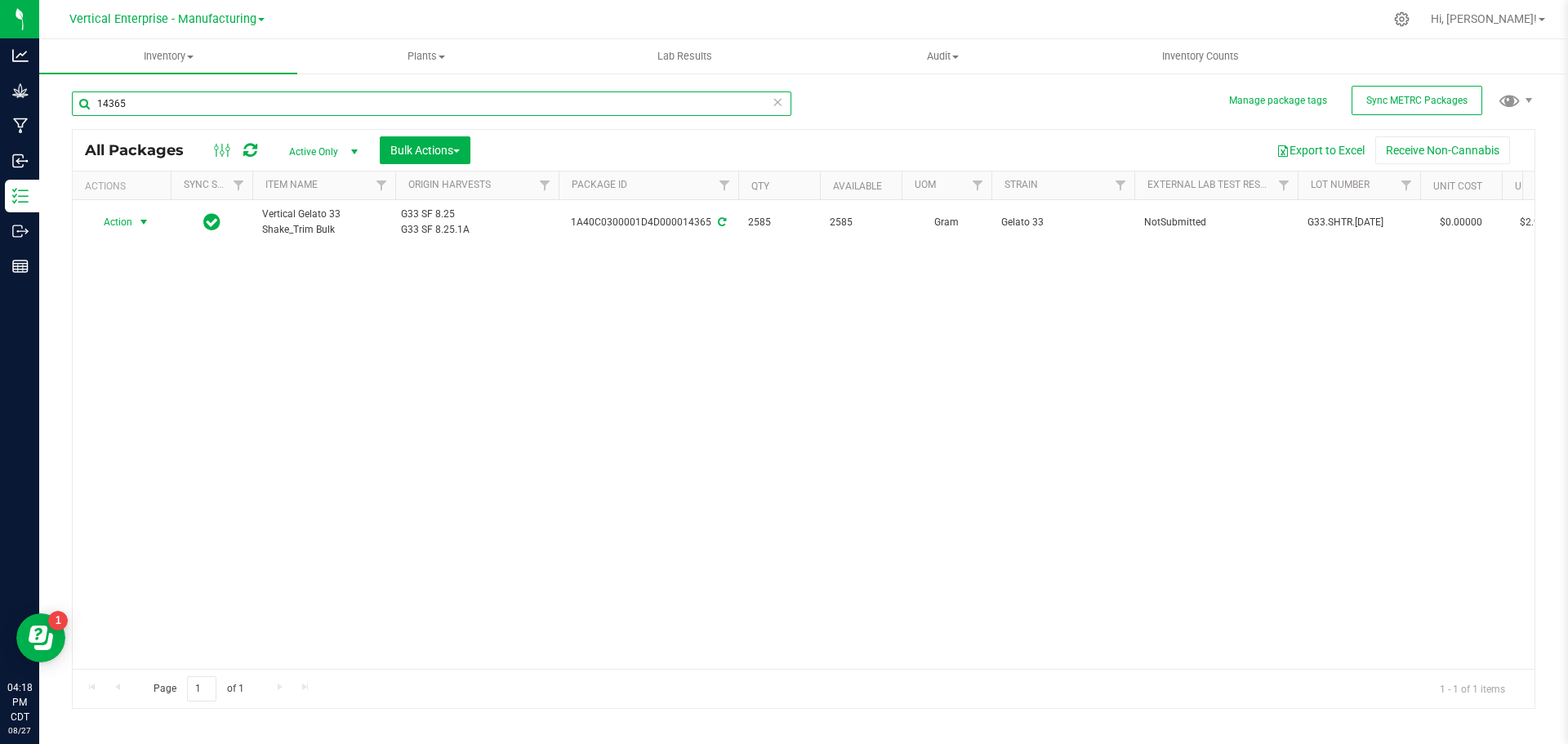
type input "14365"
drag, startPoint x: 98, startPoint y: 226, endPoint x: 109, endPoint y: 224, distance: 11.2
click at [102, 226] on span "Action" at bounding box center [111, 221] width 44 height 23
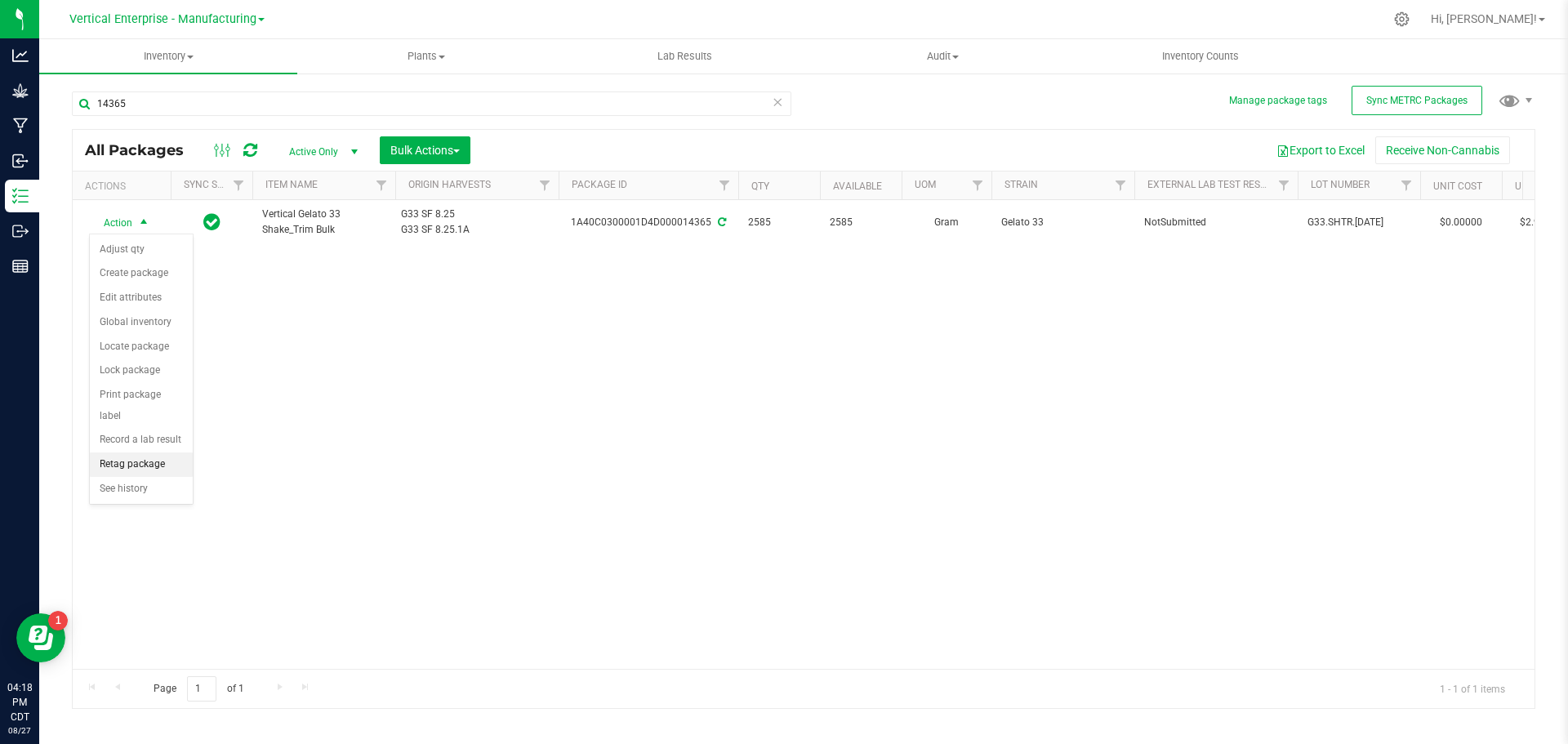
click at [134, 453] on li "Retag package" at bounding box center [141, 465] width 103 height 24
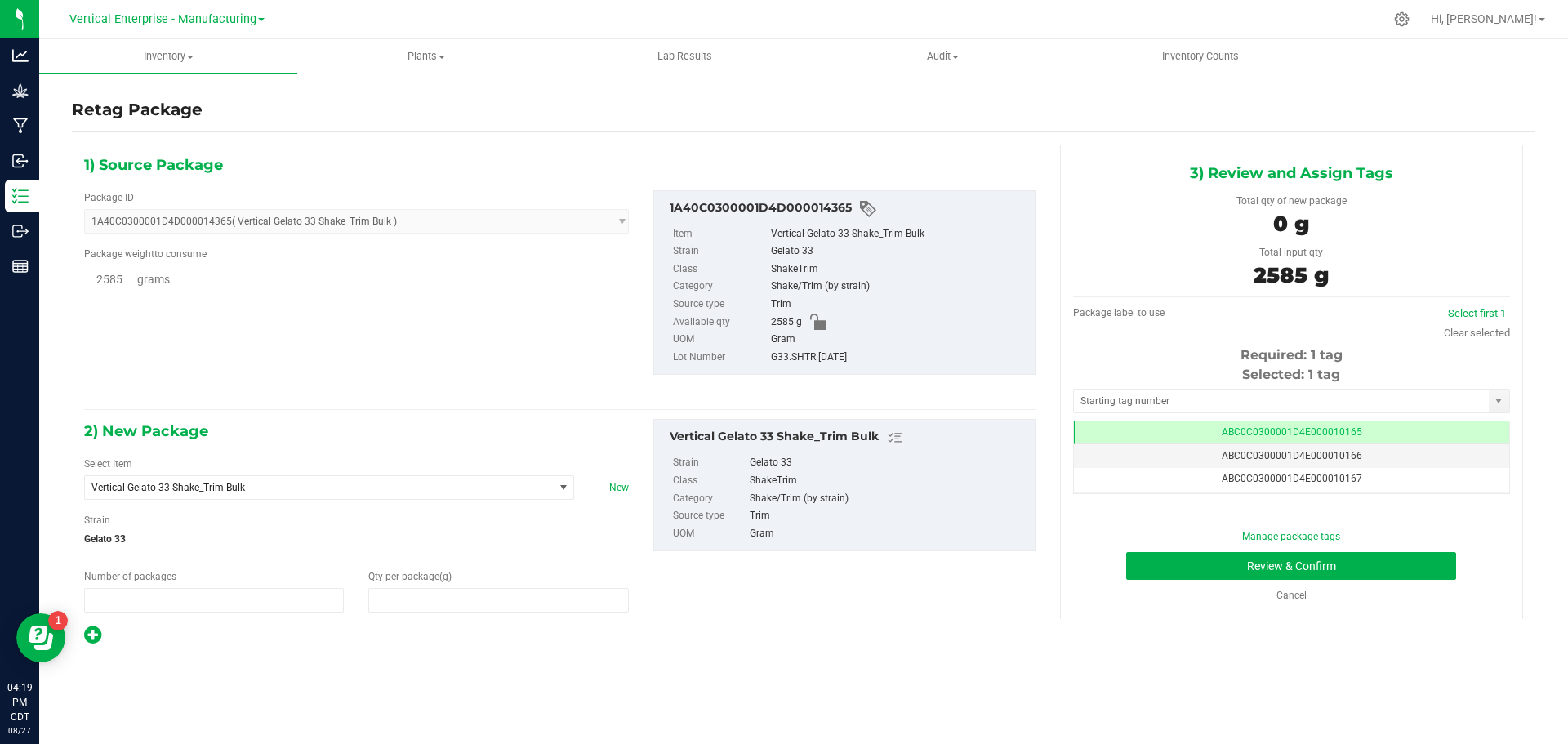
type input "1"
click at [272, 492] on span "Vertical Gelato 33 Shake_Trim Bulk" at bounding box center [310, 487] width 437 height 12
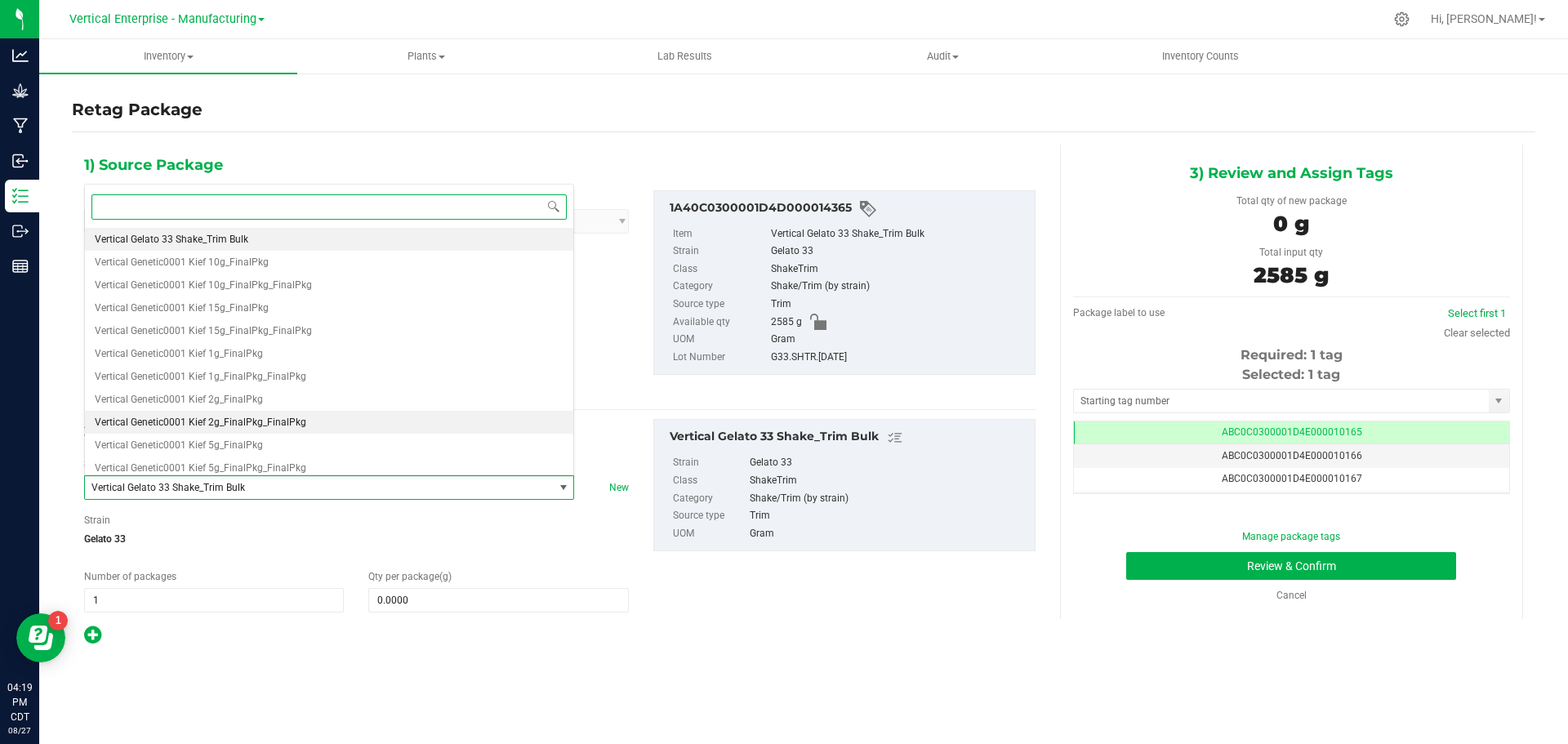
scroll to position [45677, 0]
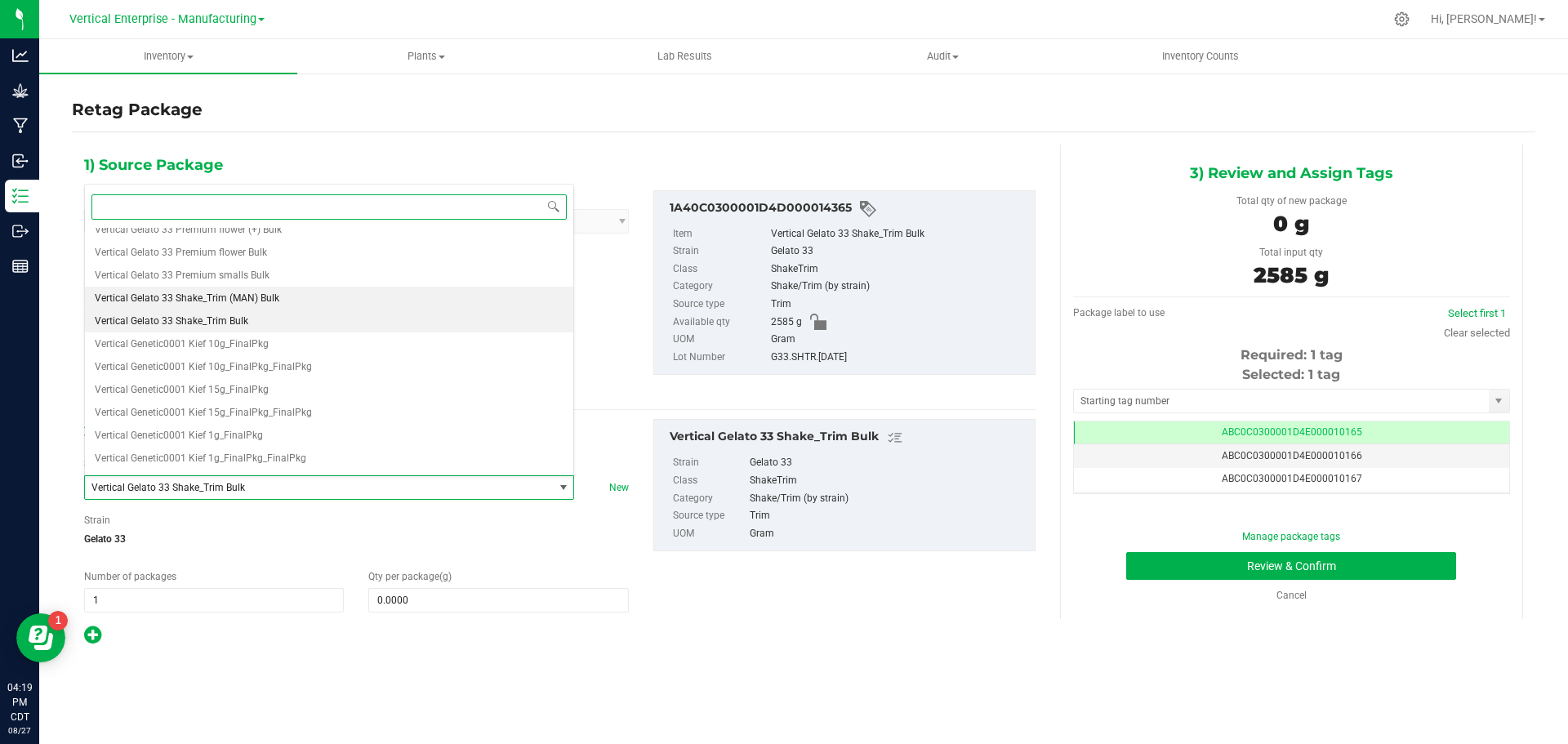
click at [276, 295] on span "Vertical Gelato 33 Shake_Trim (MAN) Bulk" at bounding box center [187, 298] width 184 height 12
type input "0.0000"
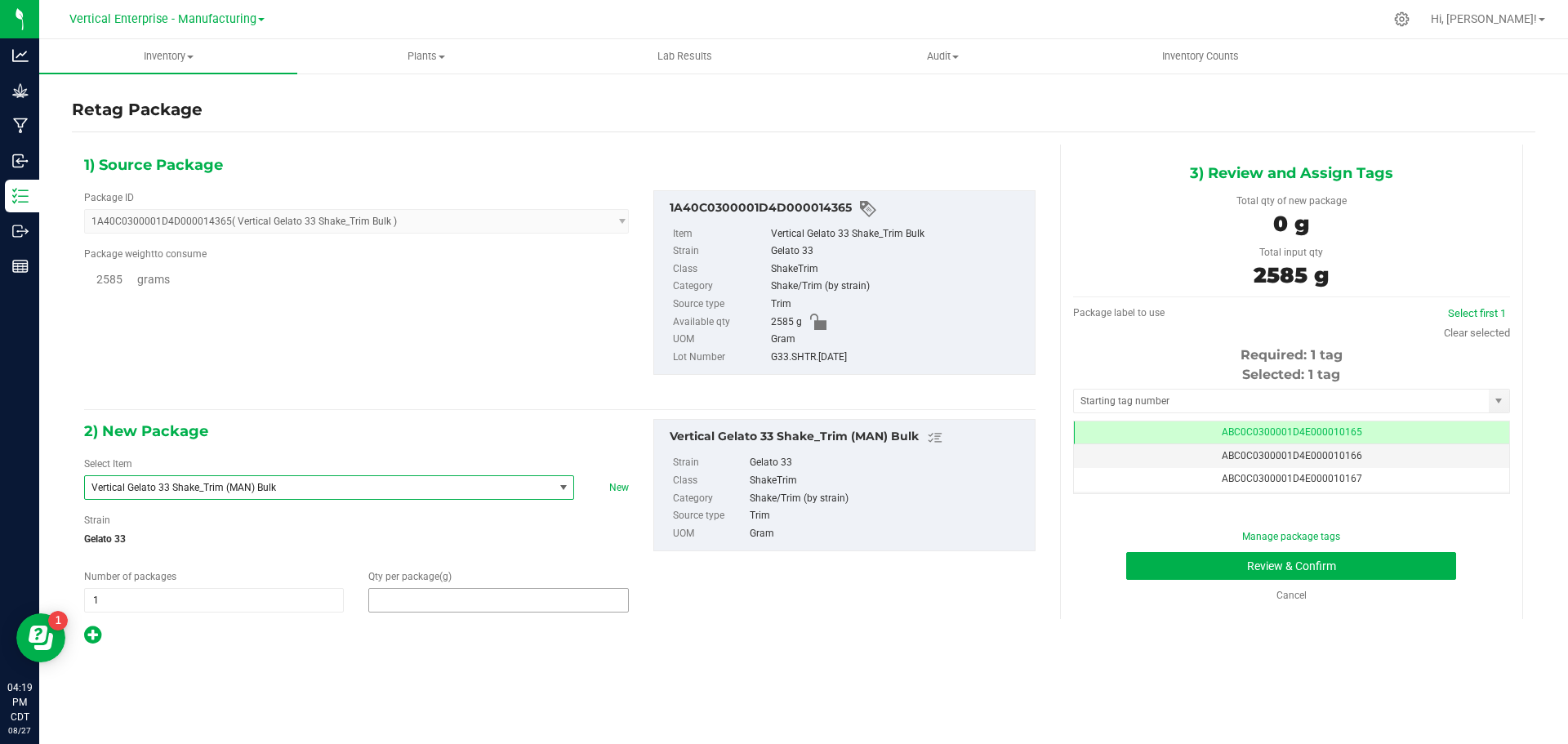
click at [436, 600] on span at bounding box center [498, 600] width 259 height 24
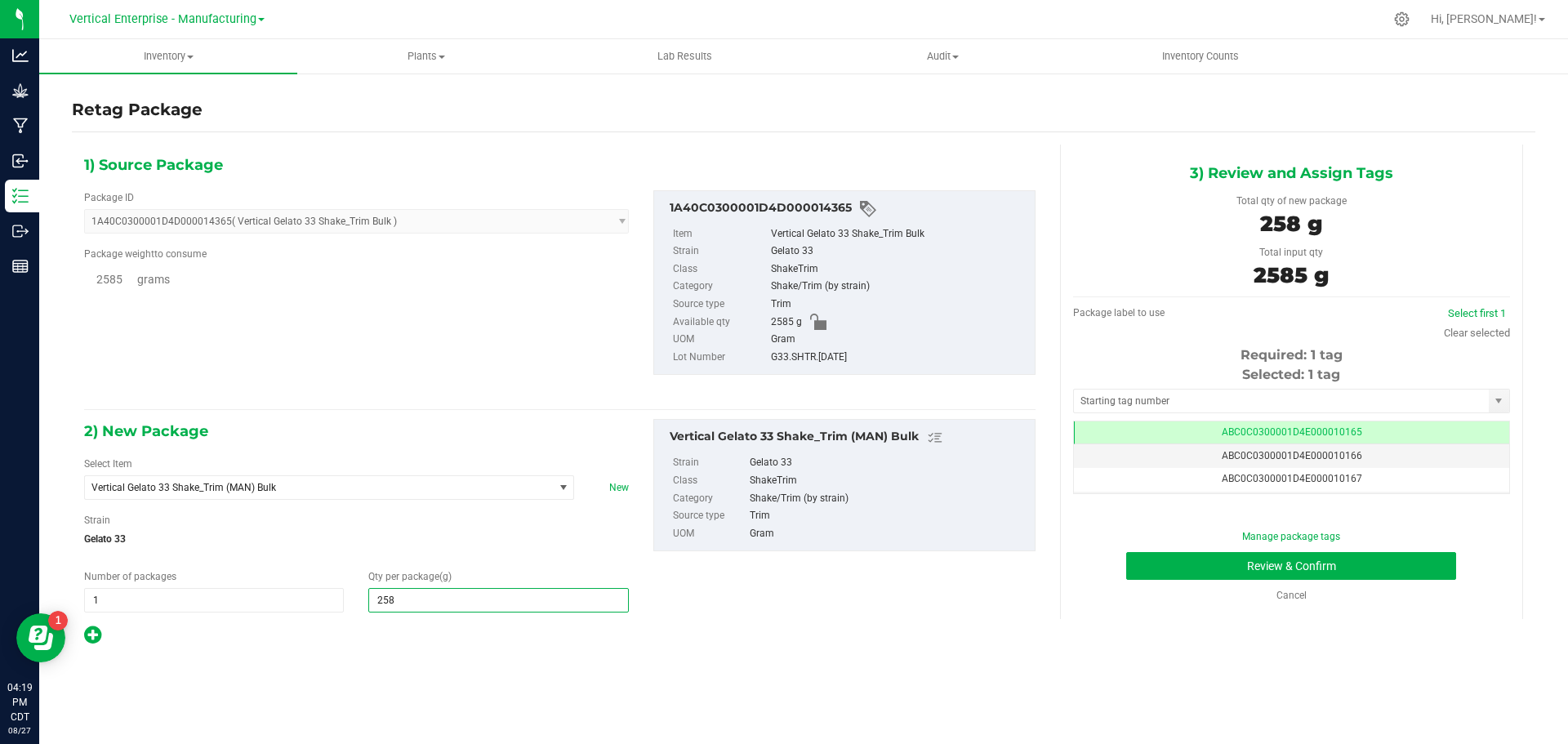
type input "2585"
click at [1338, 575] on button "Review & Confirm" at bounding box center [1291, 566] width 330 height 28
type input "2,585.0000"
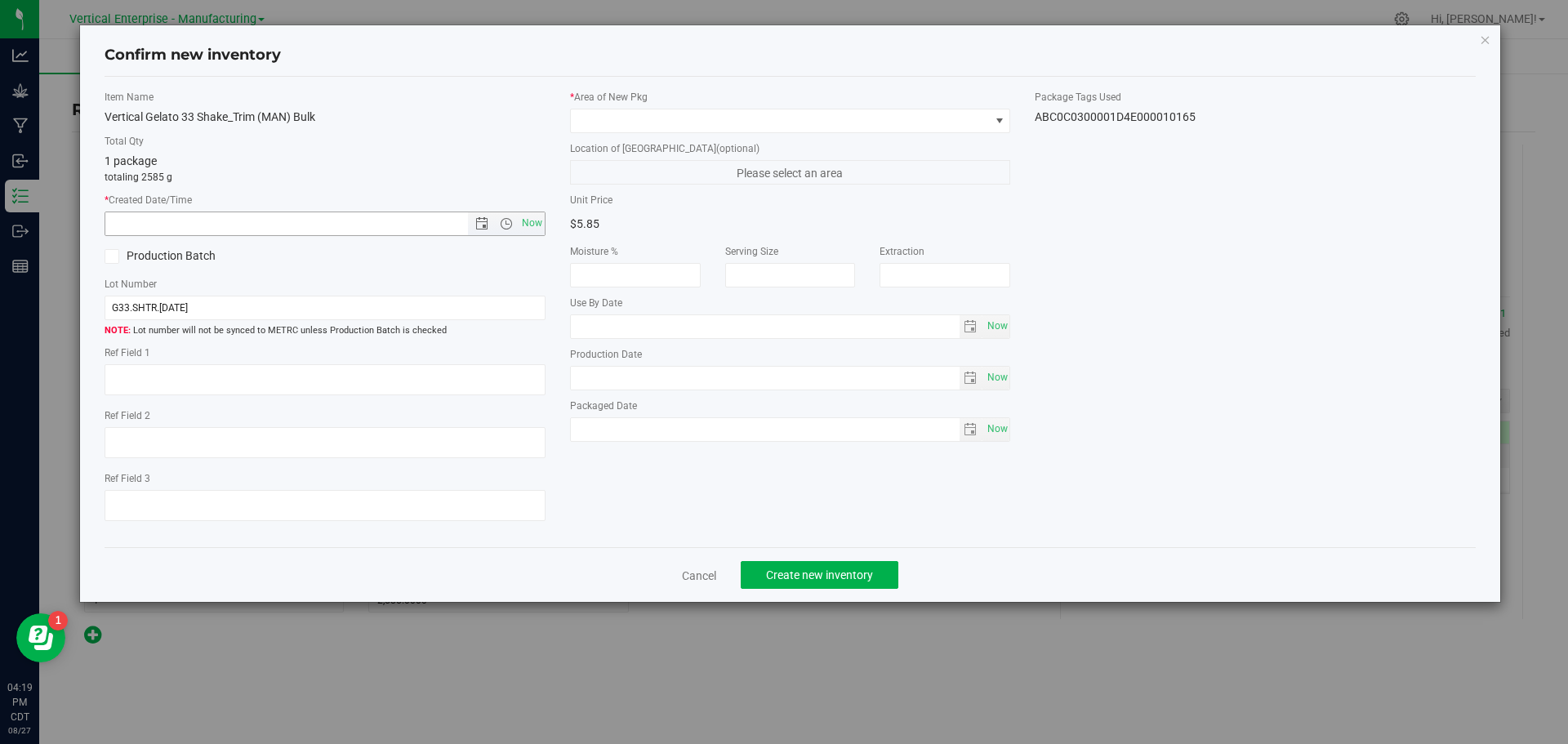
click at [530, 228] on span "Now" at bounding box center [531, 223] width 28 height 24
type input "8/27/2025 4:19 PM"
click at [117, 256] on span at bounding box center [112, 257] width 14 height 14
click at [0, 0] on input "Production Batch" at bounding box center [0, 0] width 0 height 0
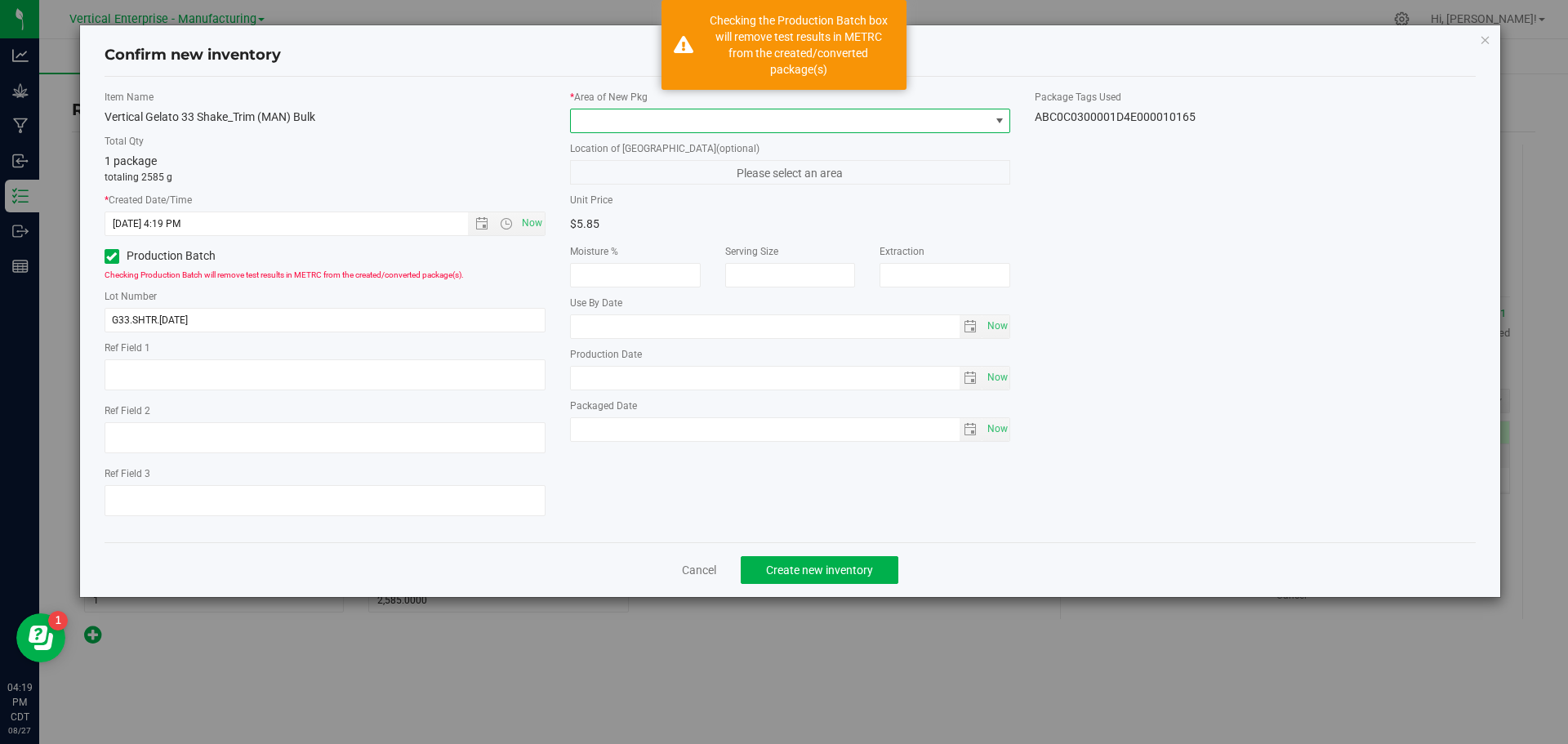
click at [648, 117] on span at bounding box center [781, 120] width 419 height 23
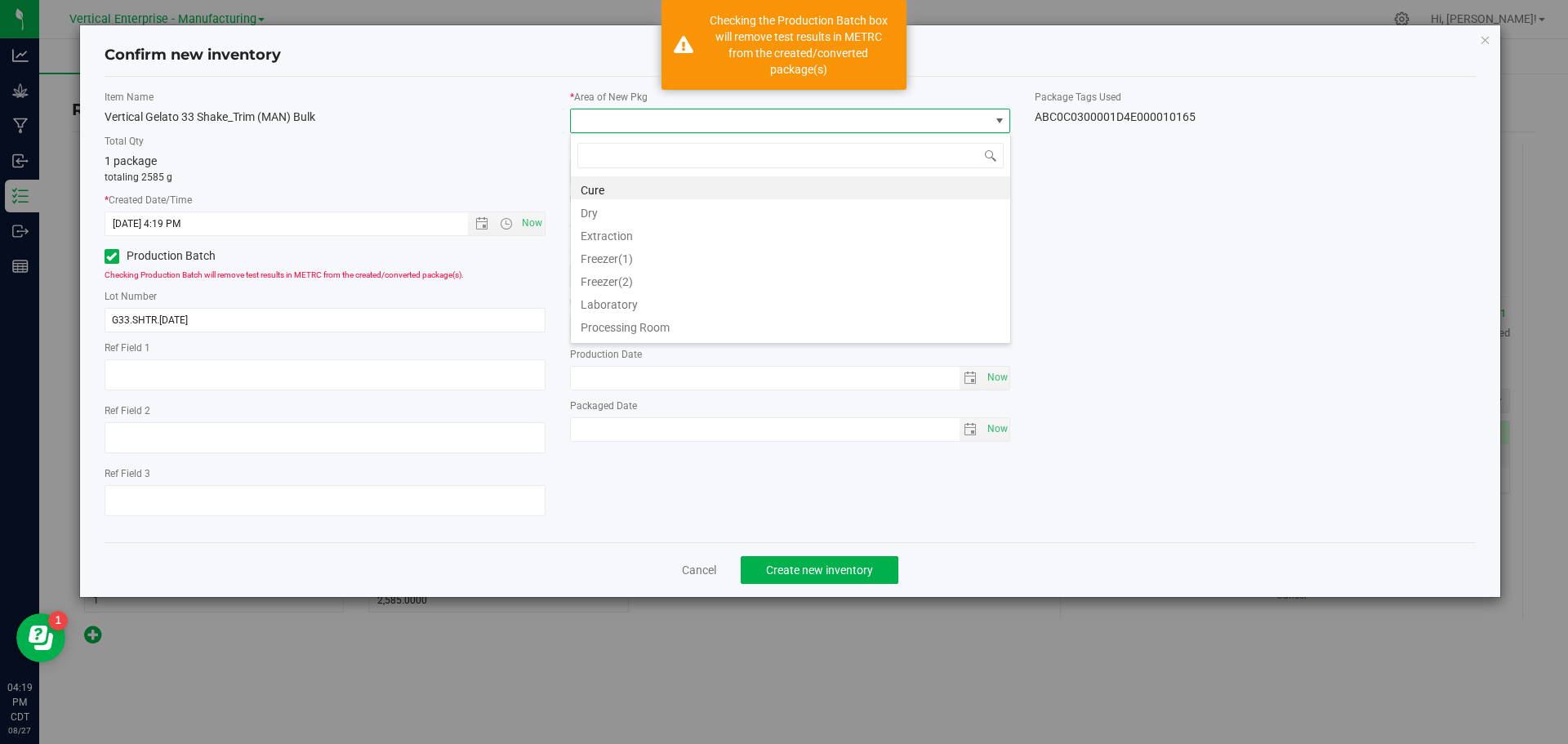
scroll to position [24, 441]
type input "va"
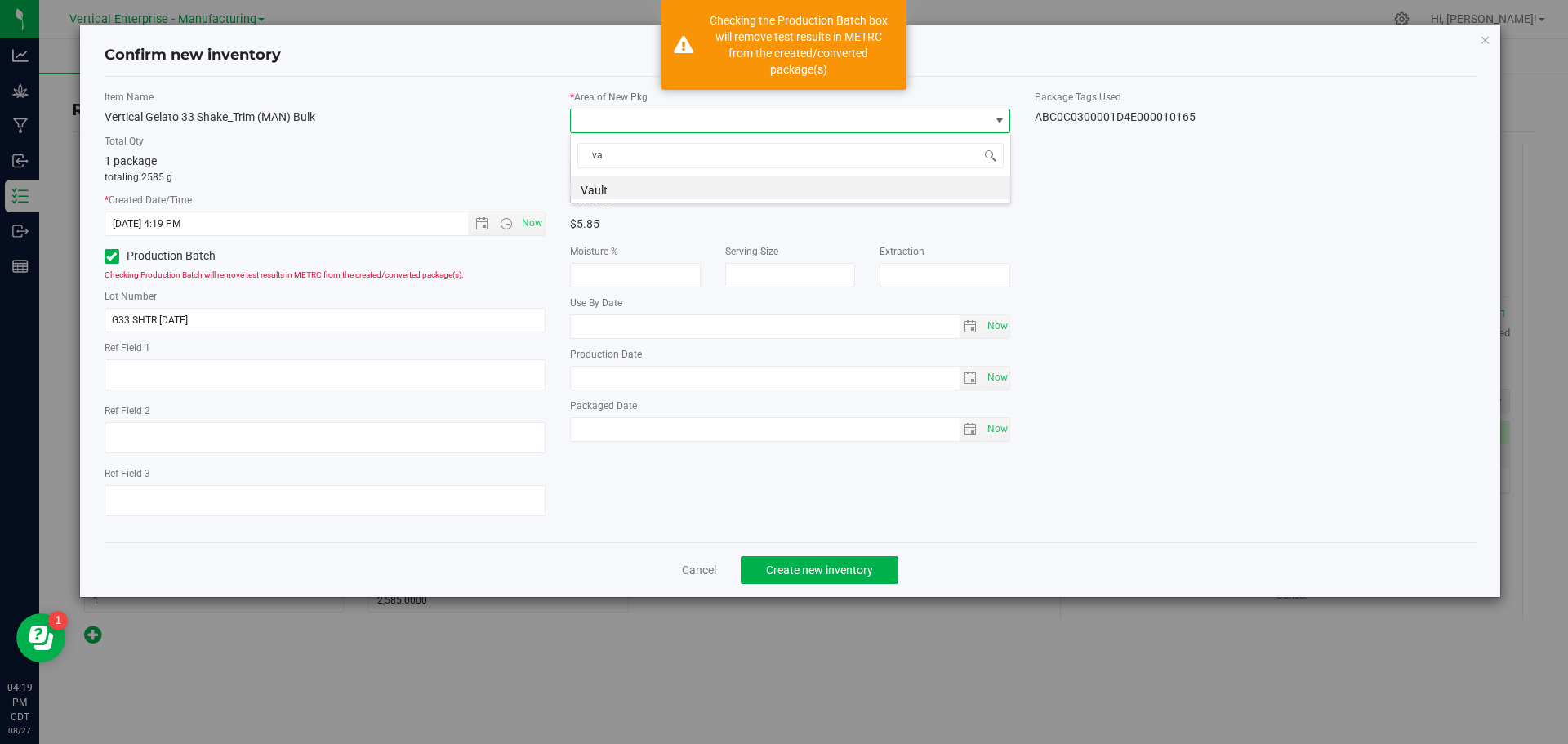
click at [624, 188] on li "Vault" at bounding box center [791, 187] width 439 height 23
click at [881, 572] on button "Create new inventory" at bounding box center [820, 570] width 157 height 28
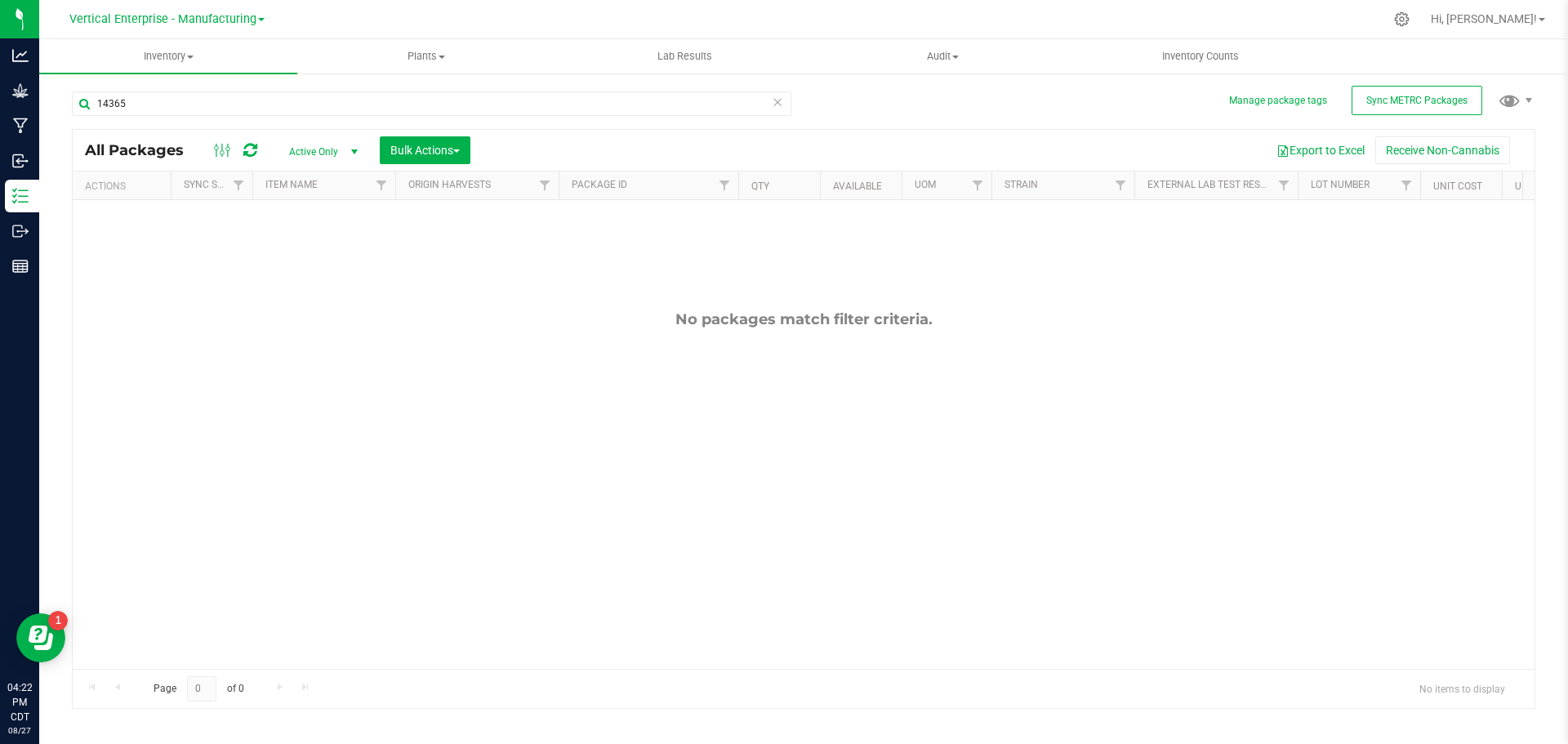
click at [147, 116] on div "14365" at bounding box center [432, 110] width 719 height 38
click at [149, 103] on input "14365" at bounding box center [432, 103] width 719 height 24
type input "1"
type input "9760"
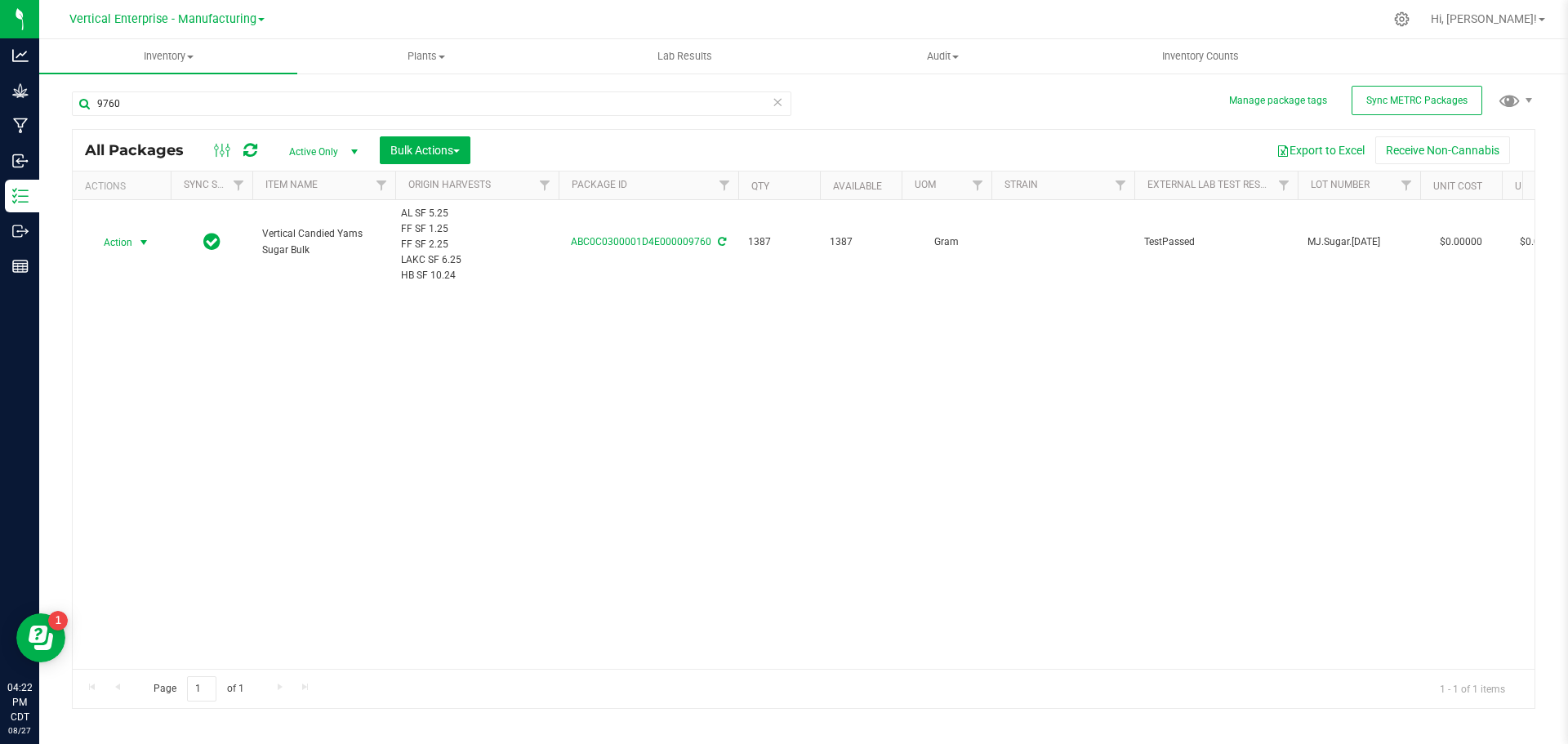
click at [110, 238] on span "Action" at bounding box center [111, 242] width 44 height 23
click at [128, 289] on li "Create package" at bounding box center [141, 294] width 103 height 24
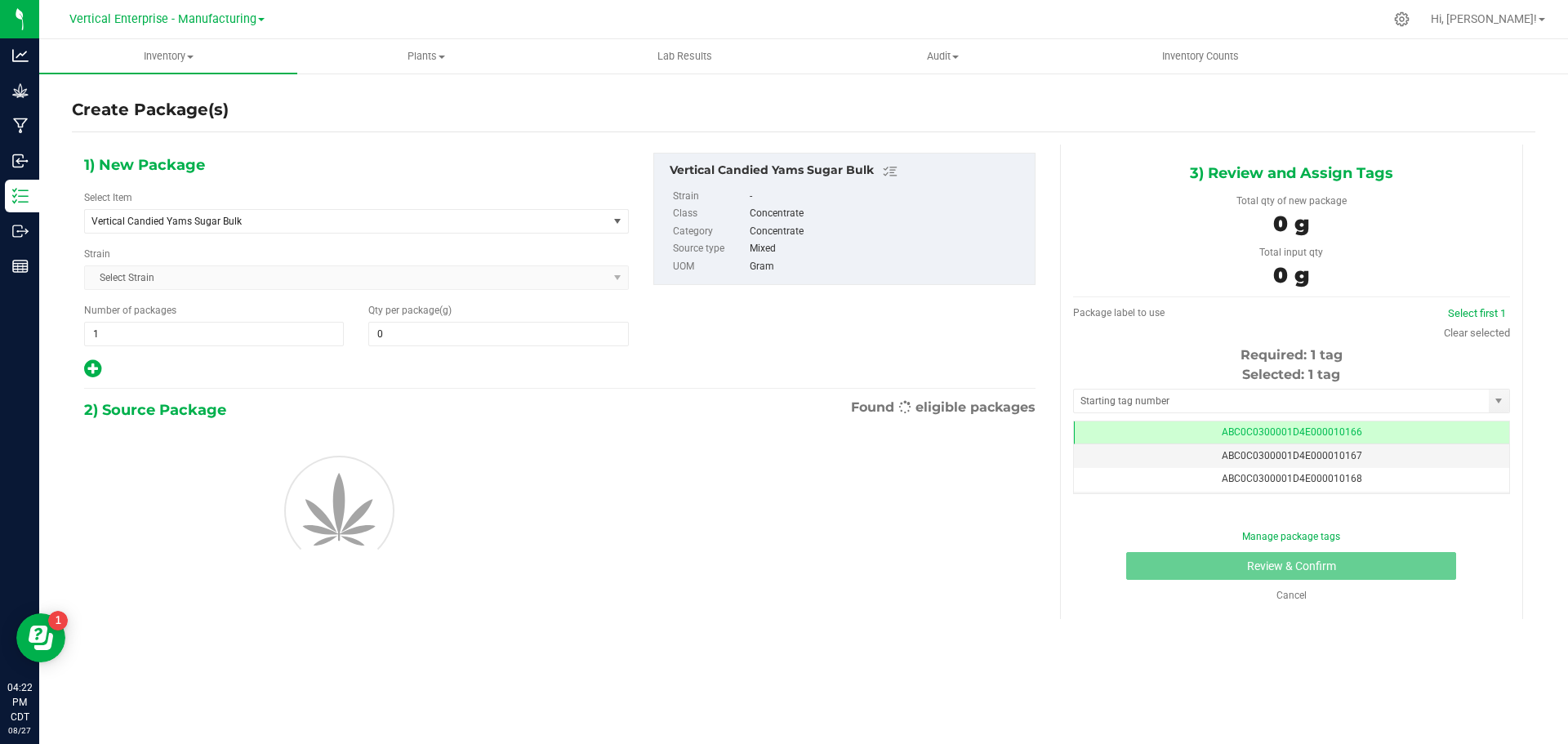
type input "0.0000"
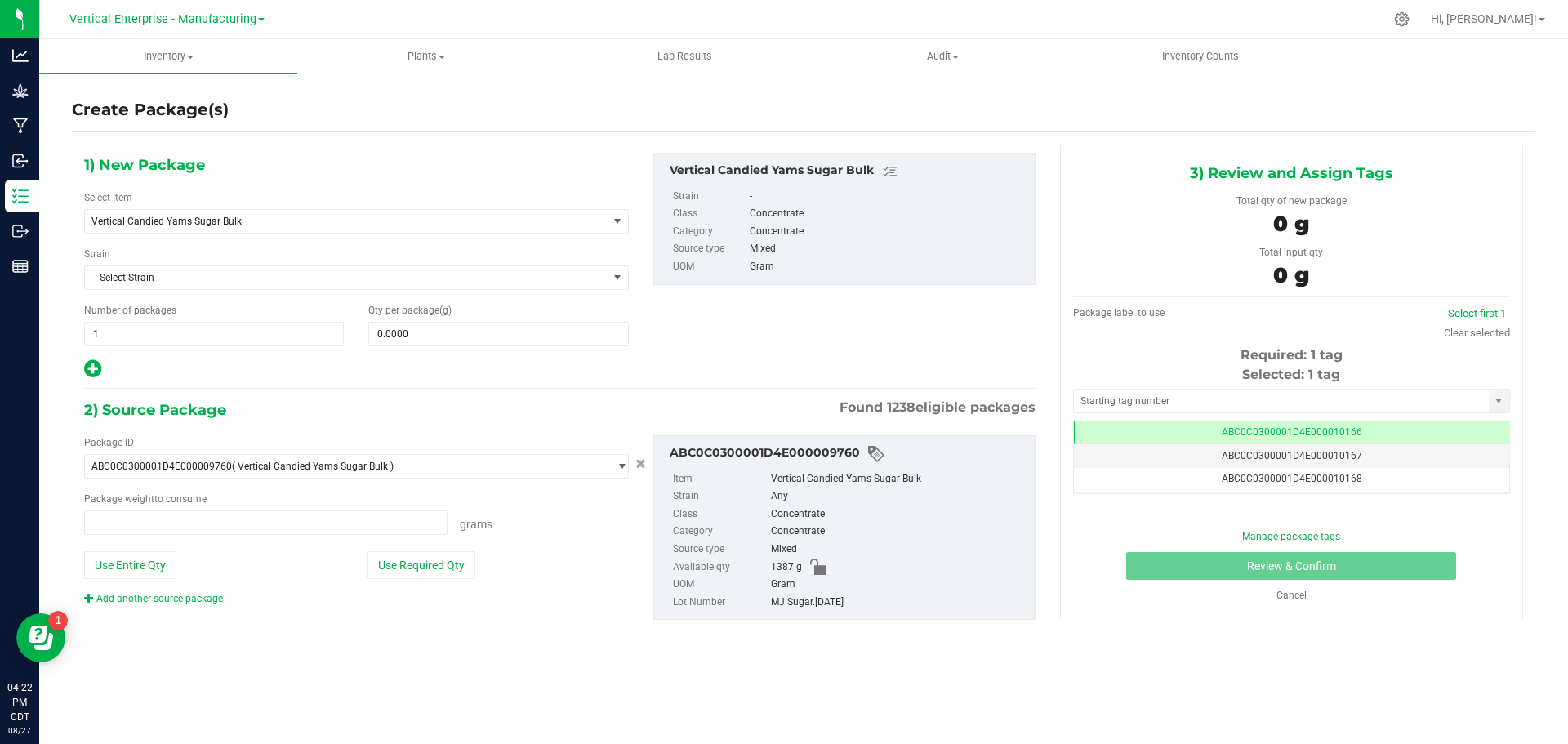
type input "0.0000 g"
click at [180, 225] on span "Vertical Candied Yams Sugar Bulk" at bounding box center [335, 221] width 489 height 12
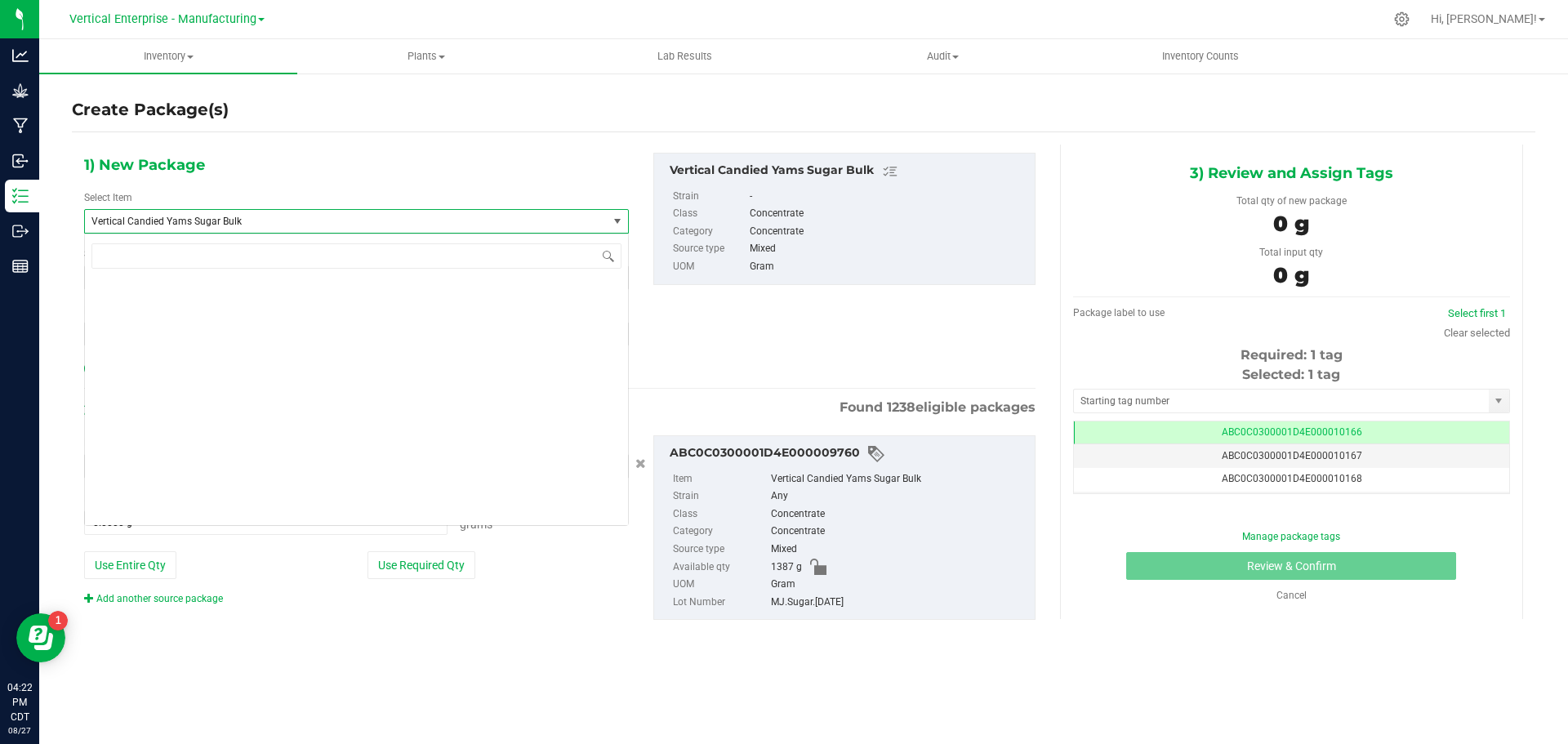
scroll to position [39650, 0]
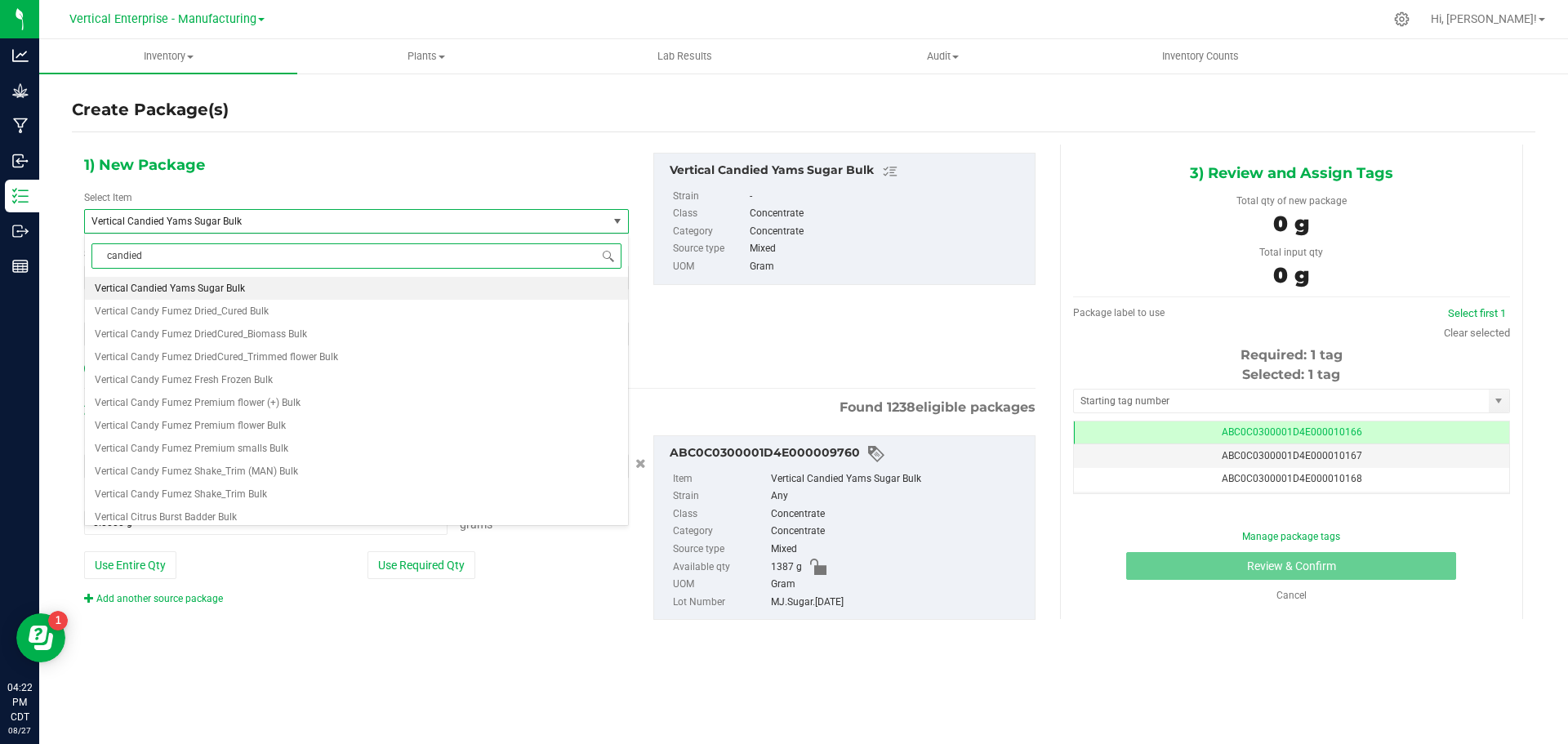
type input "candied"
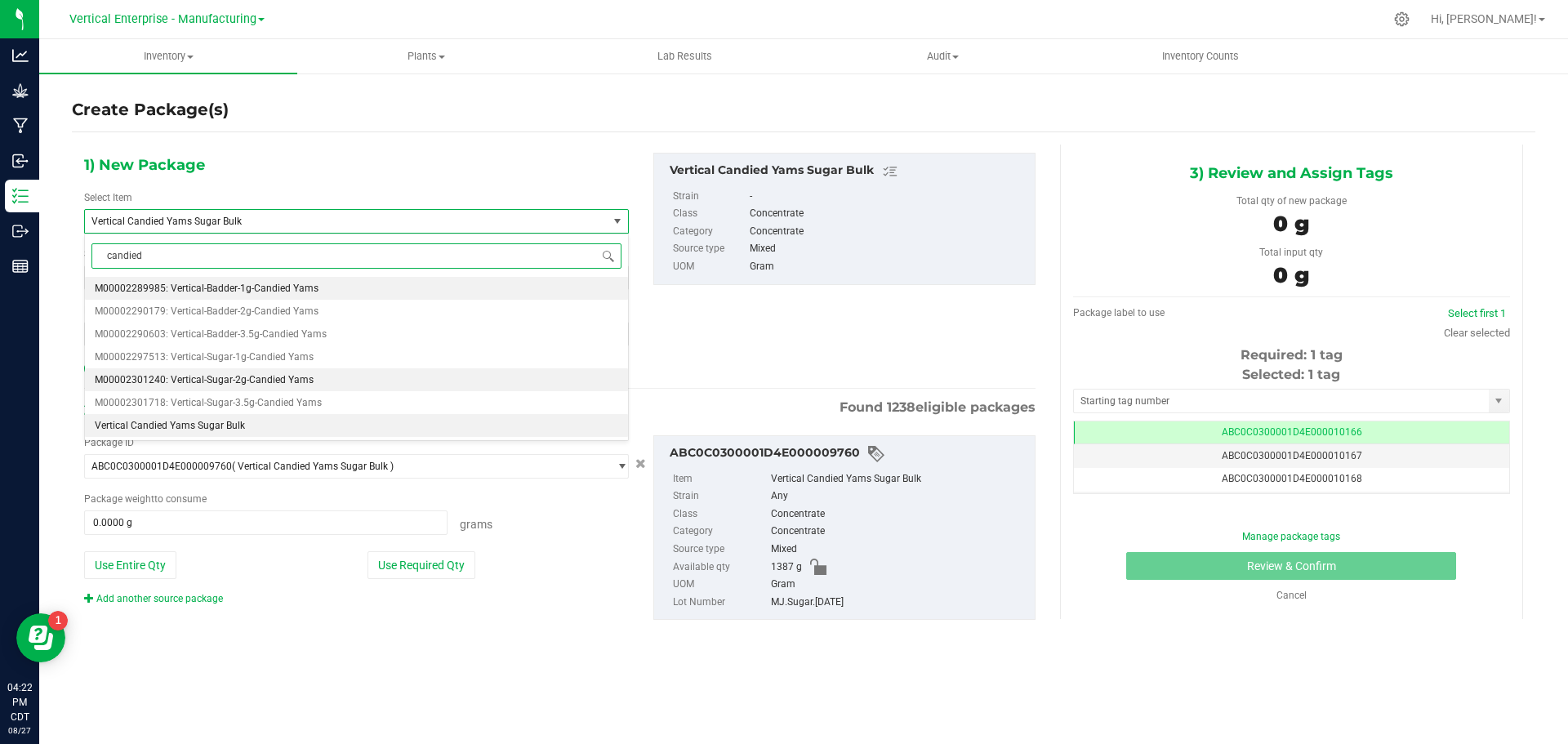
click at [249, 378] on span "M00002301240: Vertical-Sugar-2g-Candied Yams" at bounding box center [204, 380] width 219 height 12
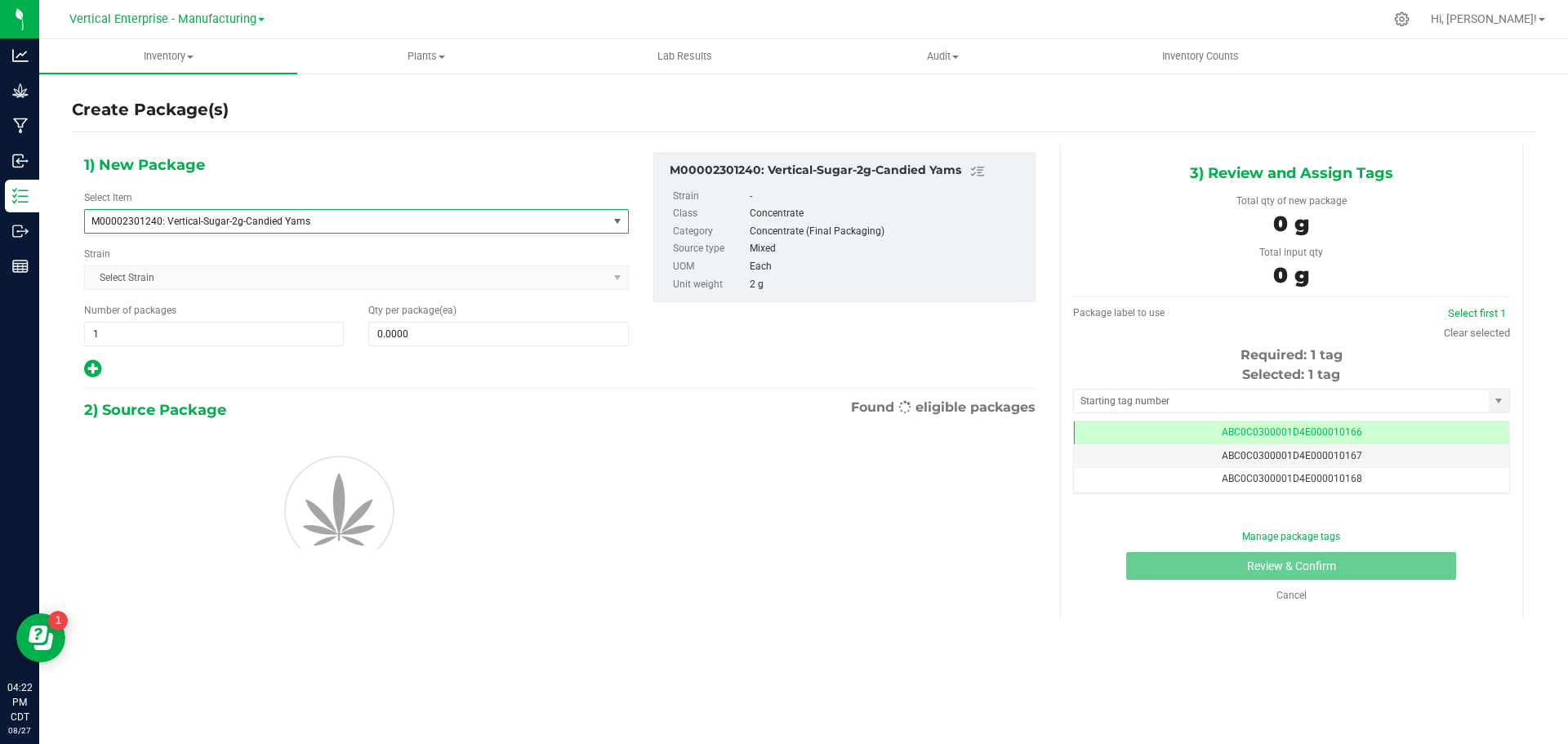
type input "0"
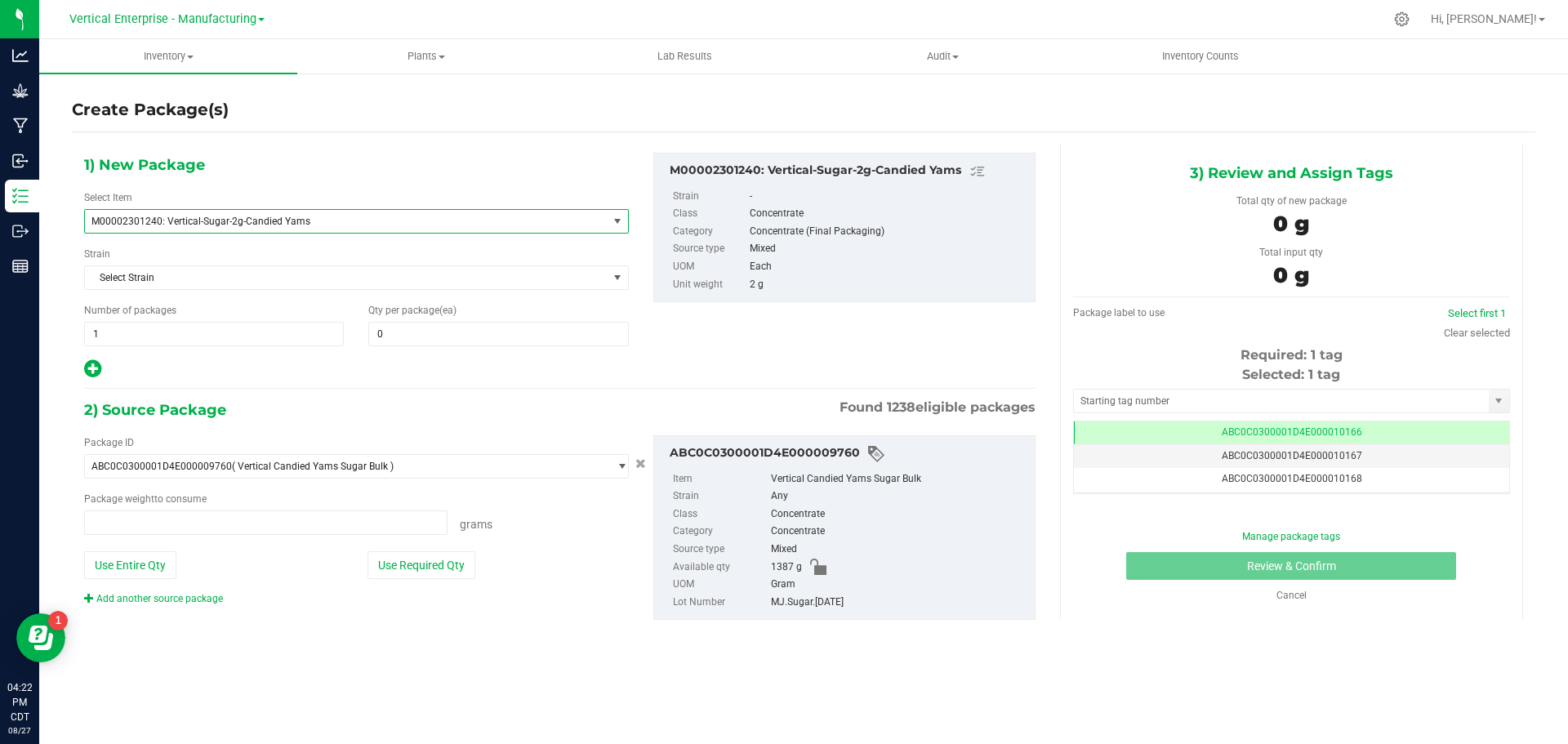
type input "0.0000 g"
click at [214, 345] on span "1 1" at bounding box center [213, 334] width 259 height 24
click at [215, 334] on span "1 1" at bounding box center [213, 334] width 259 height 24
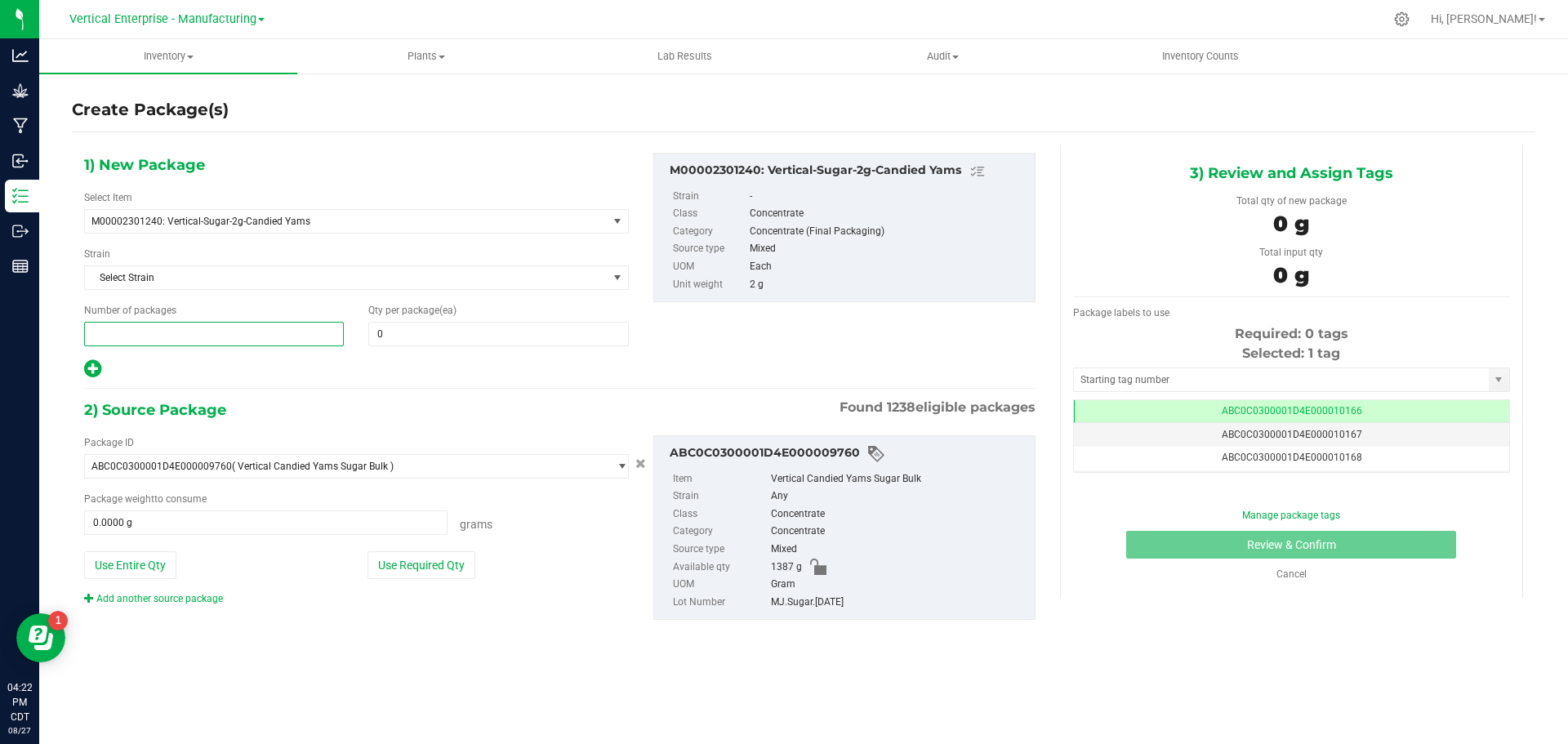
type input "6"
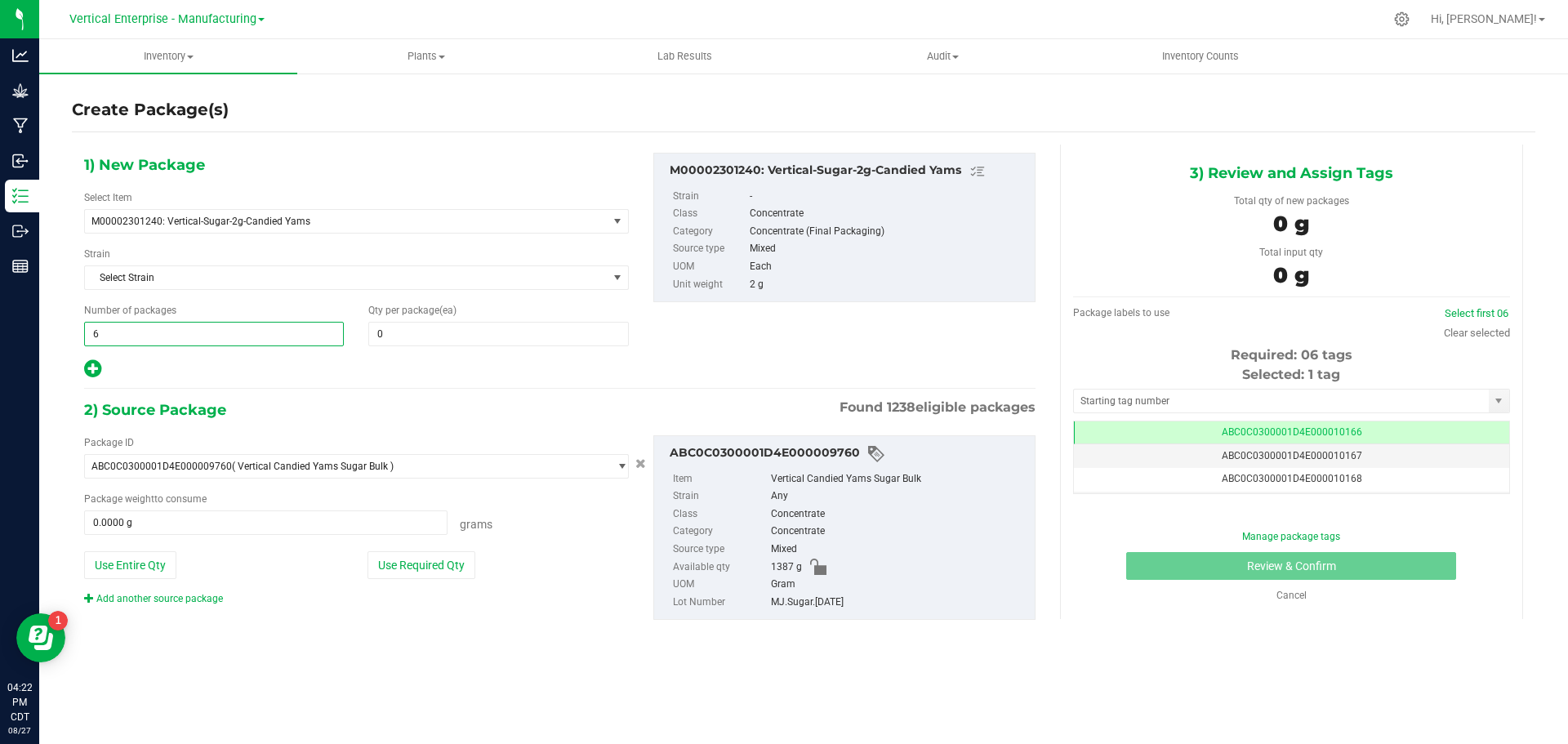
type input "6"
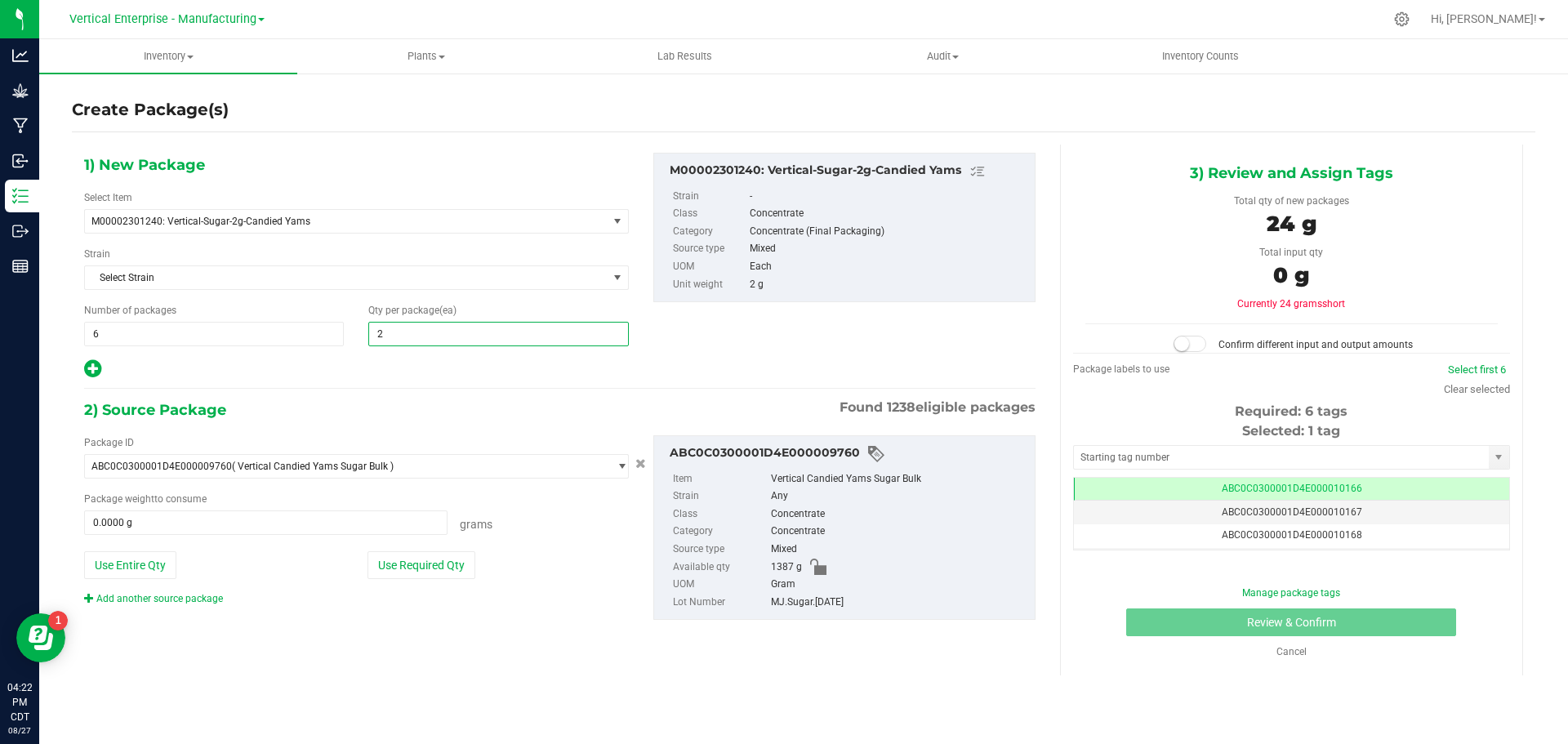
type input "20"
click at [418, 565] on button "Use Required Qty" at bounding box center [421, 565] width 108 height 28
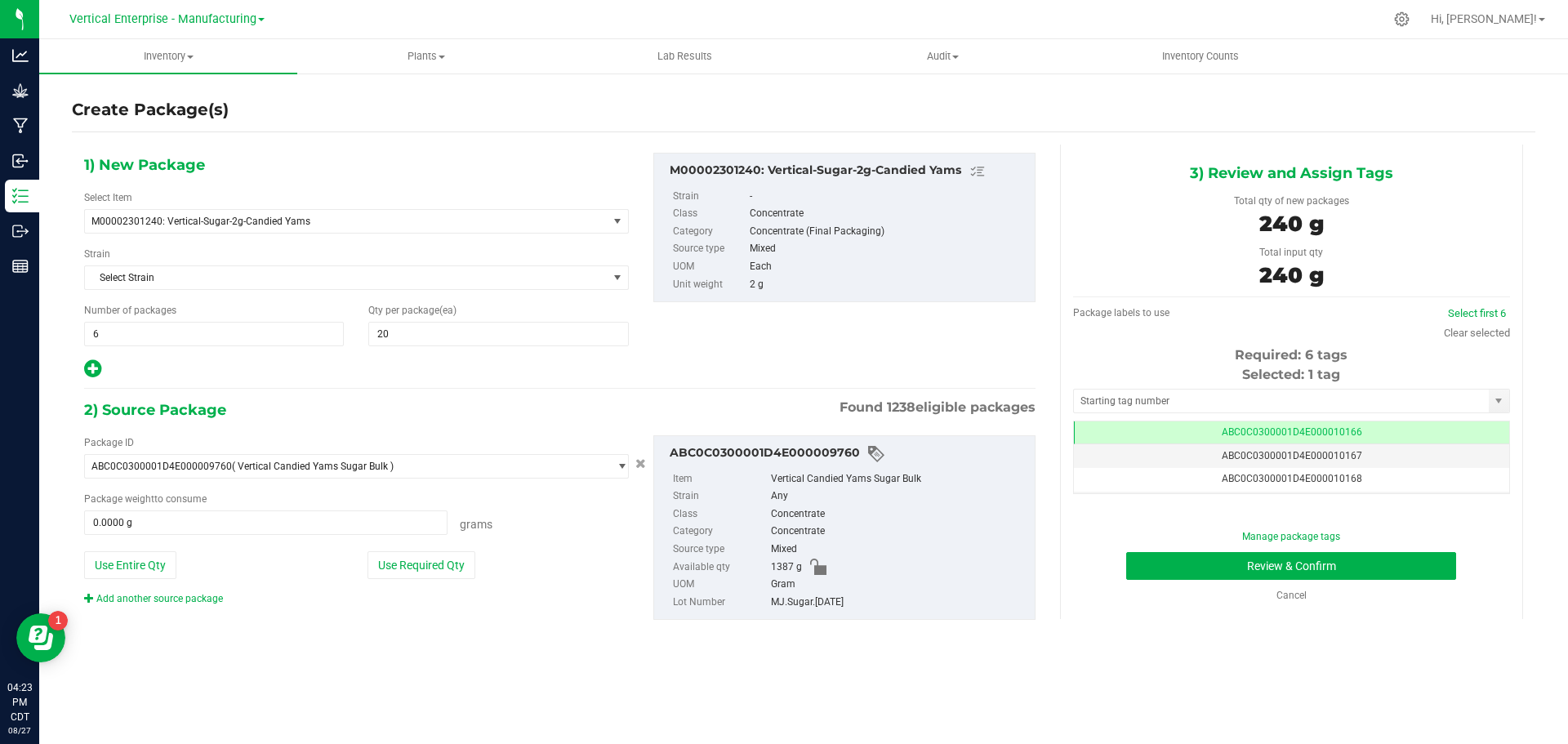
type input "240.0000 g"
click at [1485, 312] on link "Select first 6" at bounding box center [1478, 314] width 58 height 13
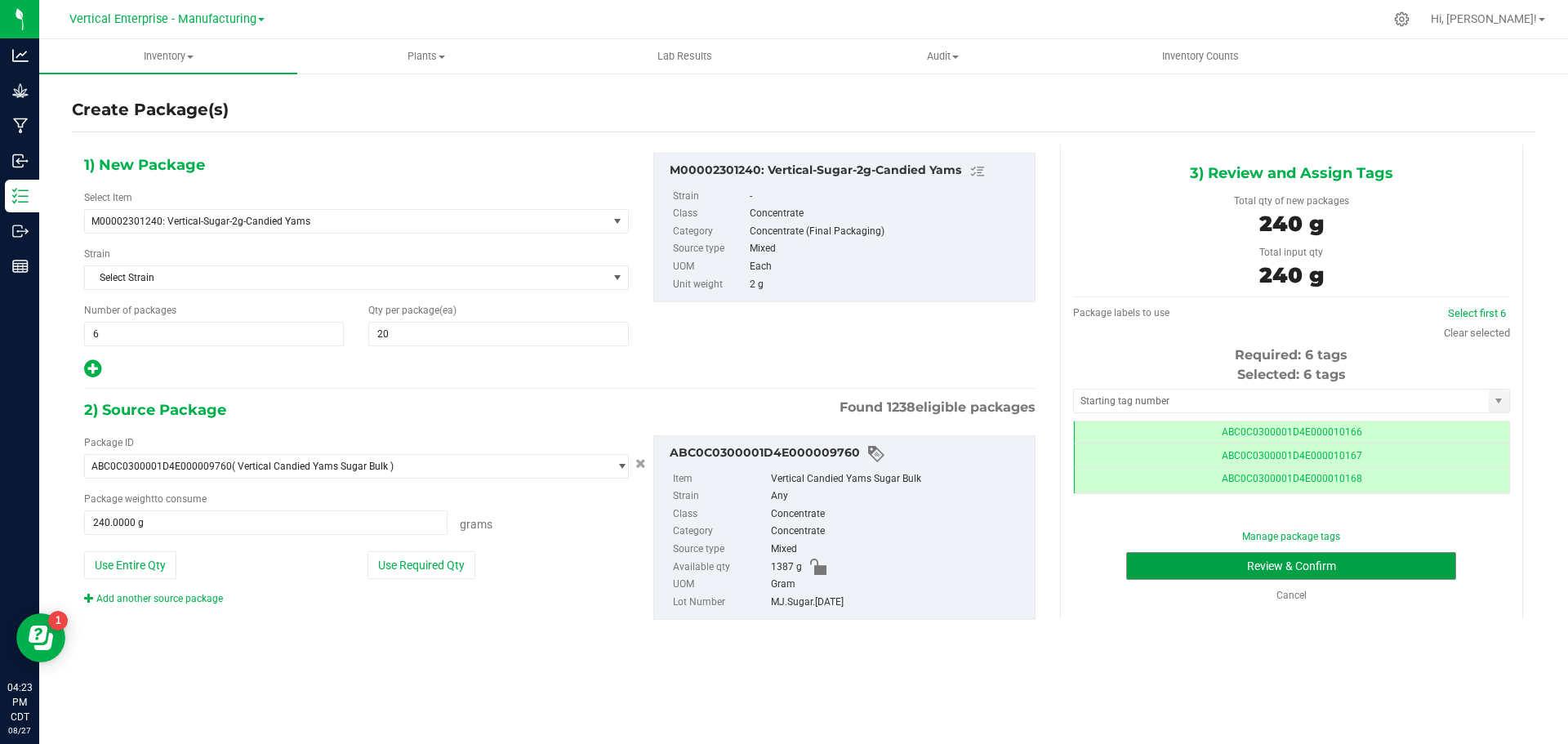
click at [1339, 557] on button "Review & Confirm" at bounding box center [1291, 566] width 330 height 28
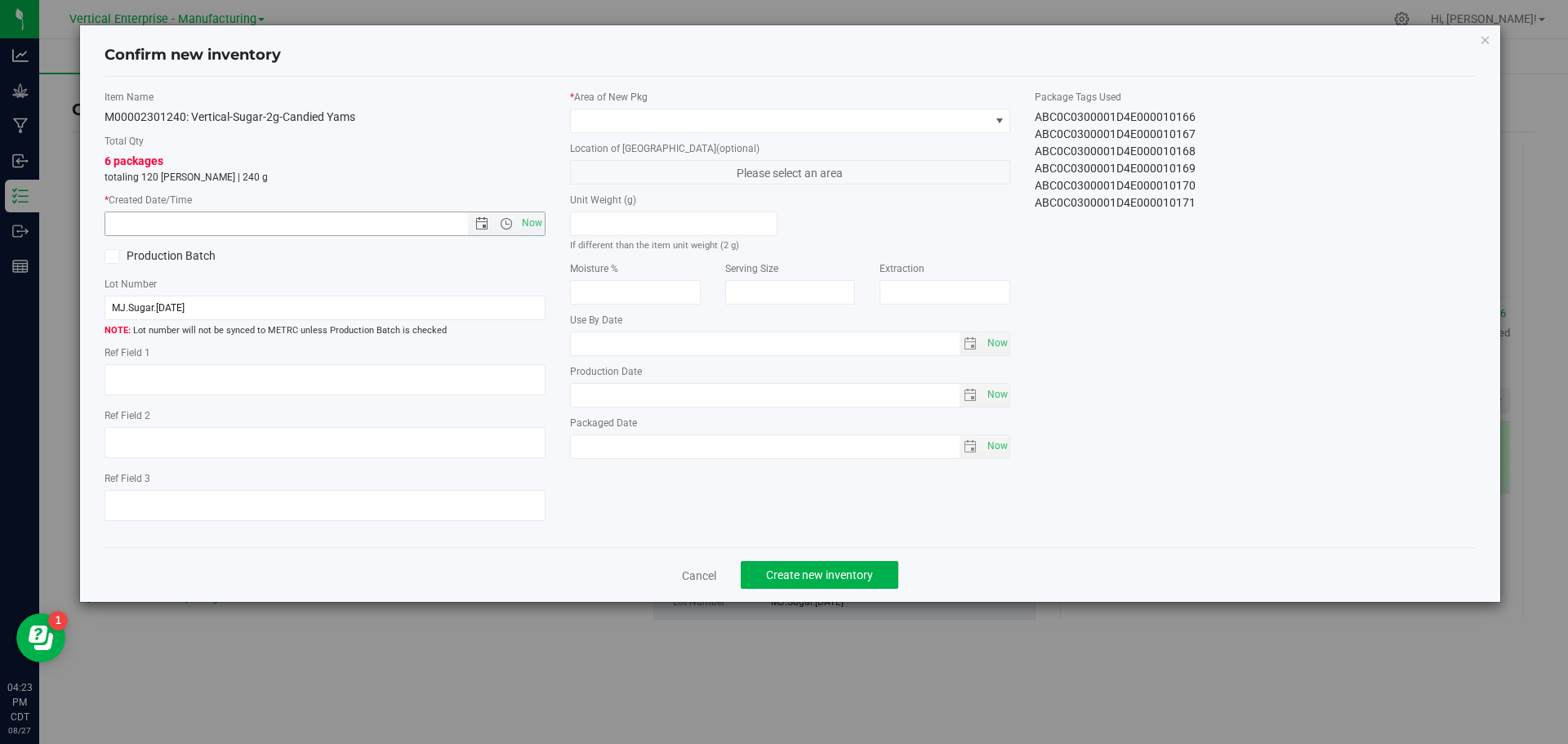
click at [528, 217] on span "Now" at bounding box center [531, 223] width 28 height 24
type input "8/27/2025 4:23 PM"
click at [591, 114] on span at bounding box center [781, 120] width 419 height 23
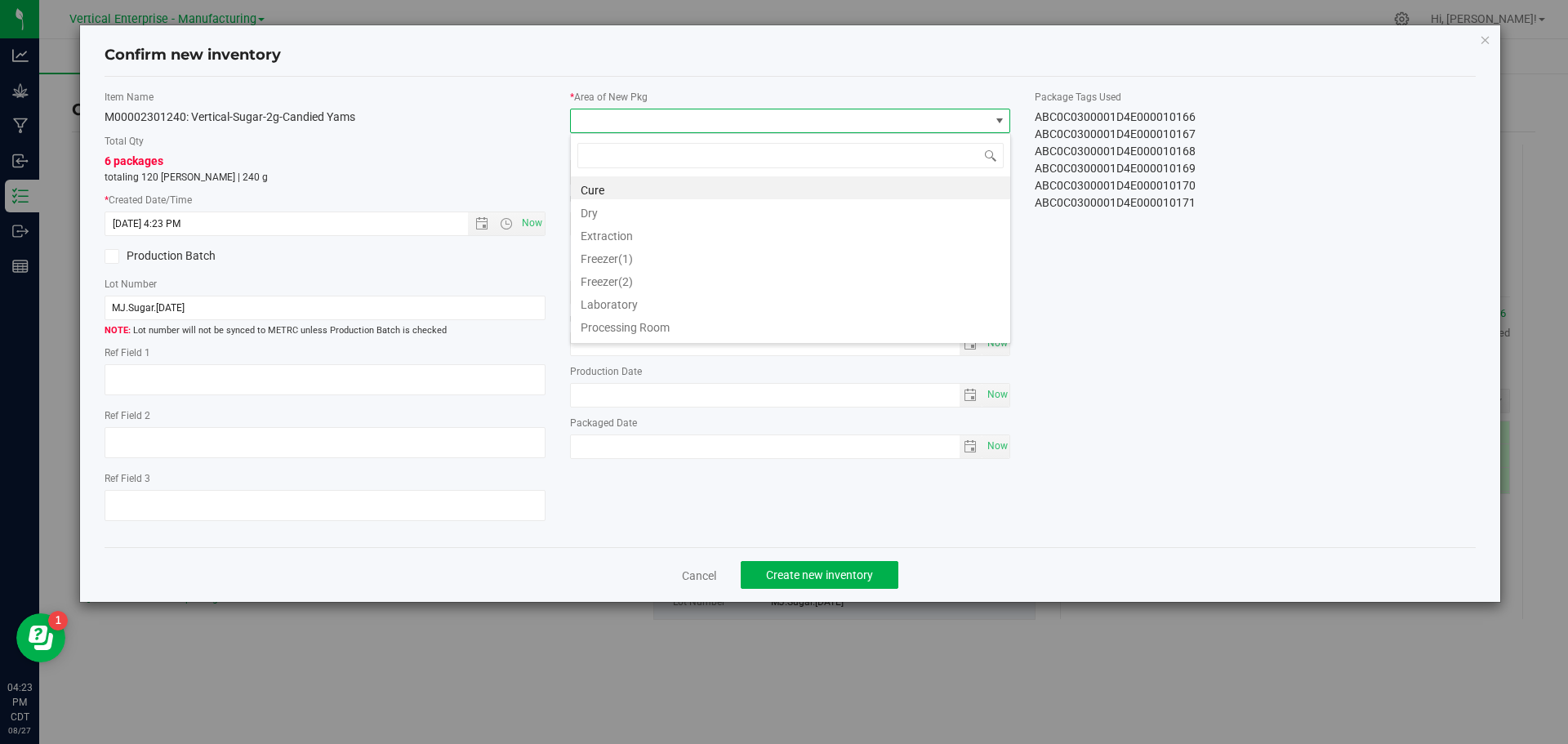
scroll to position [81687, 81247]
type input "va"
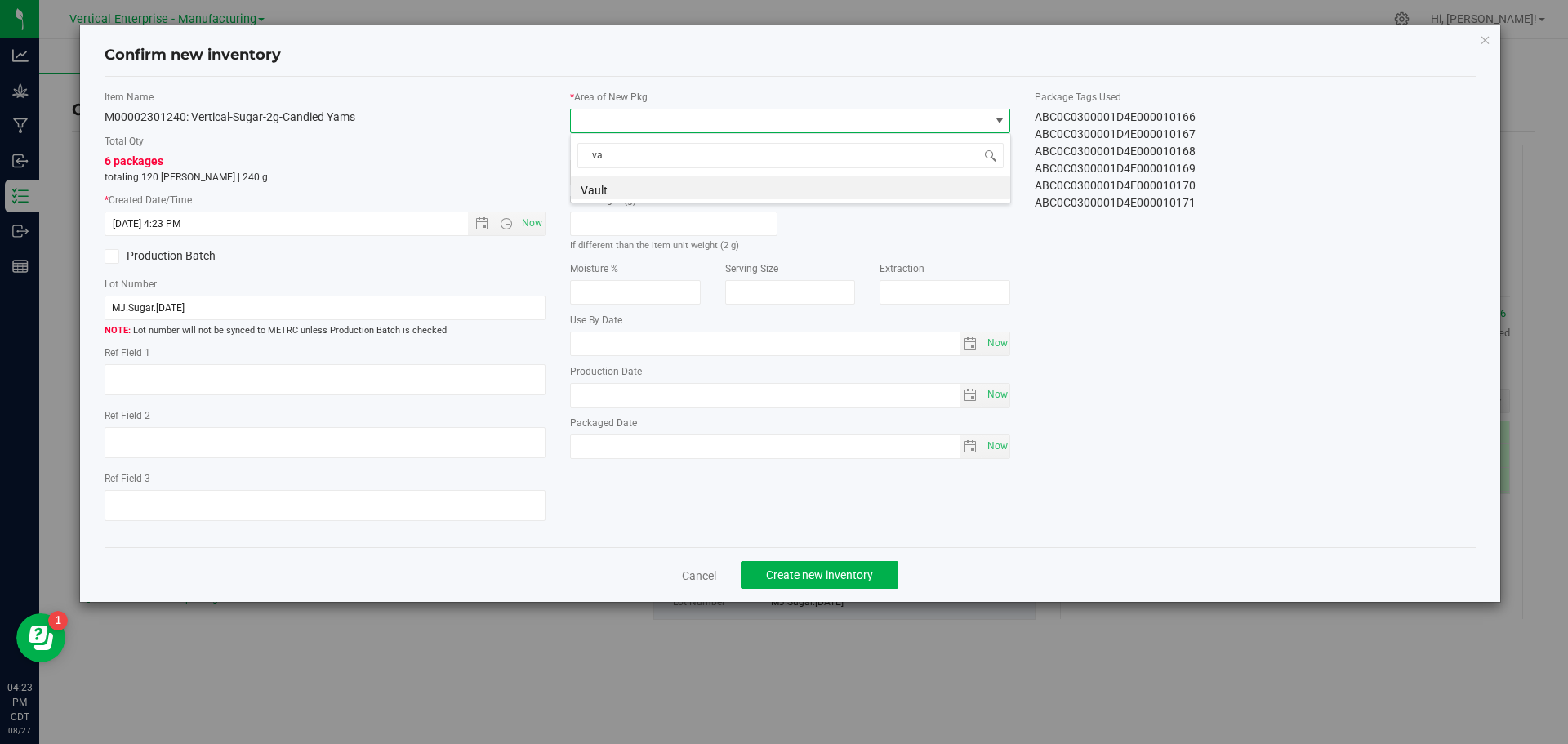
click at [624, 193] on li "Vault" at bounding box center [791, 187] width 439 height 23
click at [841, 570] on span "Create new inventory" at bounding box center [820, 575] width 107 height 13
